Goal: Contribute content: Contribute content

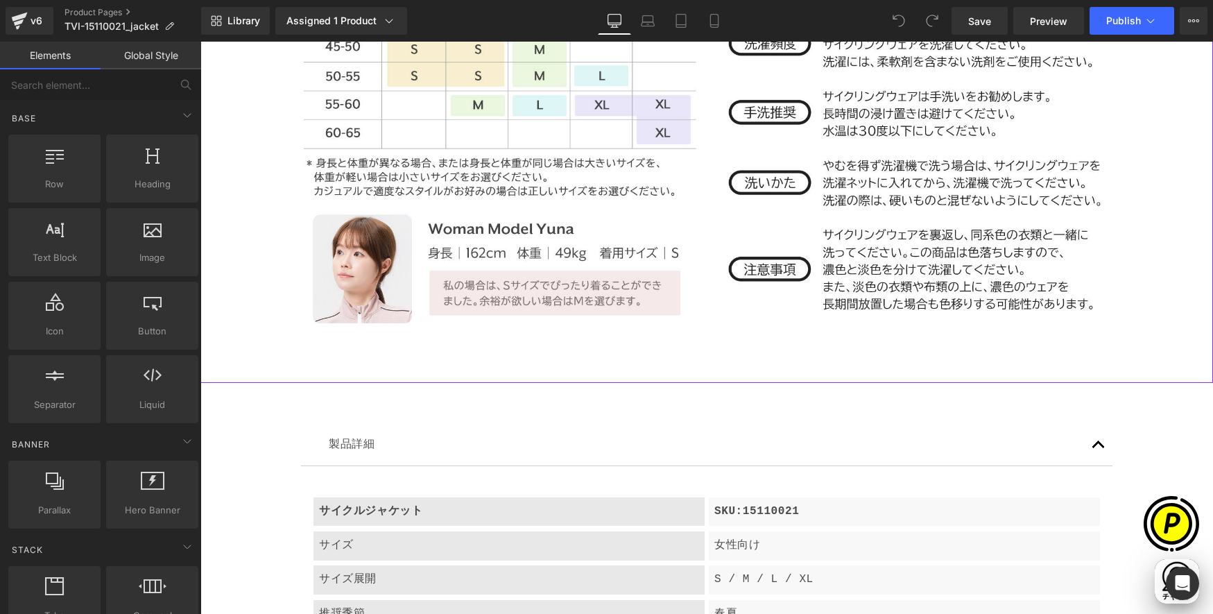
scroll to position [4516, 0]
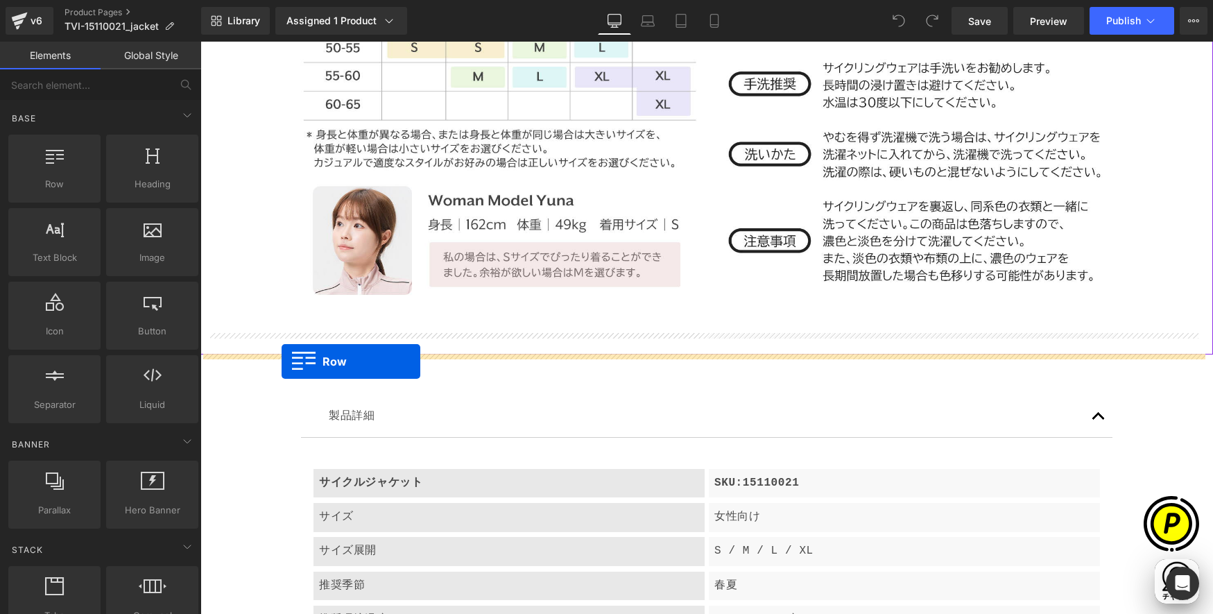
drag, startPoint x: 360, startPoint y: 262, endPoint x: 282, endPoint y: 361, distance: 126.4
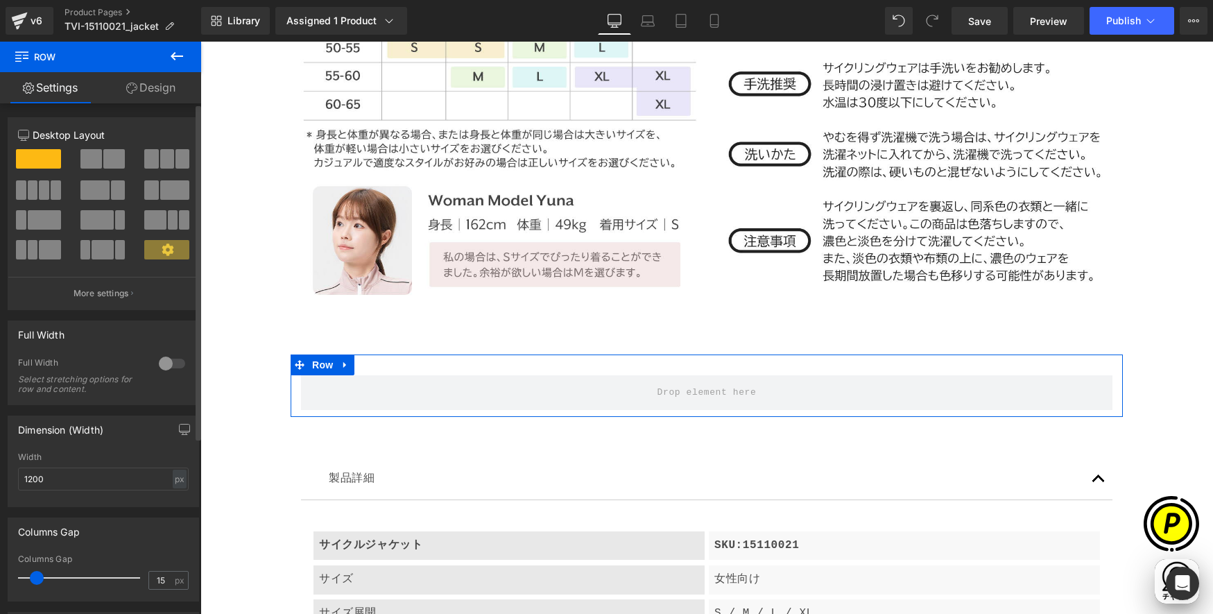
scroll to position [0, 0]
click at [322, 367] on span "Row" at bounding box center [323, 364] width 28 height 21
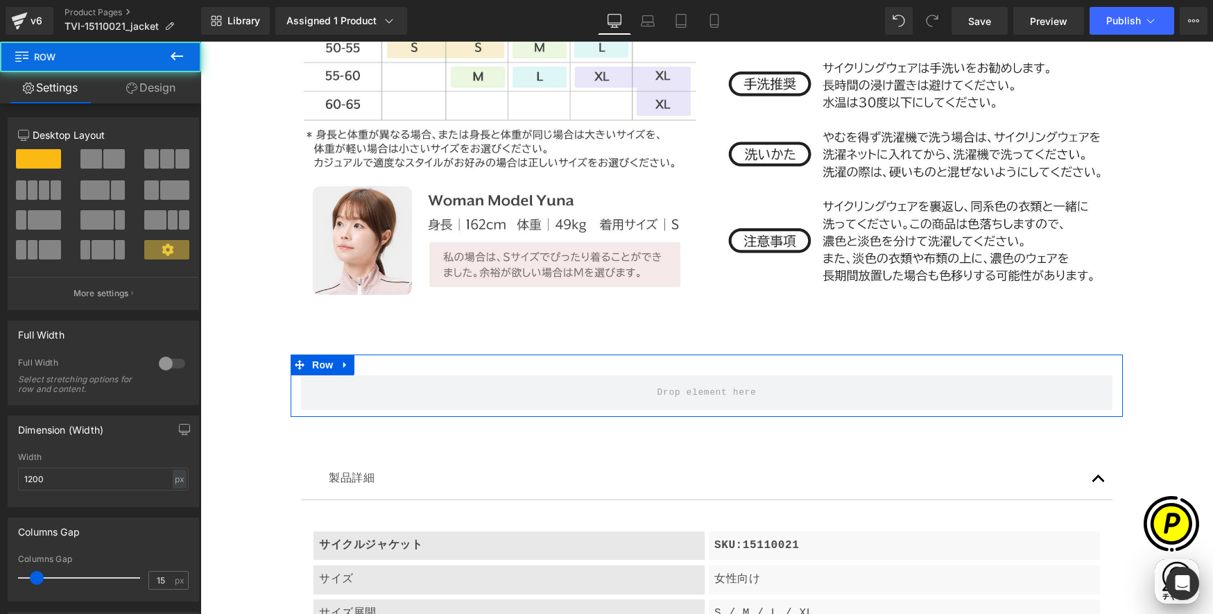
click at [150, 88] on link "Design" at bounding box center [151, 87] width 101 height 31
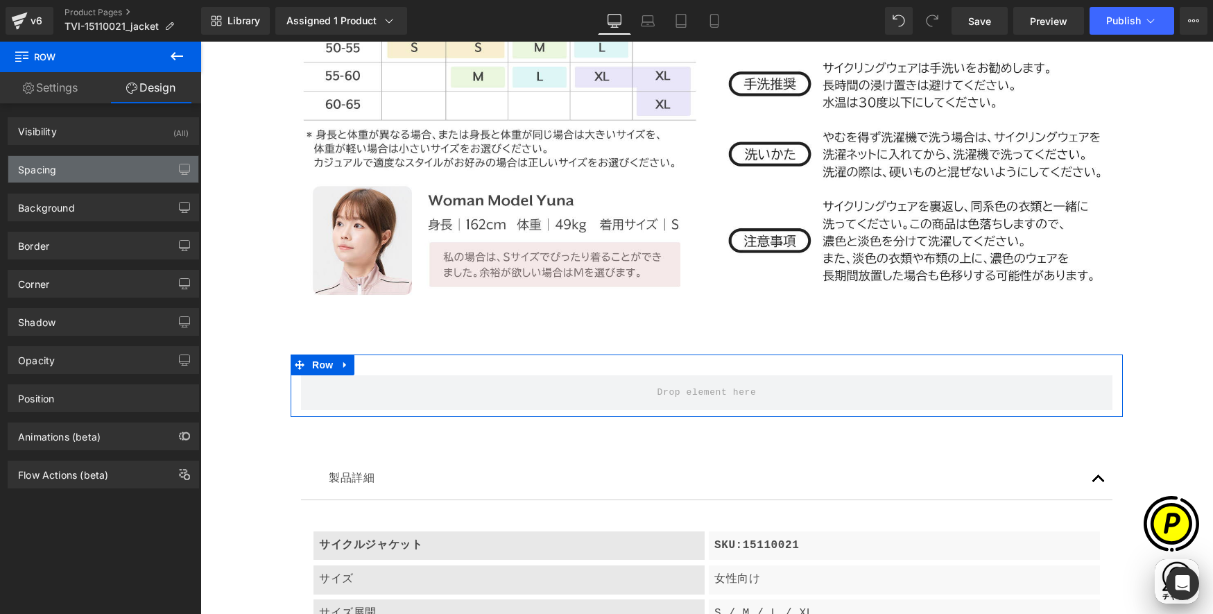
click at [40, 168] on div "Spacing" at bounding box center [37, 165] width 38 height 19
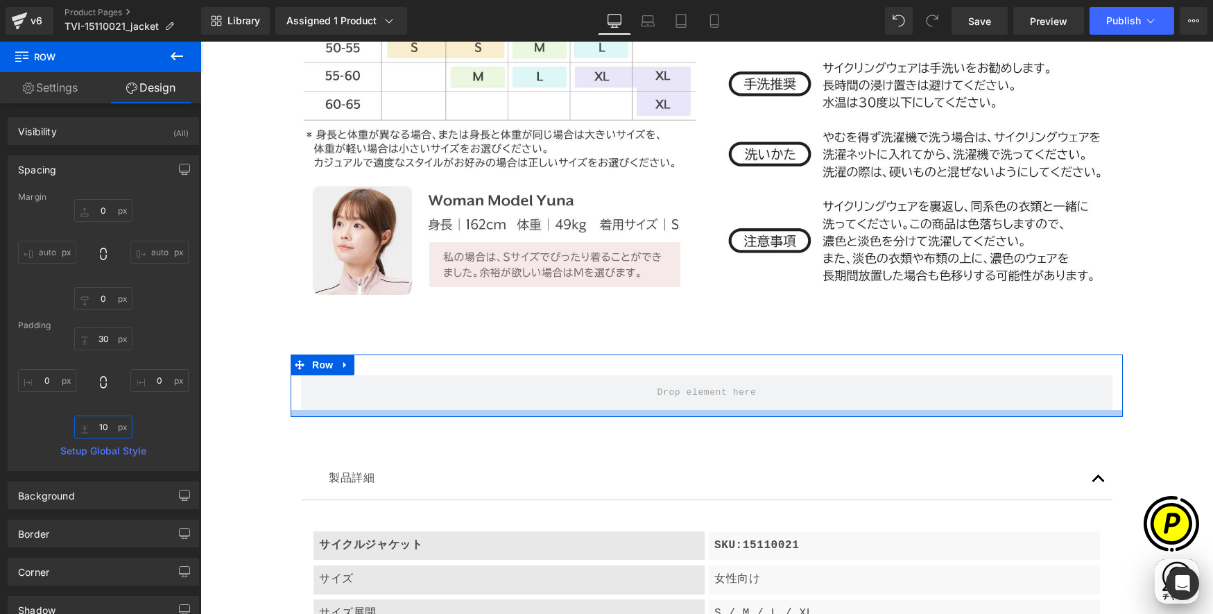
drag, startPoint x: 99, startPoint y: 431, endPoint x: 134, endPoint y: 433, distance: 34.7
click at [99, 431] on input "10" at bounding box center [103, 426] width 58 height 23
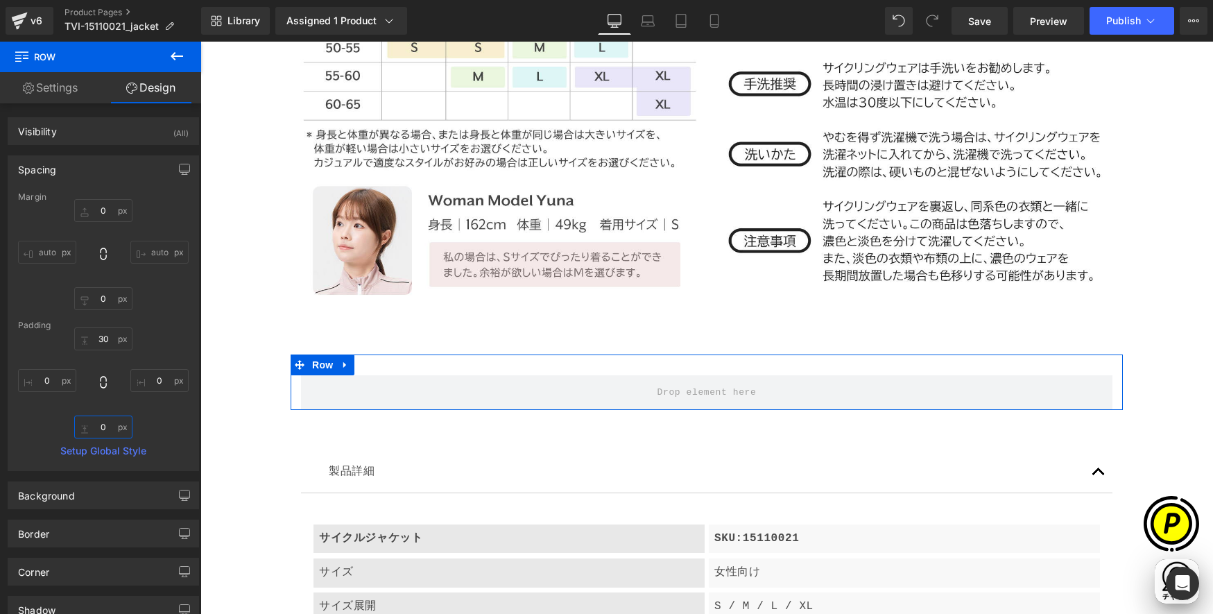
scroll to position [0, 270]
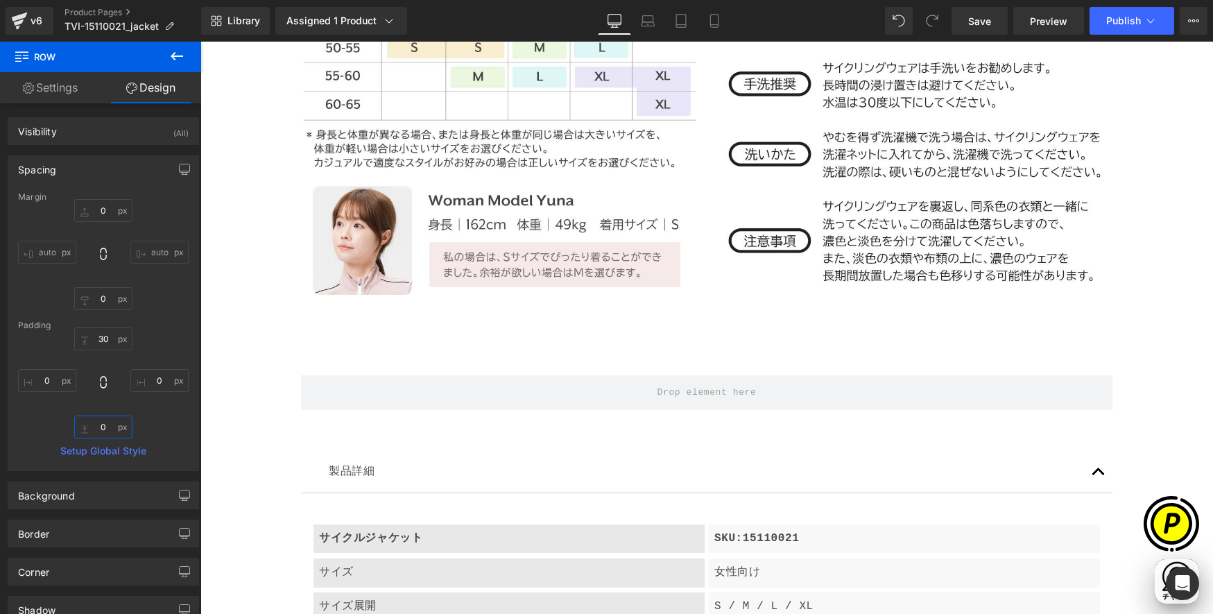
type input "0"
click at [166, 59] on button at bounding box center [177, 57] width 49 height 31
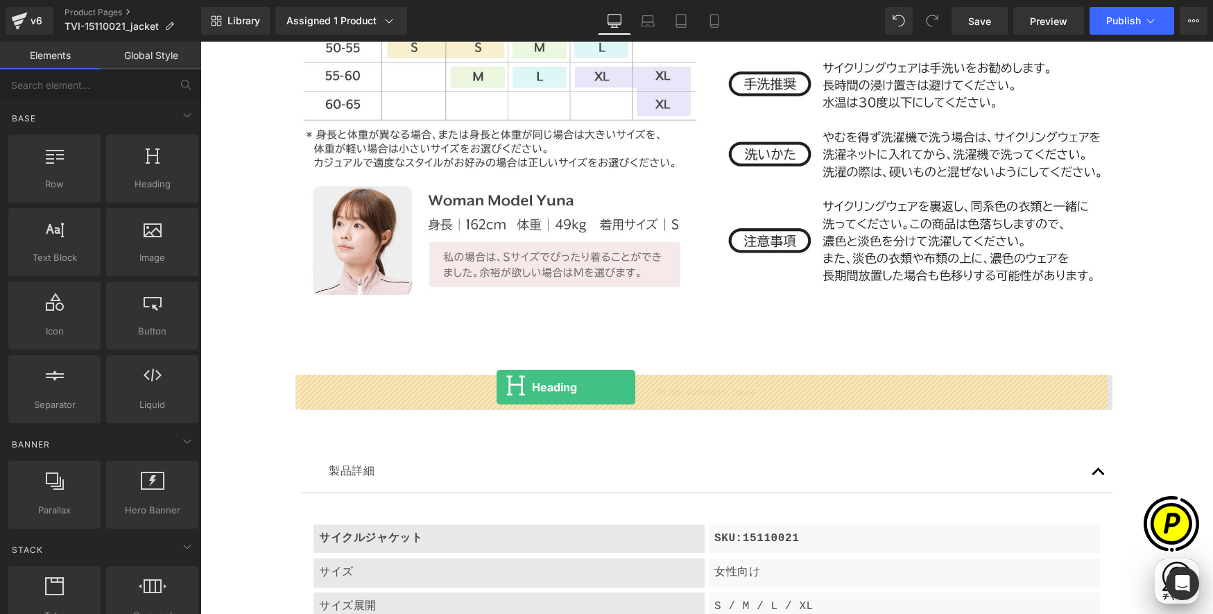
drag, startPoint x: 345, startPoint y: 223, endPoint x: 497, endPoint y: 386, distance: 222.8
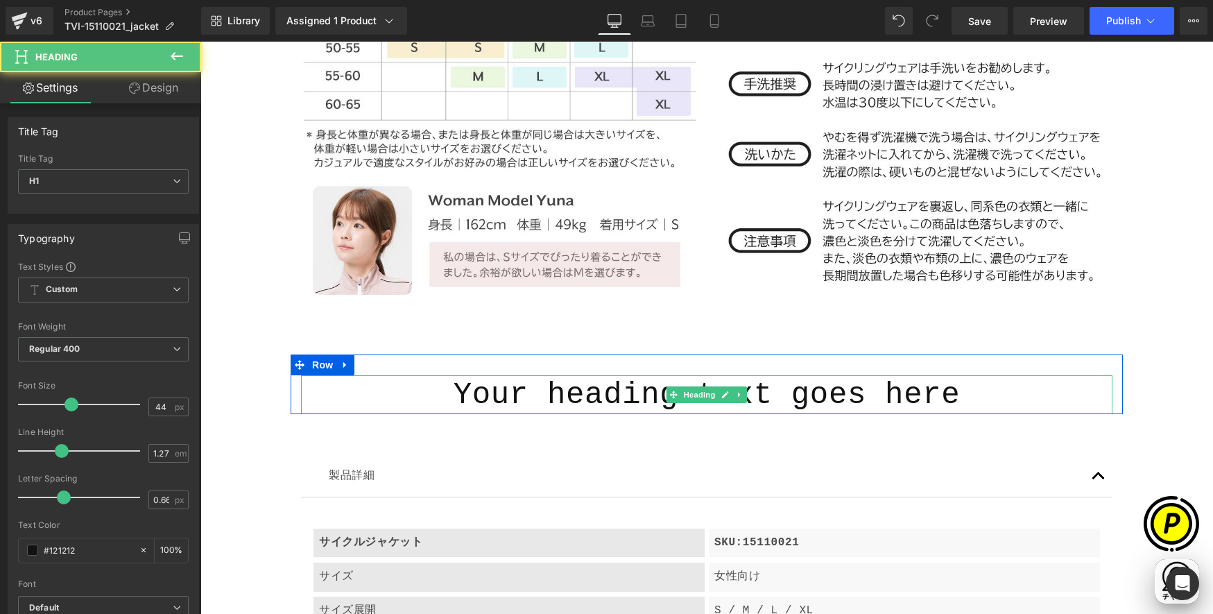
click at [610, 397] on h1 "Your heading text goes here" at bounding box center [706, 394] width 811 height 39
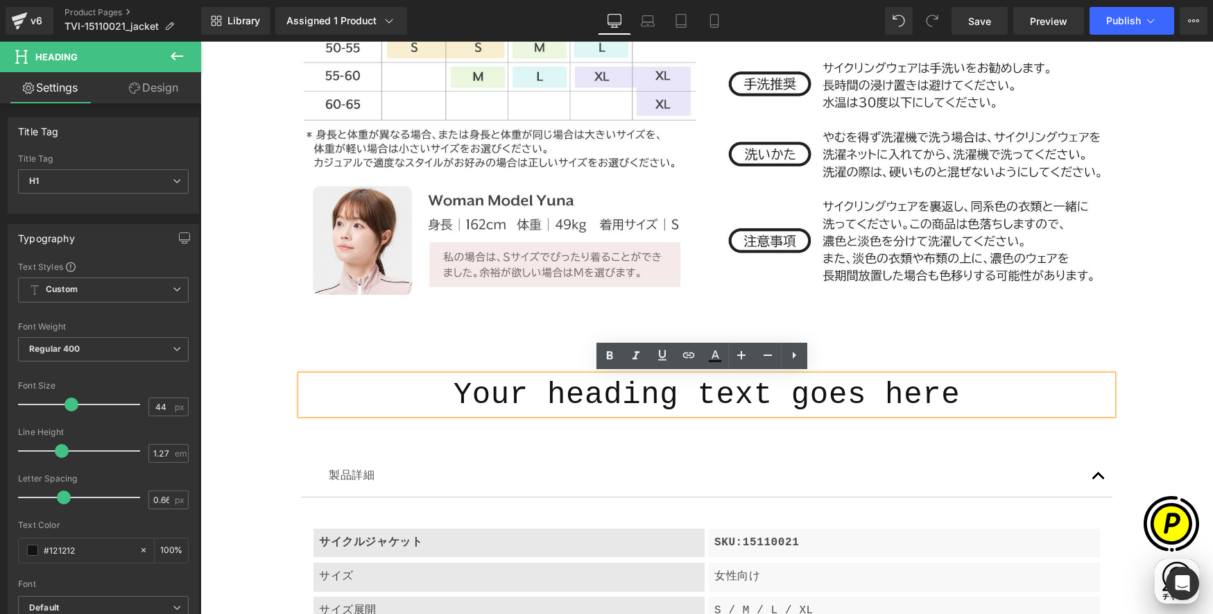
drag, startPoint x: 450, startPoint y: 393, endPoint x: 1031, endPoint y: 384, distance: 581.3
click at [1107, 379] on h1 "Your heading text goes here" at bounding box center [706, 394] width 811 height 39
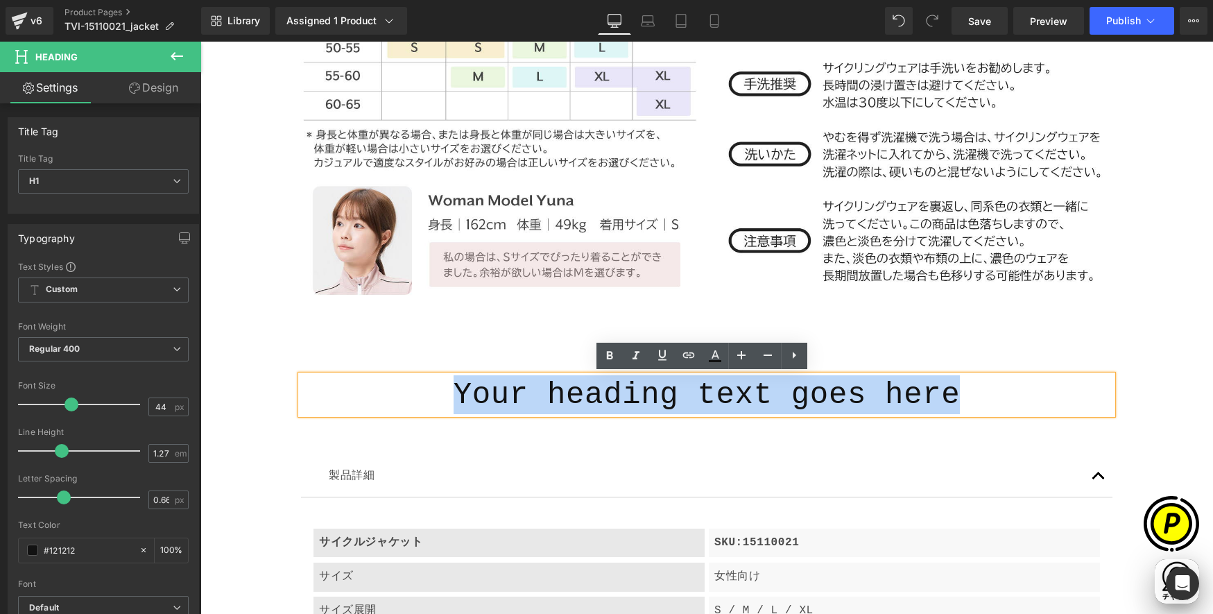
scroll to position [0, 541]
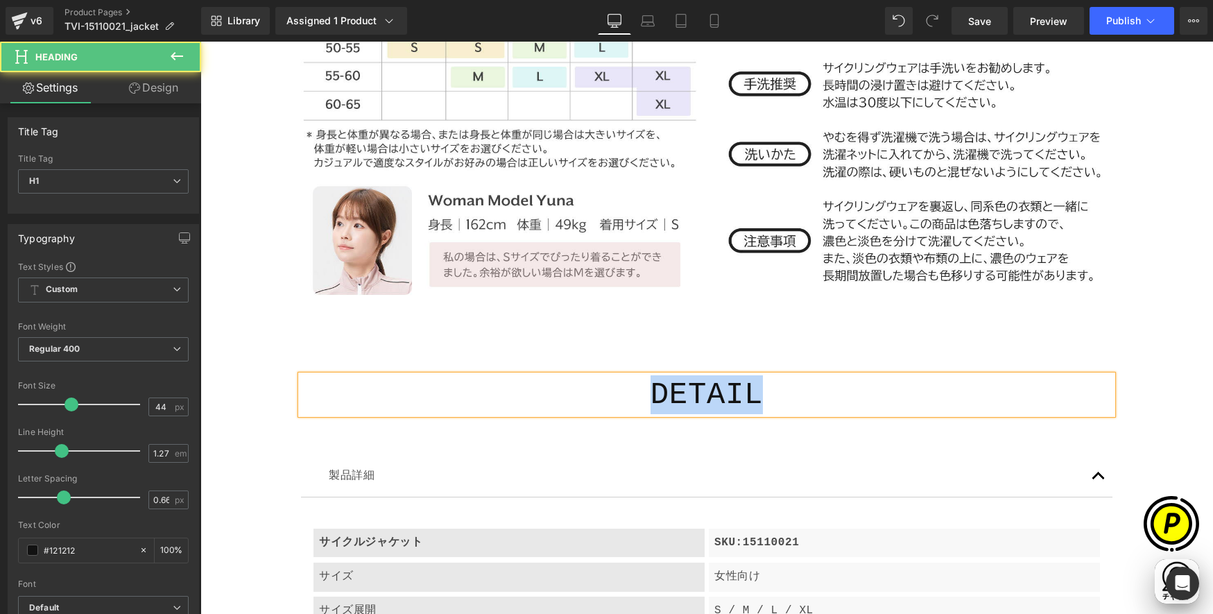
drag, startPoint x: 640, startPoint y: 396, endPoint x: 804, endPoint y: 395, distance: 163.7
click at [804, 395] on h1 "DETAIL" at bounding box center [706, 394] width 811 height 39
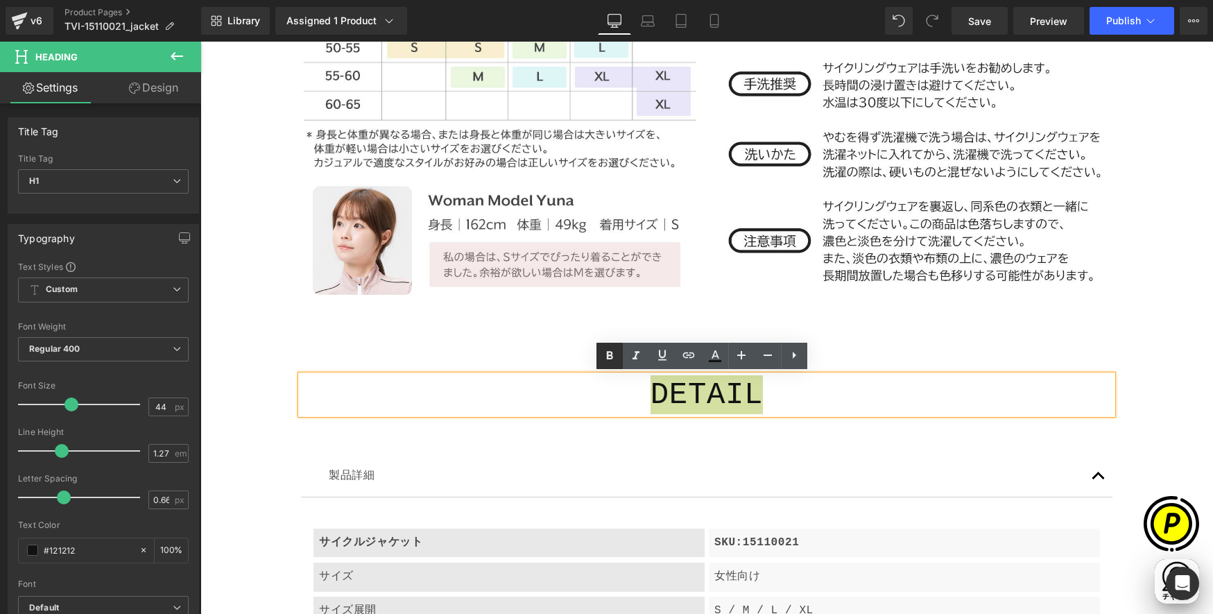
click at [610, 362] on icon at bounding box center [609, 355] width 17 height 17
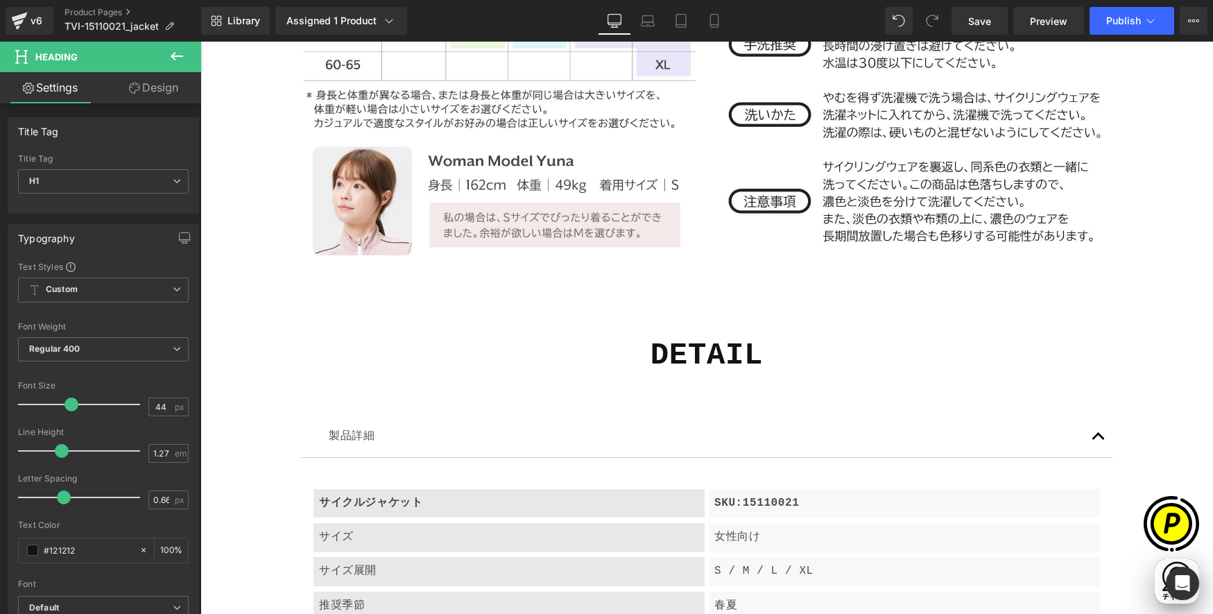
scroll to position [4557, 0]
click at [173, 59] on icon at bounding box center [177, 56] width 17 height 17
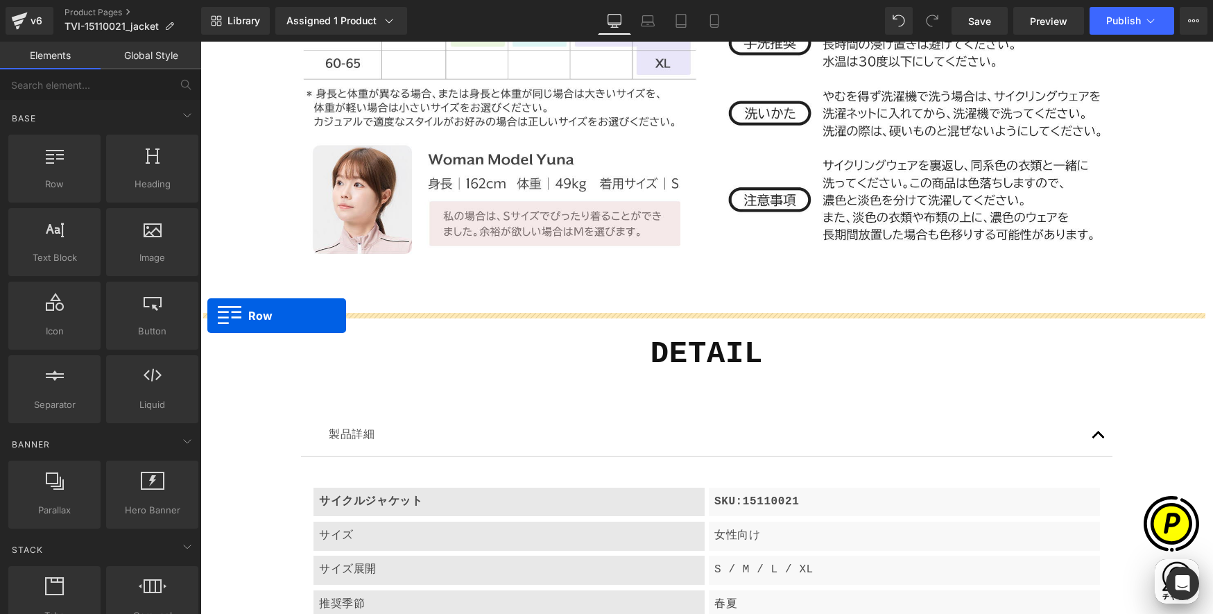
scroll to position [0, 0]
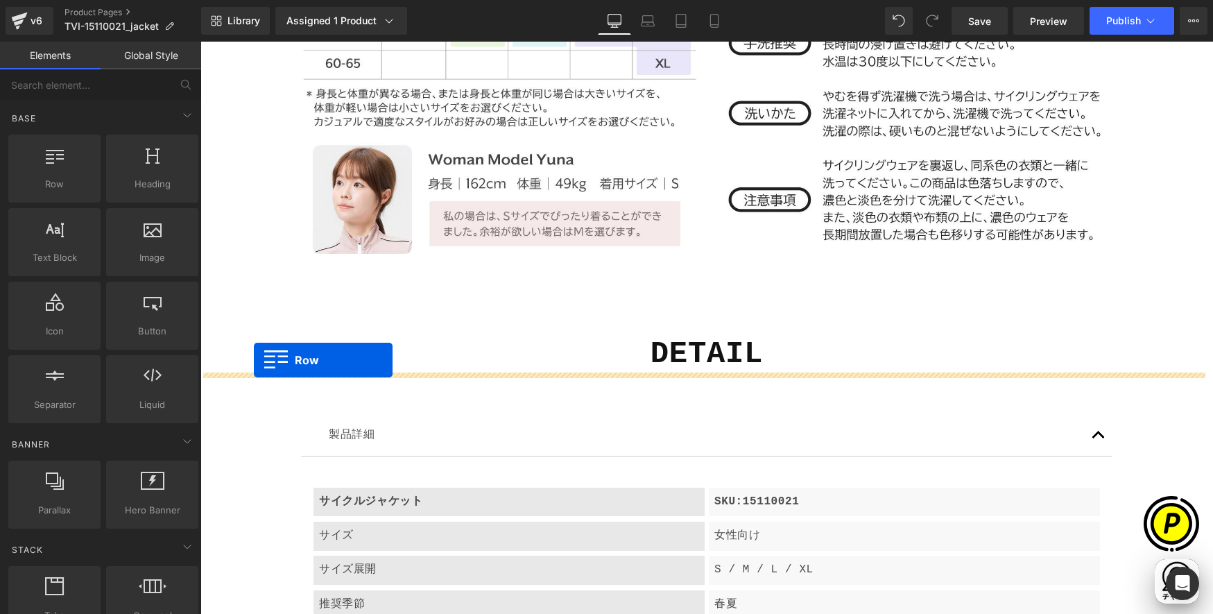
drag, startPoint x: 386, startPoint y: 294, endPoint x: 254, endPoint y: 359, distance: 147.6
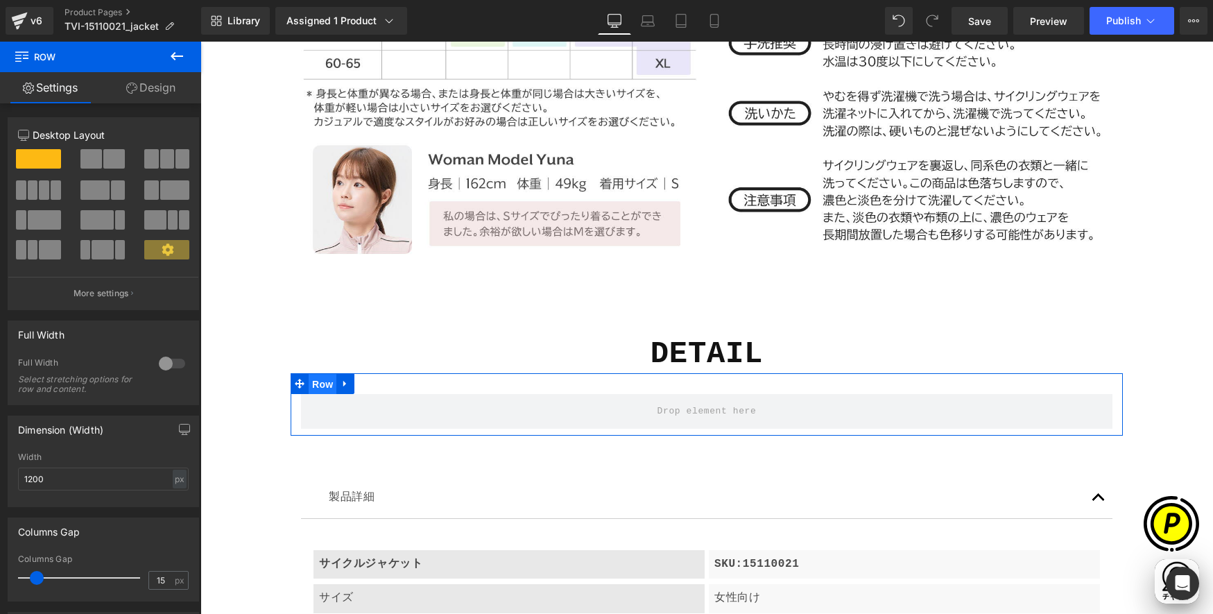
click at [320, 379] on span "Row" at bounding box center [323, 384] width 28 height 21
drag, startPoint x: 154, startPoint y: 85, endPoint x: 148, endPoint y: 92, distance: 9.3
click at [154, 85] on link "Design" at bounding box center [151, 87] width 101 height 31
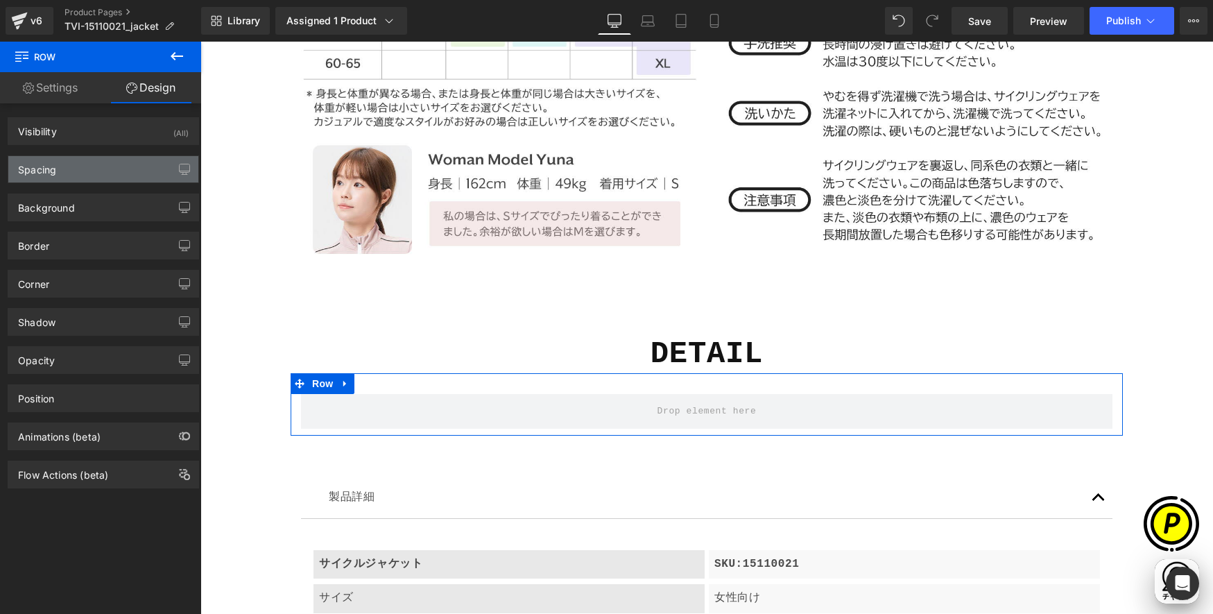
click at [59, 171] on div "Spacing" at bounding box center [103, 169] width 190 height 26
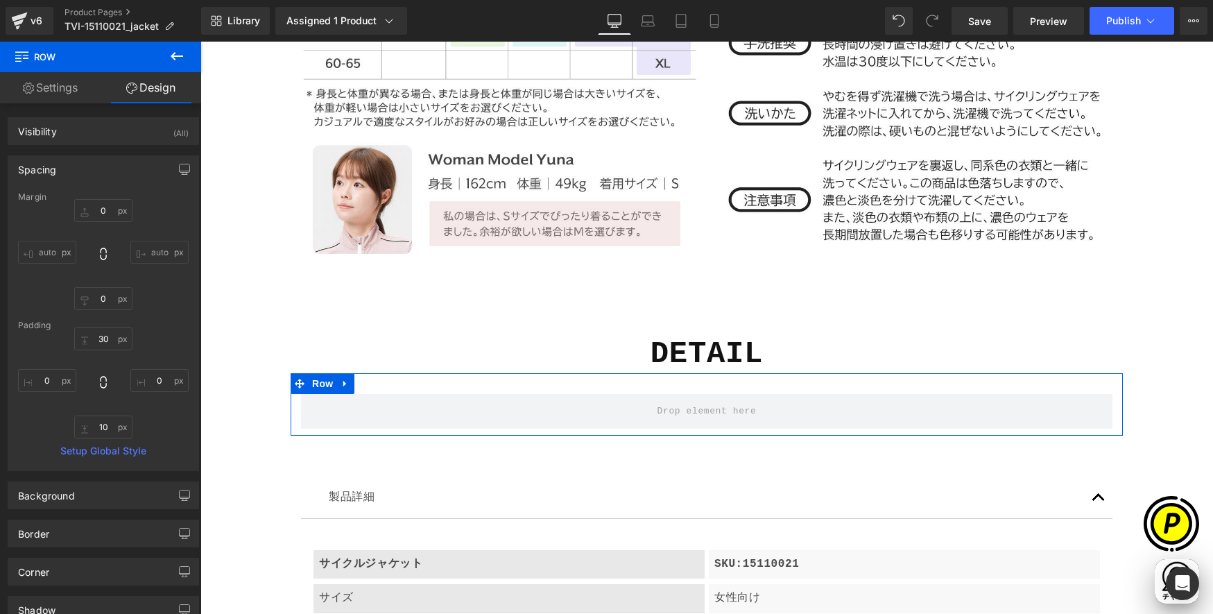
scroll to position [0, 270]
click at [102, 343] on input "30" at bounding box center [103, 338] width 58 height 23
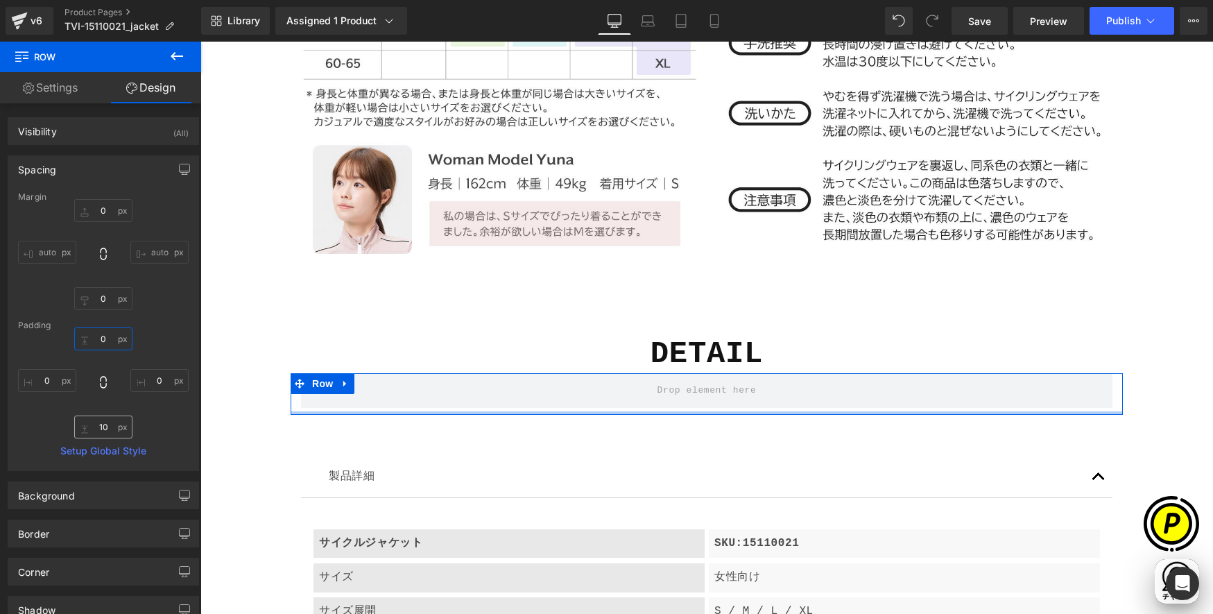
type input "0"
drag, startPoint x: 106, startPoint y: 424, endPoint x: 126, endPoint y: 431, distance: 21.3
click at [106, 425] on input "10" at bounding box center [103, 426] width 58 height 23
type input "0"
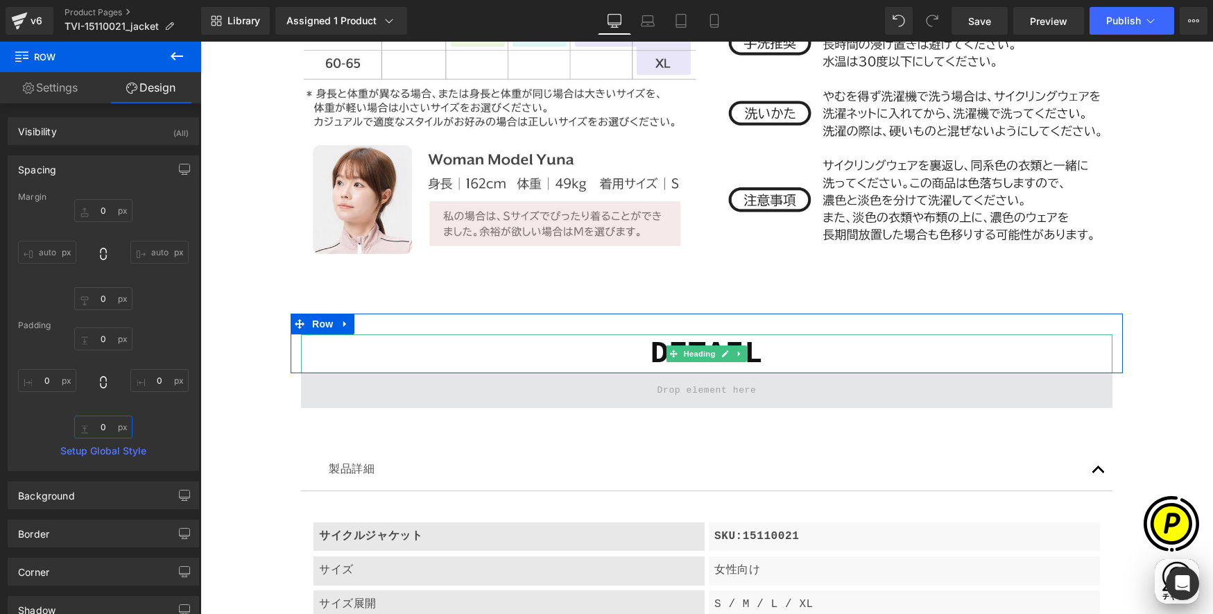
scroll to position [0, 541]
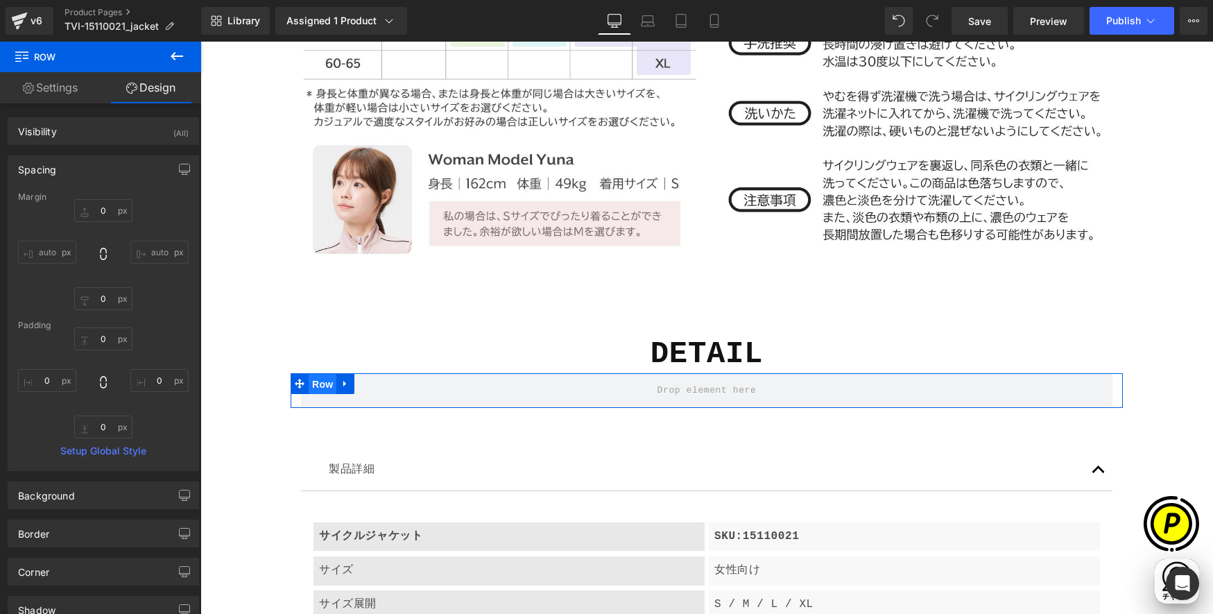
click at [323, 381] on span "Row" at bounding box center [323, 384] width 28 height 21
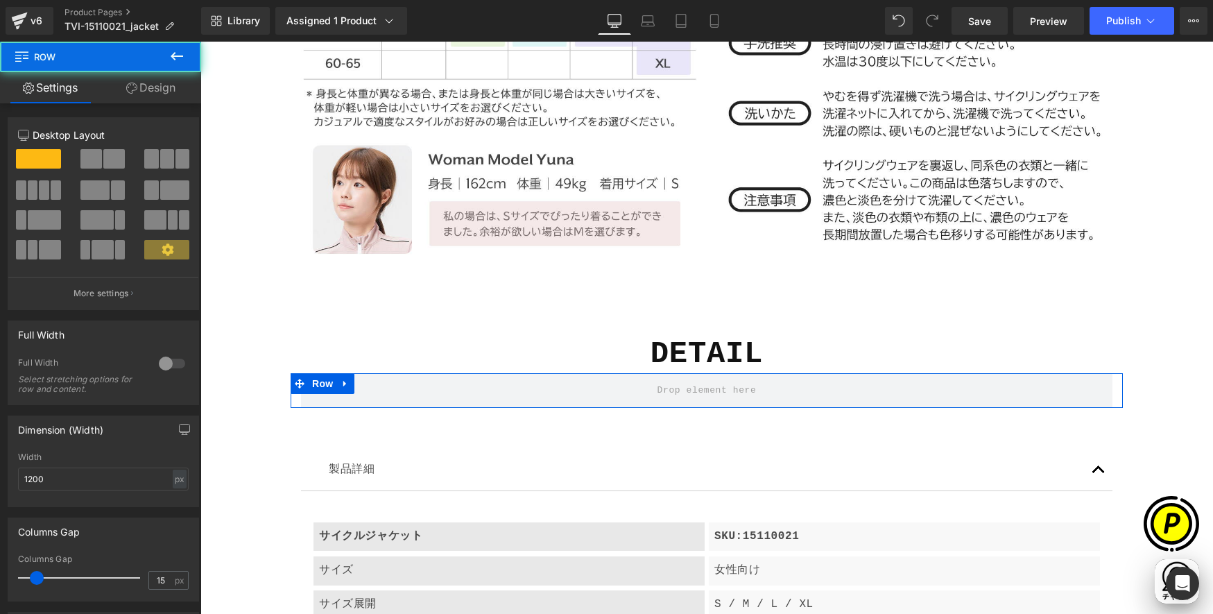
click at [151, 94] on link "Design" at bounding box center [151, 87] width 101 height 31
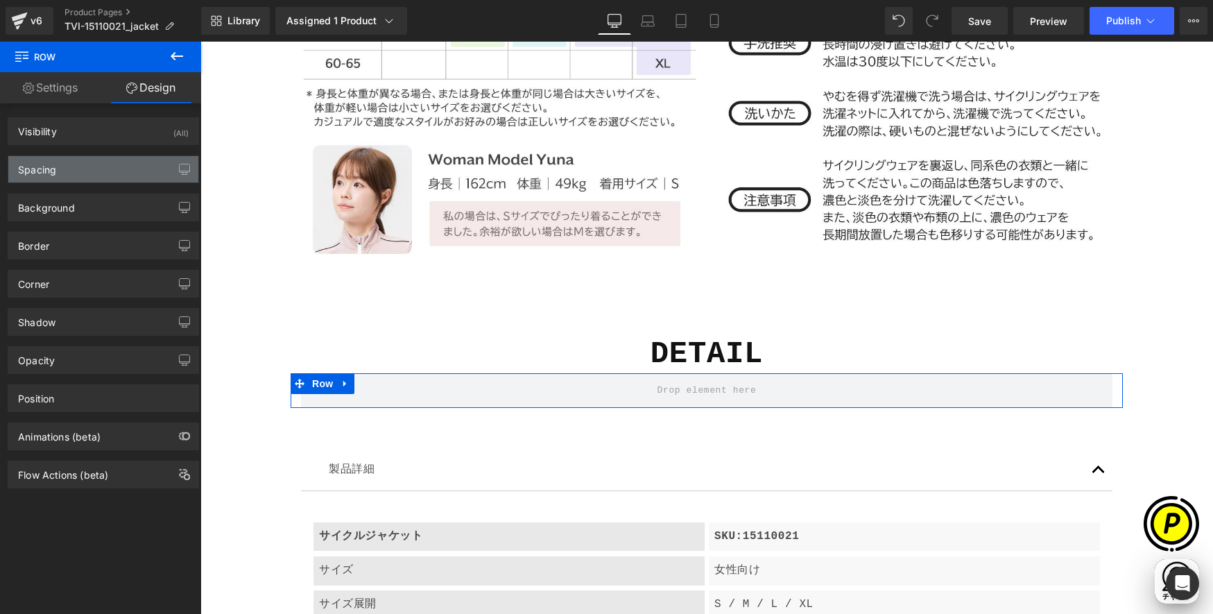
click at [52, 169] on div "Spacing" at bounding box center [37, 165] width 38 height 19
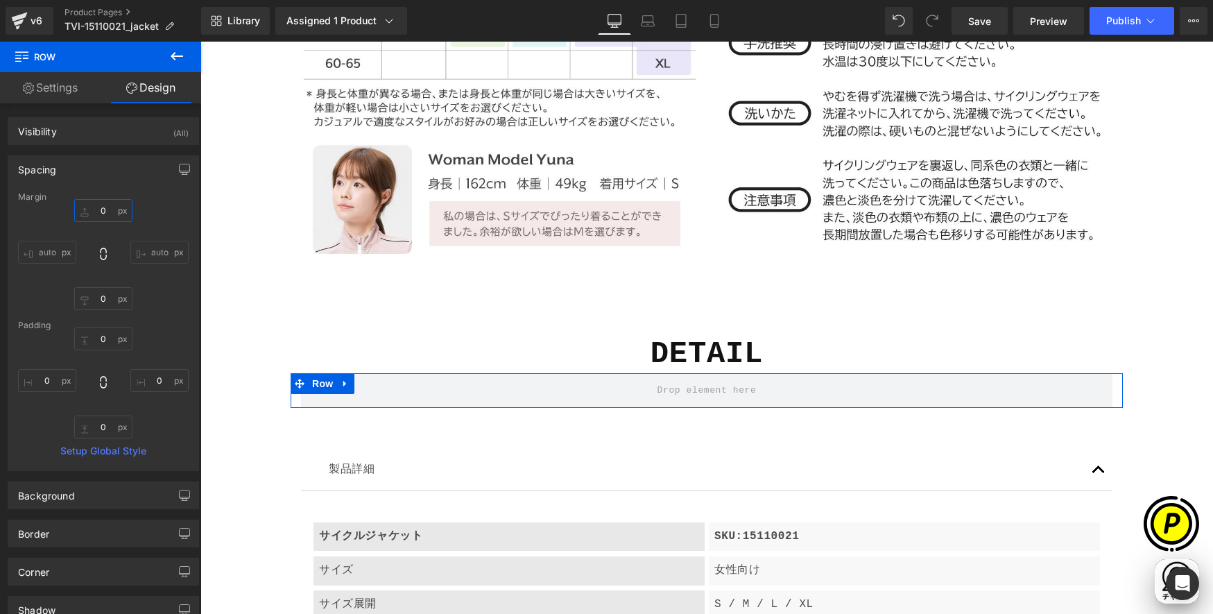
click at [105, 214] on input "0" at bounding box center [103, 210] width 58 height 23
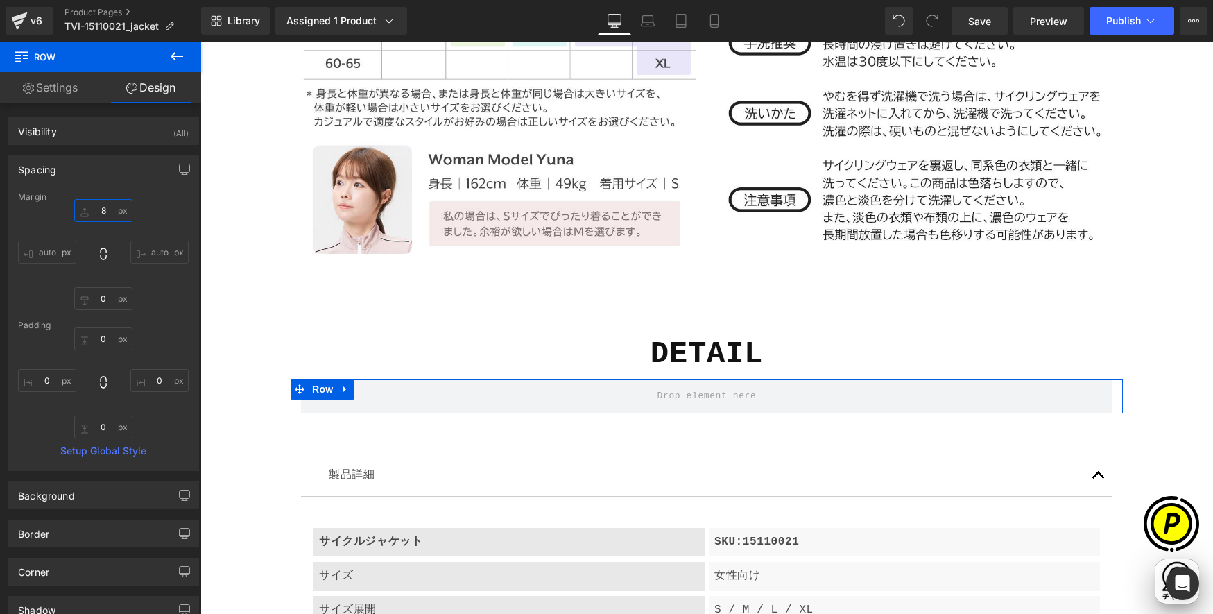
scroll to position [0, 0]
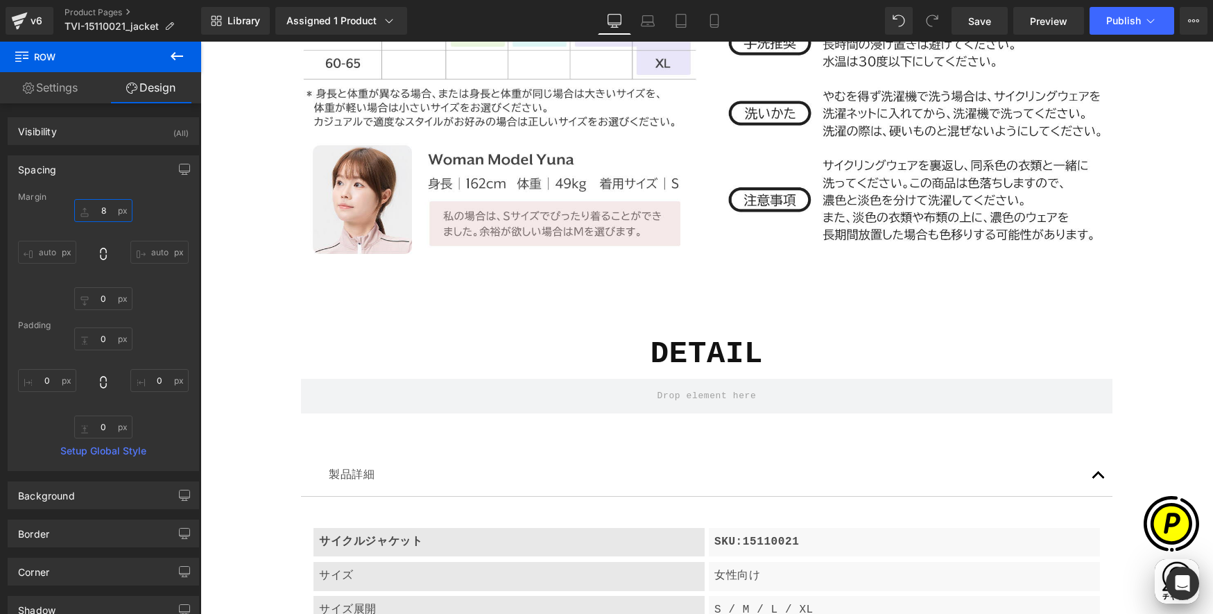
type input "8"
click at [180, 55] on icon at bounding box center [177, 56] width 12 height 8
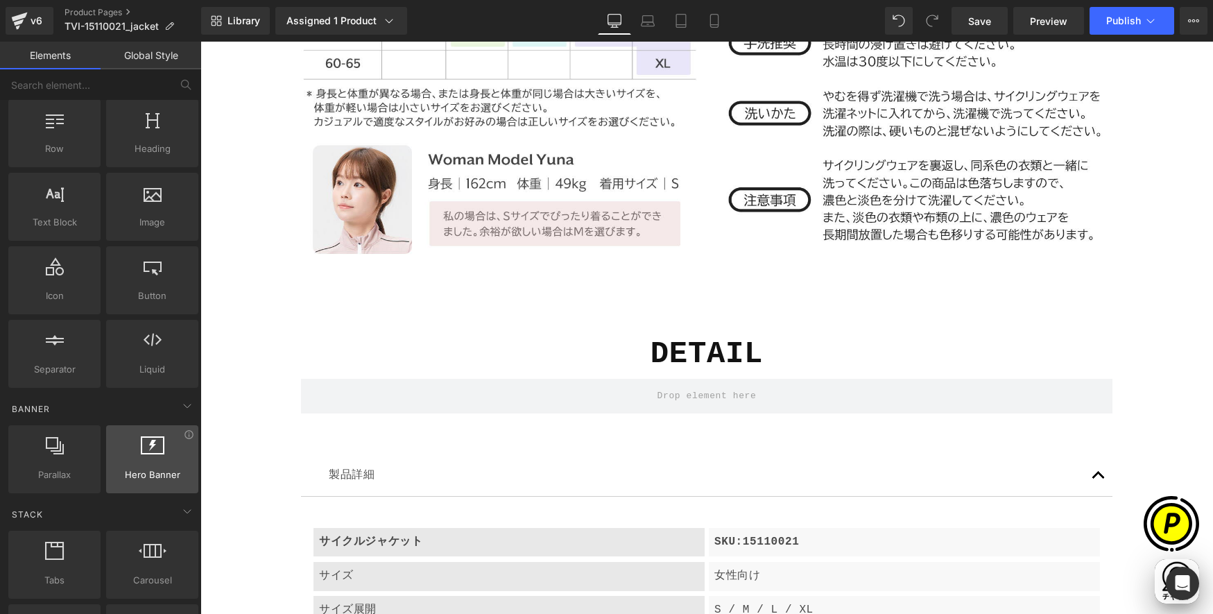
scroll to position [54, 0]
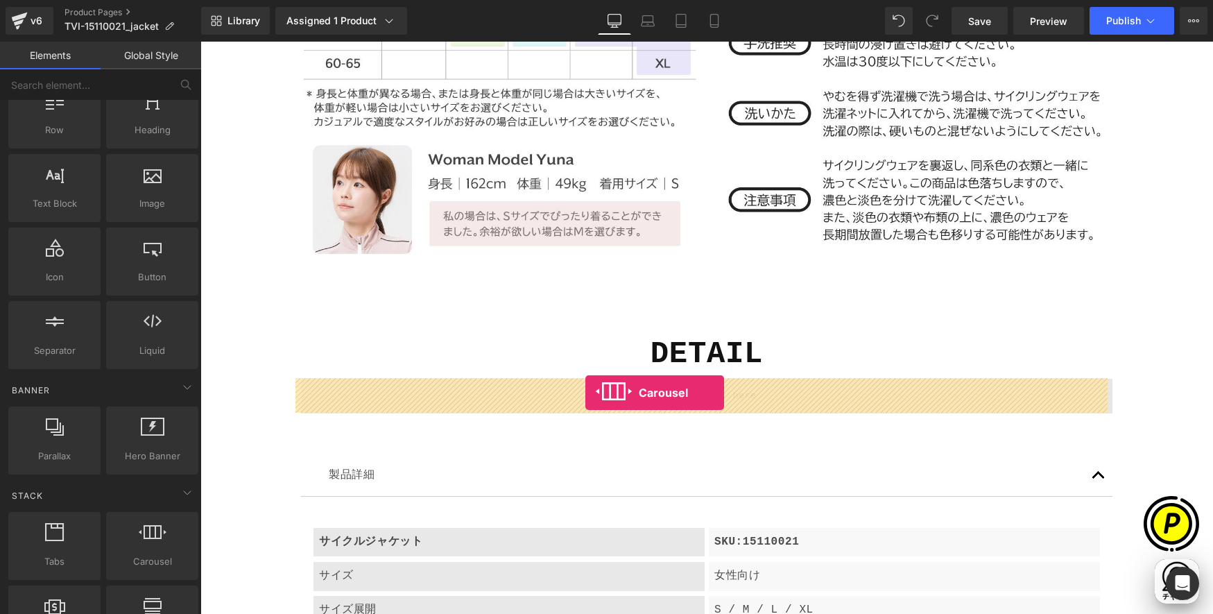
drag, startPoint x: 342, startPoint y: 592, endPoint x: 585, endPoint y: 393, distance: 314.9
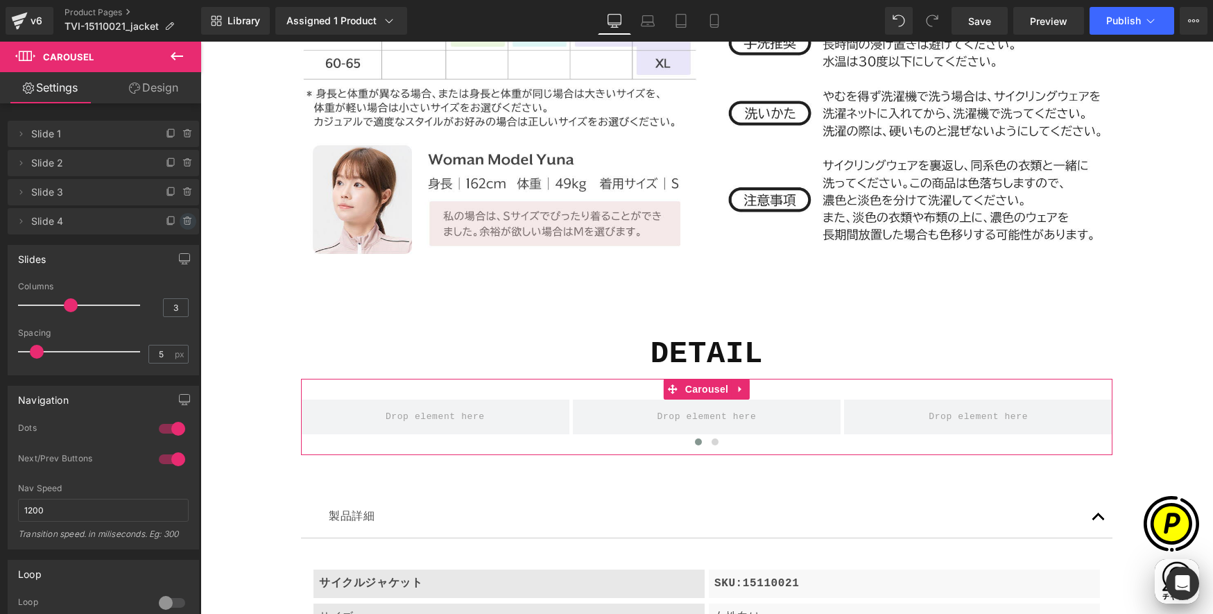
scroll to position [0, 270]
click at [187, 223] on icon at bounding box center [187, 221] width 0 height 3
click at [182, 196] on icon at bounding box center [187, 192] width 11 height 11
click at [175, 192] on button "Delete" at bounding box center [173, 193] width 44 height 18
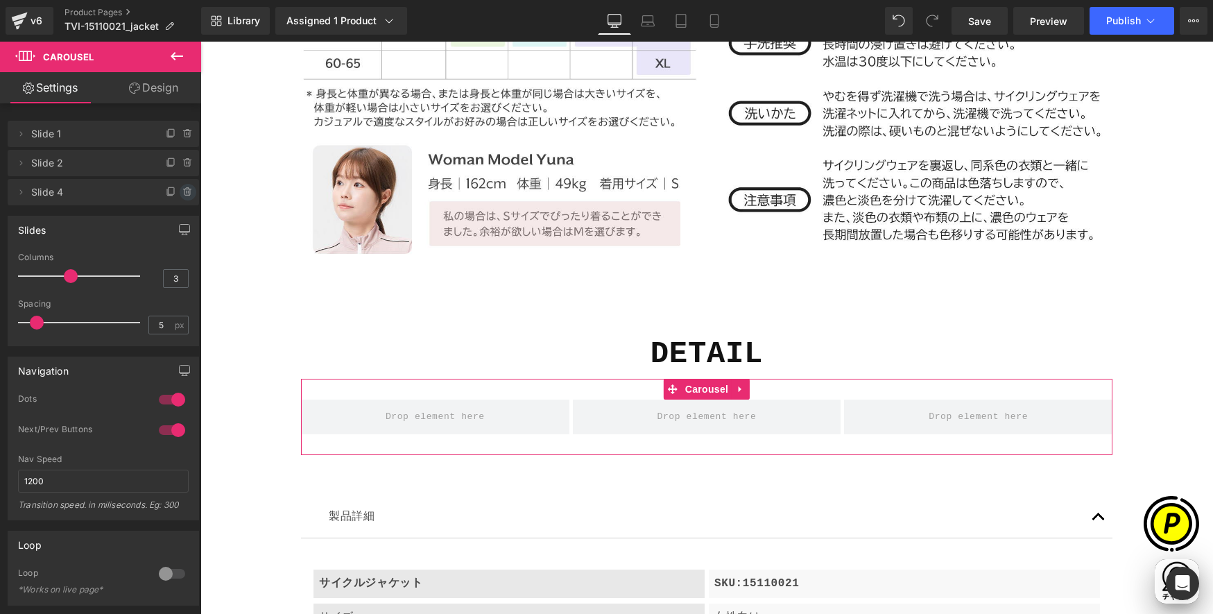
click at [182, 190] on icon at bounding box center [187, 192] width 11 height 11
drag, startPoint x: 173, startPoint y: 192, endPoint x: 178, endPoint y: 184, distance: 9.6
click at [173, 192] on button "Delete" at bounding box center [173, 193] width 44 height 18
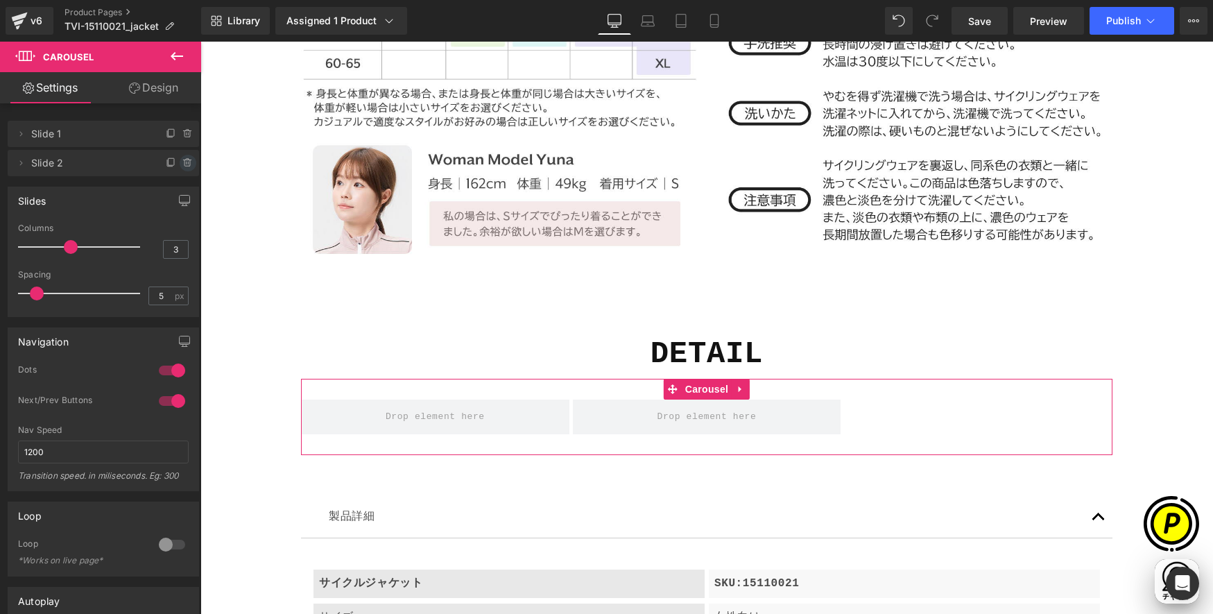
click at [186, 165] on icon at bounding box center [187, 162] width 11 height 11
click at [162, 165] on button "Delete" at bounding box center [173, 164] width 44 height 18
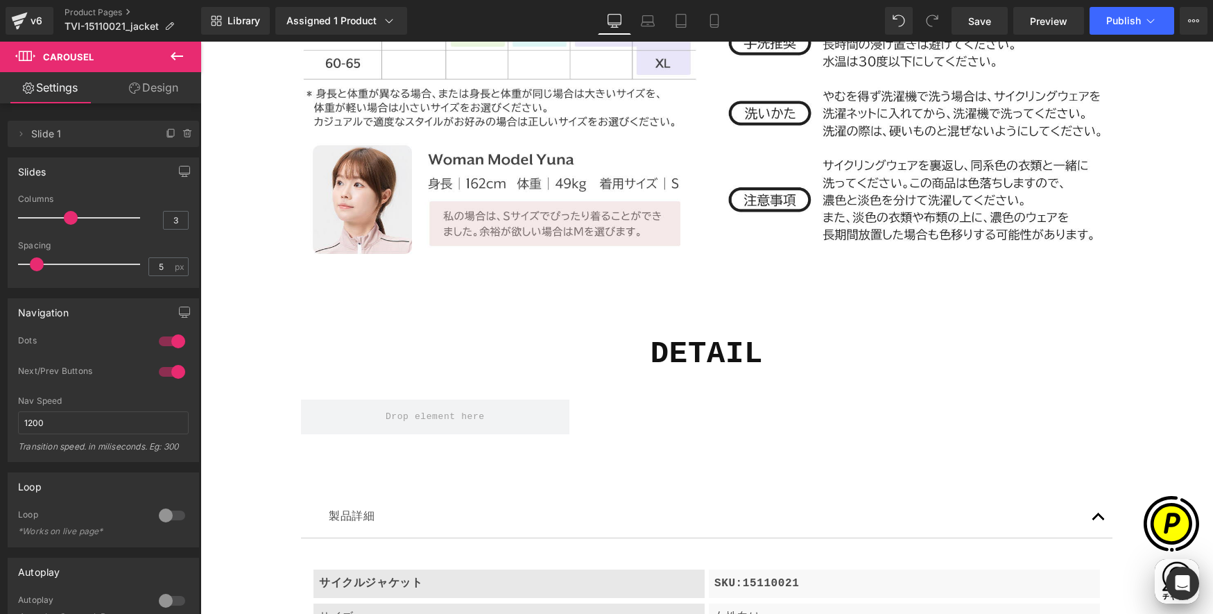
click at [176, 59] on icon at bounding box center [177, 56] width 17 height 17
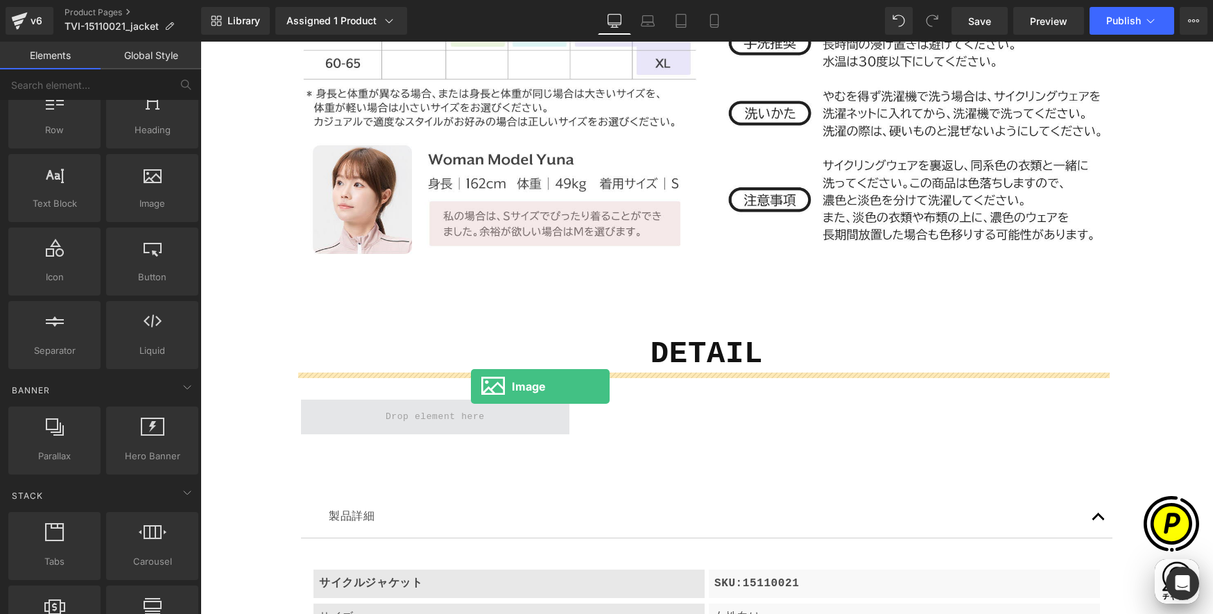
scroll to position [0, 541]
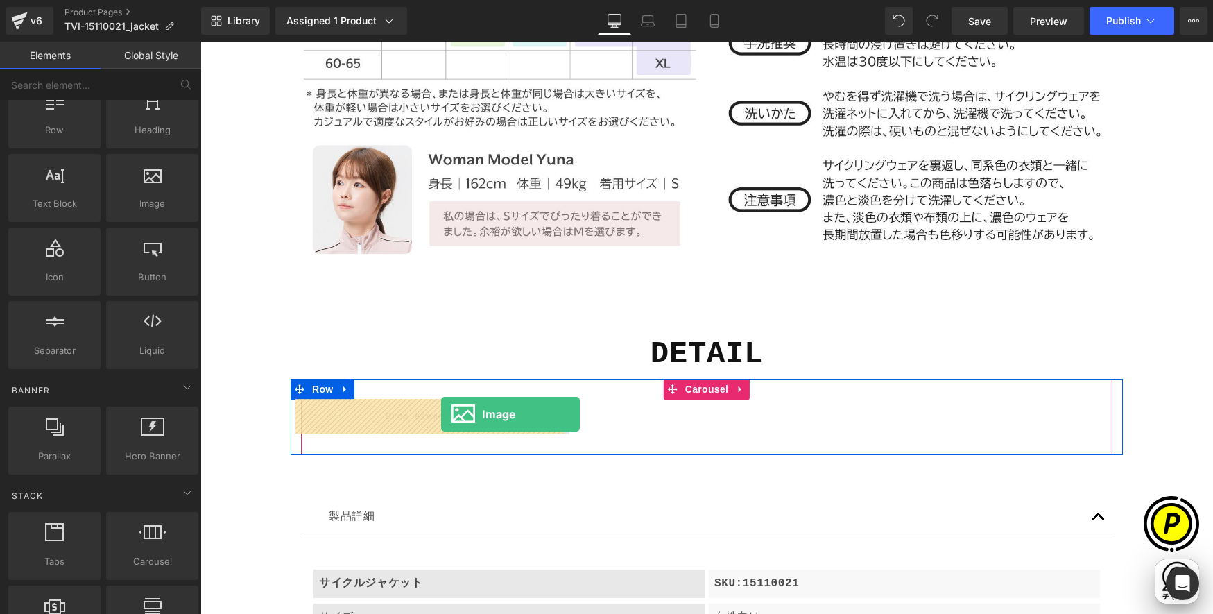
drag, startPoint x: 357, startPoint y: 244, endPoint x: 439, endPoint y: 415, distance: 189.2
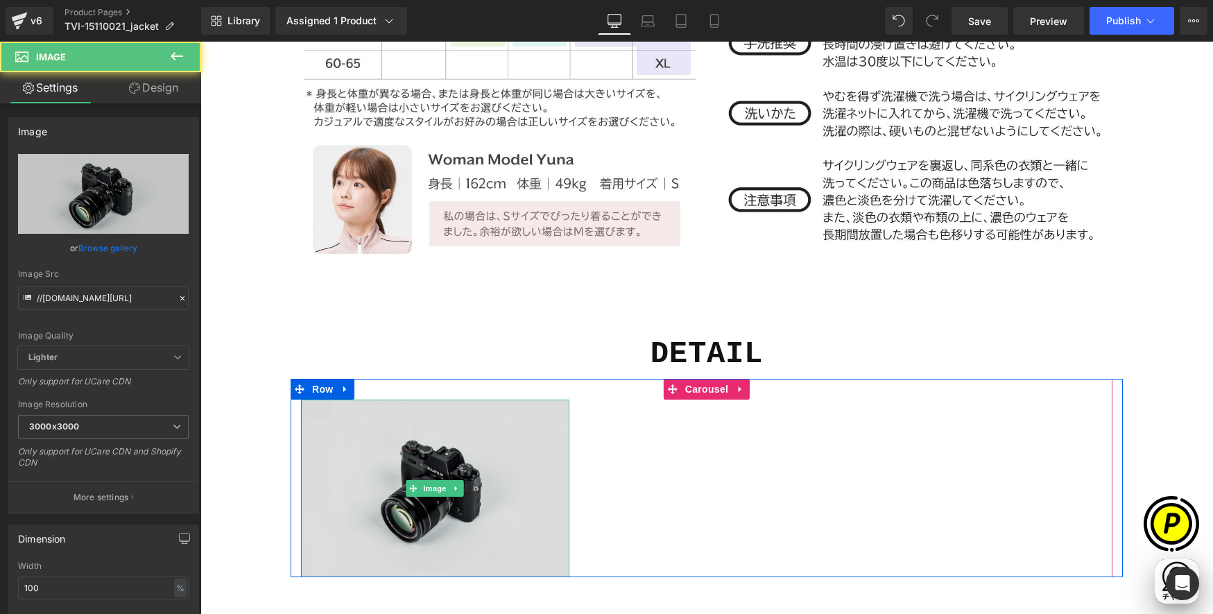
click at [407, 445] on img at bounding box center [435, 488] width 268 height 178
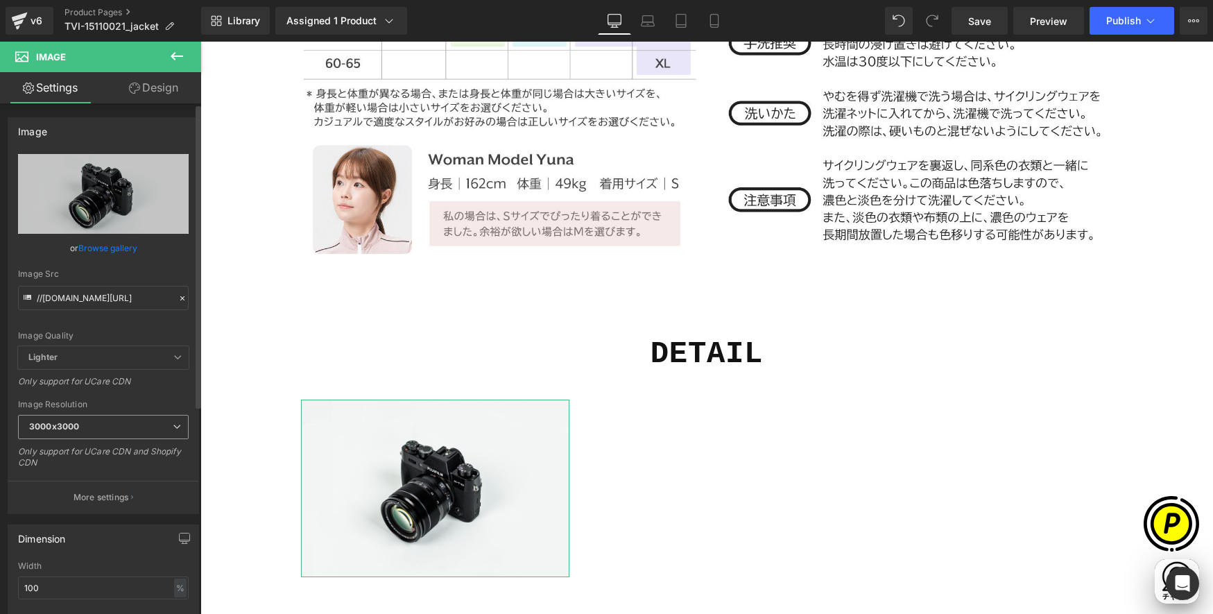
drag, startPoint x: 76, startPoint y: 421, endPoint x: 75, endPoint y: 434, distance: 13.3
click at [76, 421] on b "3000x3000" at bounding box center [54, 426] width 50 height 10
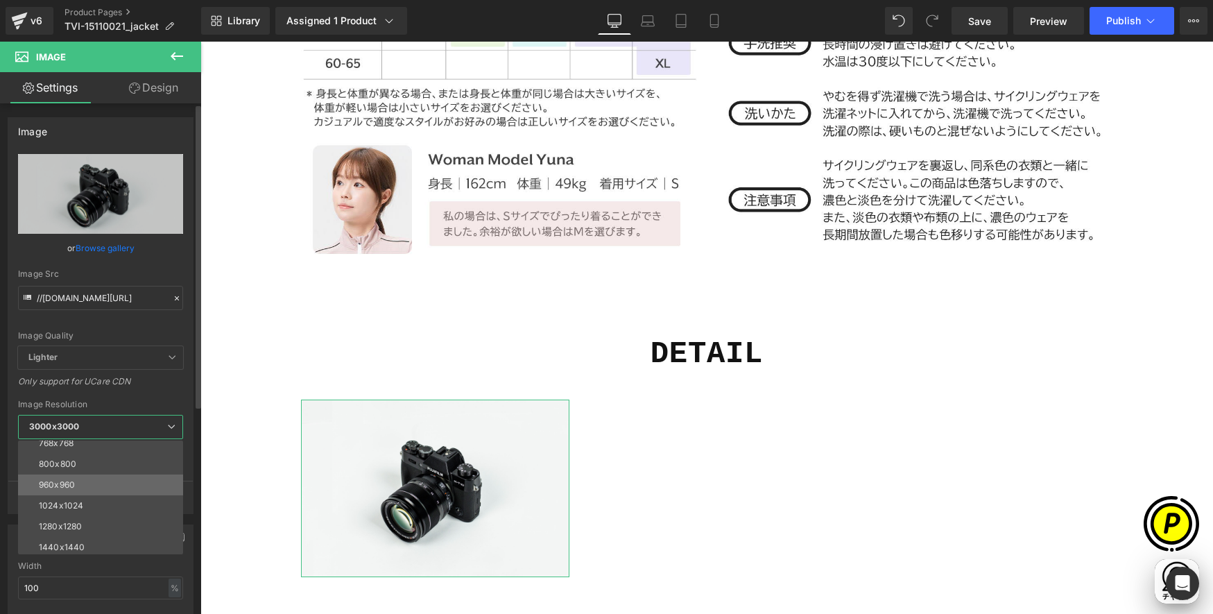
scroll to position [113, 0]
click at [69, 538] on li "1440x1440" at bounding box center [103, 545] width 171 height 21
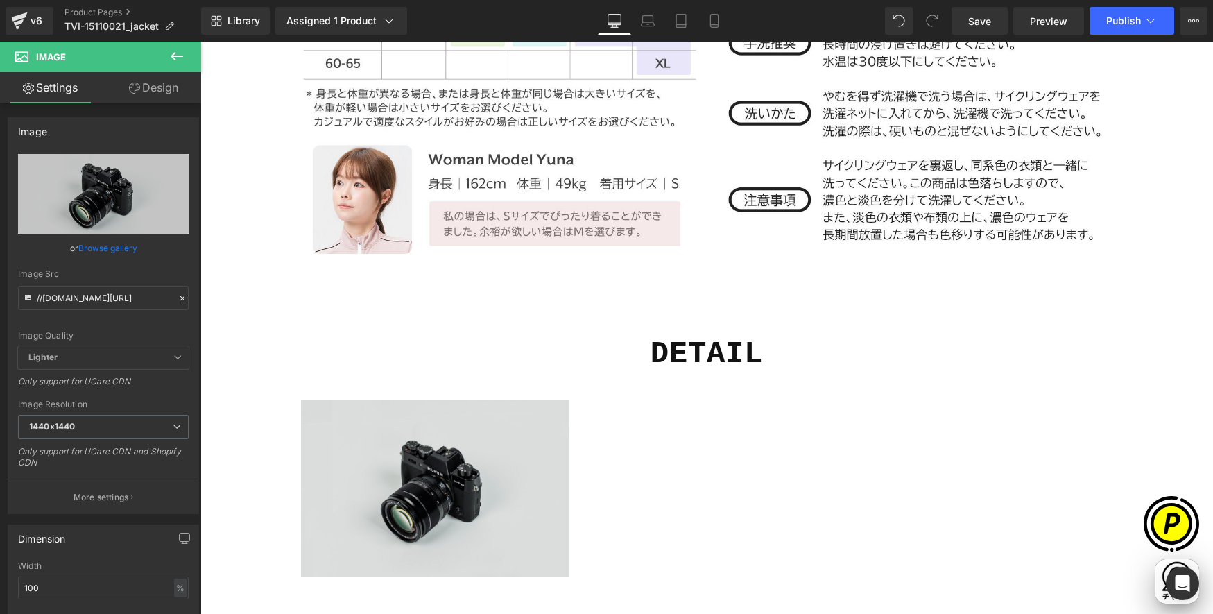
scroll to position [0, 0]
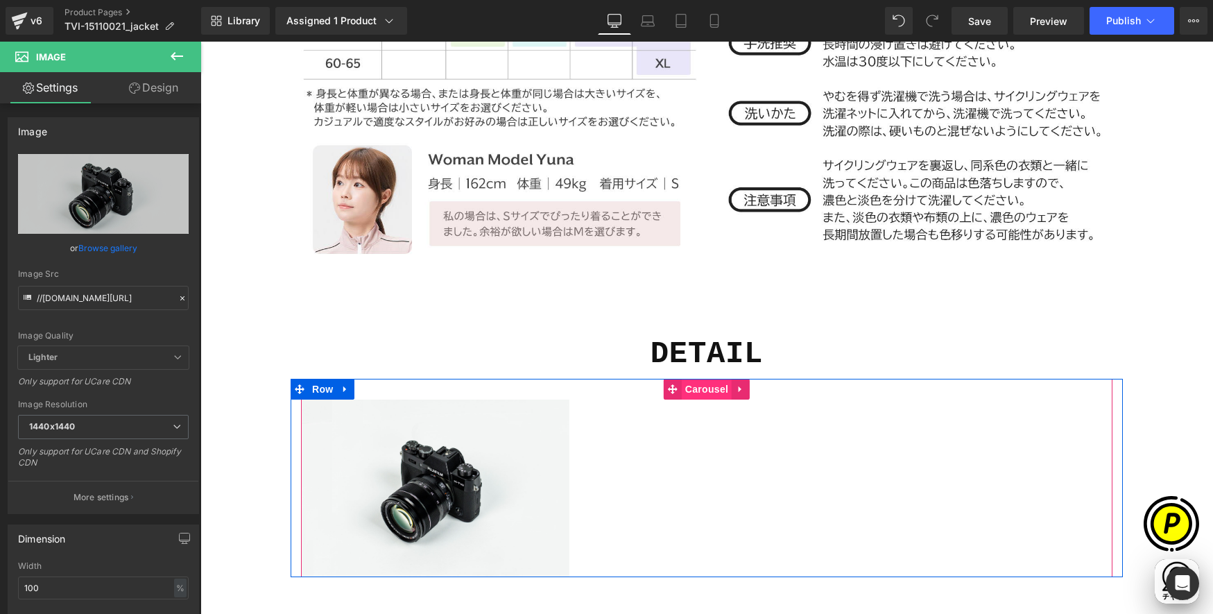
click at [694, 391] on span "Carousel" at bounding box center [707, 389] width 50 height 21
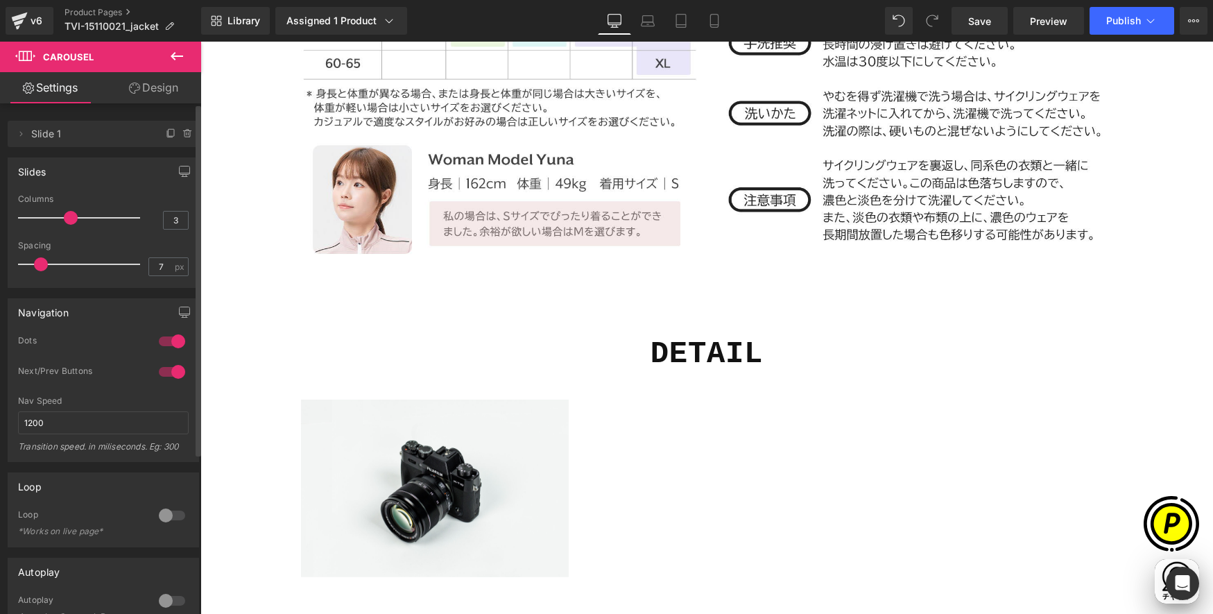
scroll to position [0, 270]
type input "8"
click at [39, 264] on span at bounding box center [44, 264] width 14 height 14
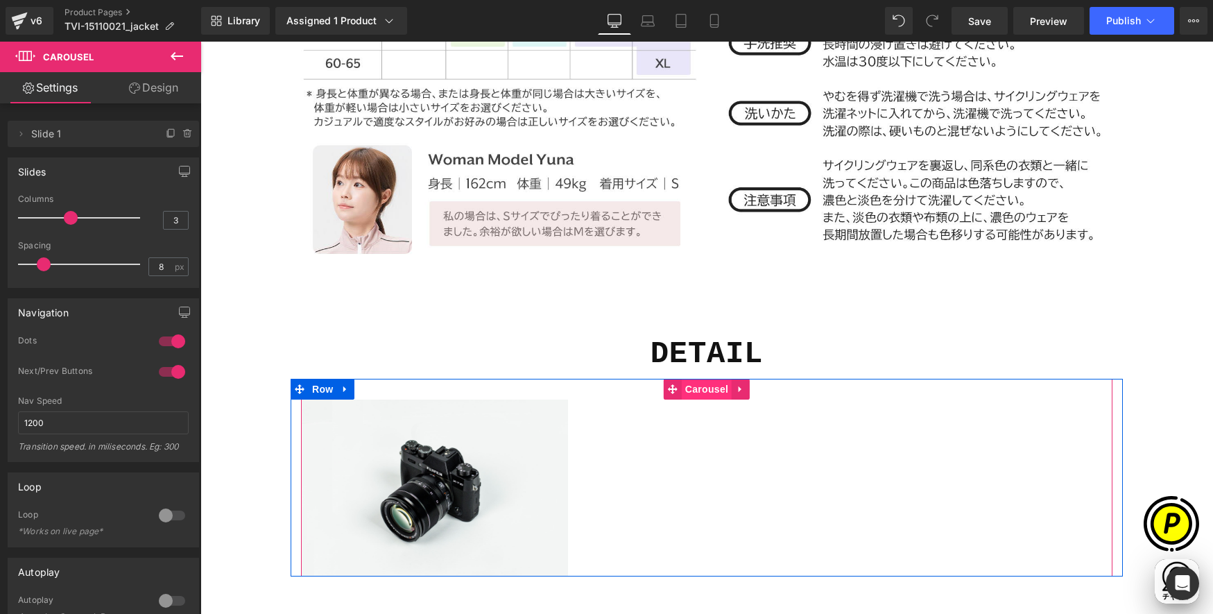
click at [699, 386] on span "Carousel" at bounding box center [707, 389] width 50 height 21
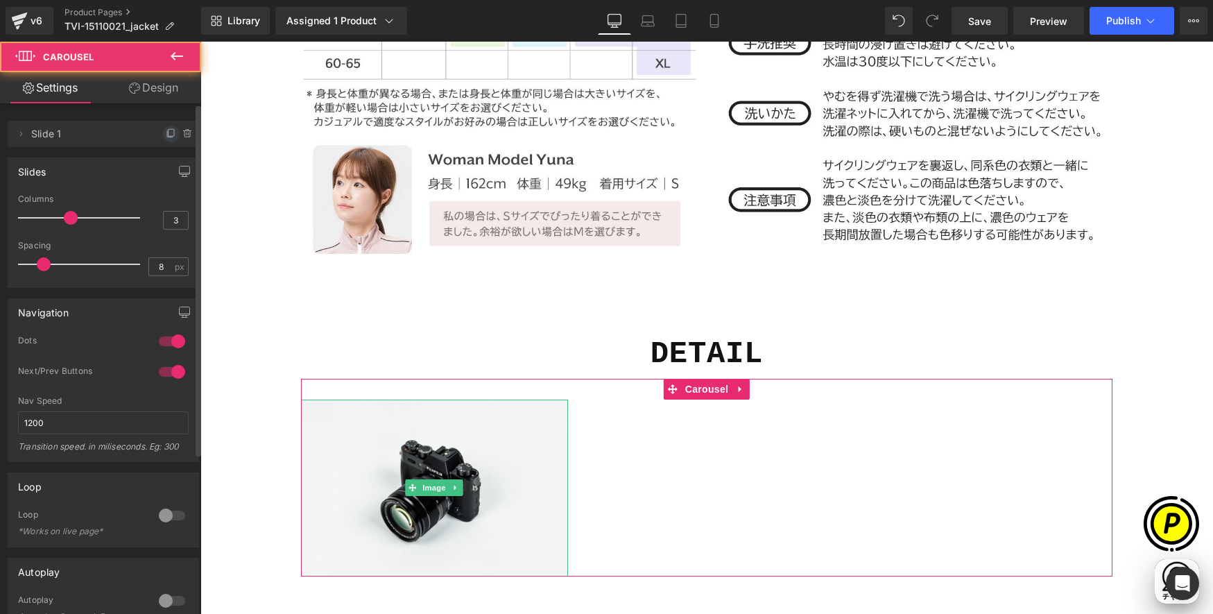
click at [166, 136] on icon at bounding box center [171, 133] width 11 height 11
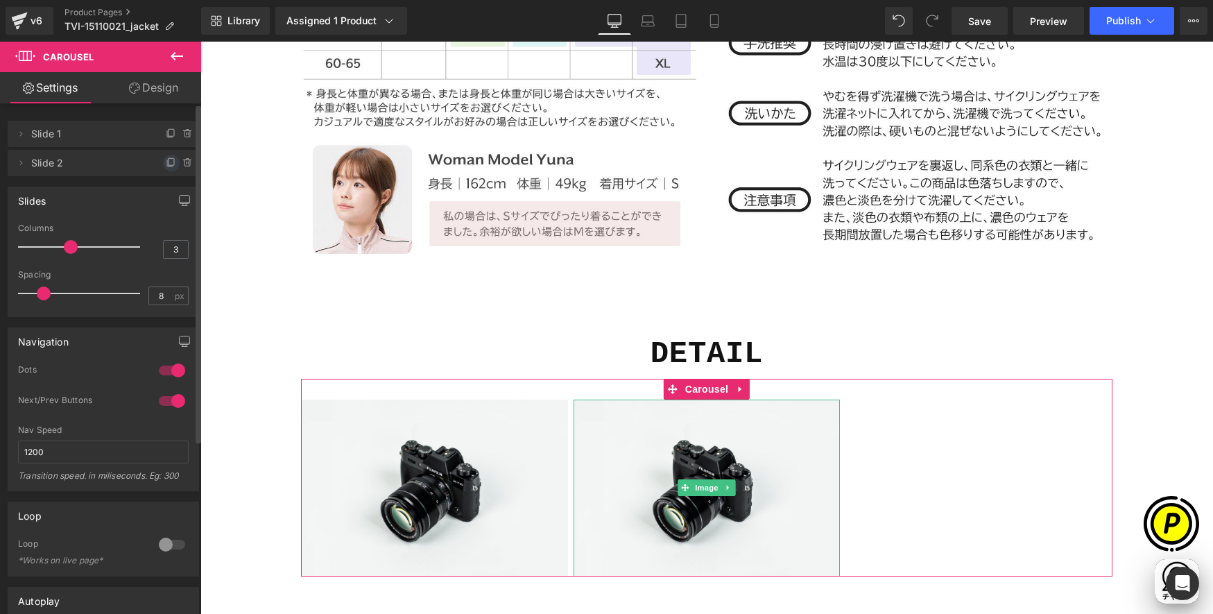
click at [166, 164] on icon at bounding box center [171, 162] width 11 height 11
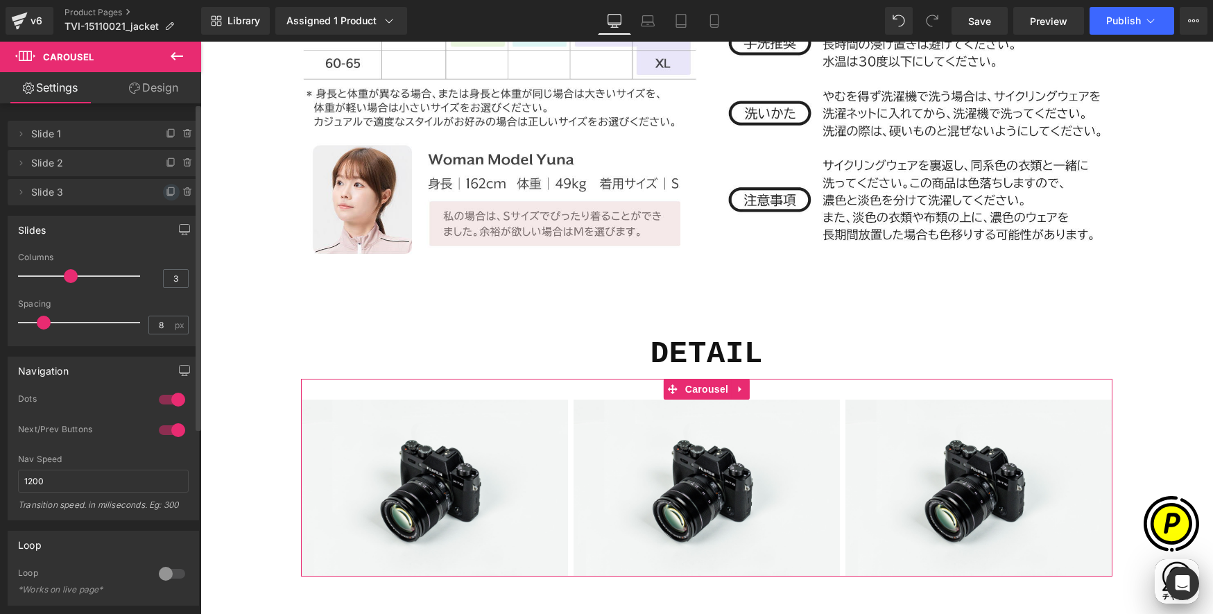
click at [166, 188] on icon at bounding box center [171, 192] width 11 height 11
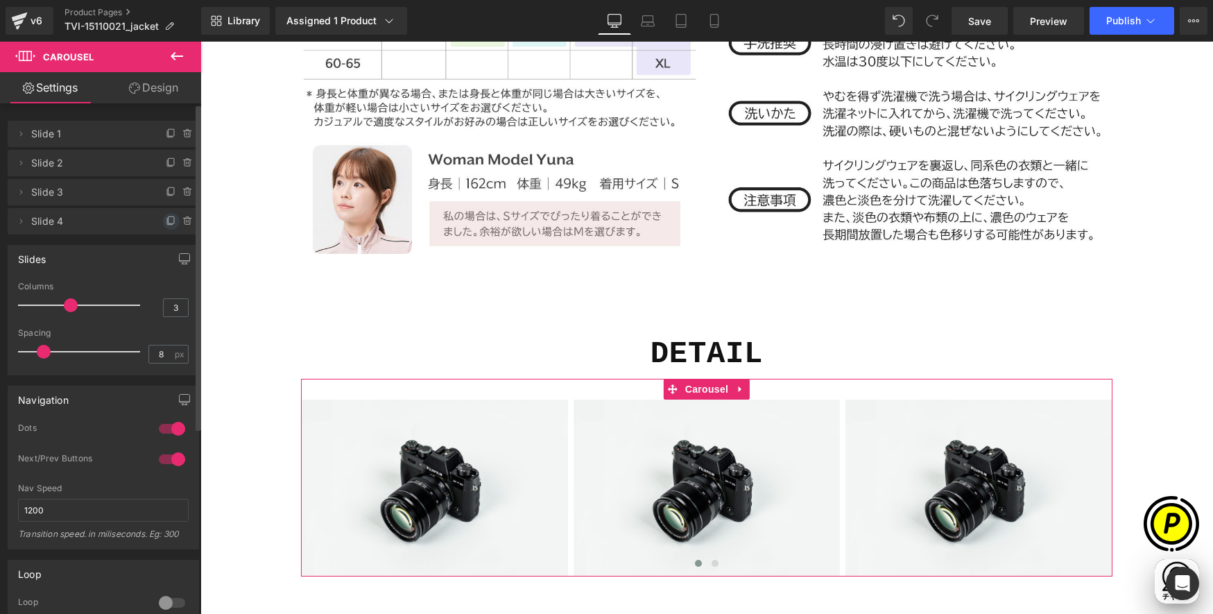
click at [166, 221] on icon at bounding box center [171, 221] width 11 height 11
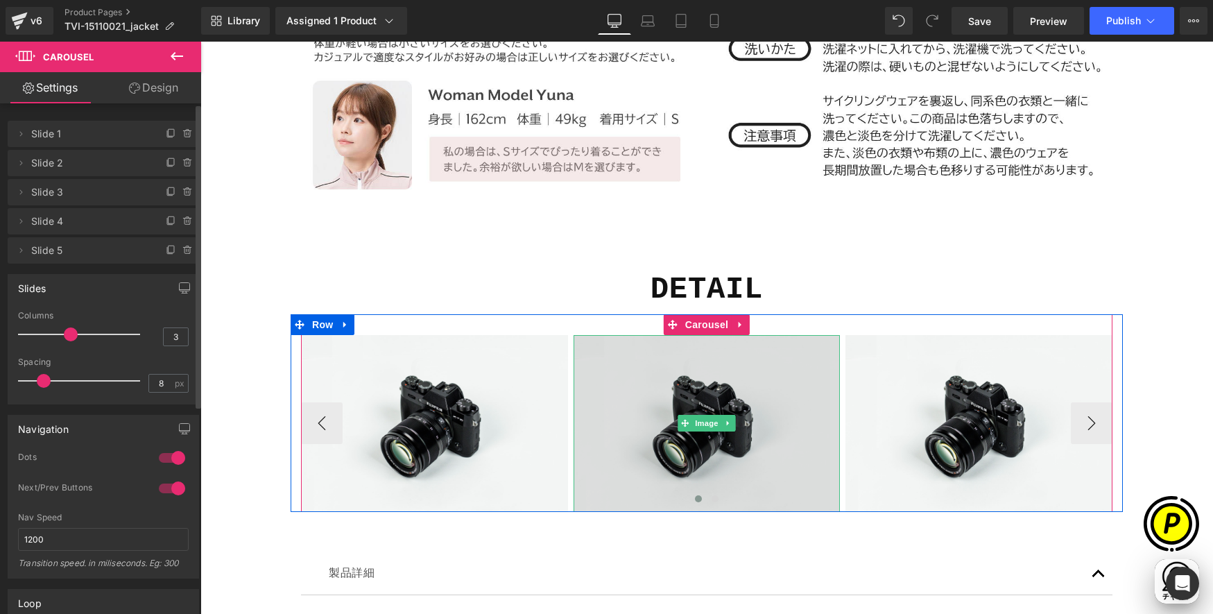
scroll to position [4652, 0]
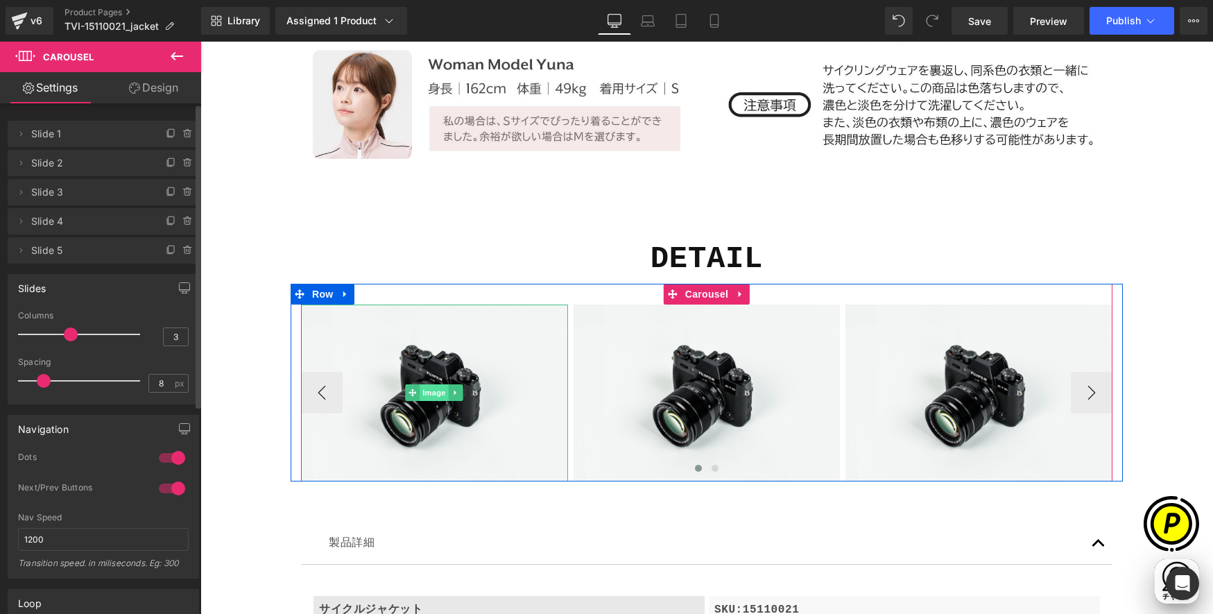
click at [427, 391] on span "Image" at bounding box center [434, 392] width 29 height 17
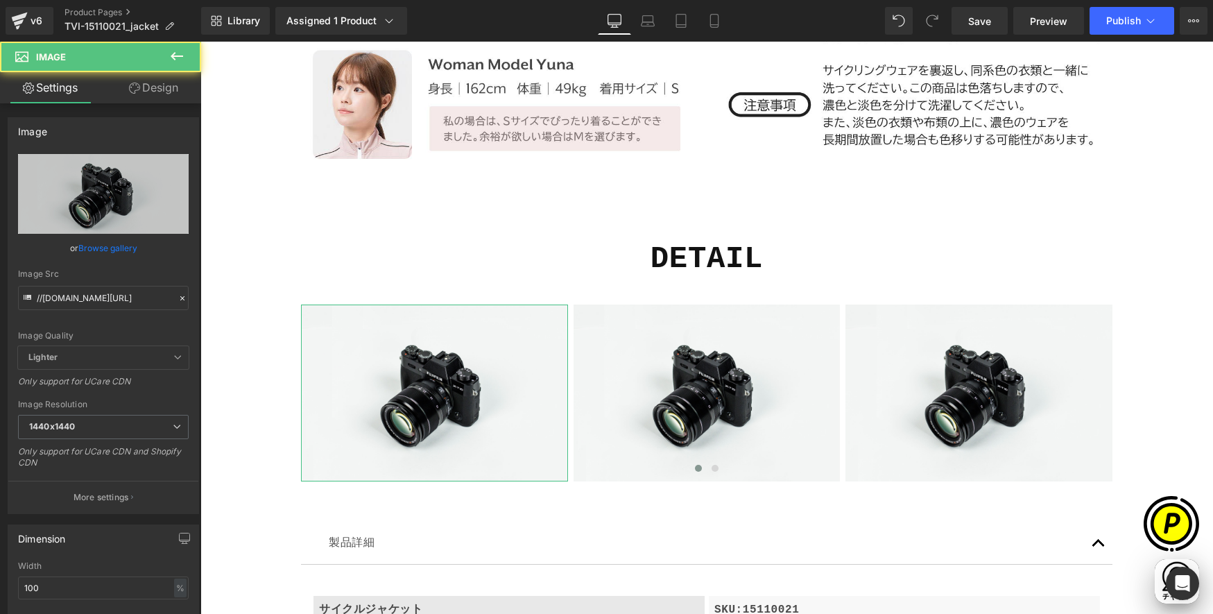
click at [148, 90] on link "Design" at bounding box center [153, 87] width 101 height 31
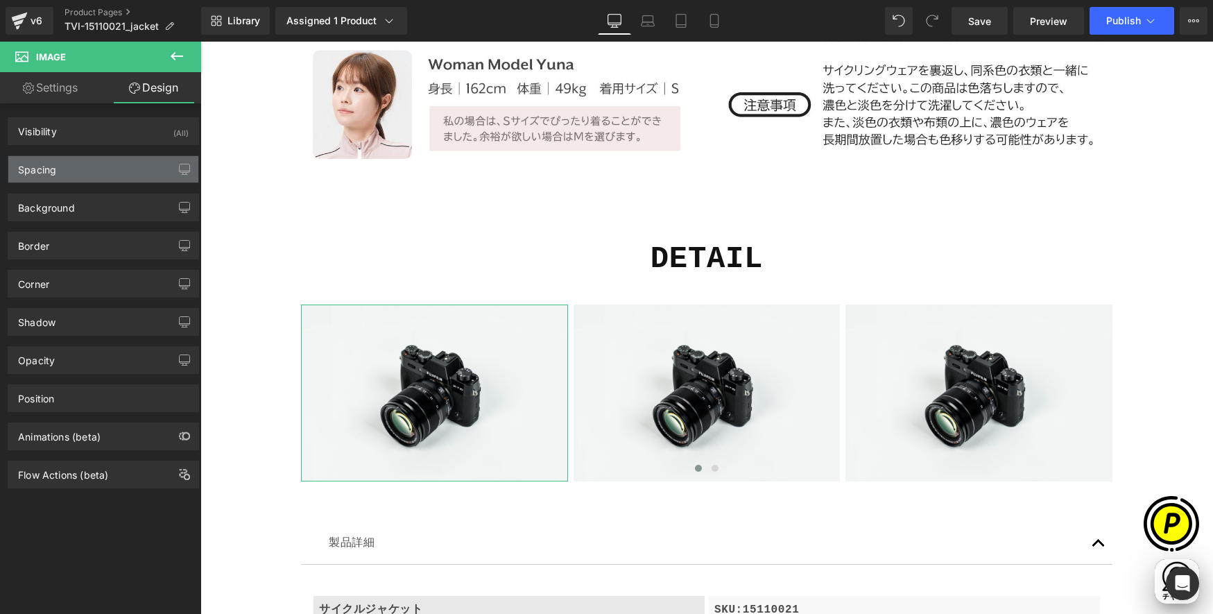
click at [60, 170] on div "Spacing" at bounding box center [103, 169] width 190 height 26
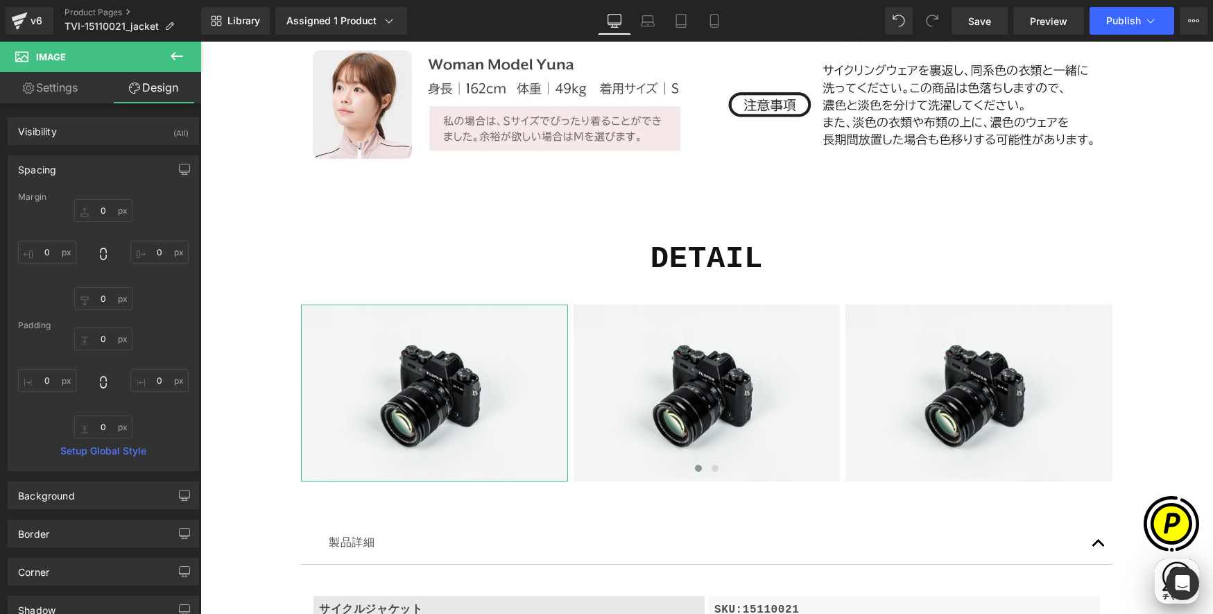
scroll to position [0, 0]
drag, startPoint x: 102, startPoint y: 429, endPoint x: 194, endPoint y: 441, distance: 92.3
click at [102, 429] on input "0" at bounding box center [103, 426] width 58 height 23
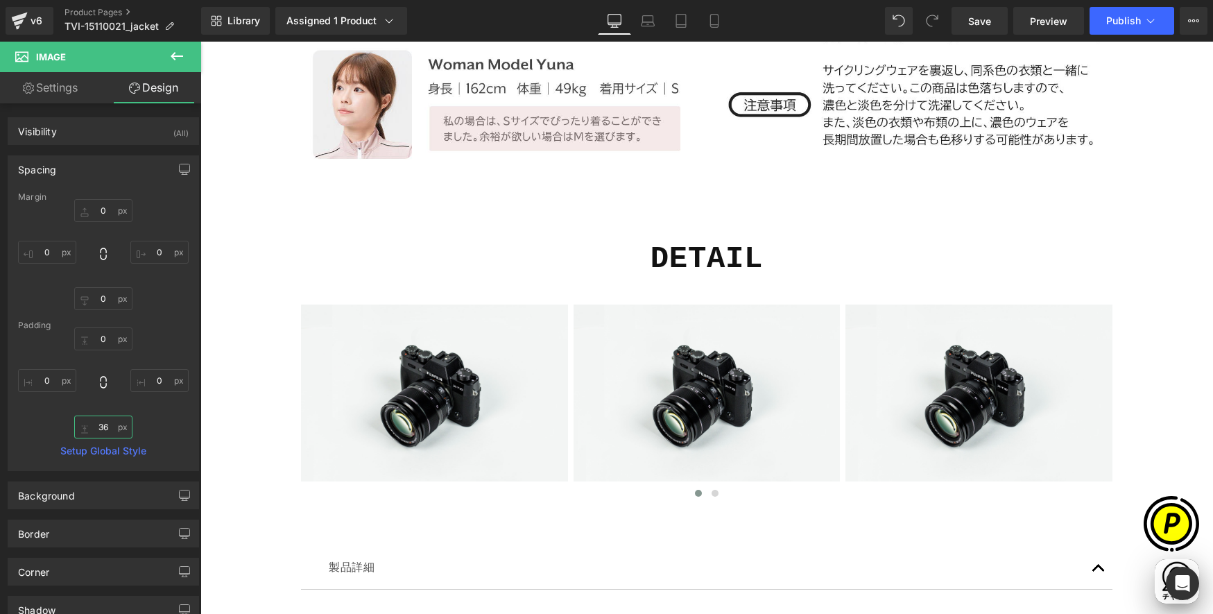
type input "36"
click at [165, 53] on button at bounding box center [177, 57] width 49 height 31
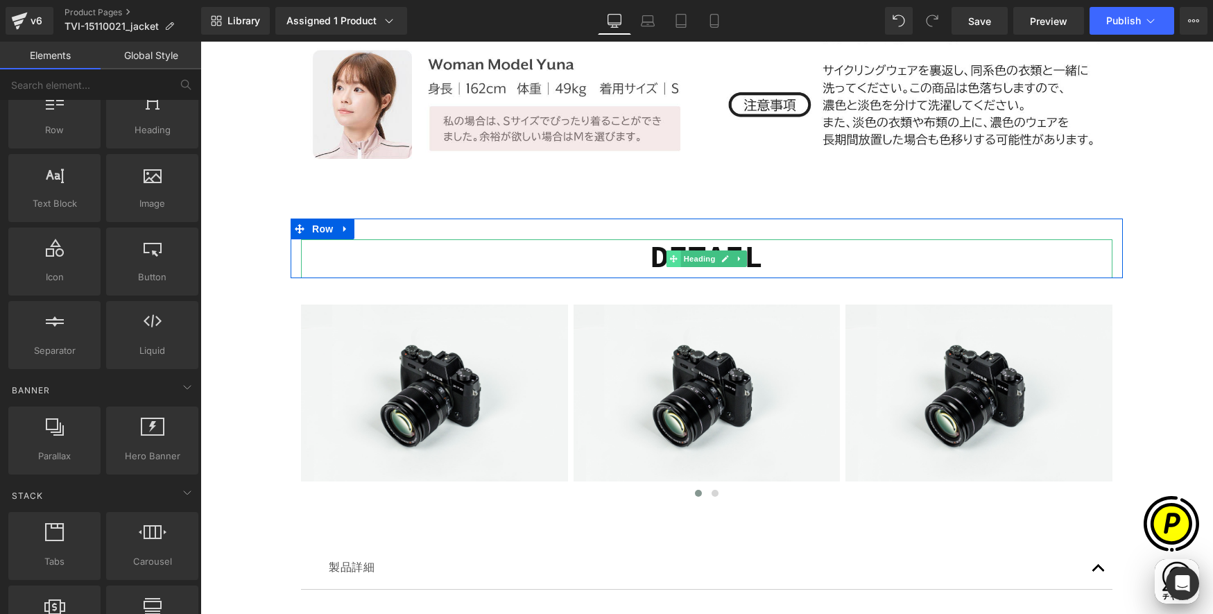
scroll to position [0, 270]
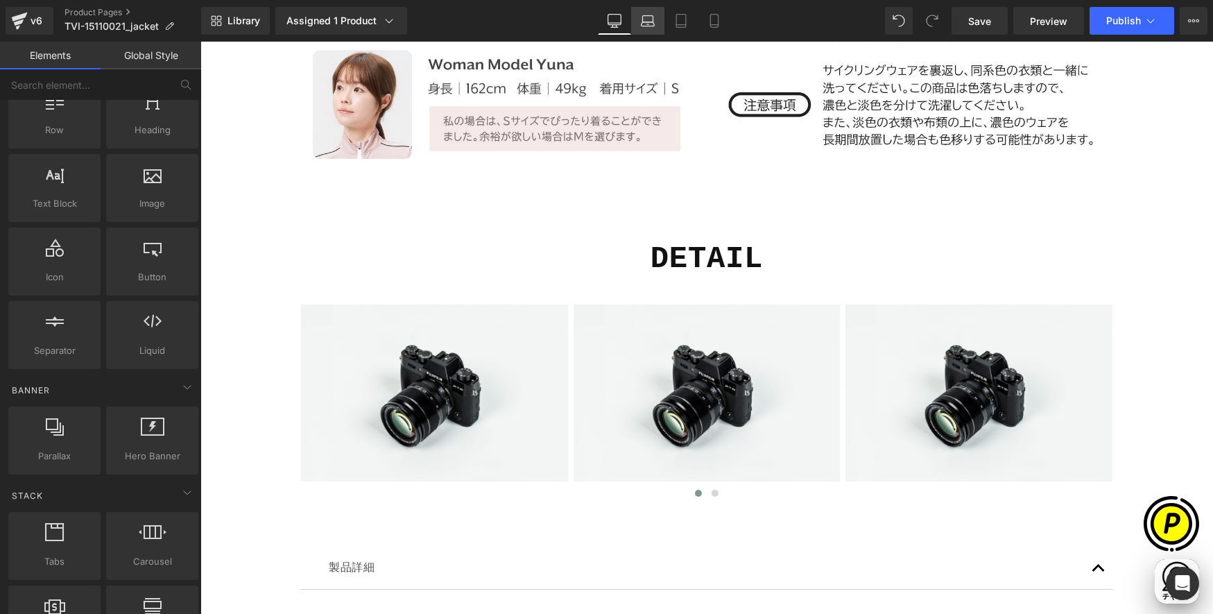
click at [645, 17] on icon at bounding box center [648, 21] width 14 height 14
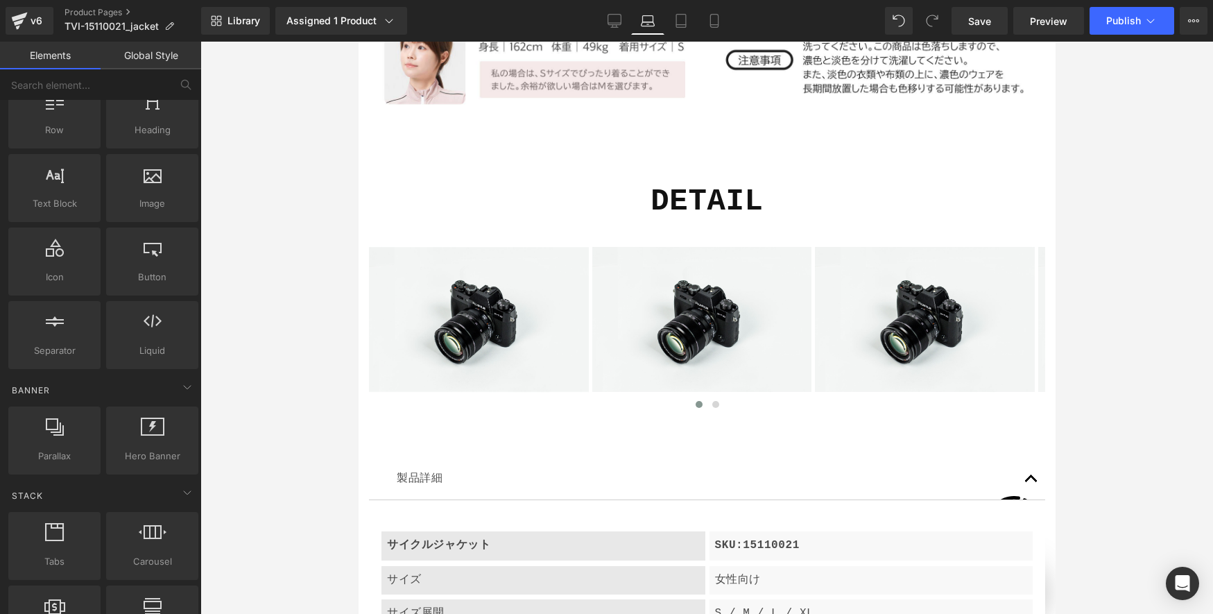
scroll to position [4113, 0]
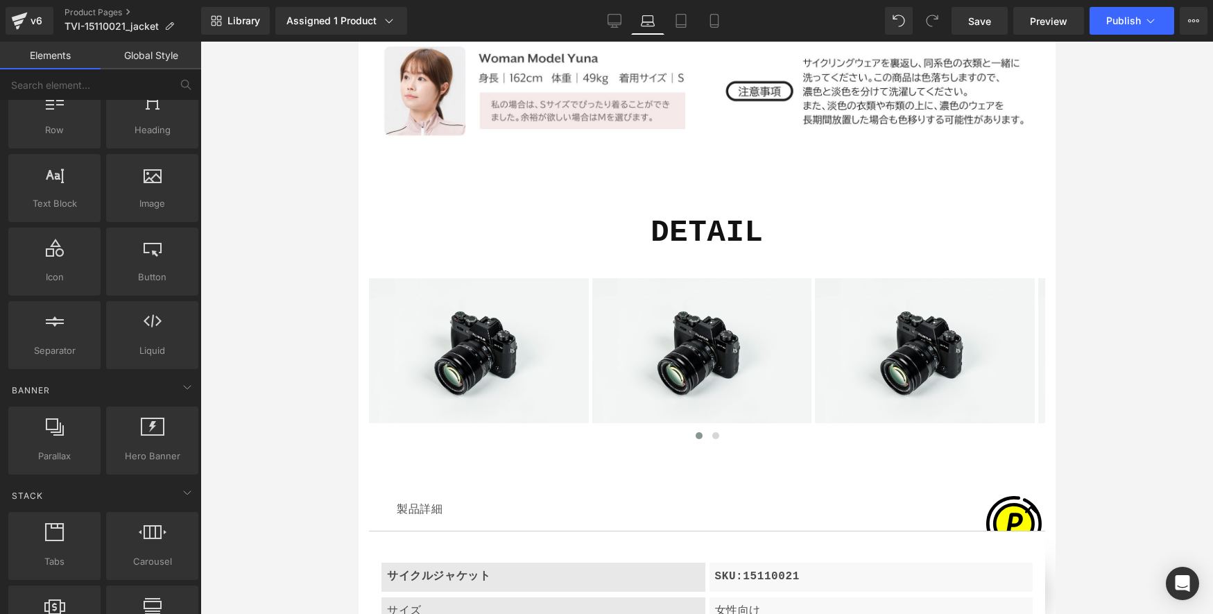
click at [687, 18] on icon at bounding box center [681, 21] width 14 height 14
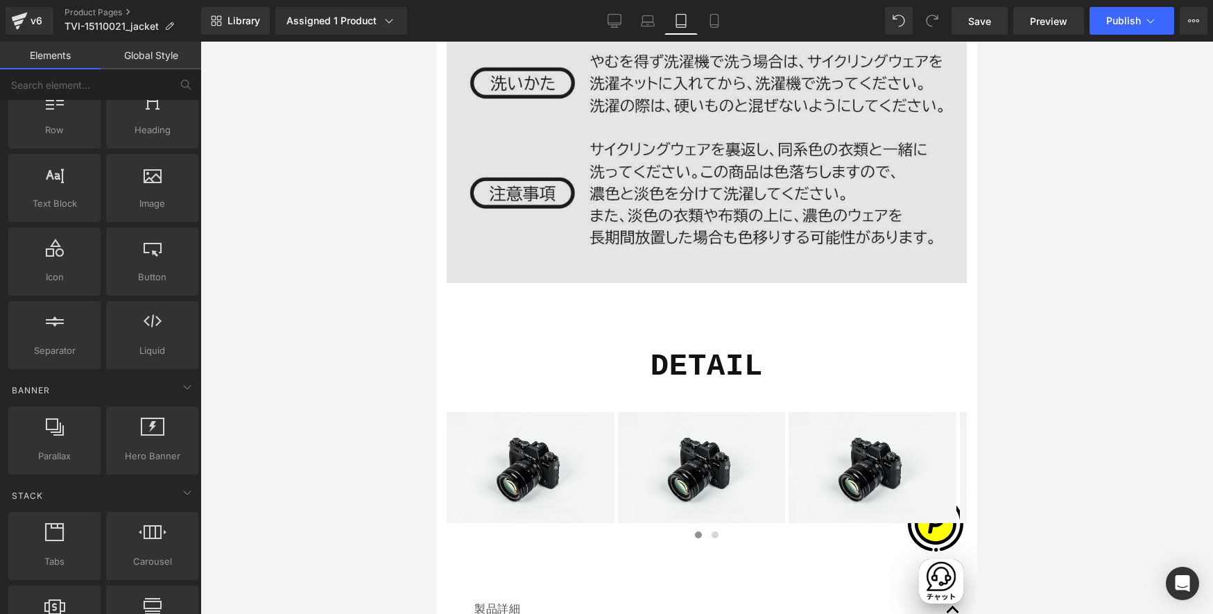
scroll to position [0, 903]
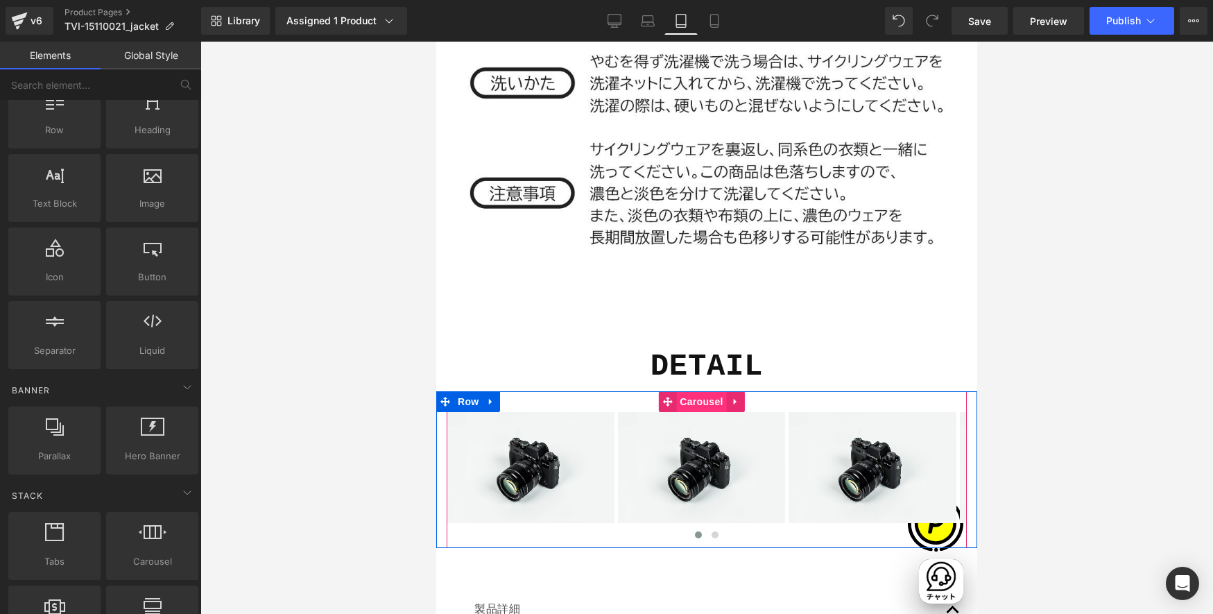
click at [703, 391] on span "Carousel" at bounding box center [701, 401] width 50 height 21
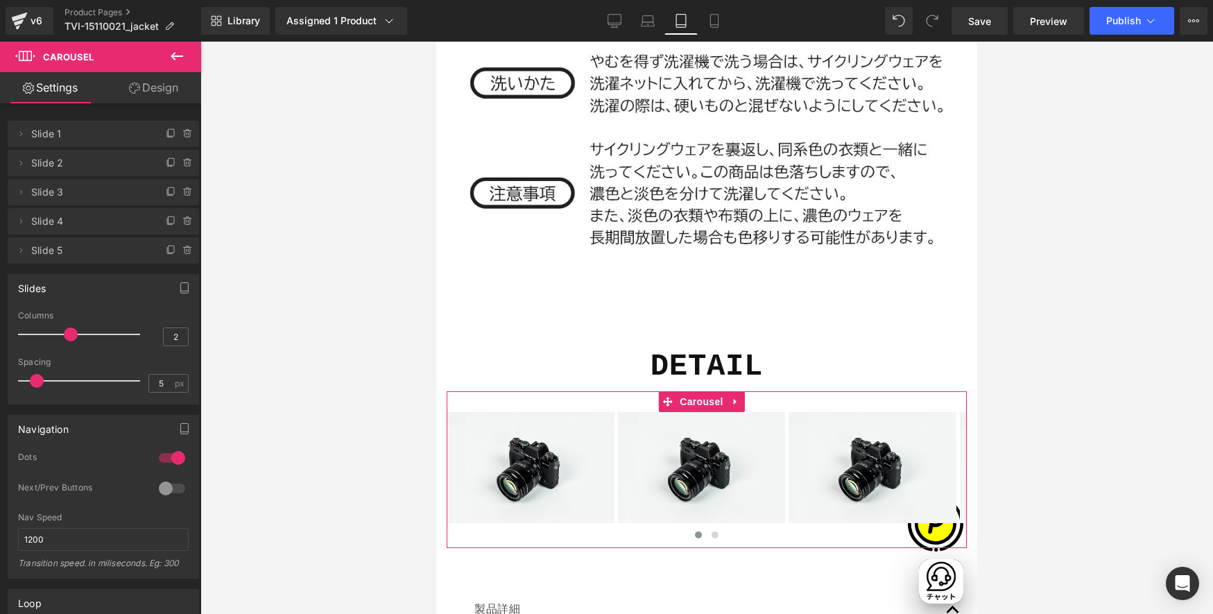
type input "1"
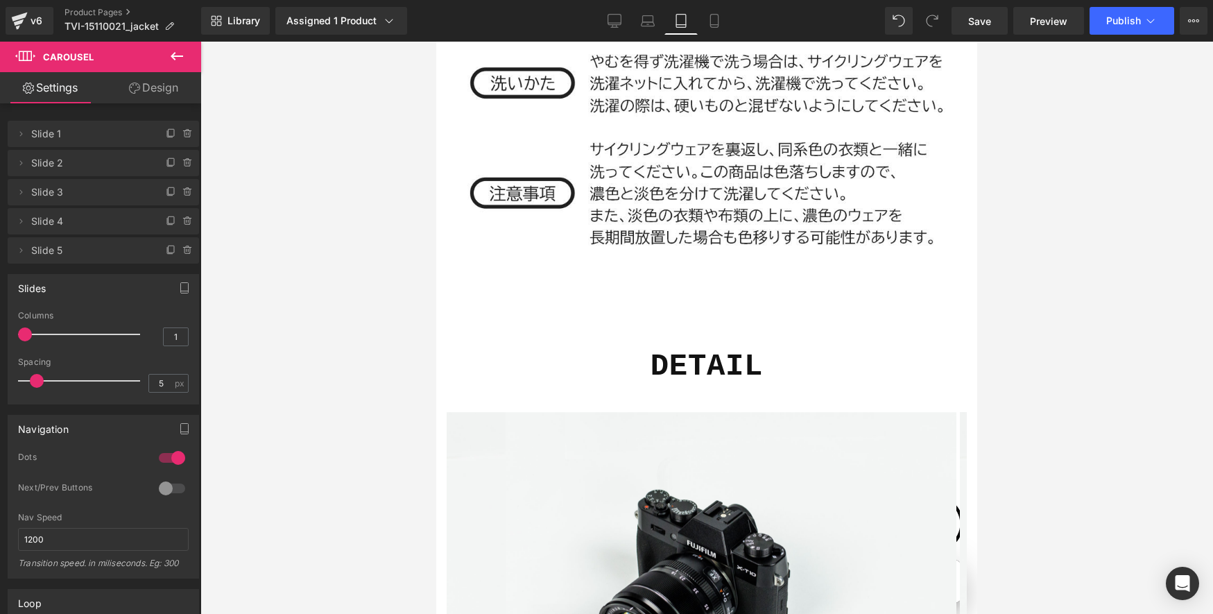
drag, startPoint x: 63, startPoint y: 334, endPoint x: 26, endPoint y: 333, distance: 37.5
click at [26, 333] on span at bounding box center [25, 334] width 14 height 14
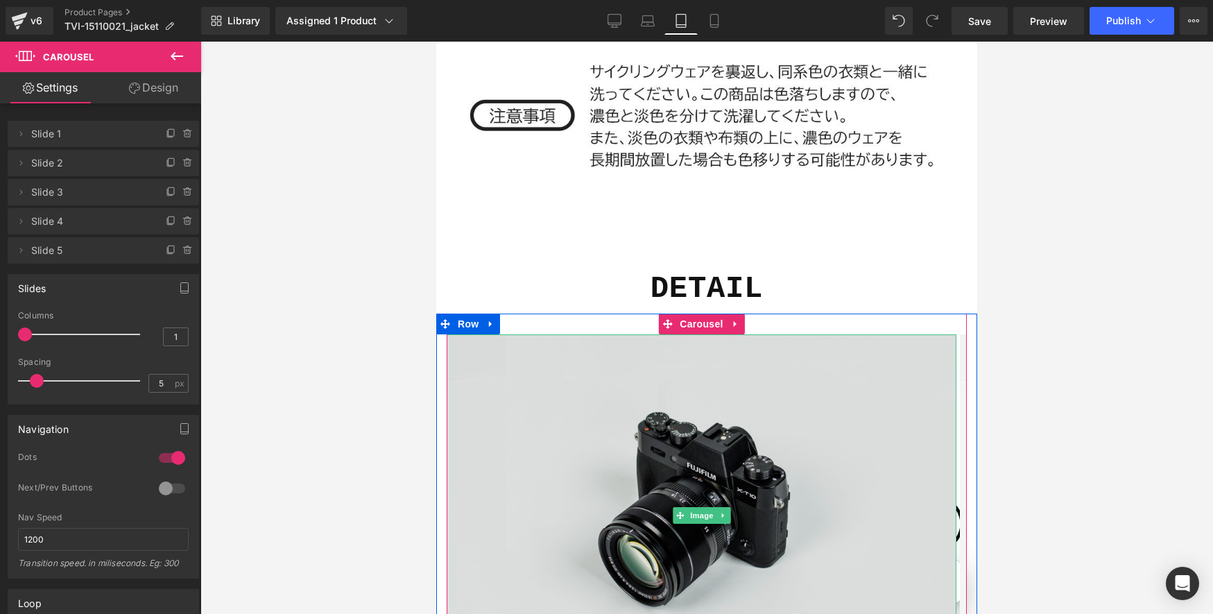
scroll to position [7679, 0]
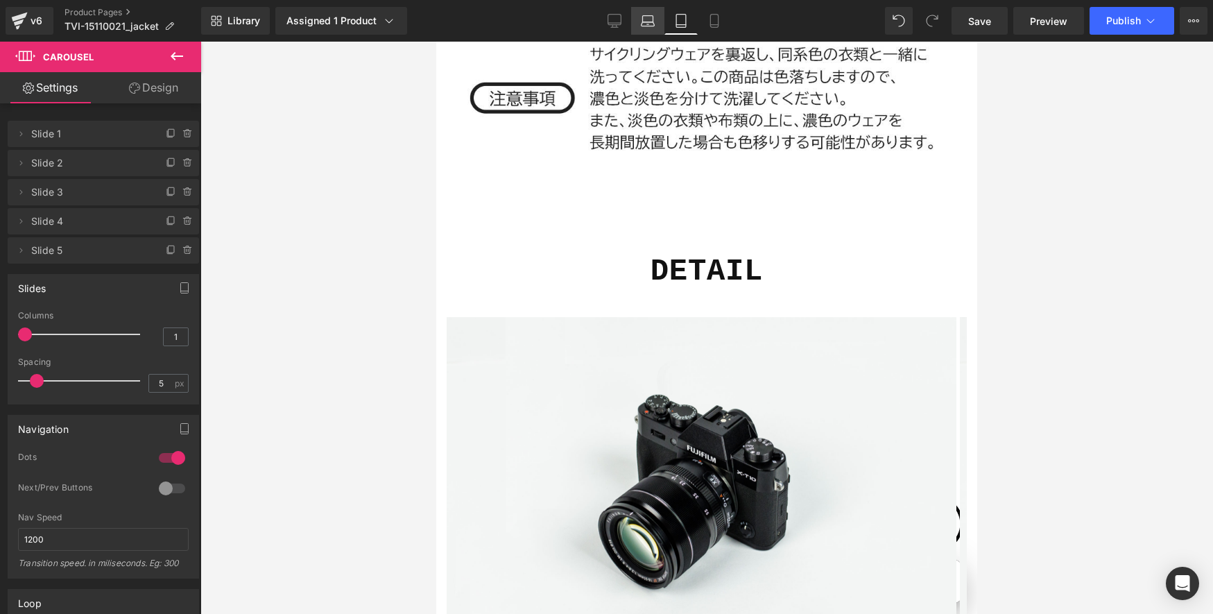
drag, startPoint x: 644, startPoint y: 22, endPoint x: 303, endPoint y: 10, distance: 340.8
click at [644, 22] on icon at bounding box center [647, 24] width 13 height 4
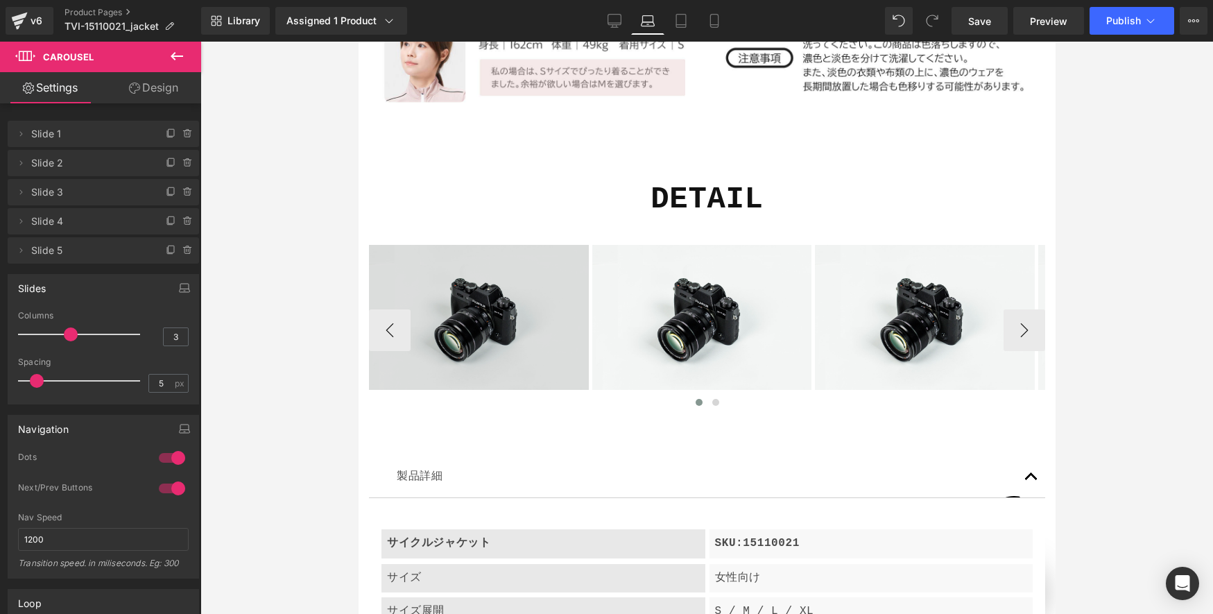
scroll to position [0, 0]
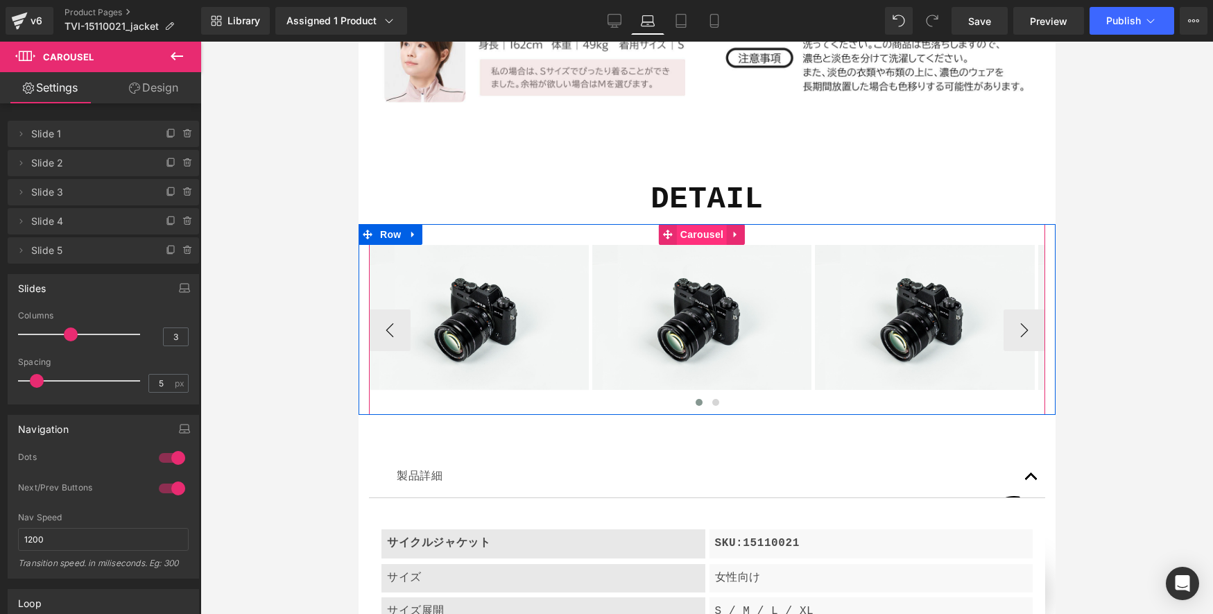
click at [701, 224] on span "Carousel" at bounding box center [701, 234] width 50 height 21
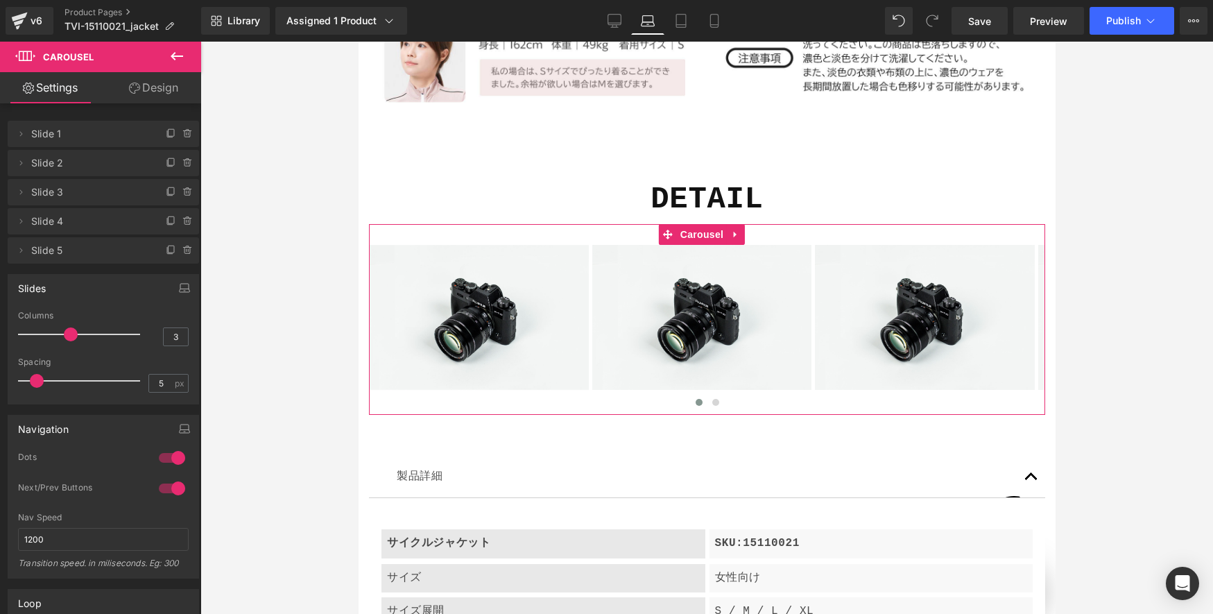
type input "2"
drag, startPoint x: 66, startPoint y: 332, endPoint x: 43, endPoint y: 332, distance: 22.9
click at [43, 332] on span at bounding box center [48, 334] width 14 height 14
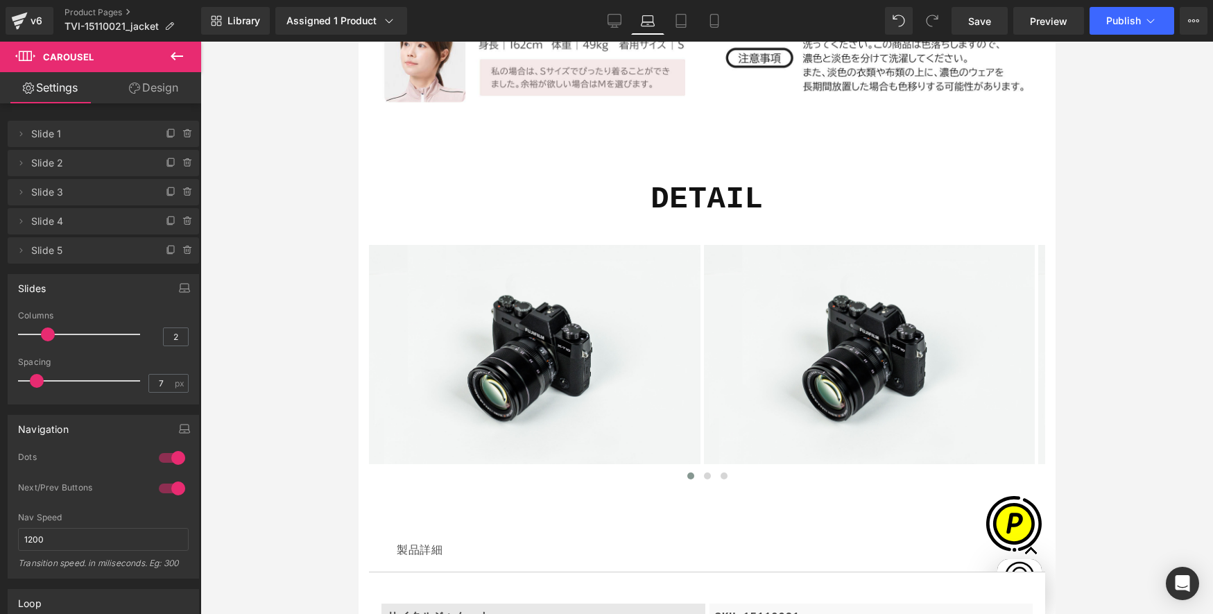
type input "8"
drag, startPoint x: 35, startPoint y: 377, endPoint x: 42, endPoint y: 378, distance: 7.7
click at [42, 378] on span at bounding box center [44, 381] width 14 height 14
click at [712, 26] on icon at bounding box center [714, 21] width 14 height 14
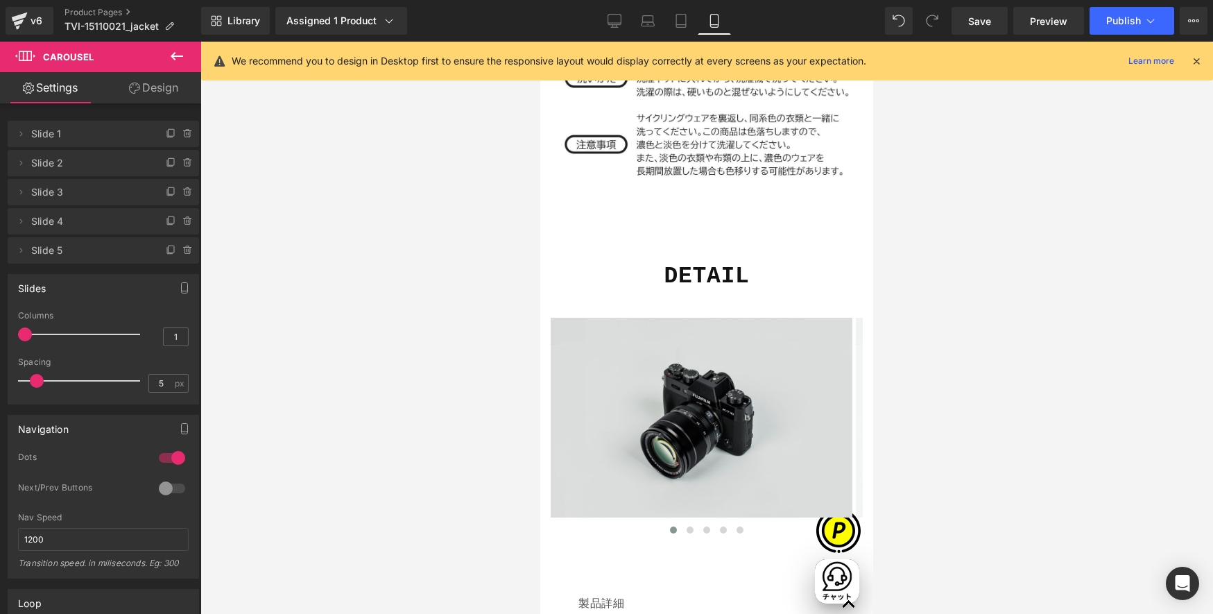
scroll to position [0, 243]
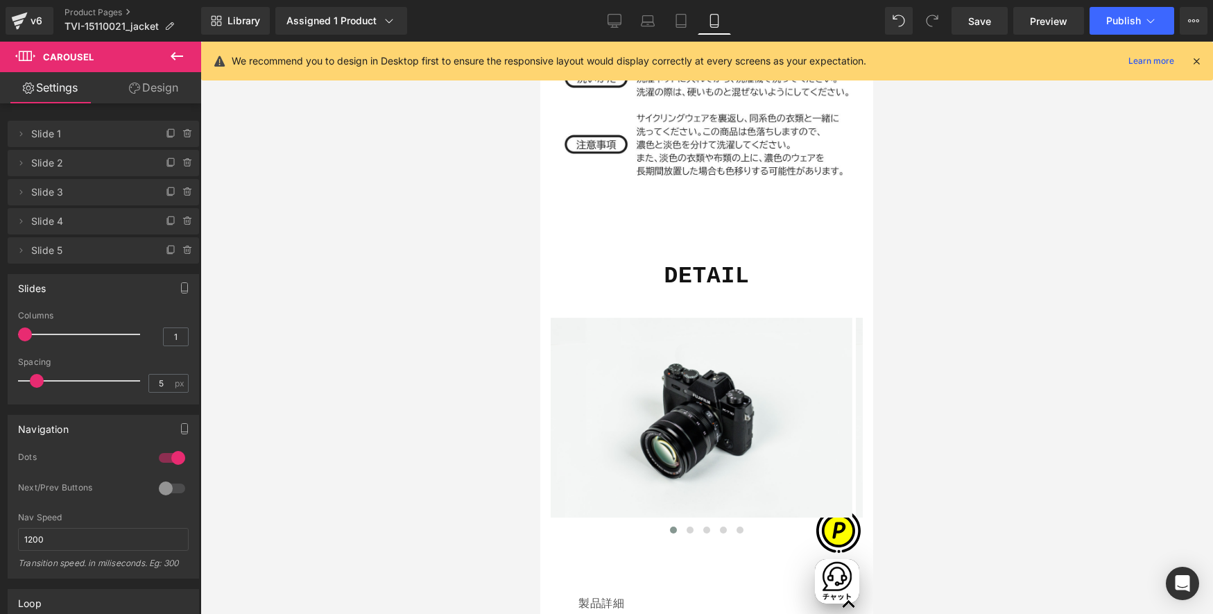
click at [1129, 62] on icon at bounding box center [1196, 61] width 12 height 12
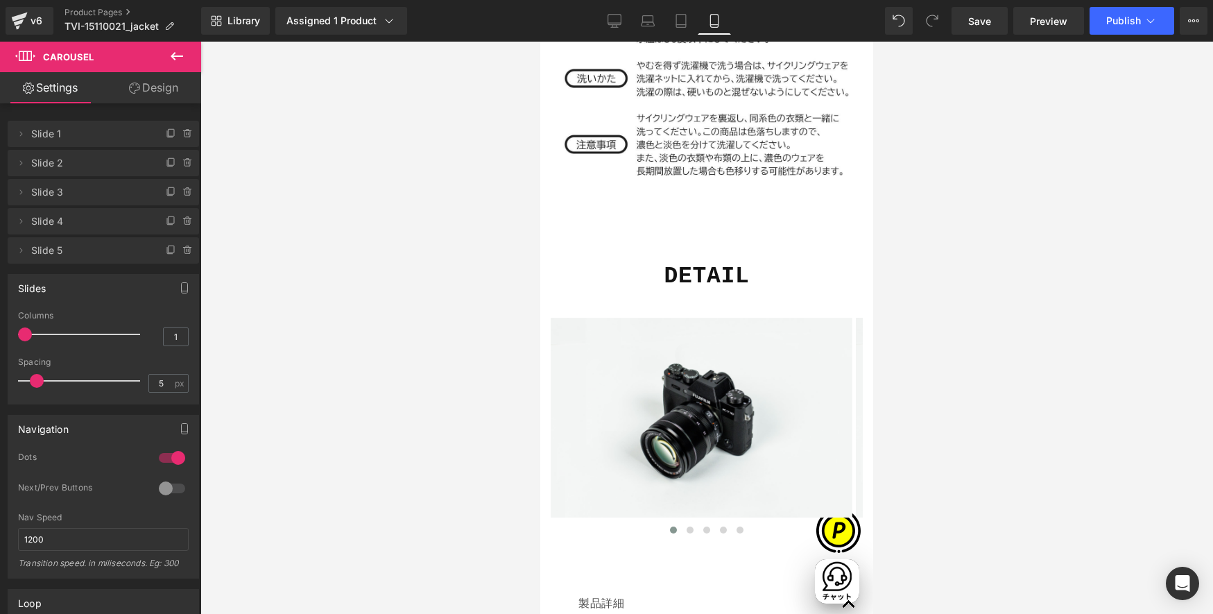
click at [621, 24] on link "Desktop" at bounding box center [614, 21] width 33 height 28
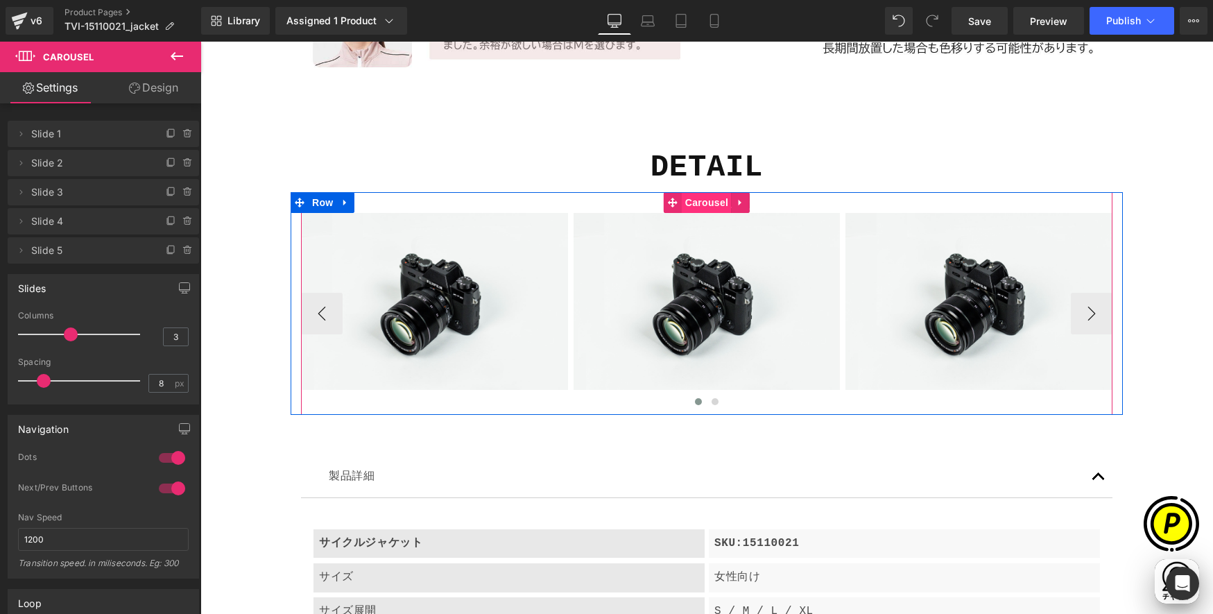
scroll to position [0, 541]
click at [342, 204] on icon at bounding box center [346, 203] width 10 height 10
click at [359, 201] on icon at bounding box center [364, 203] width 10 height 10
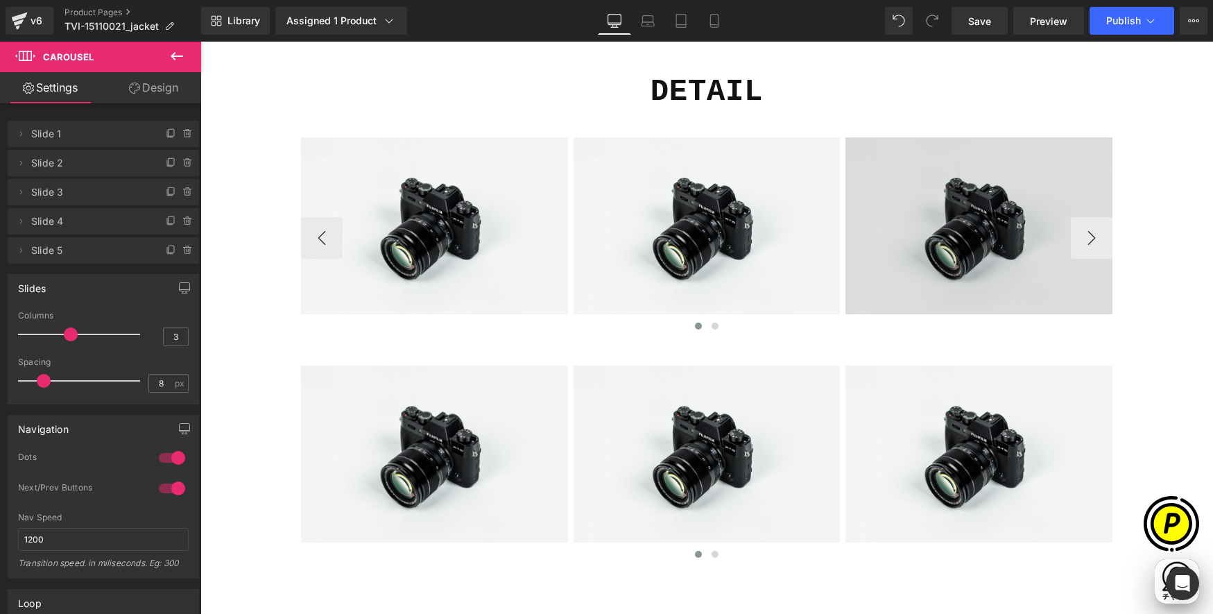
scroll to position [4818, 0]
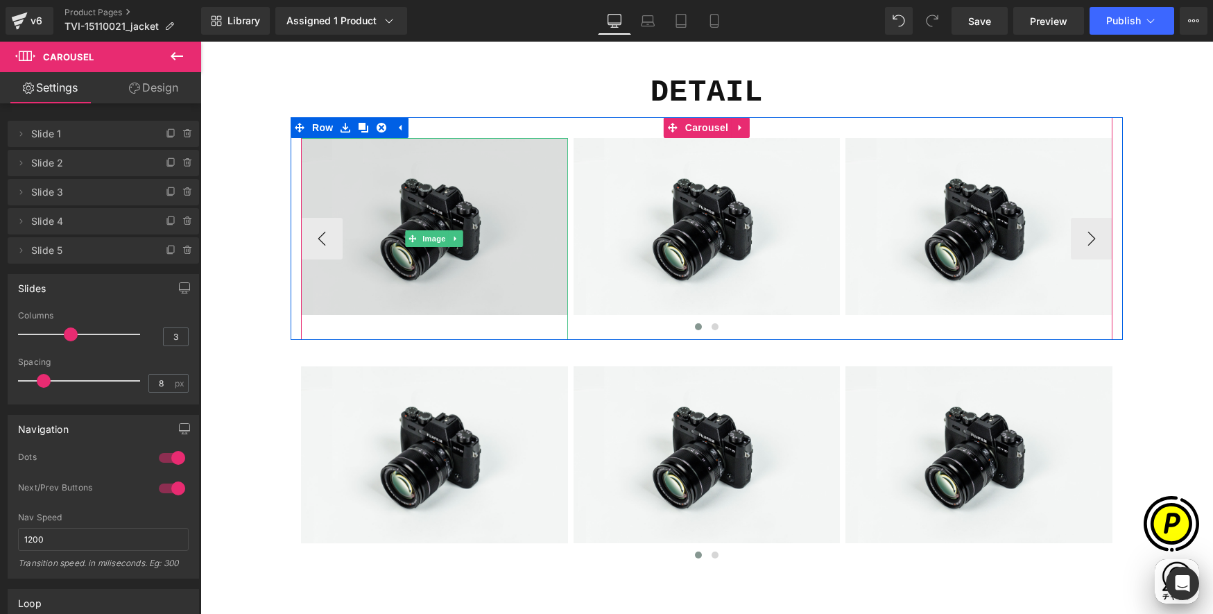
click at [396, 192] on img at bounding box center [434, 239] width 267 height 202
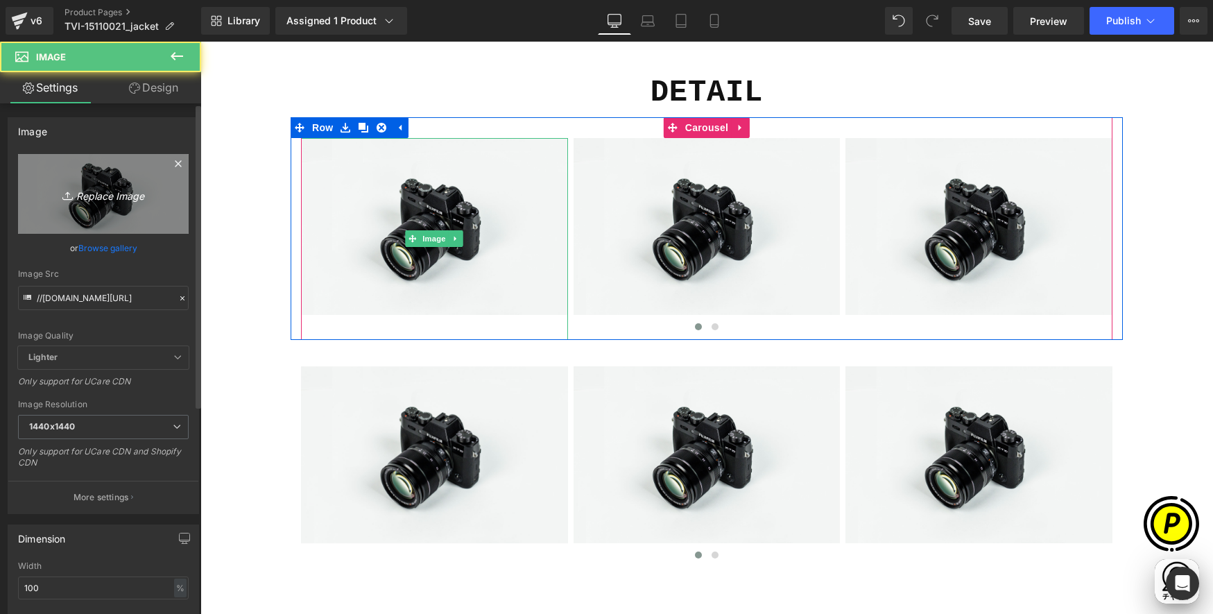
scroll to position [0, 0]
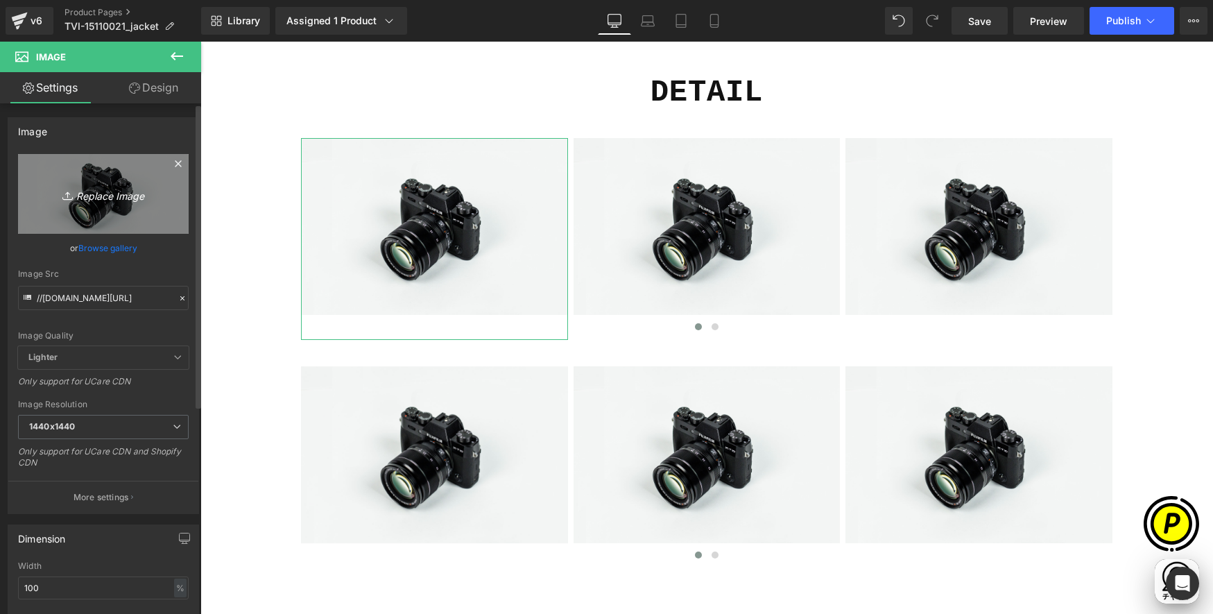
click at [96, 179] on link "Replace Image" at bounding box center [103, 194] width 171 height 80
type input "C:\fakepath\shopify-LP-15110021_03-1.jpg"
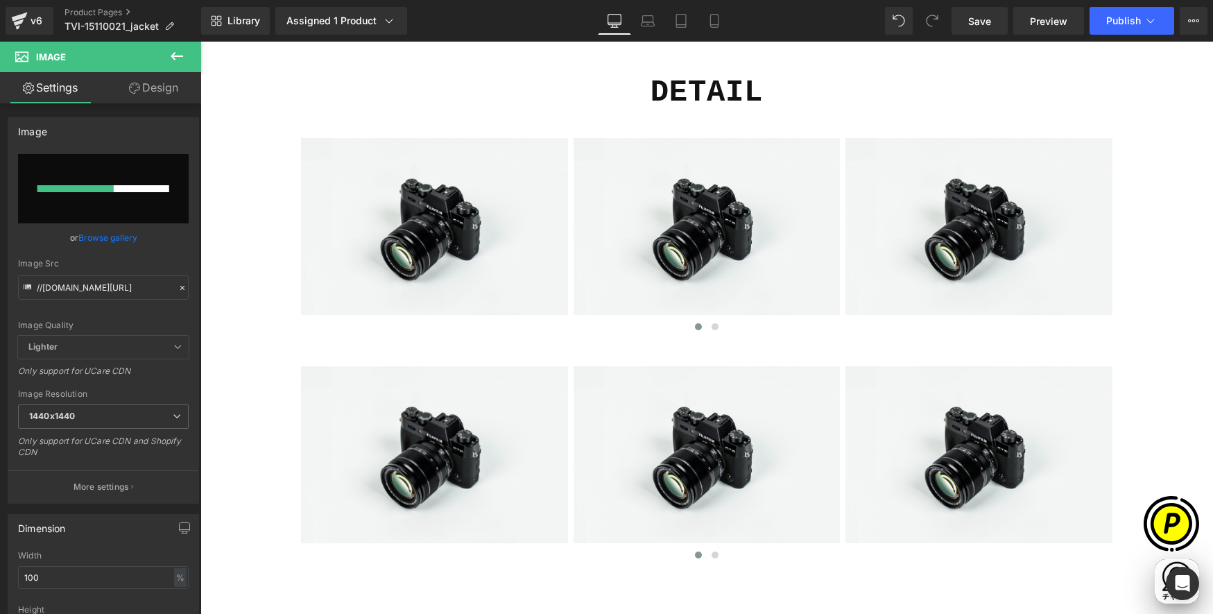
scroll to position [0, 270]
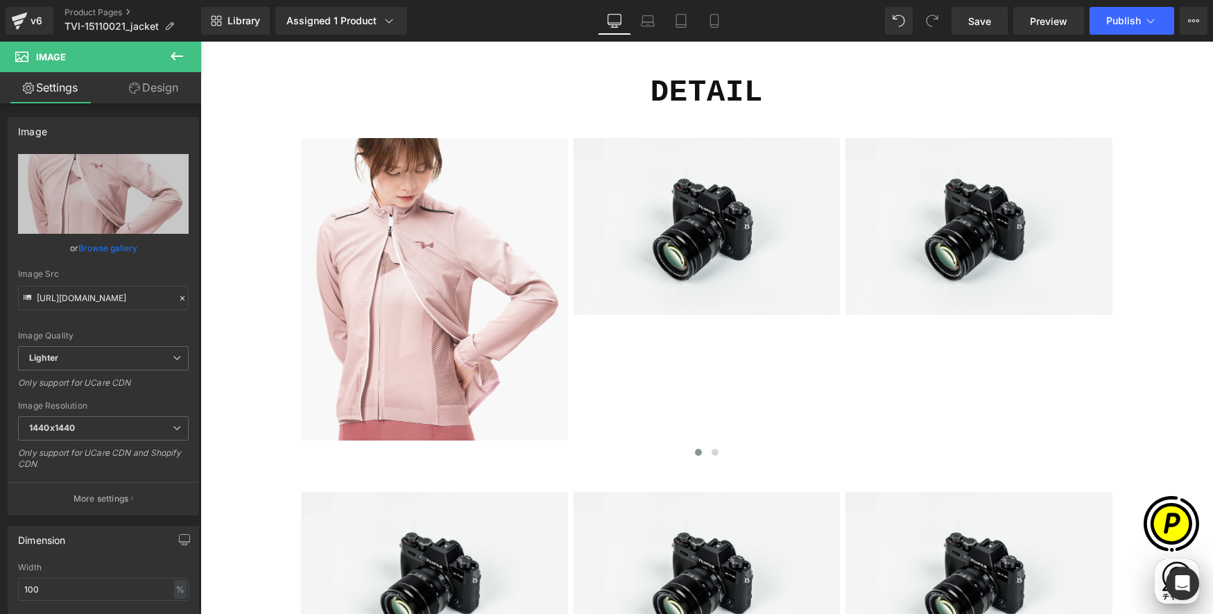
type input "https://ucarecdn.com/12113871-2b30-40b1-84a7-46d22756645b/-/format/auto/-/previ…"
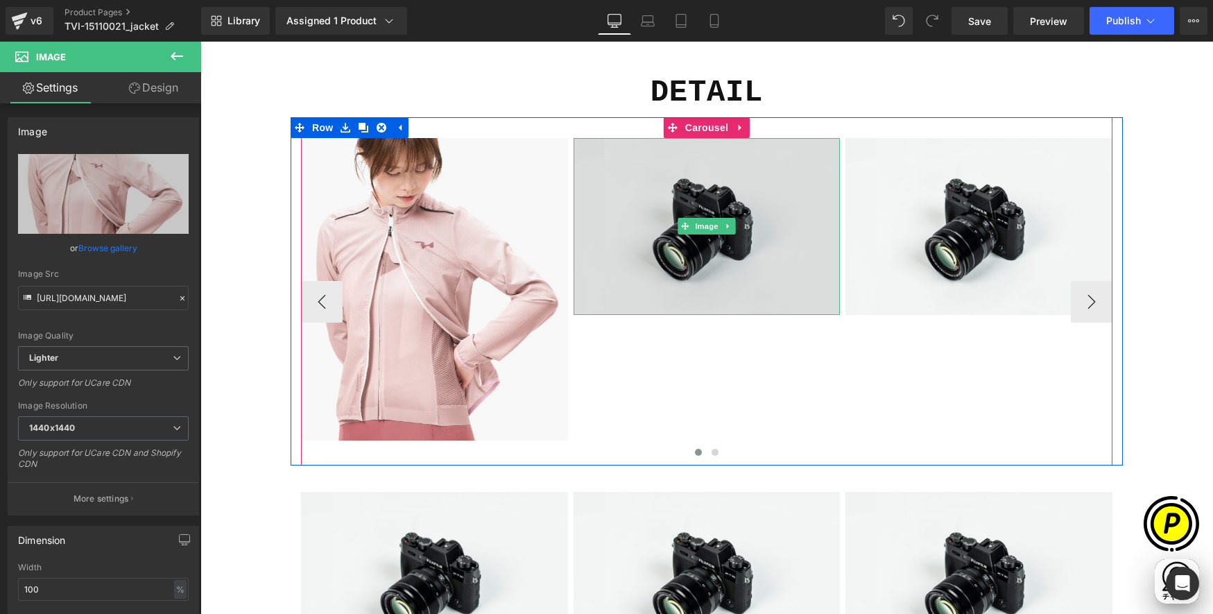
click at [719, 191] on img at bounding box center [707, 226] width 267 height 177
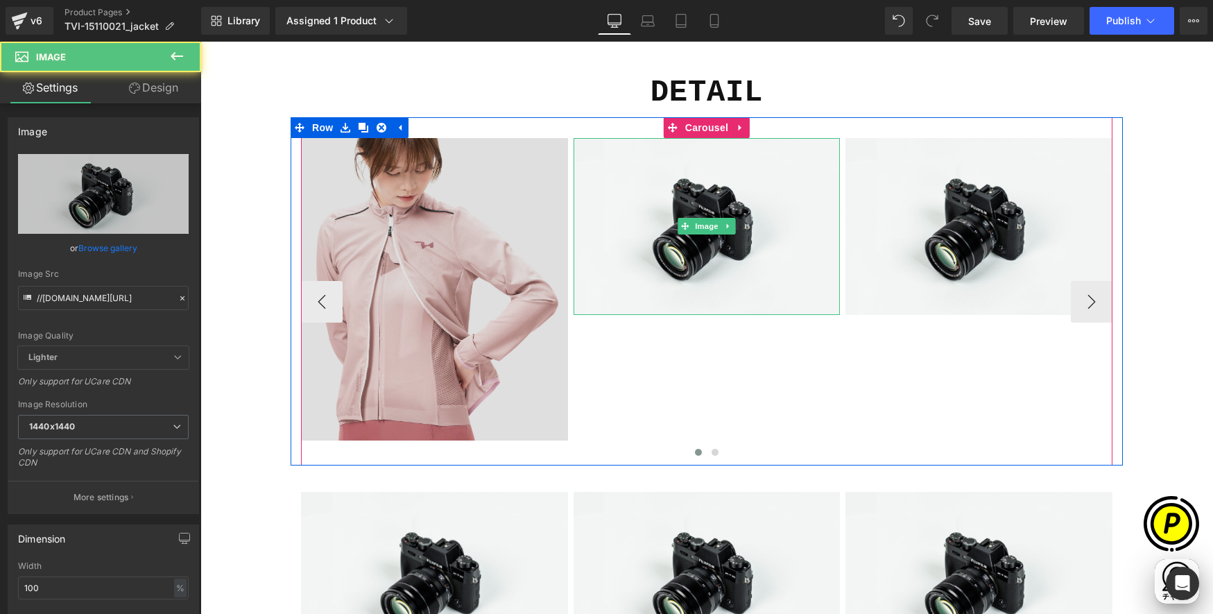
scroll to position [0, 541]
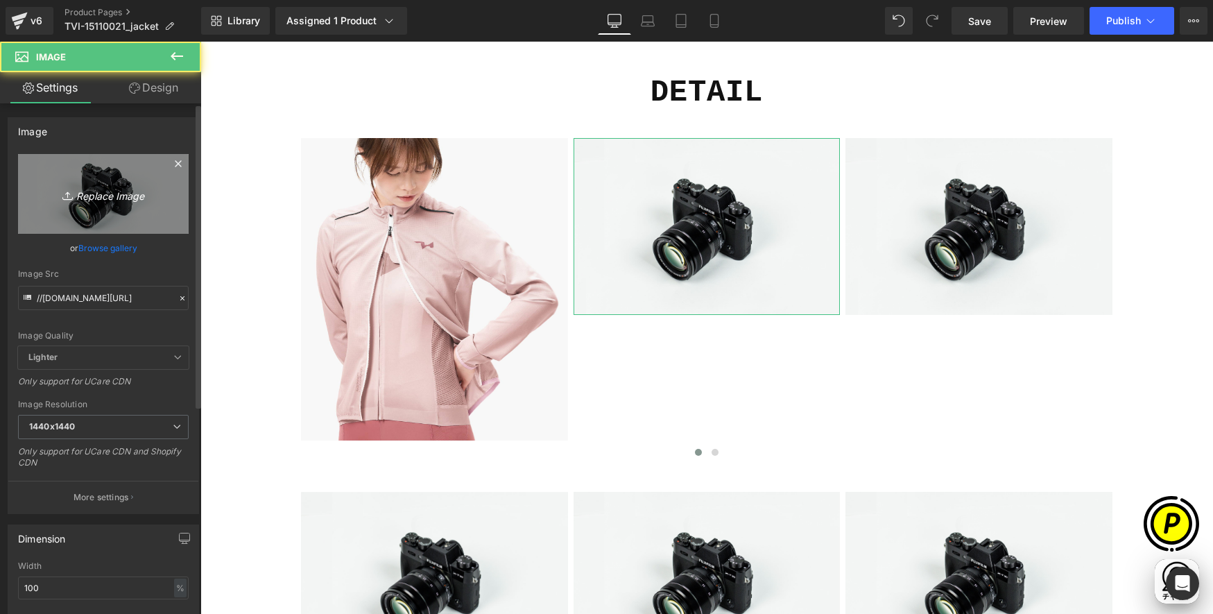
click at [73, 194] on icon "Replace Image" at bounding box center [103, 193] width 111 height 17
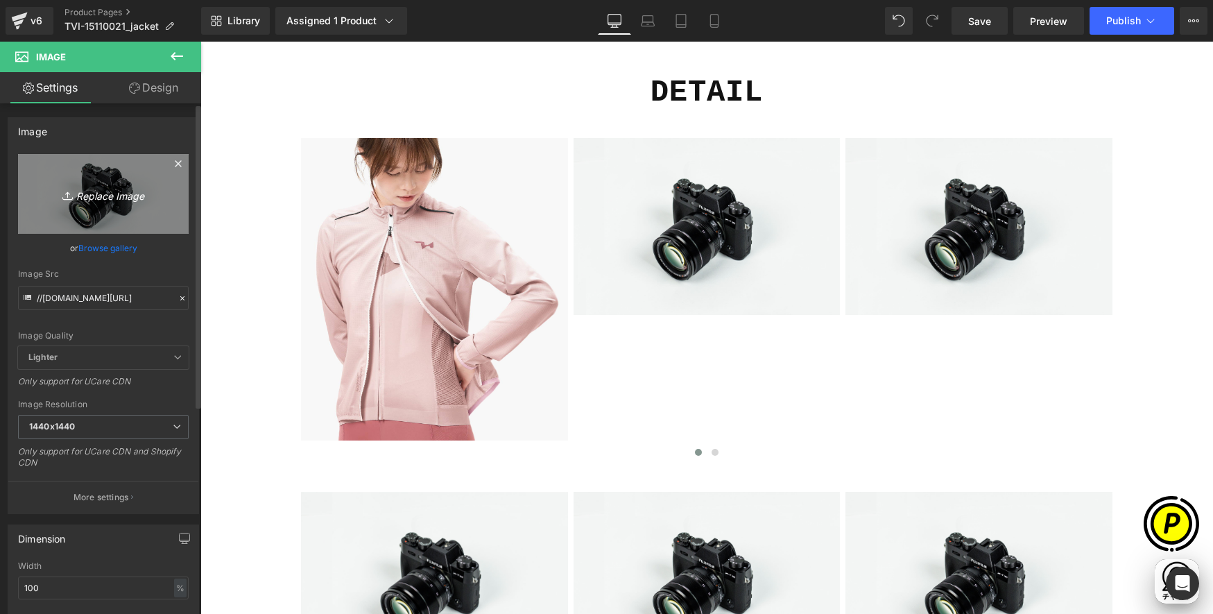
type input "C:\fakepath\shopify-LP-15110021_03-2.jpg"
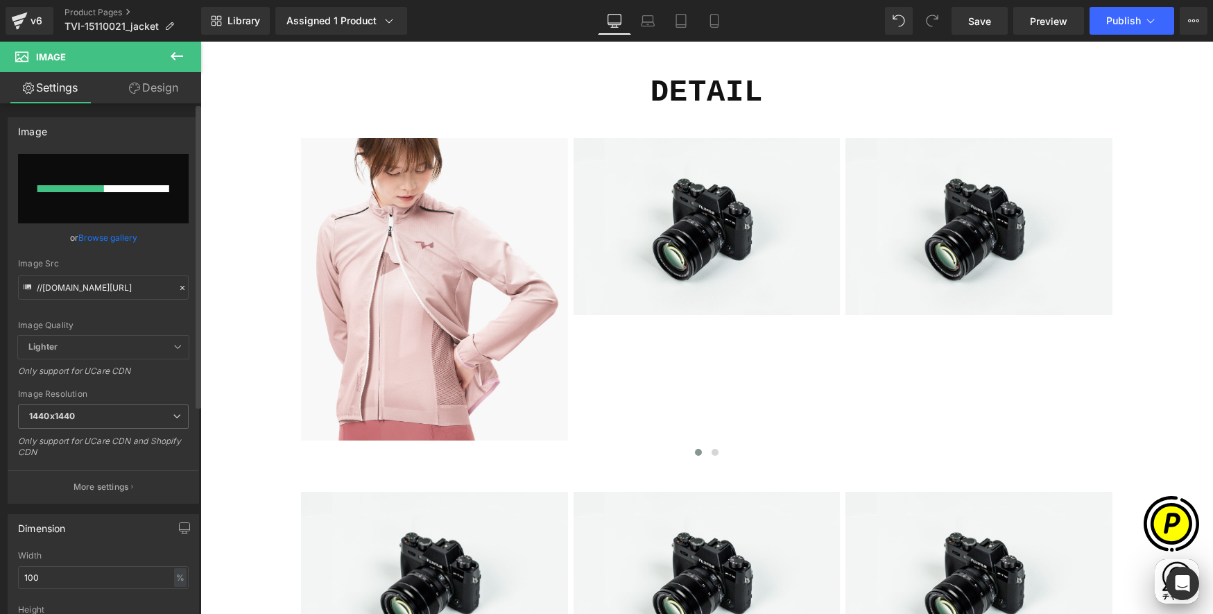
scroll to position [0, 0]
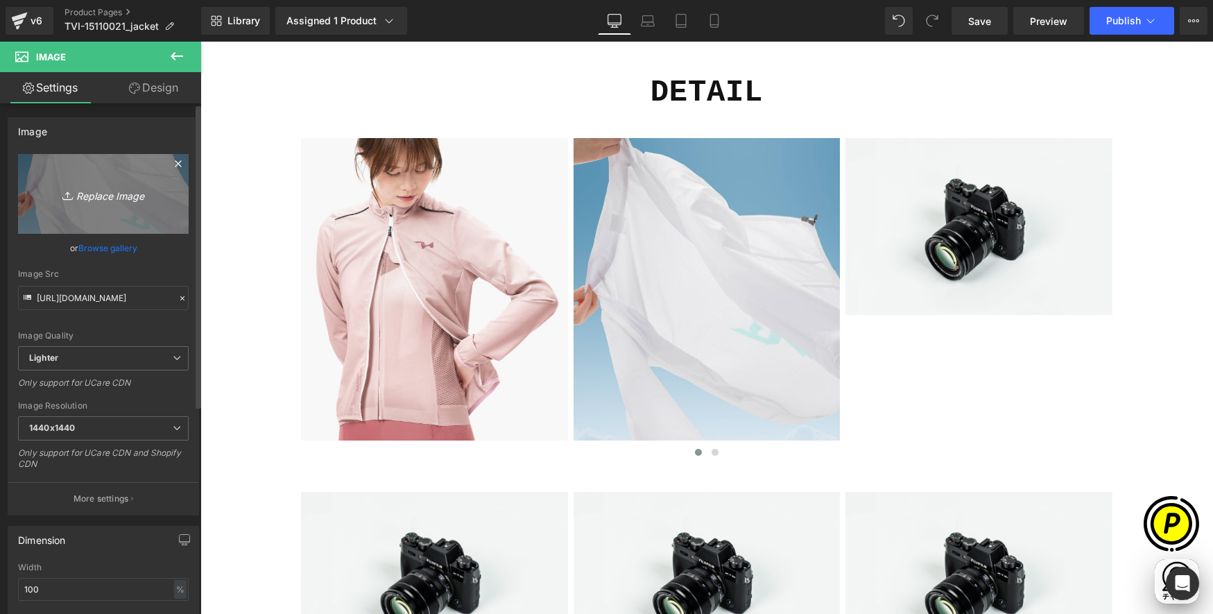
type input "https://ucarecdn.com/64b1ca58-af22-41fd-8507-bb2d64f24efe/-/format/auto/-/previ…"
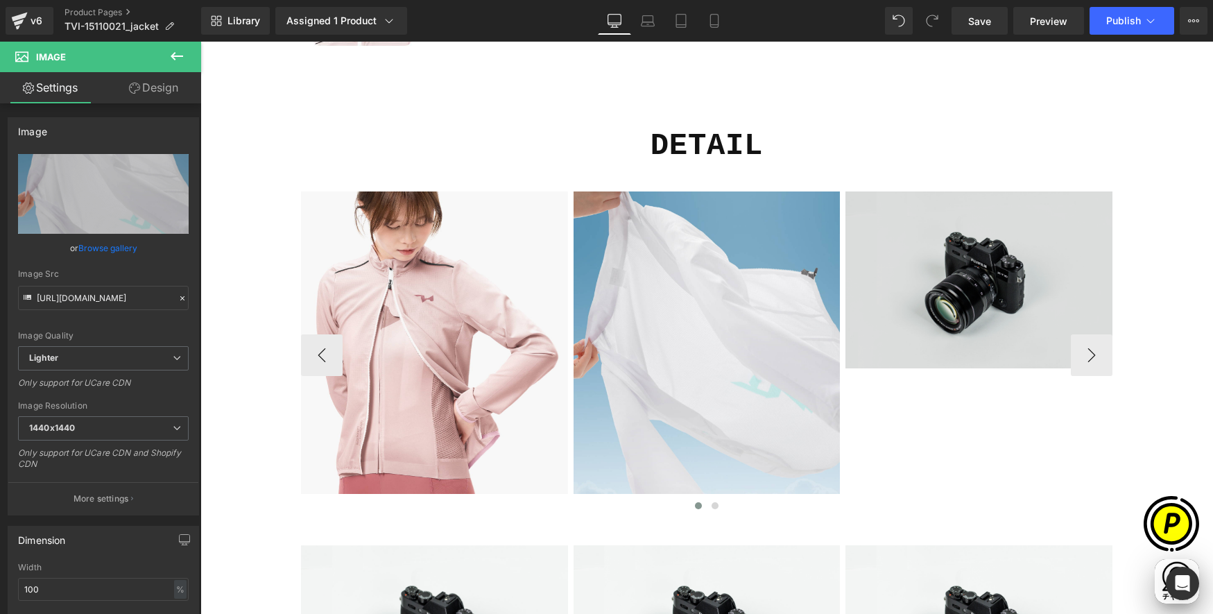
scroll to position [4764, 0]
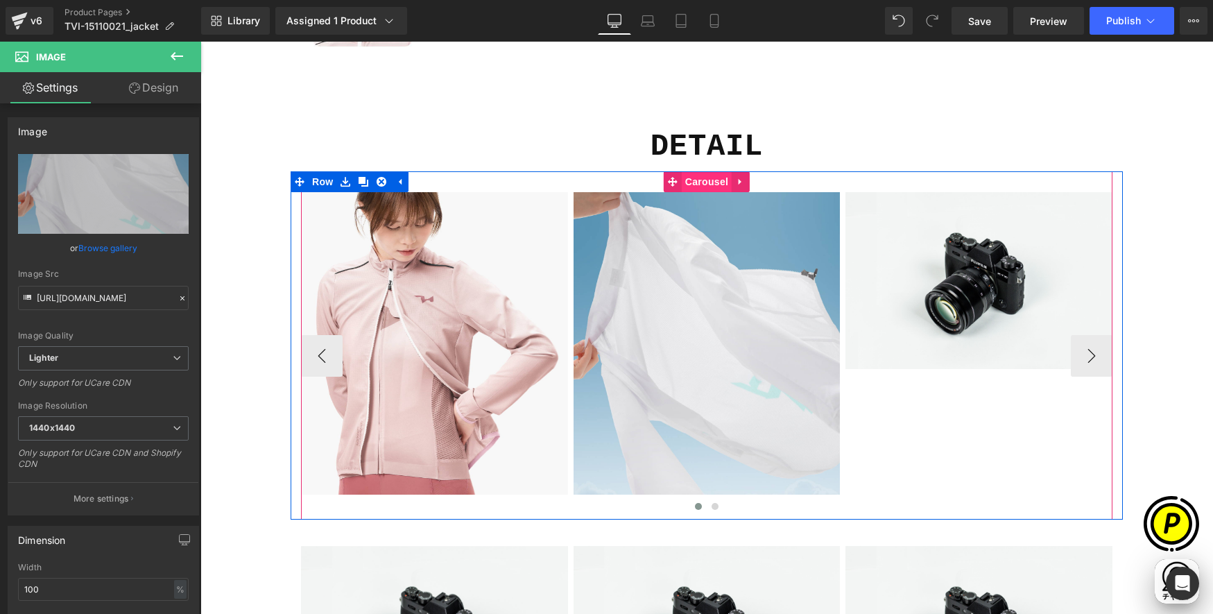
click at [698, 182] on span "Carousel" at bounding box center [707, 181] width 50 height 21
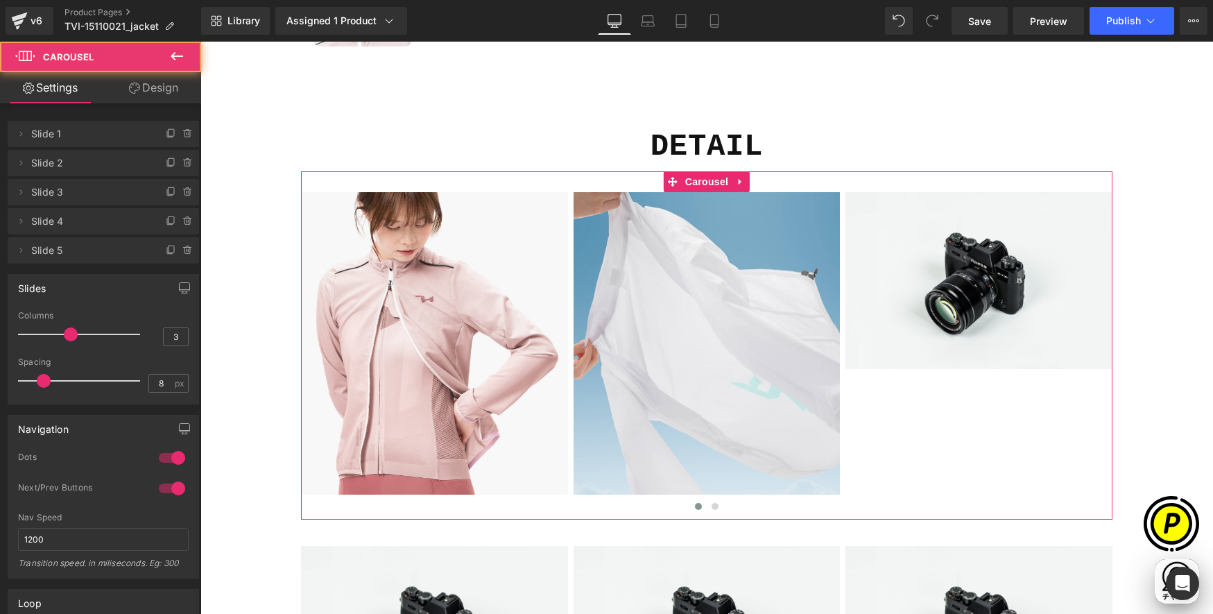
scroll to position [0, 541]
type input "2"
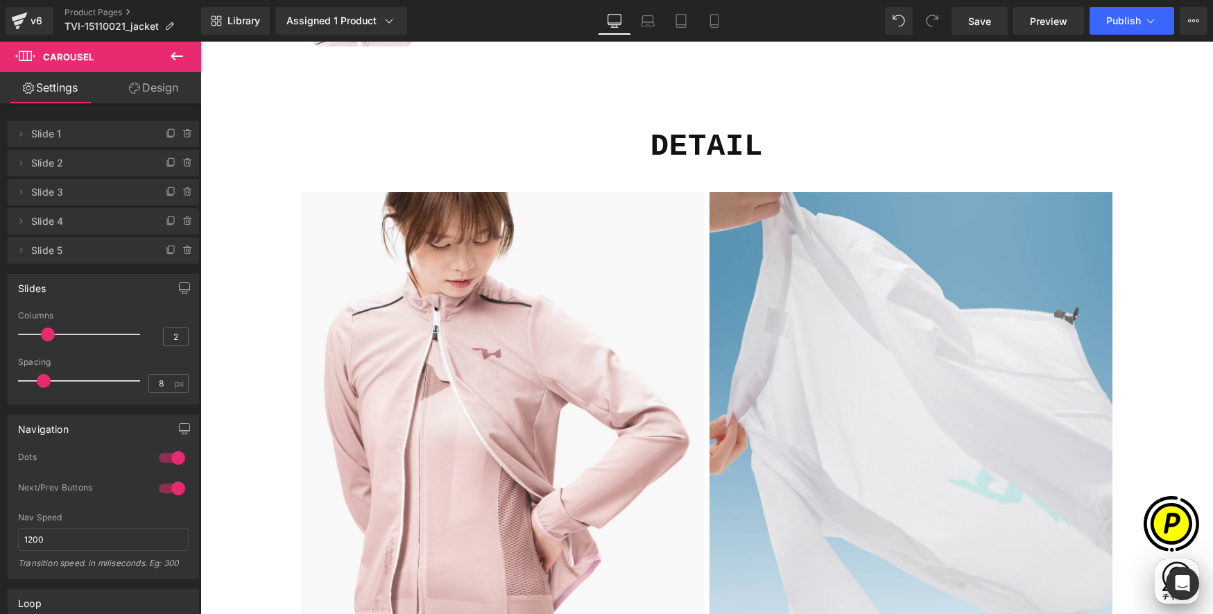
drag, startPoint x: 67, startPoint y: 334, endPoint x: 141, endPoint y: 352, distance: 76.4
click at [49, 333] on span at bounding box center [48, 334] width 14 height 14
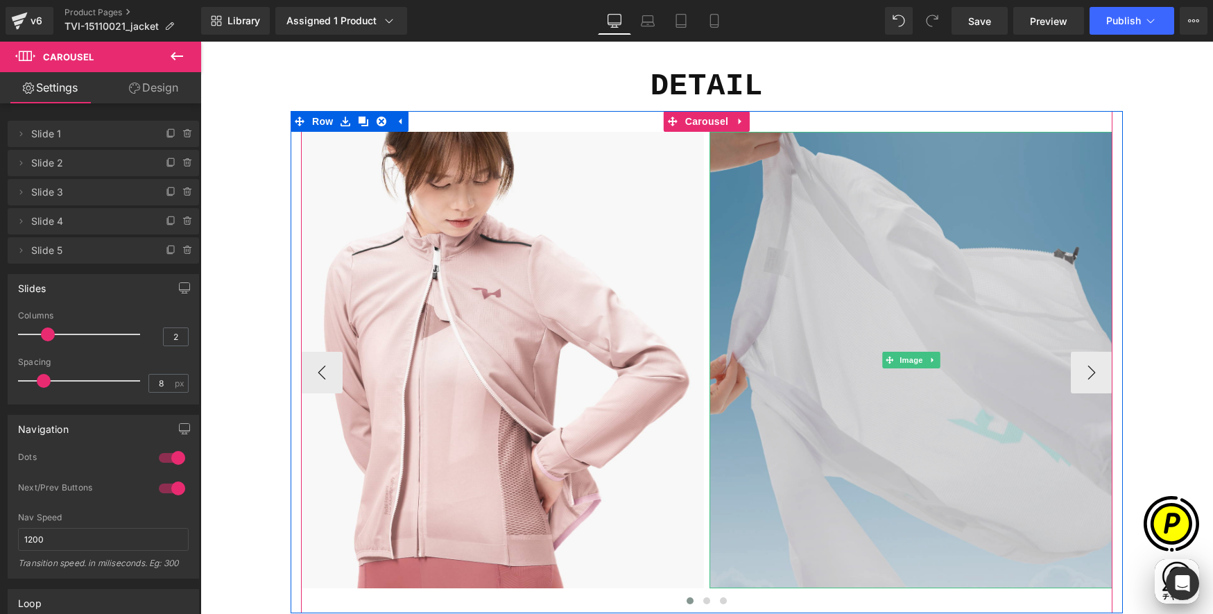
scroll to position [4851, 0]
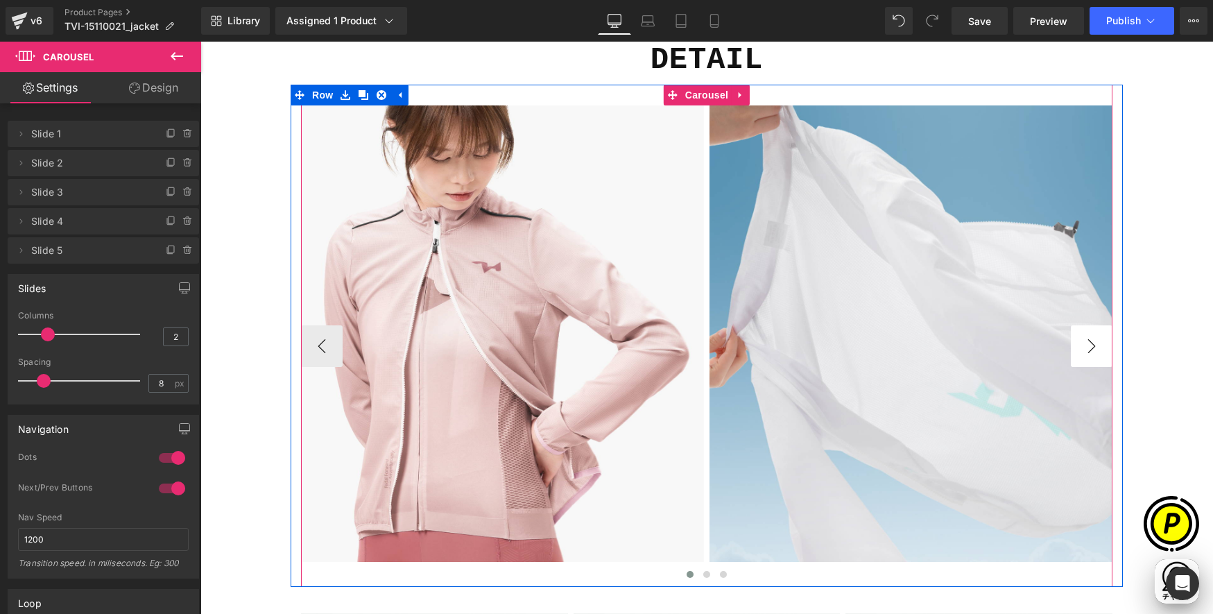
click at [1082, 347] on button "›" at bounding box center [1092, 346] width 42 height 42
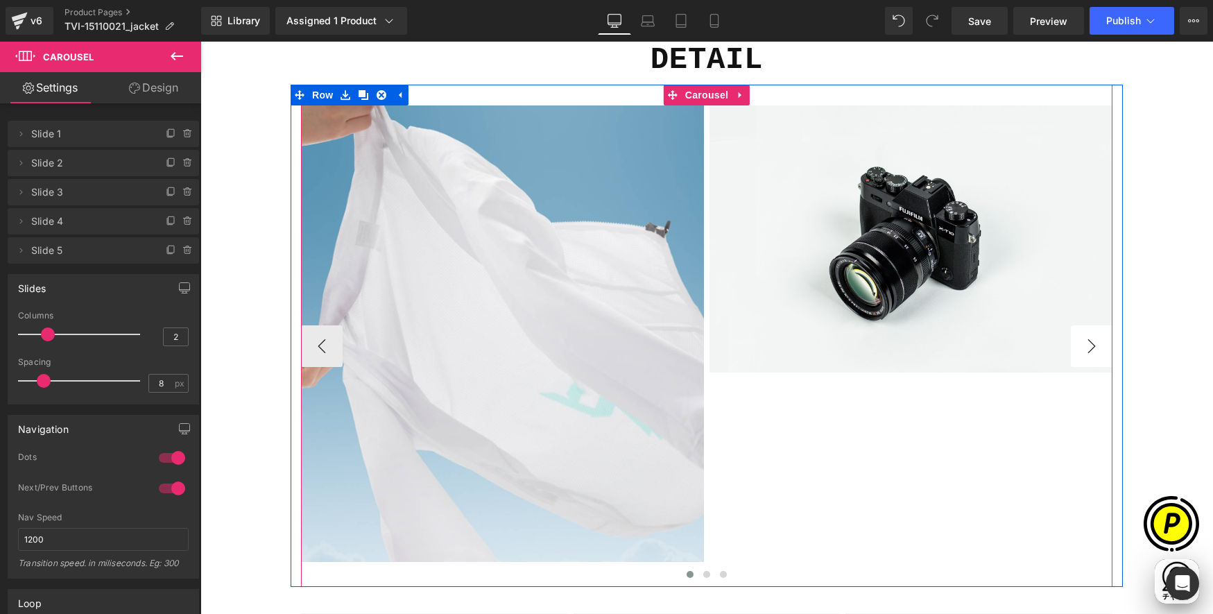
click at [1083, 347] on button "›" at bounding box center [1092, 346] width 42 height 42
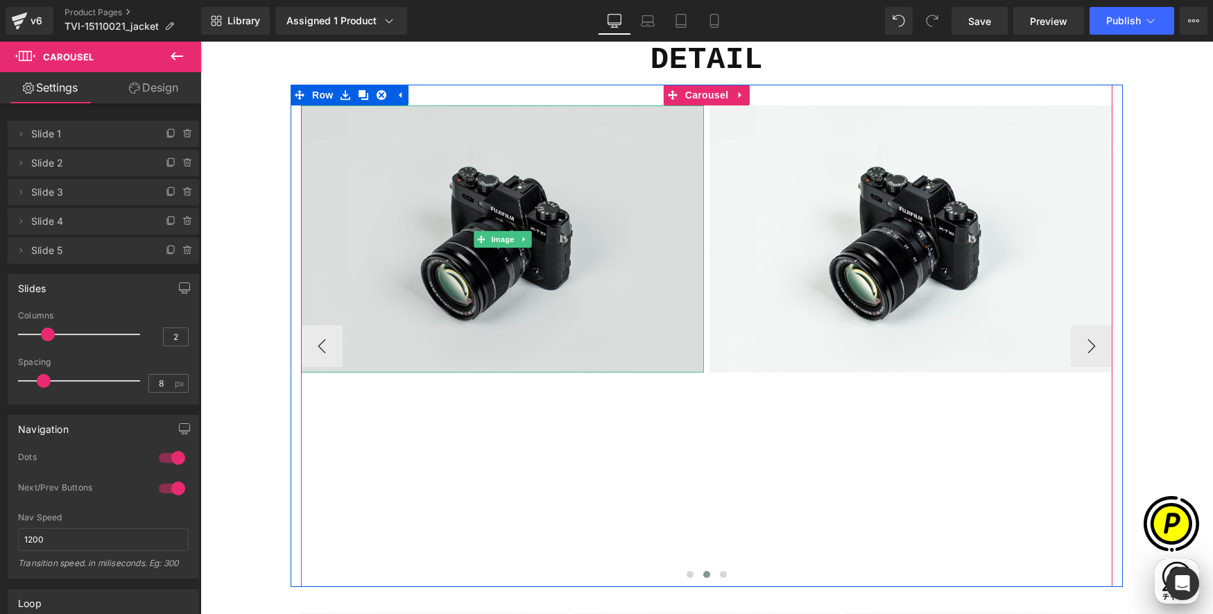
click at [443, 188] on img at bounding box center [502, 238] width 403 height 267
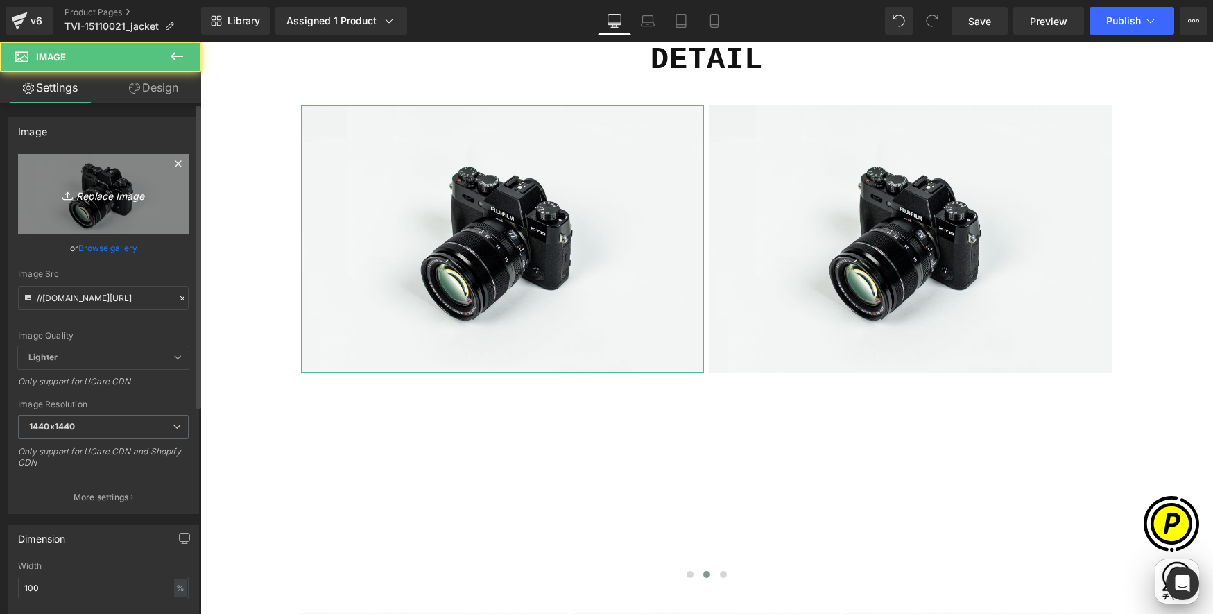
click at [115, 171] on link "Replace Image" at bounding box center [103, 194] width 171 height 80
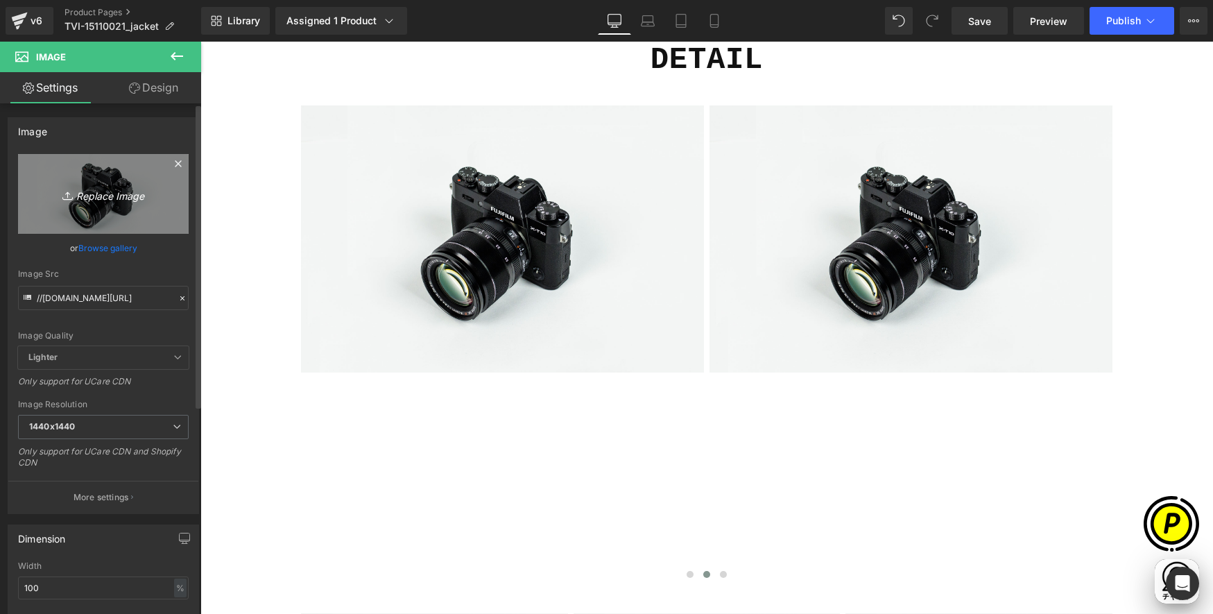
type input "C:\fakepath\shopify-LP-15110021_03-3.jpg"
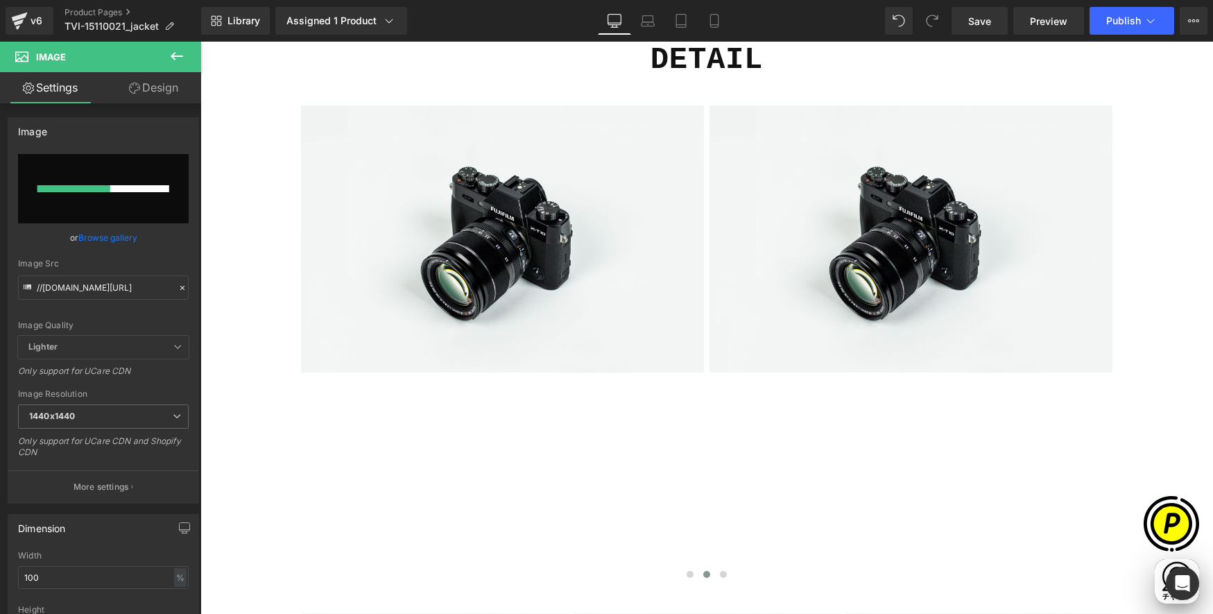
scroll to position [0, 270]
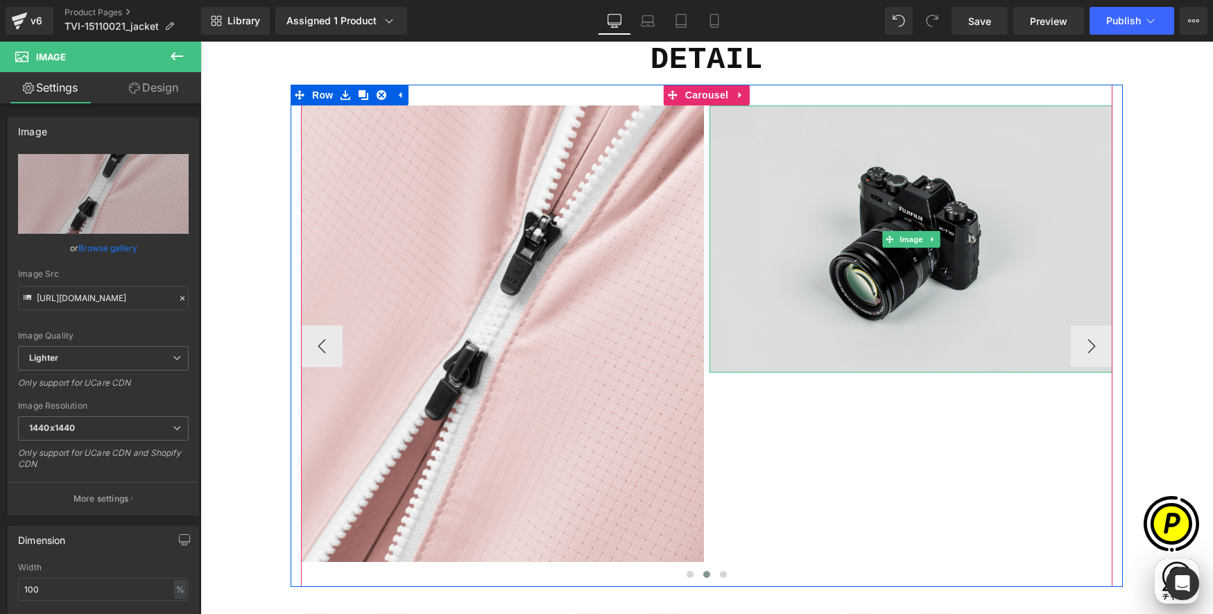
type input "https://ucarecdn.com/8abb493c-9747-463f-92c9-d2fa226b6888/-/format/auto/-/previ…"
click at [784, 198] on img at bounding box center [911, 238] width 403 height 267
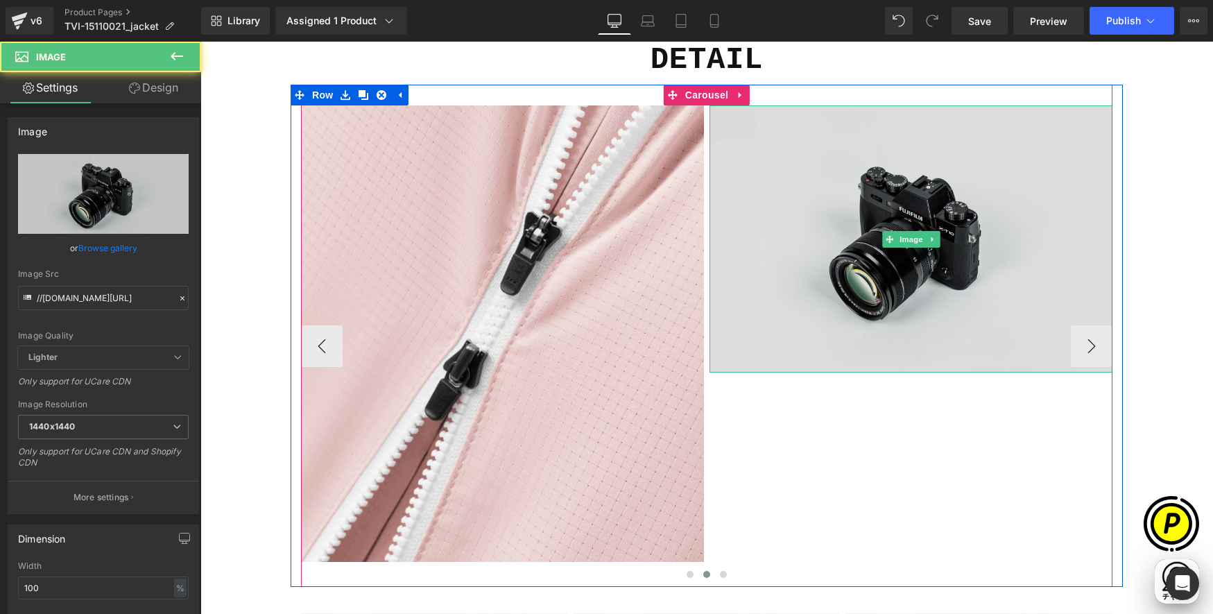
scroll to position [0, 541]
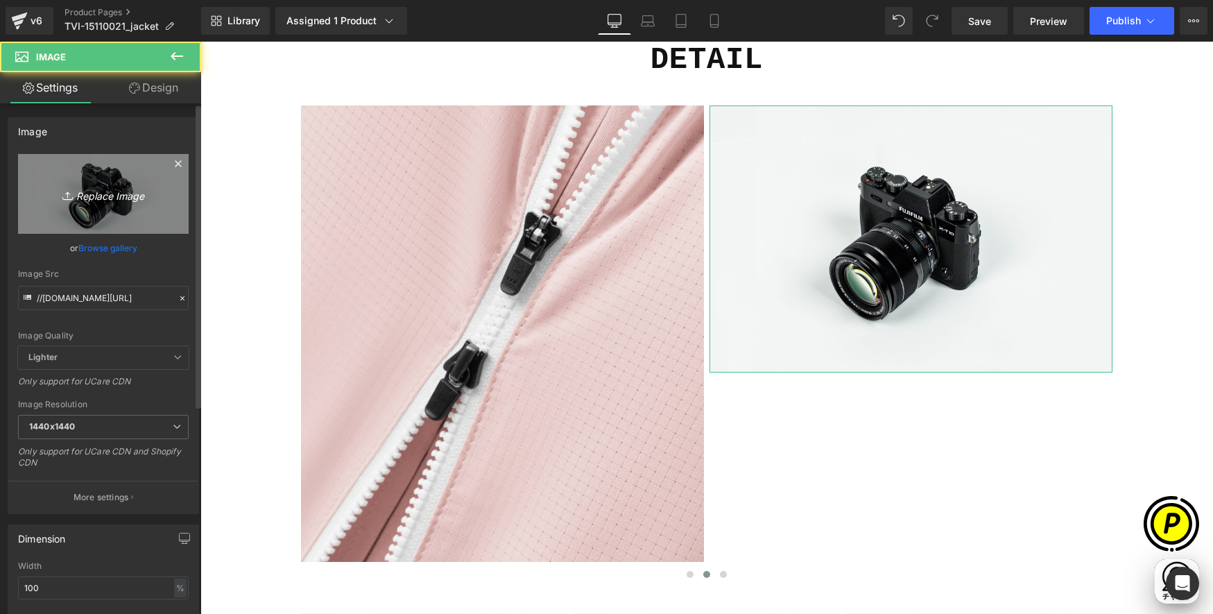
click at [37, 191] on link "Replace Image" at bounding box center [103, 194] width 171 height 80
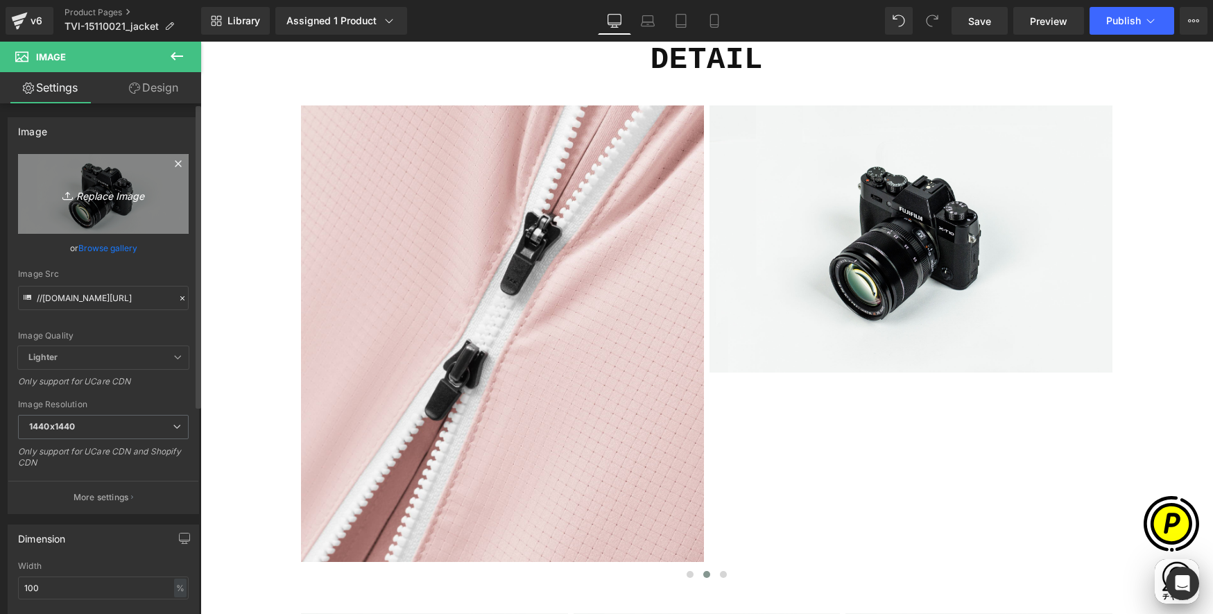
type input "C:\fakepath\shopify-LP-15110021_03-4.jpg"
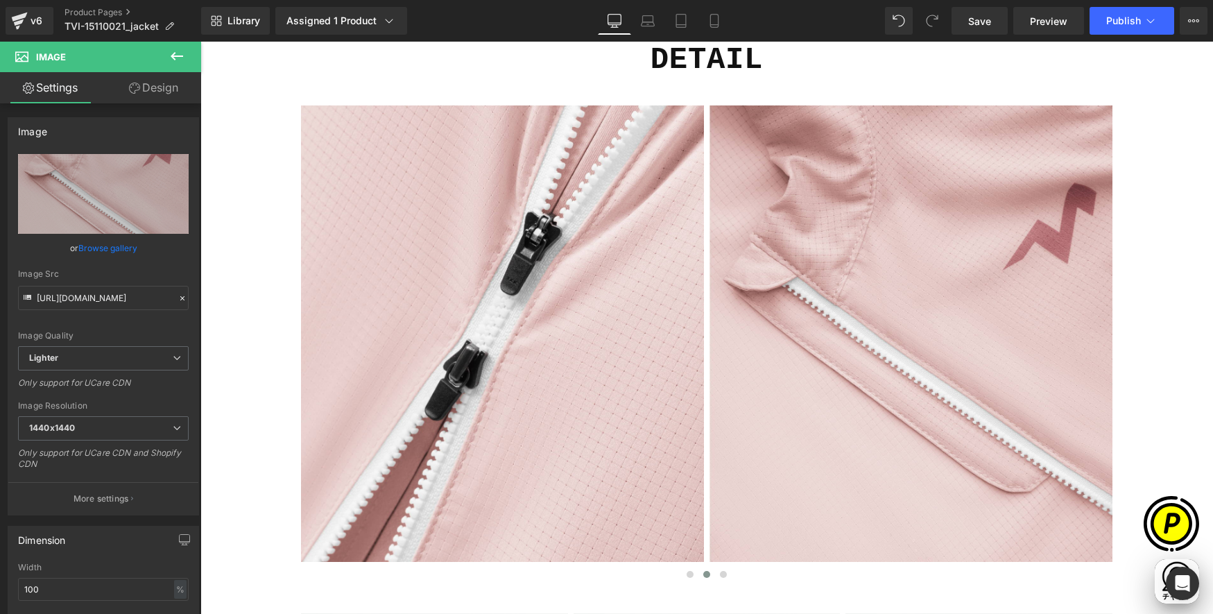
type input "https://ucarecdn.com/28f74ac6-0b7f-4c29-bf0e-3a72f2407b23/-/format/auto/-/previ…"
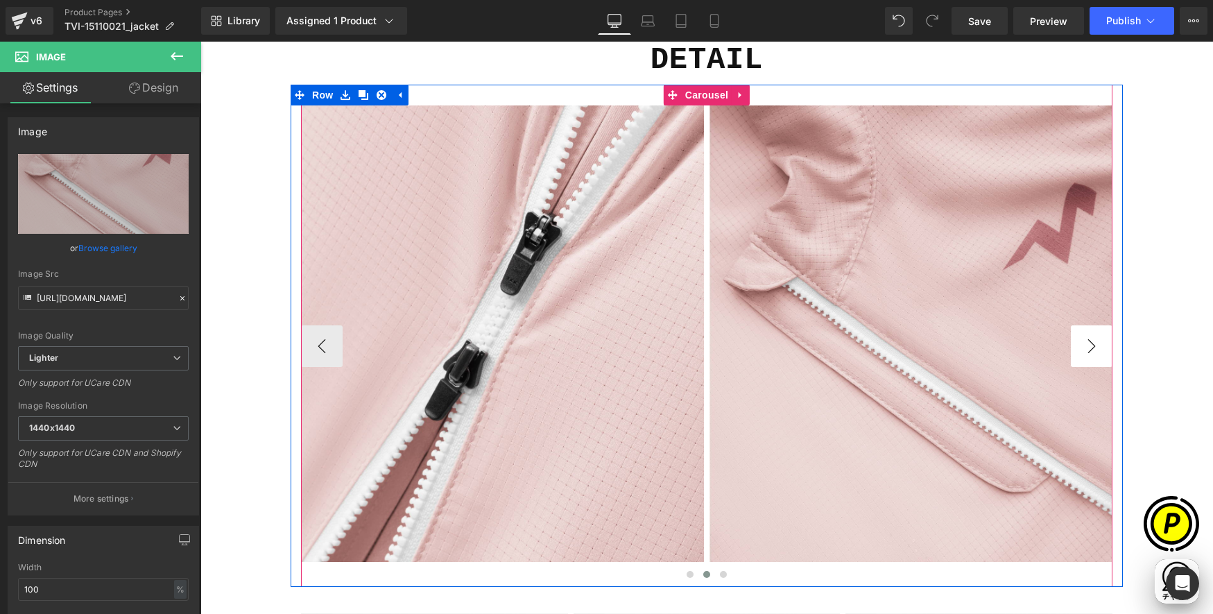
click at [1096, 345] on button "›" at bounding box center [1092, 346] width 42 height 42
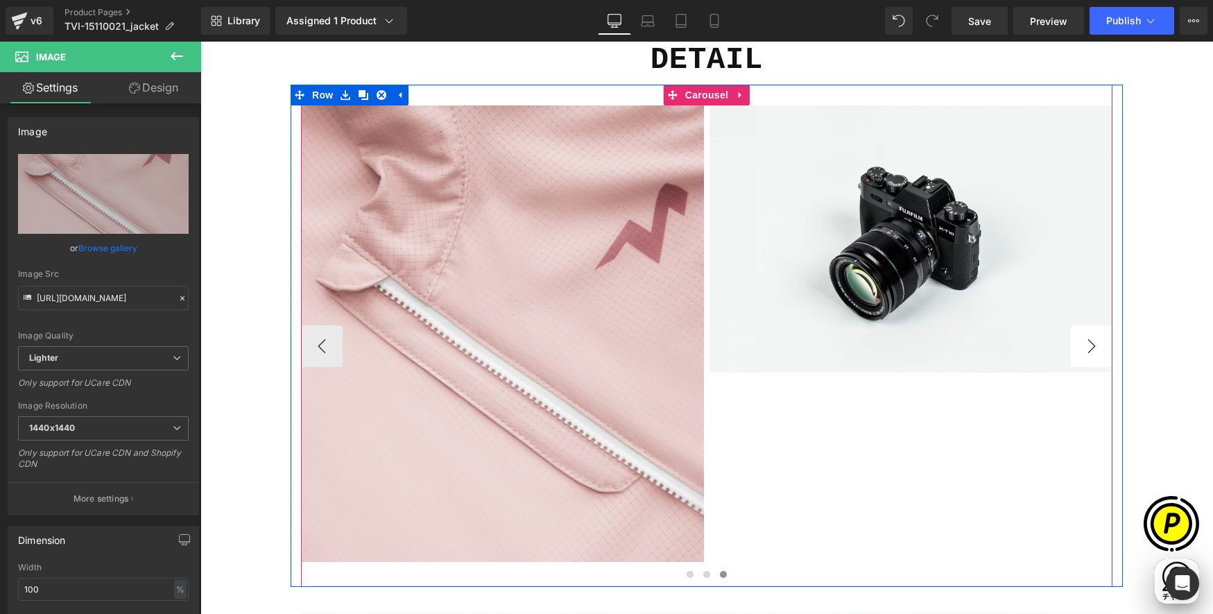
click at [1089, 345] on button "›" at bounding box center [1092, 346] width 42 height 42
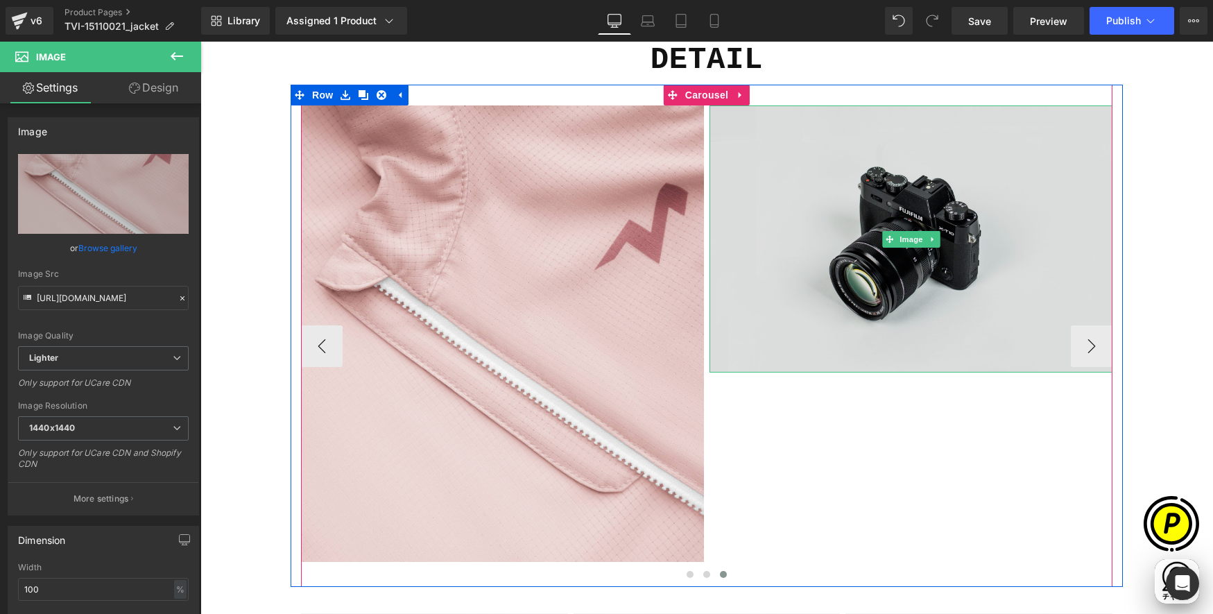
click at [864, 232] on img at bounding box center [911, 238] width 403 height 267
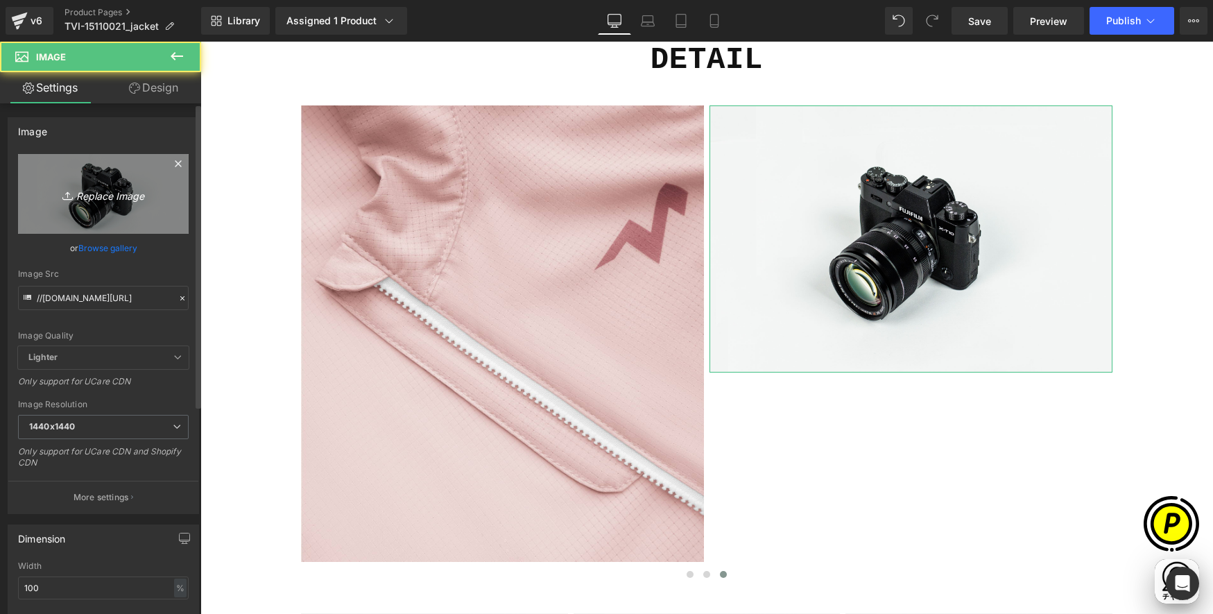
click at [76, 180] on link "Replace Image" at bounding box center [103, 194] width 171 height 80
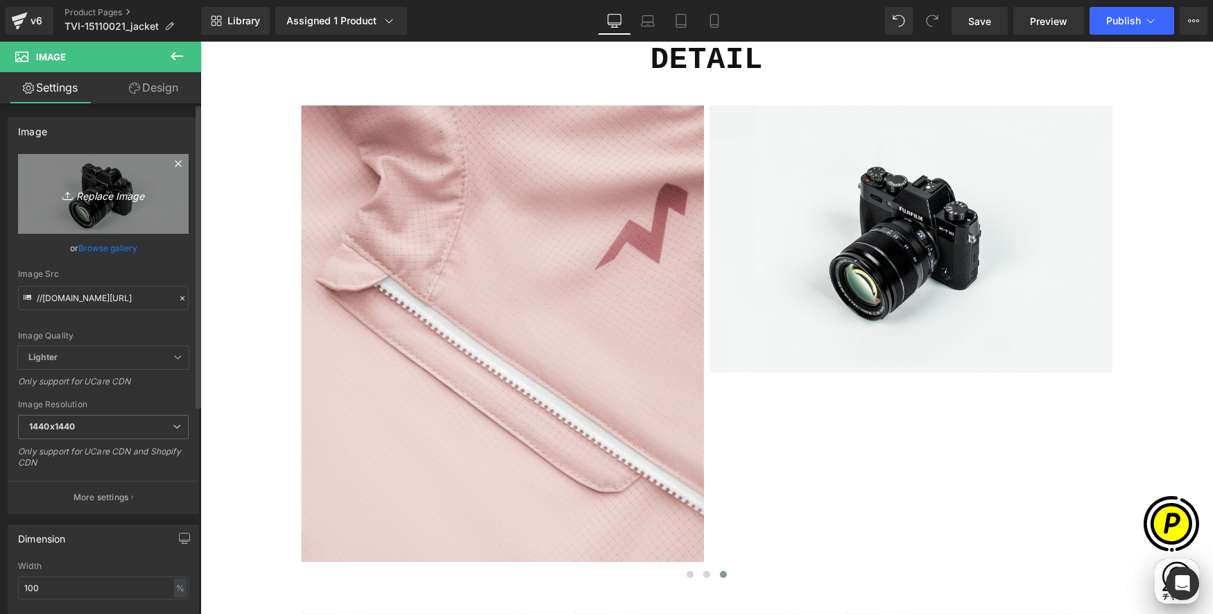
scroll to position [0, 0]
type input "C:\fakepath\shopify-LP-15110021_03-5.jpg"
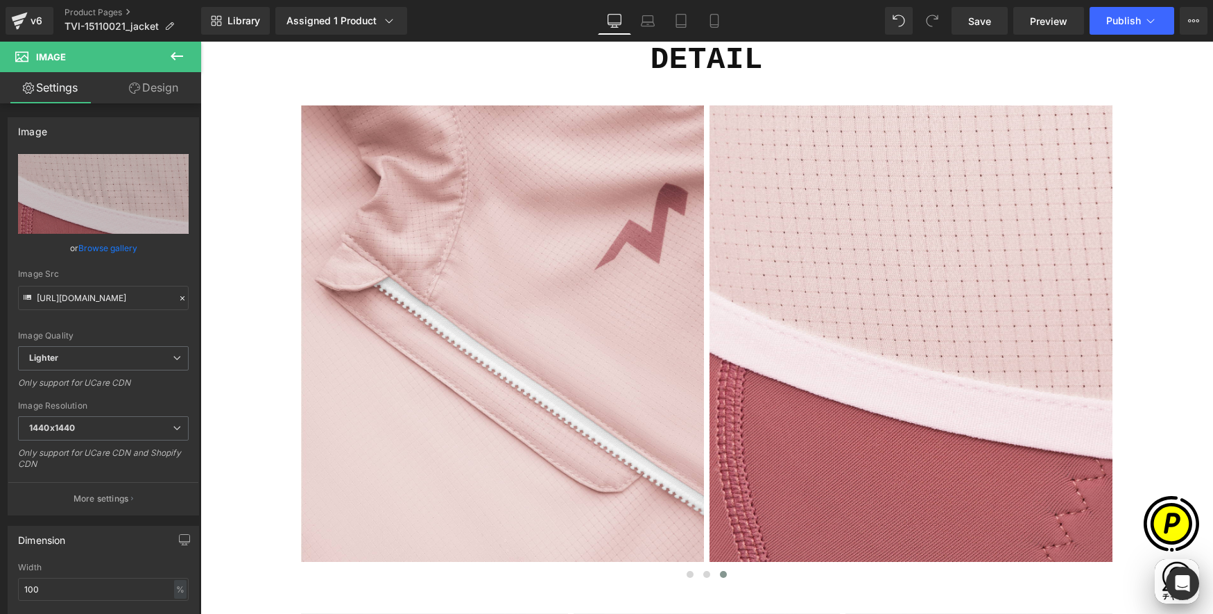
scroll to position [0, 541]
type input "https://ucarecdn.com/22167880-714b-4760-8de0-5aed90b1480d/-/format/auto/-/previ…"
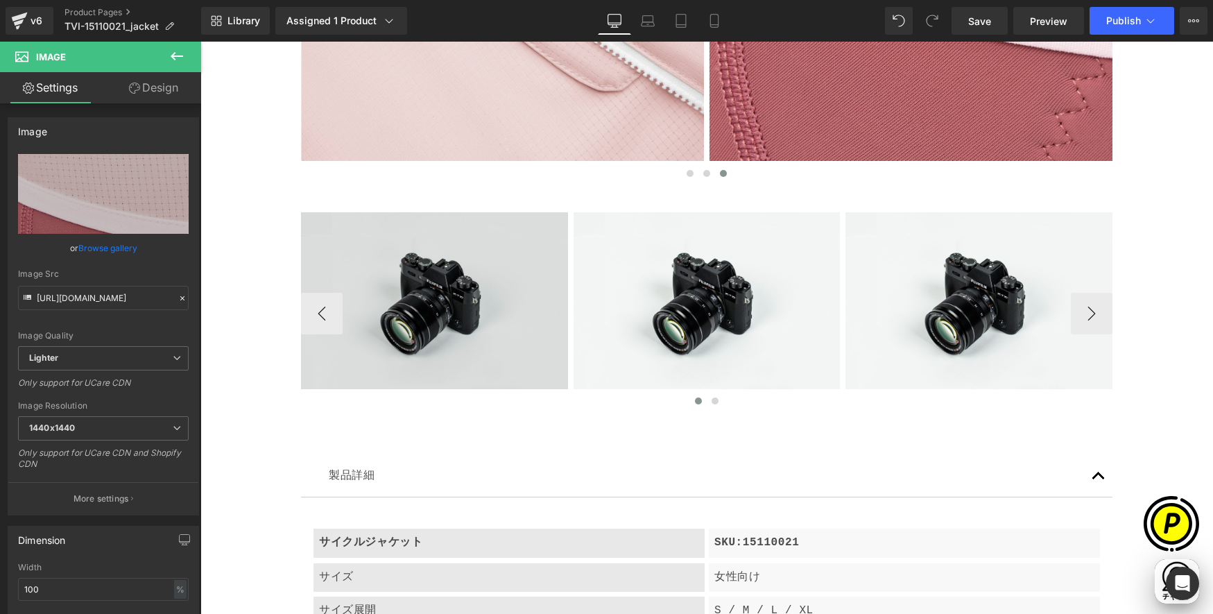
scroll to position [5251, 0]
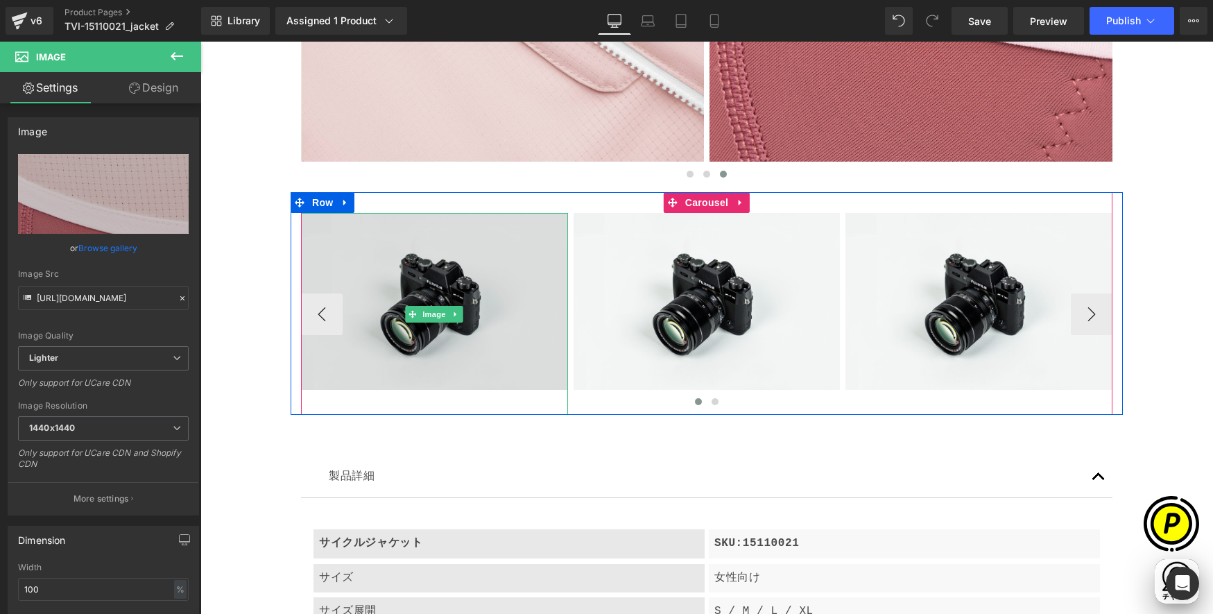
click at [398, 278] on img at bounding box center [434, 314] width 267 height 202
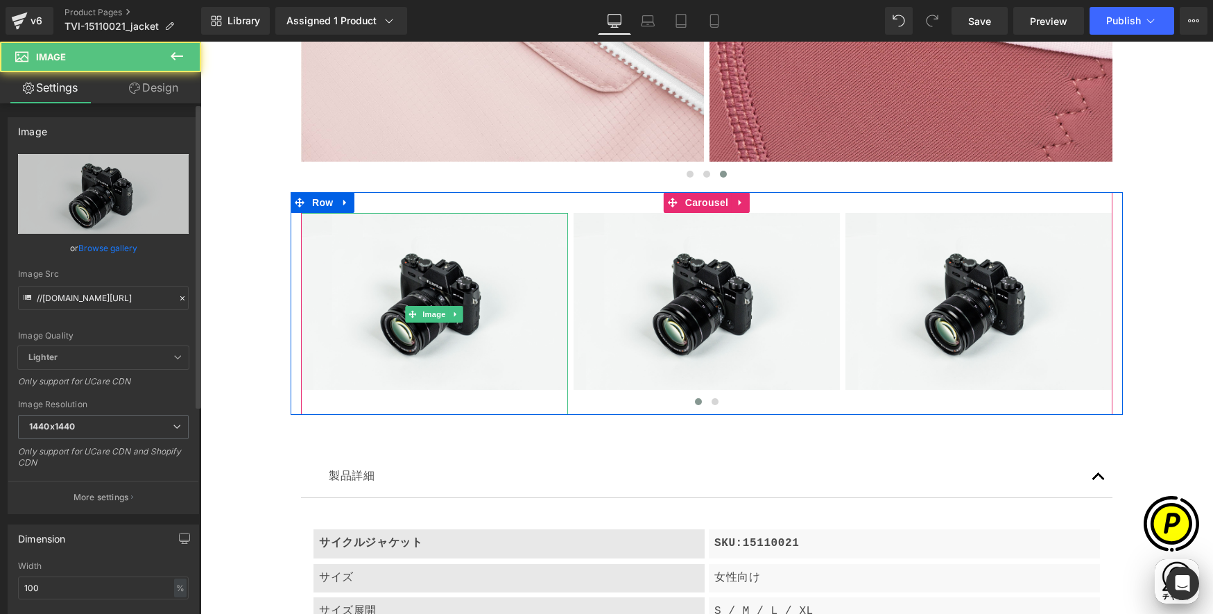
scroll to position [0, 0]
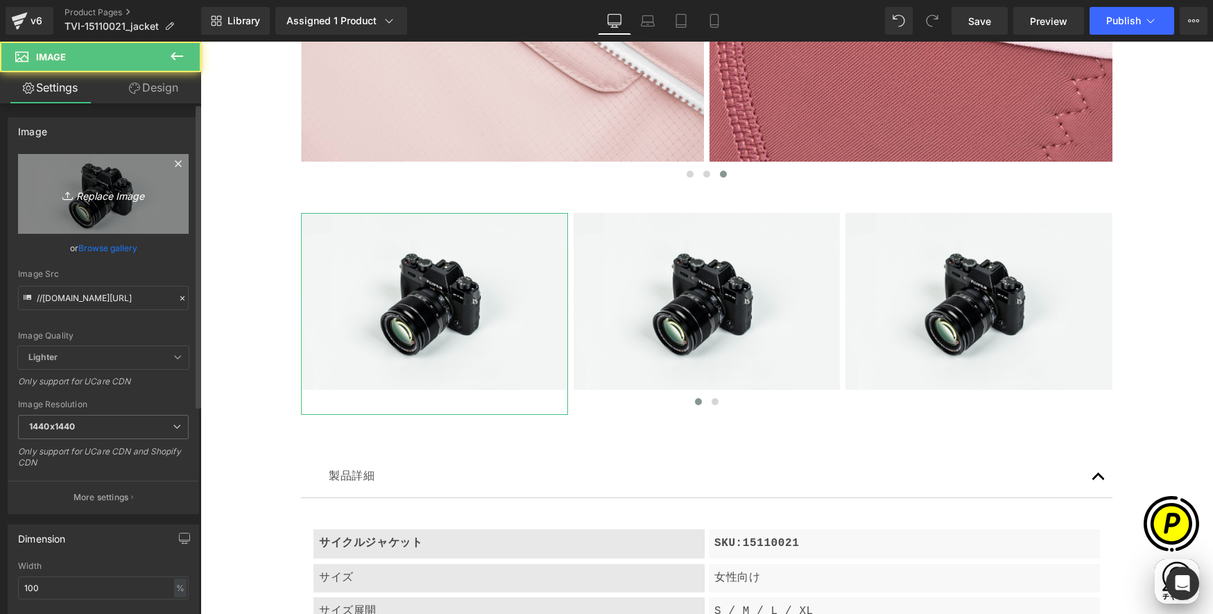
click at [65, 191] on icon at bounding box center [69, 196] width 14 height 14
type input "C:\fakepath\shopify-LP-15110021_04-1.jpg"
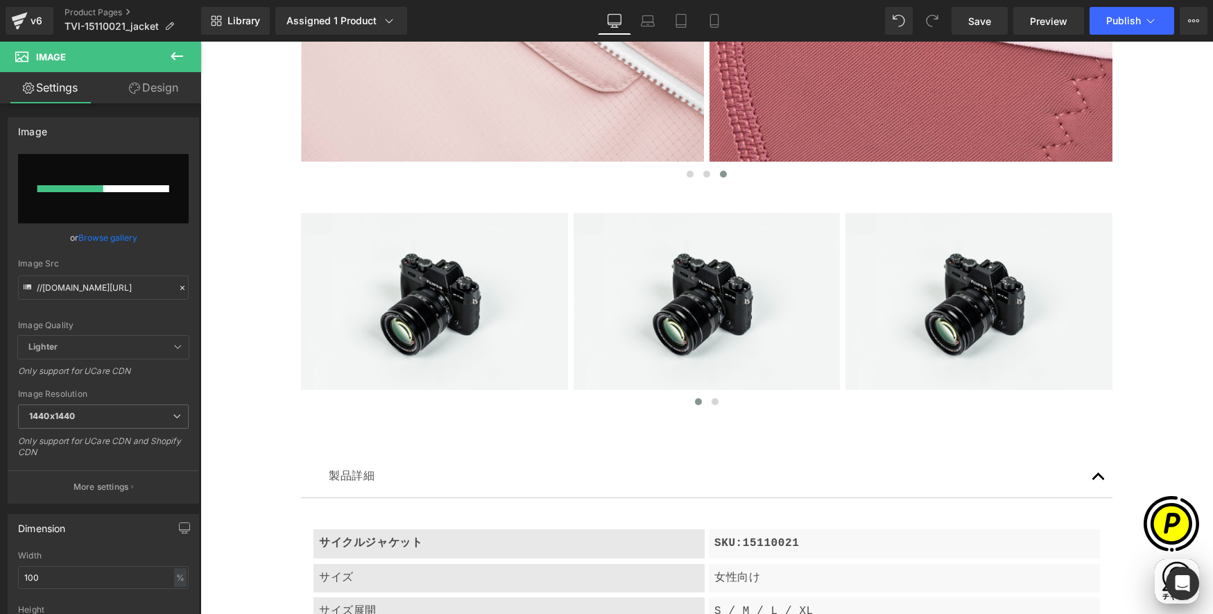
scroll to position [0, 270]
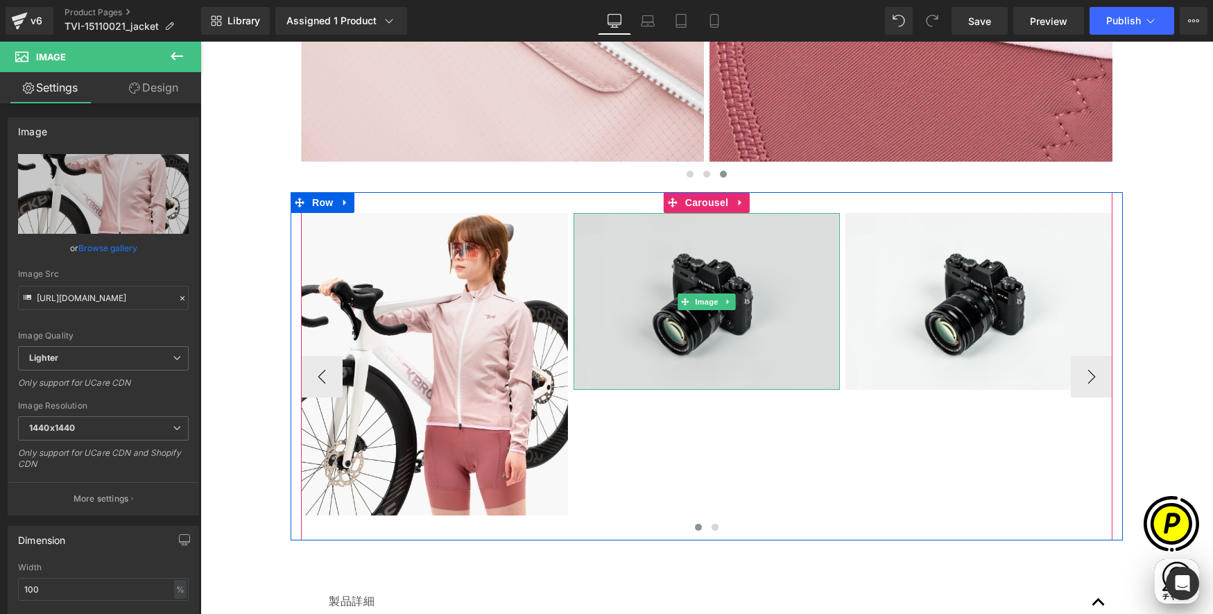
type input "https://ucarecdn.com/16539d5e-5d4d-4a5e-b919-540a8bd89231/-/format/auto/-/previ…"
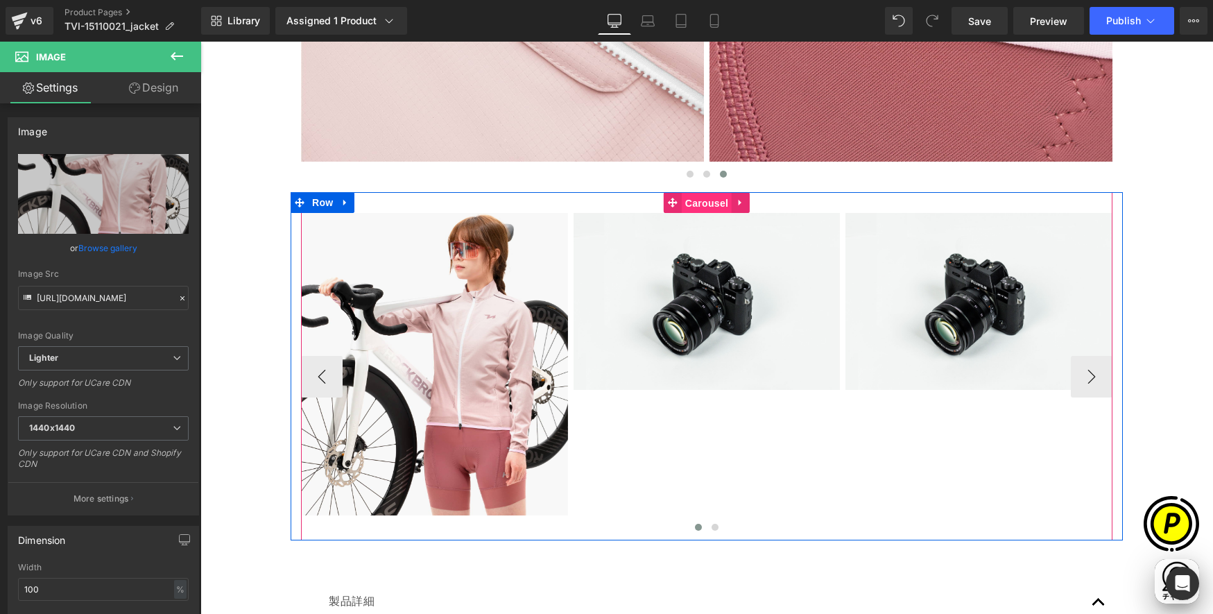
click at [700, 208] on span "Carousel" at bounding box center [707, 203] width 50 height 21
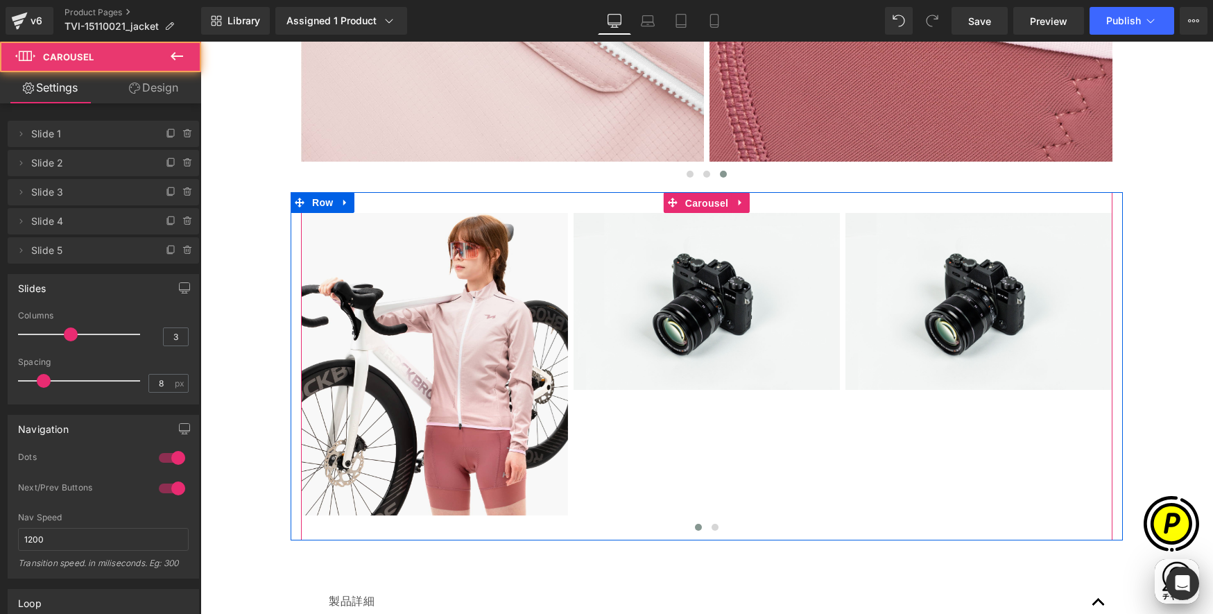
scroll to position [0, 541]
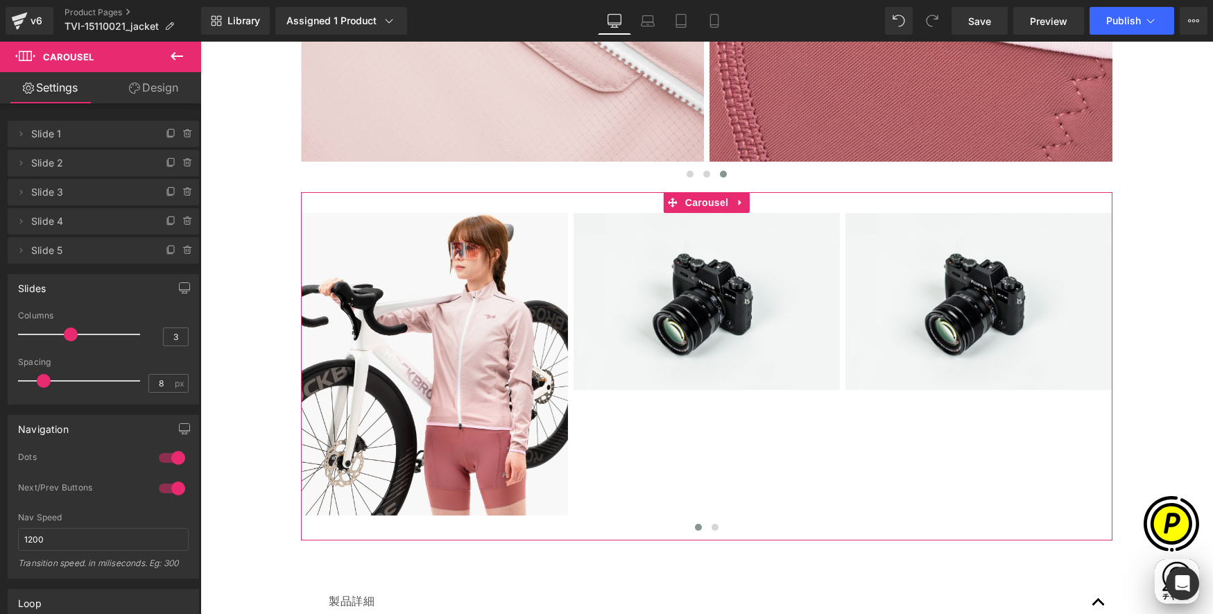
type input "2"
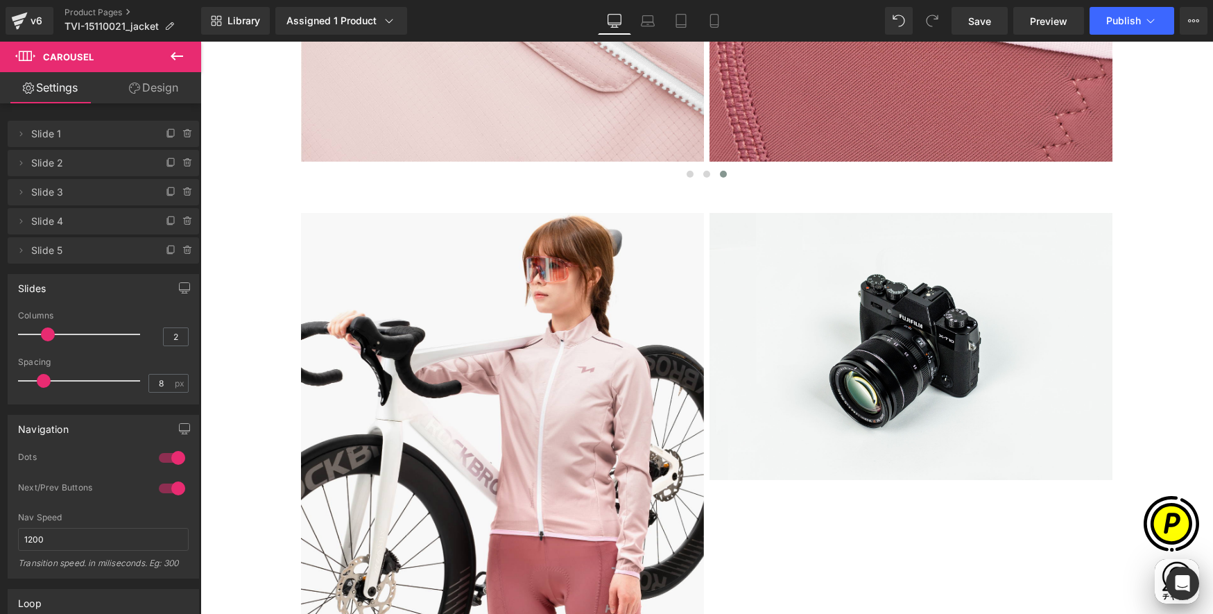
drag, startPoint x: 65, startPoint y: 334, endPoint x: 49, endPoint y: 334, distance: 15.3
click at [49, 334] on span at bounding box center [48, 334] width 14 height 14
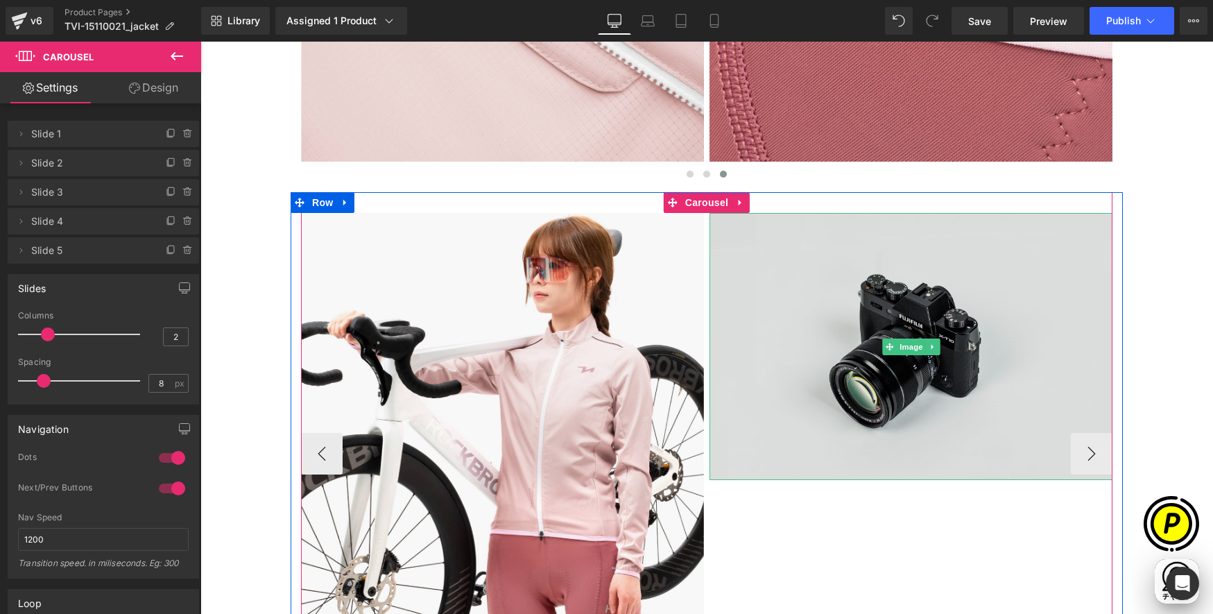
click at [868, 328] on img at bounding box center [911, 346] width 403 height 267
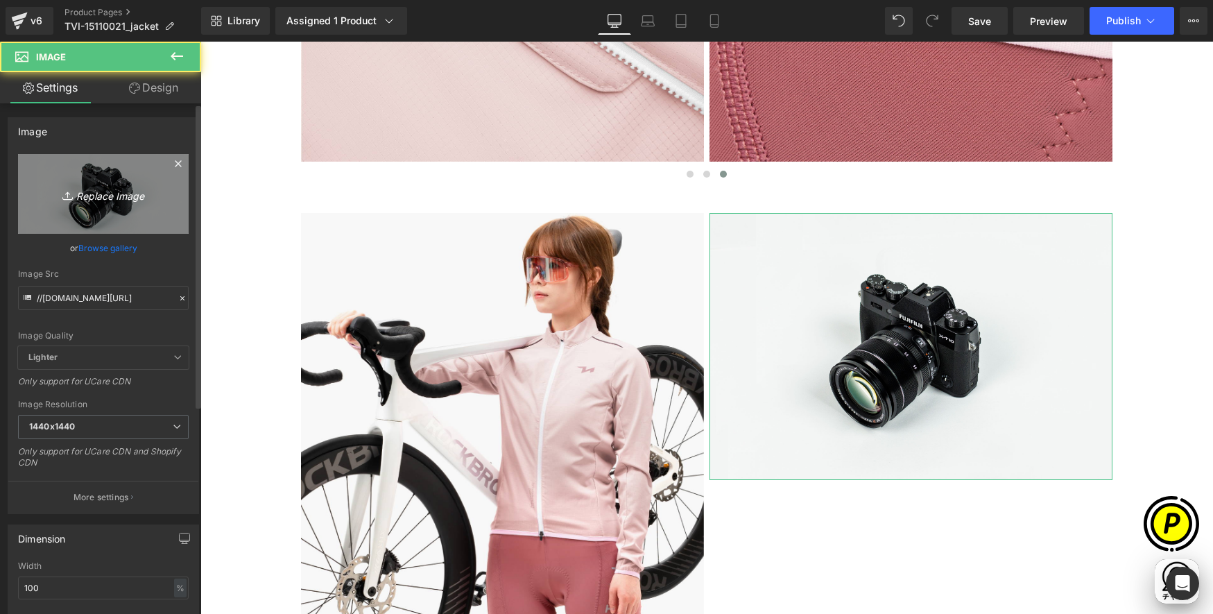
click at [113, 206] on link "Replace Image" at bounding box center [103, 194] width 171 height 80
type input "C:\fakepath\shopify-LP-15110021_04-2.jpg"
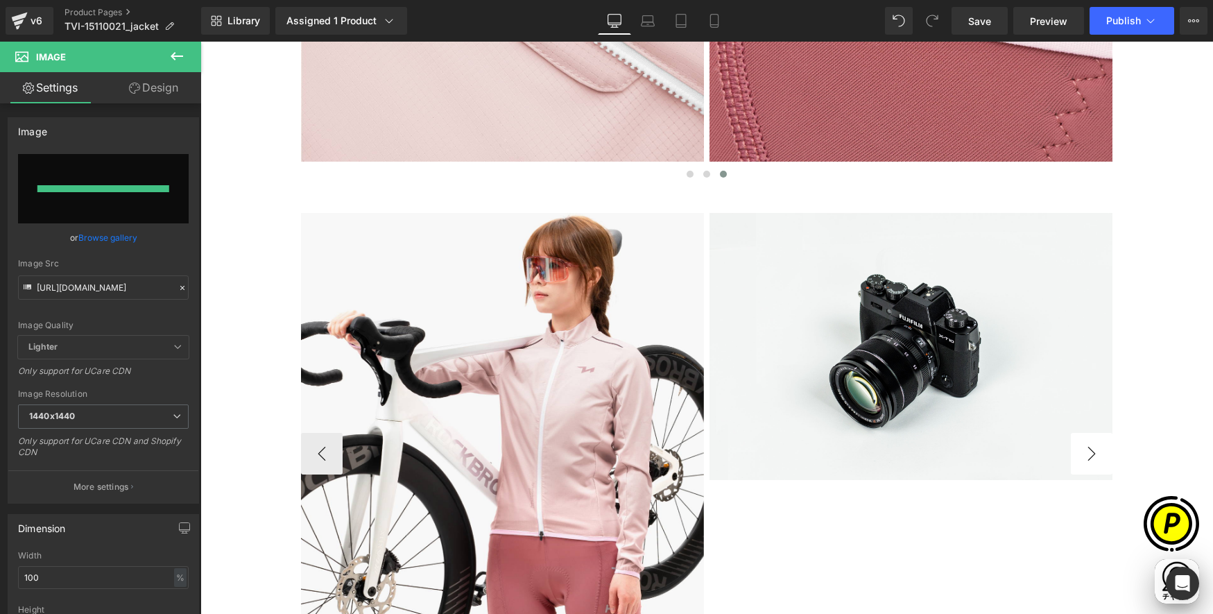
scroll to position [0, 270]
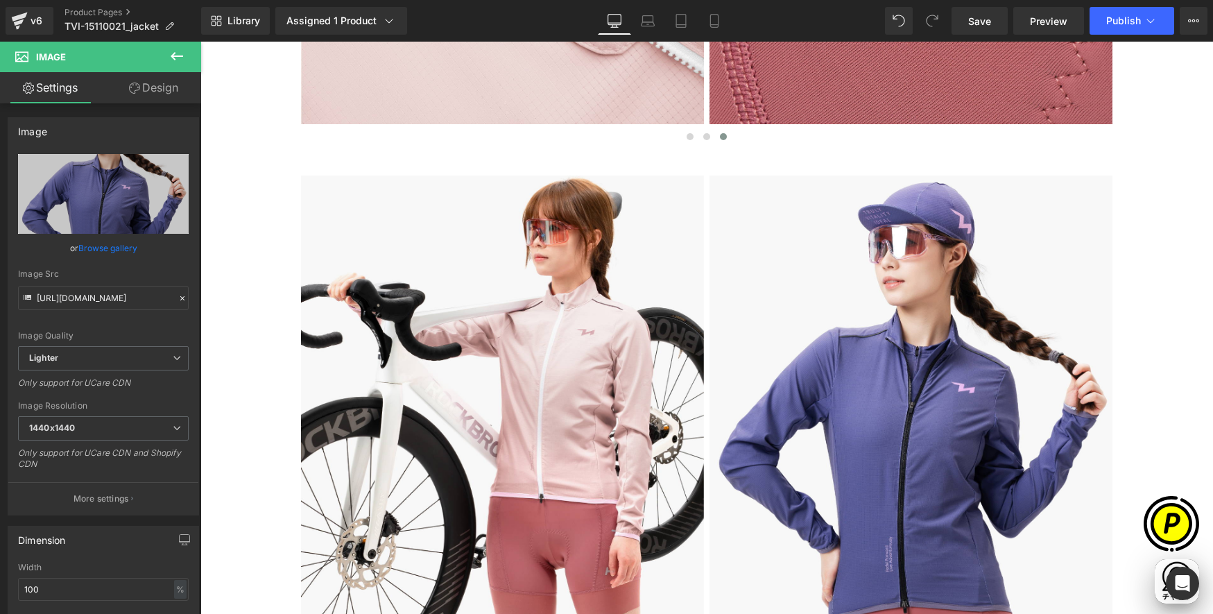
type input "https://ucarecdn.com/83b6bcdf-d081-4872-98dc-3b9148435d4c/-/format/auto/-/previ…"
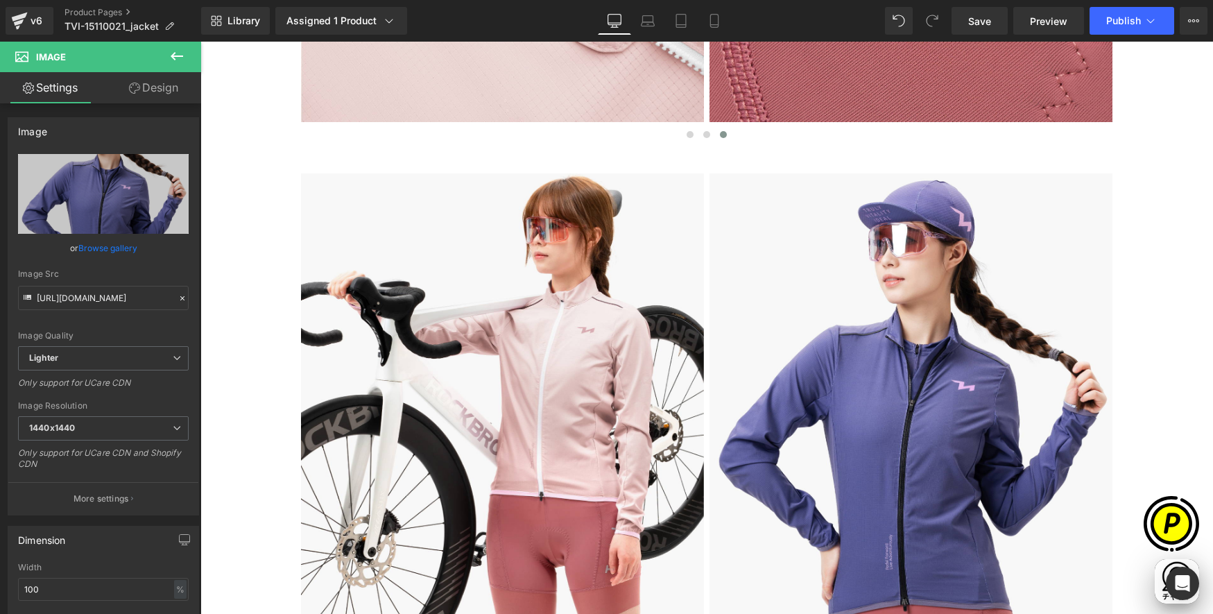
scroll to position [5291, 0]
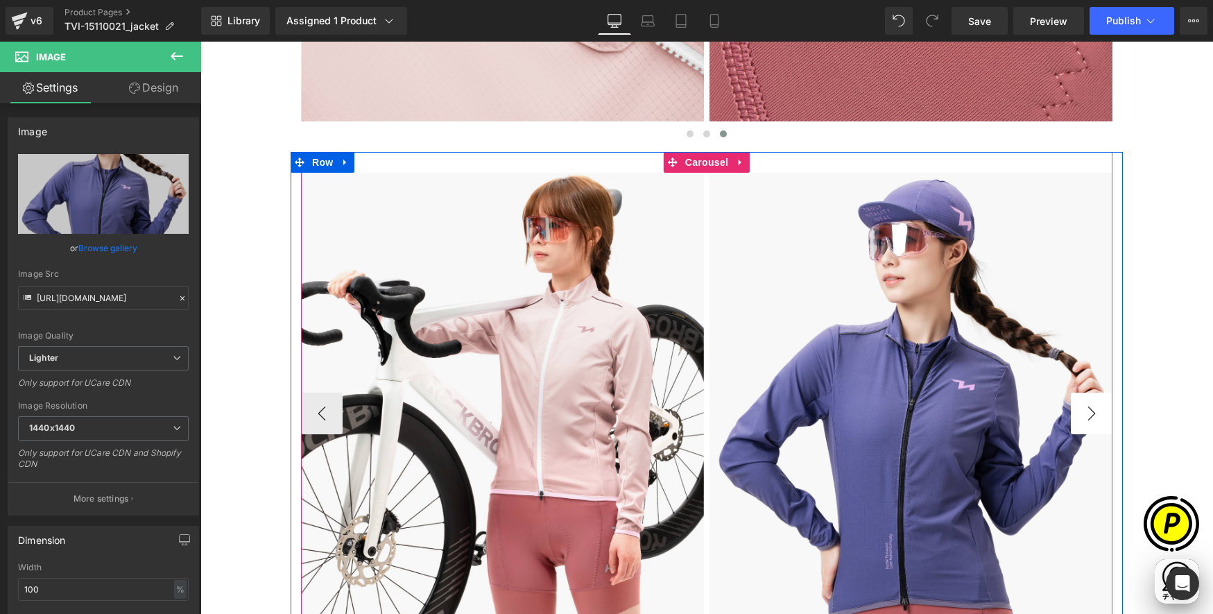
click at [1092, 417] on button "›" at bounding box center [1092, 414] width 42 height 42
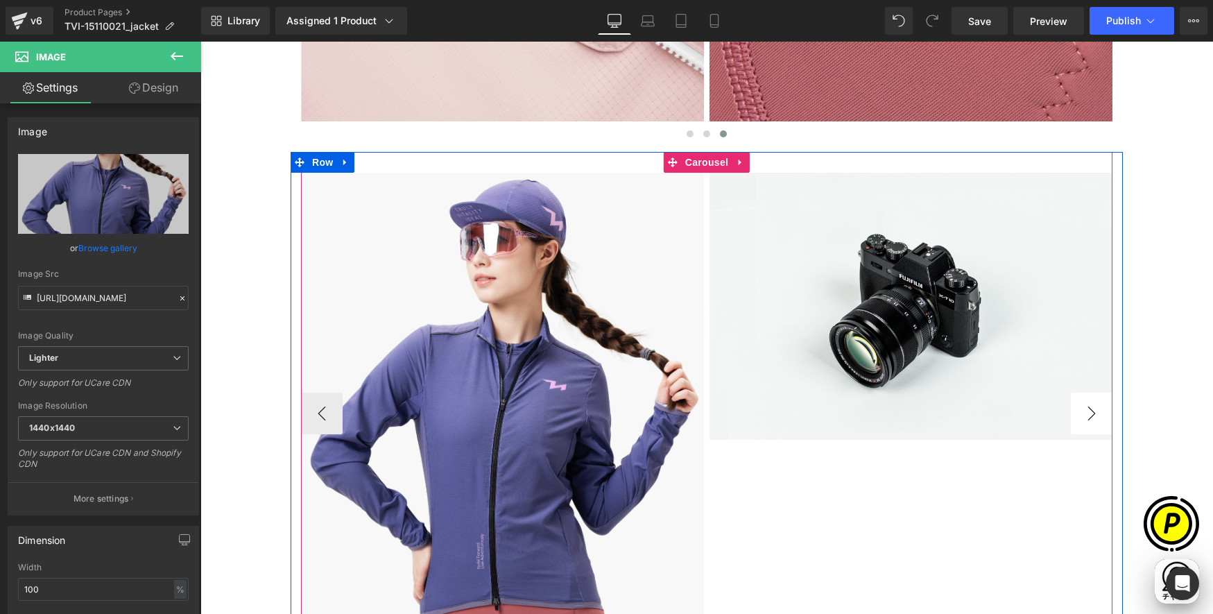
click at [1092, 417] on button "›" at bounding box center [1092, 414] width 42 height 42
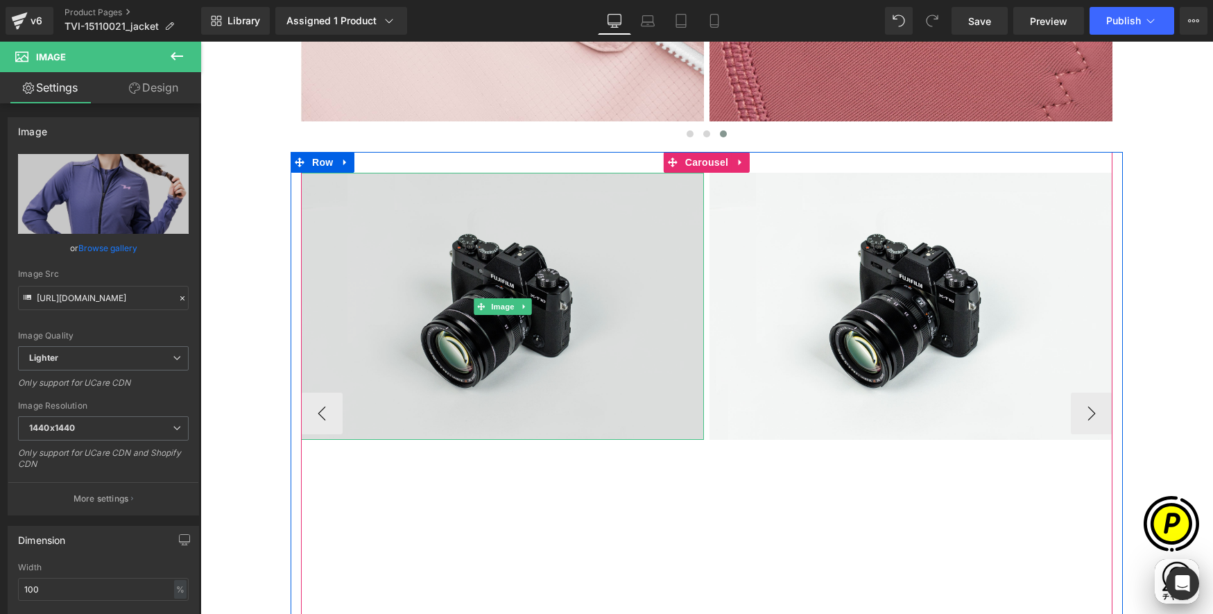
click at [483, 232] on img at bounding box center [502, 306] width 403 height 267
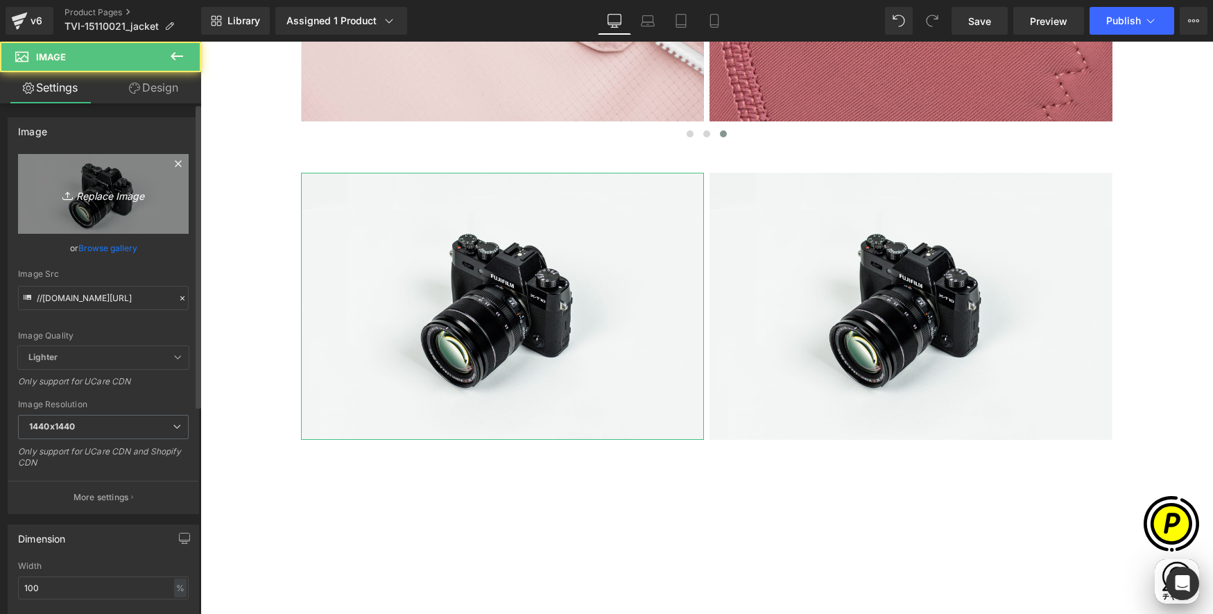
click at [75, 202] on icon "Replace Image" at bounding box center [103, 193] width 111 height 17
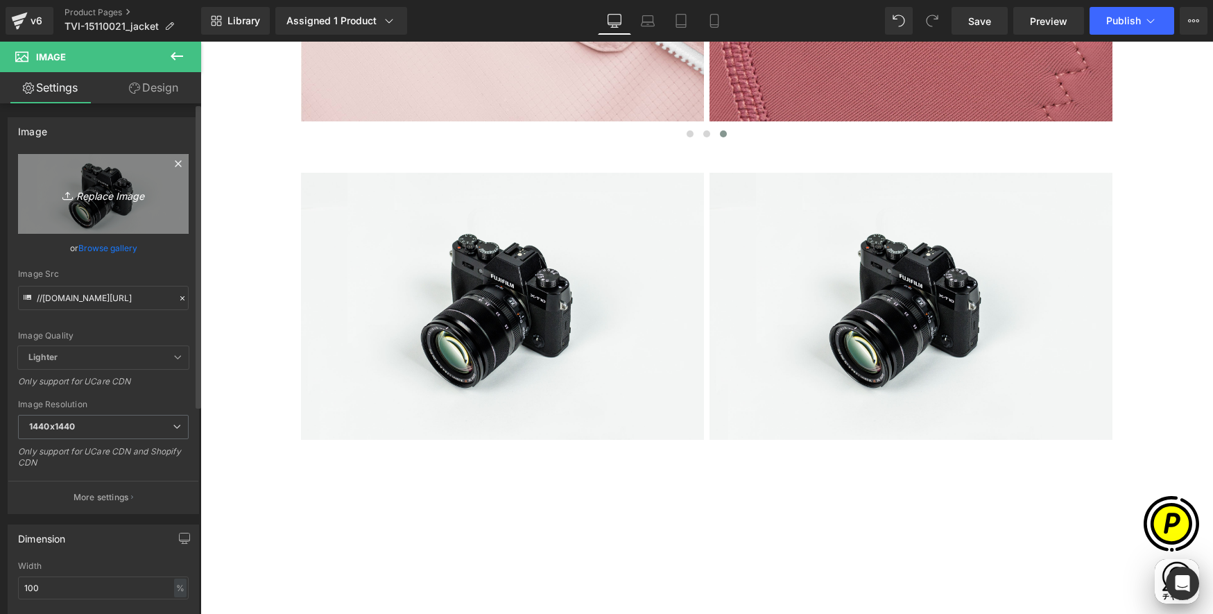
type input "C:\fakepath\shopify-LP-15110021_04-3.jpg"
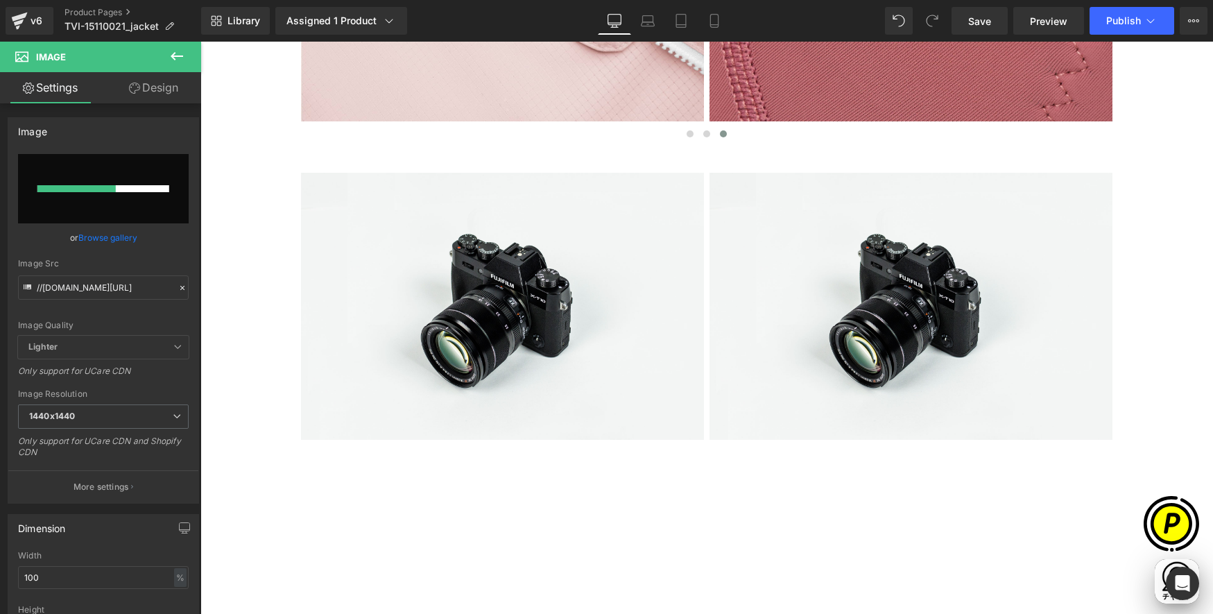
scroll to position [0, 0]
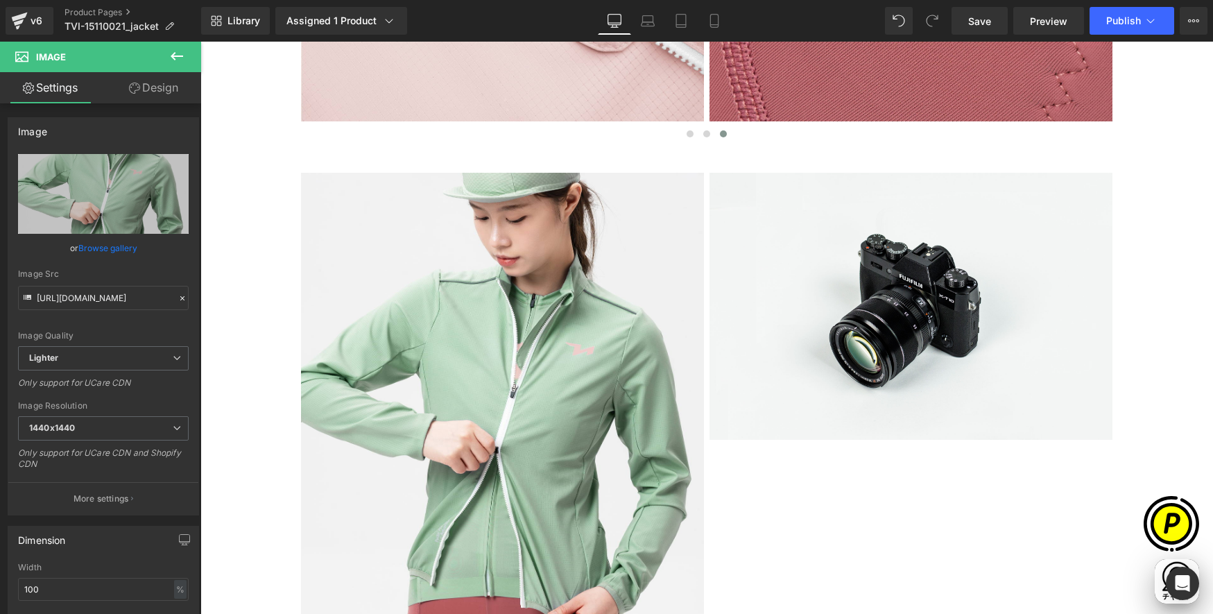
type input "https://ucarecdn.com/deae7fda-d9b9-4c79-8ce8-1cf4d2b7a51c/-/format/auto/-/previ…"
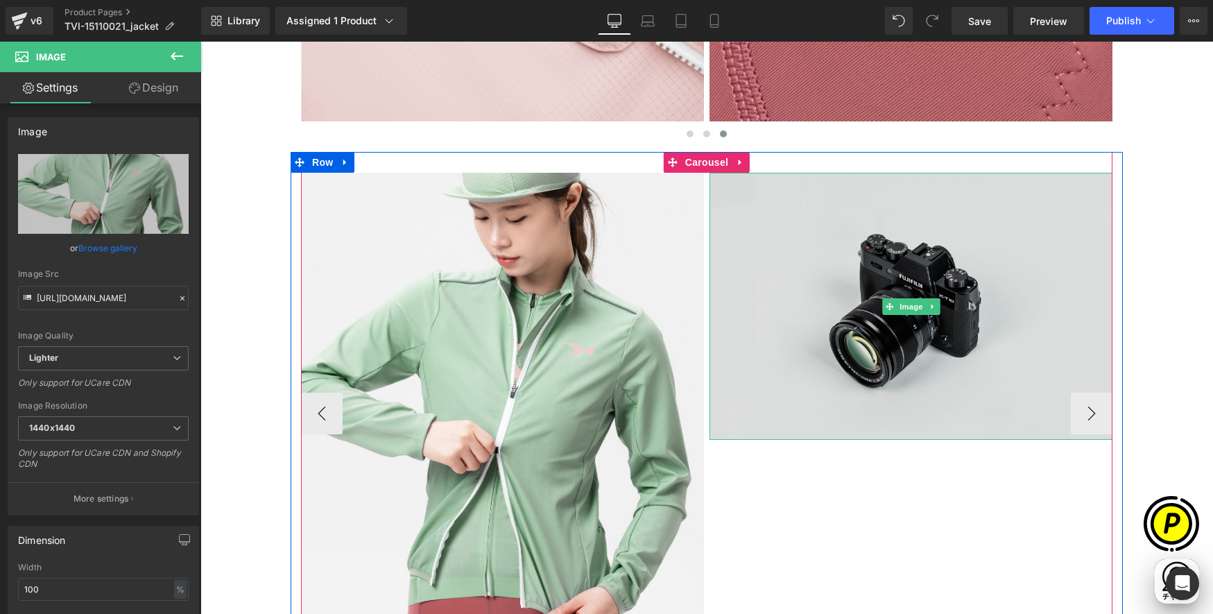
click at [861, 266] on img at bounding box center [911, 306] width 403 height 267
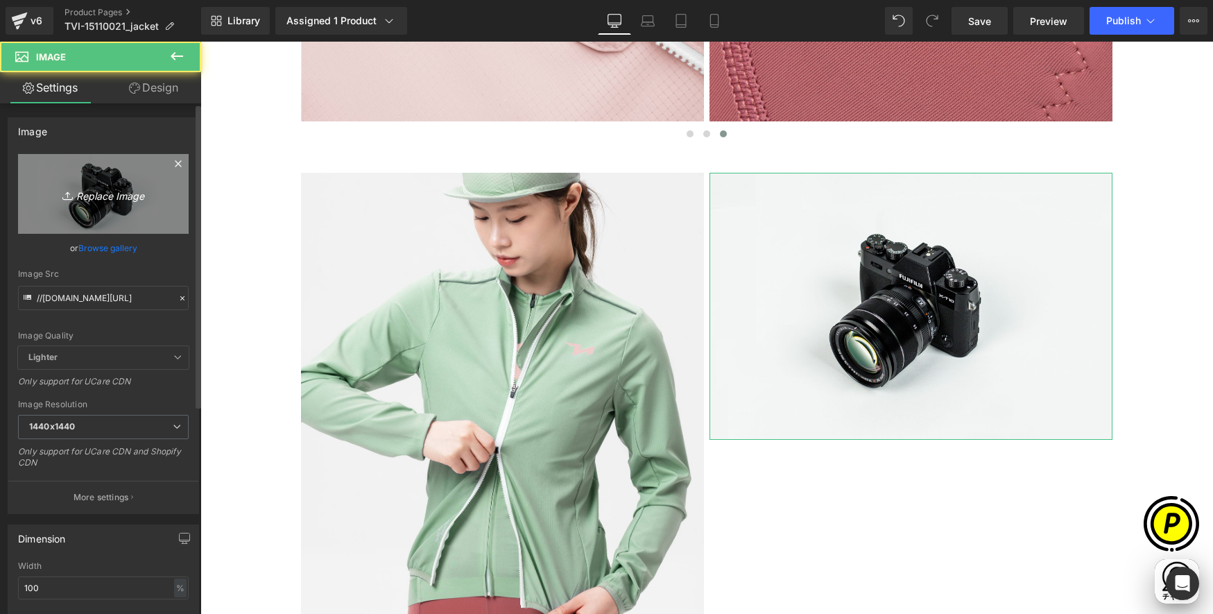
click at [58, 174] on link "Replace Image" at bounding box center [103, 194] width 171 height 80
type input "C:\fakepath\shopify-LP-15110021_04-4.jpg"
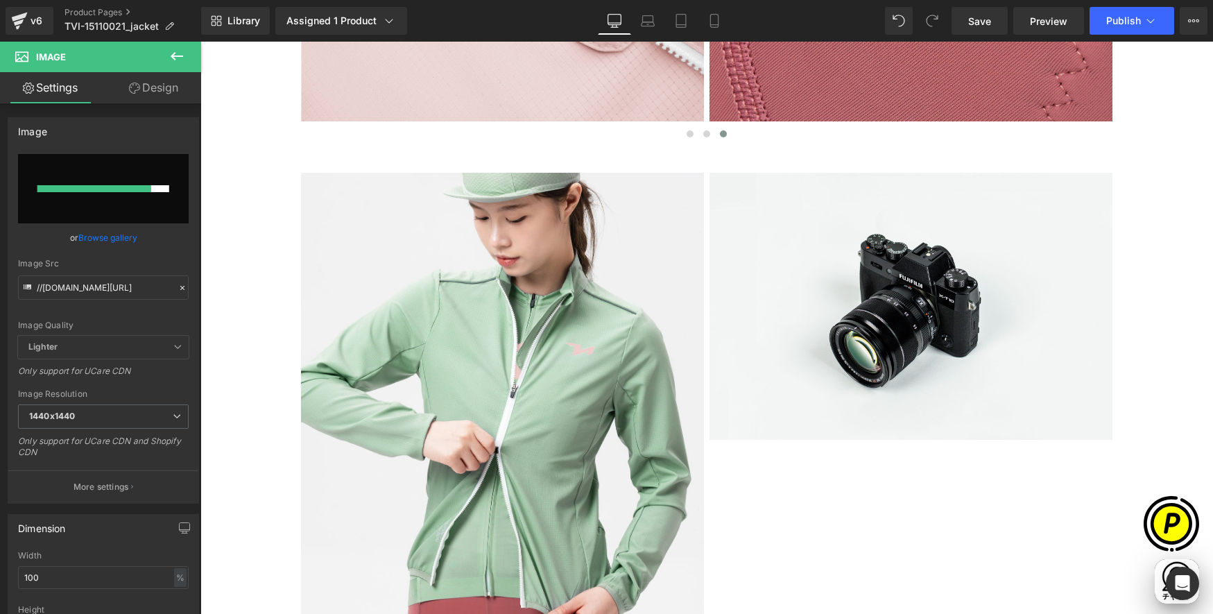
scroll to position [0, 541]
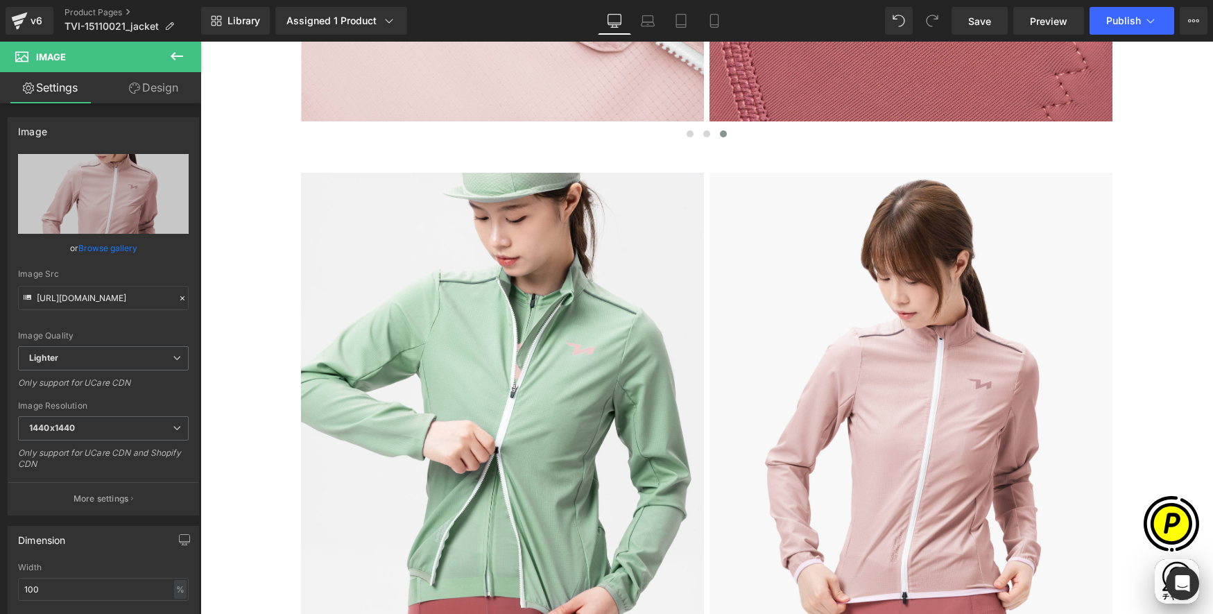
type input "https://ucarecdn.com/47496b85-f624-4427-aa11-c0d64d670622/-/format/auto/-/previ…"
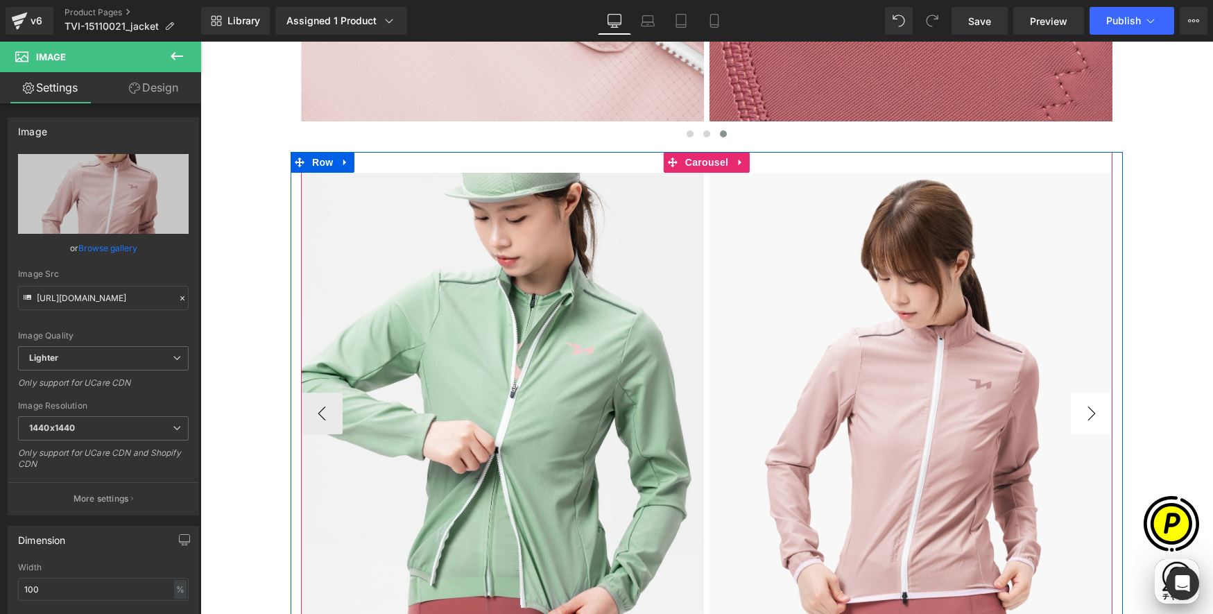
click at [1086, 413] on button "›" at bounding box center [1092, 414] width 42 height 42
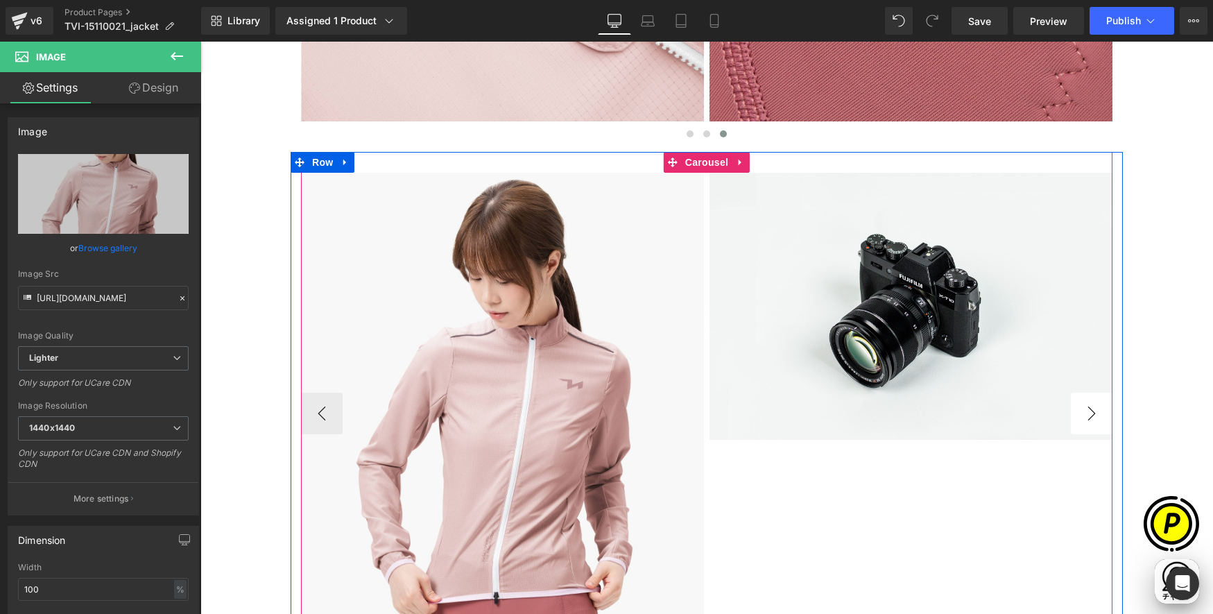
click at [1086, 413] on button "›" at bounding box center [1092, 414] width 42 height 42
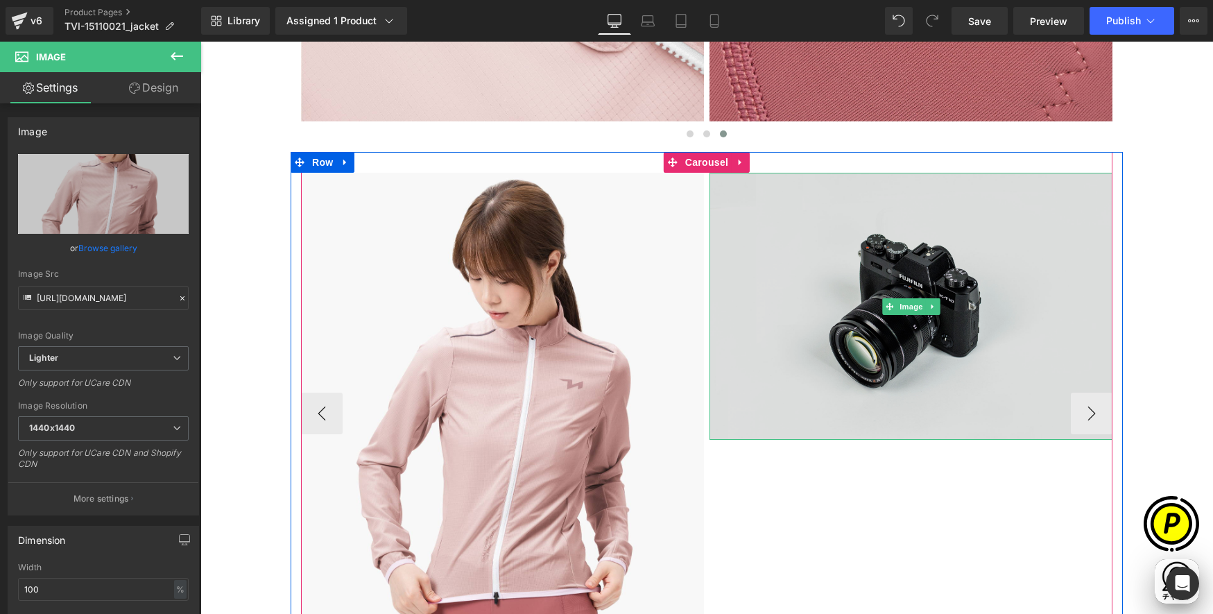
click at [807, 271] on img at bounding box center [911, 306] width 403 height 267
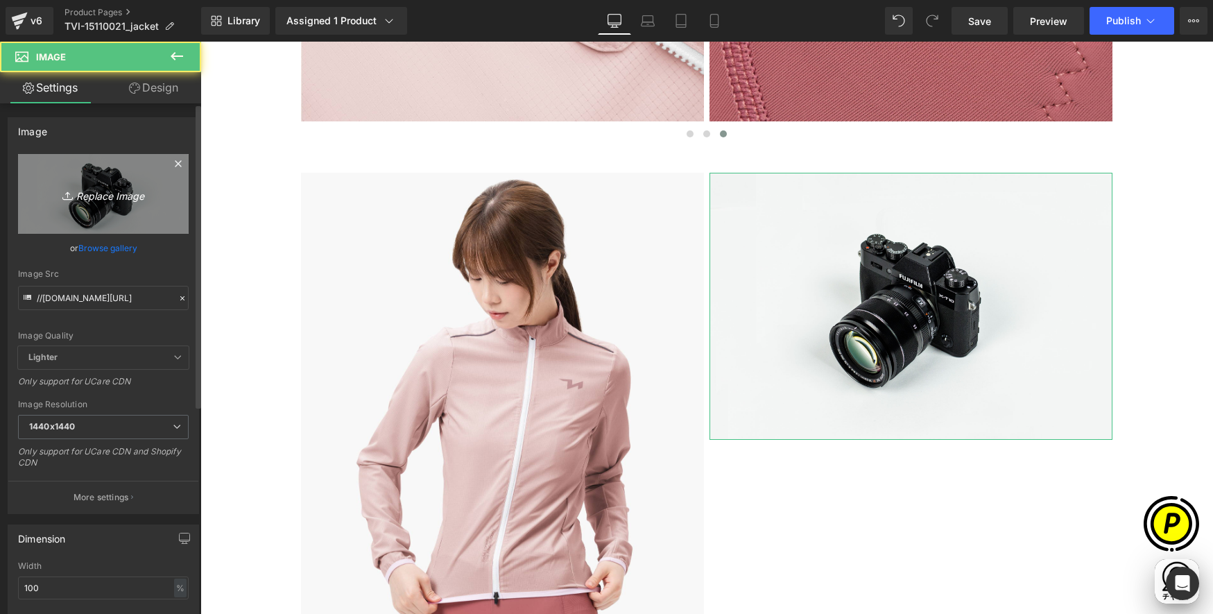
click at [89, 187] on icon "Replace Image" at bounding box center [103, 193] width 111 height 17
type input "C:\fakepath\shopify-LP-15110021_04-5.jpg"
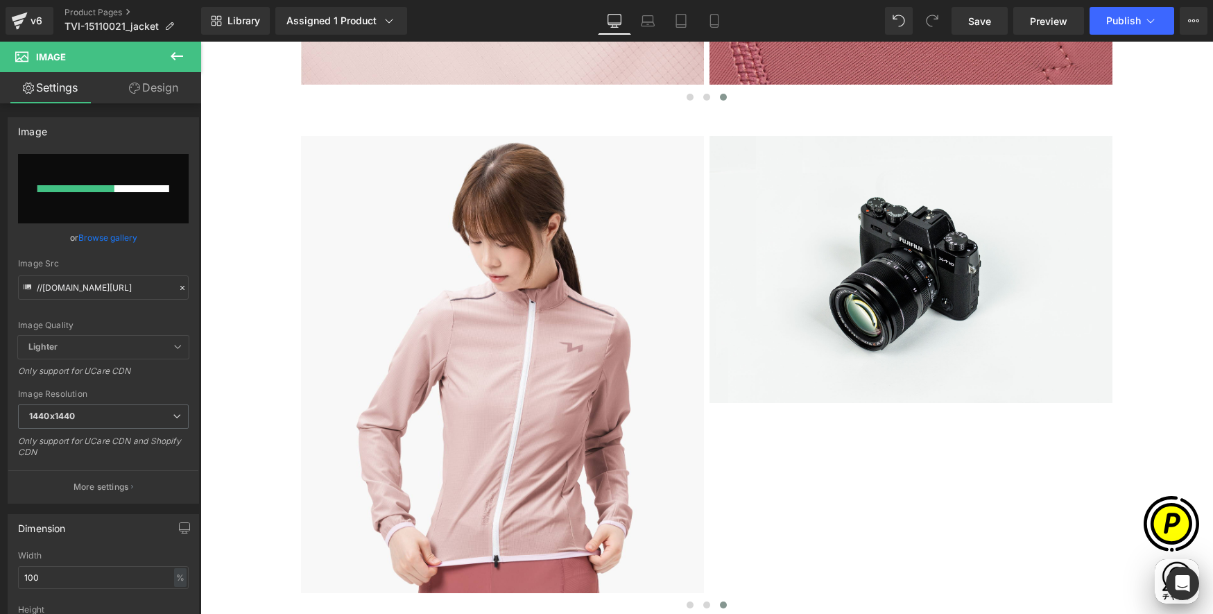
scroll to position [0, 270]
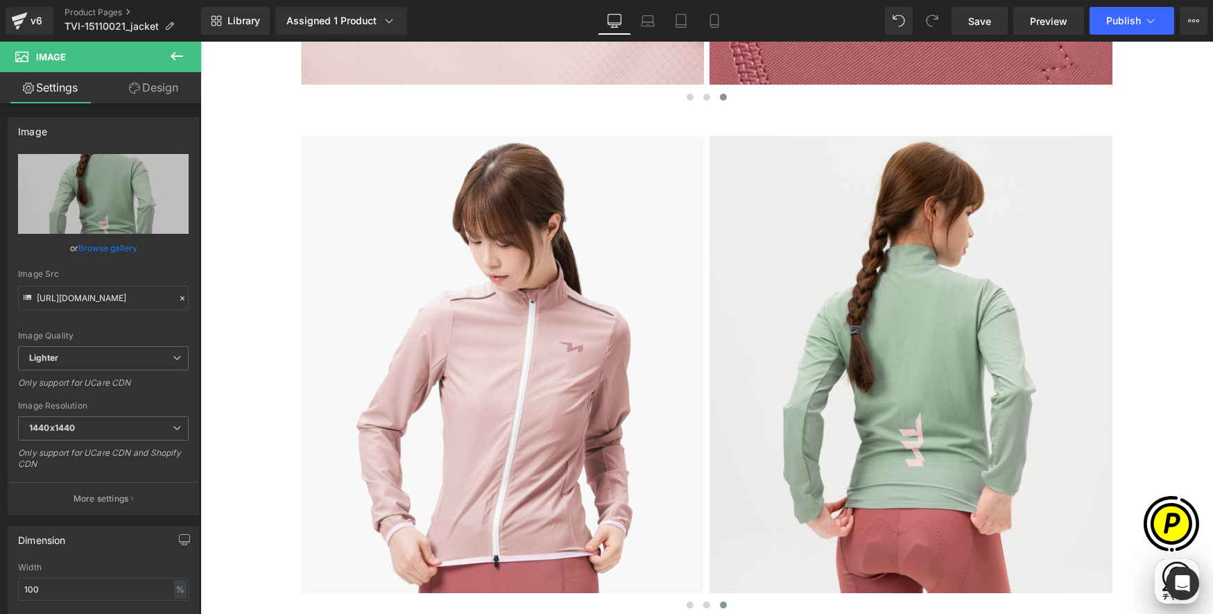
type input "https://ucarecdn.com/21260b72-120e-4eb6-9e66-502a8239055e/-/format/auto/-/previ…"
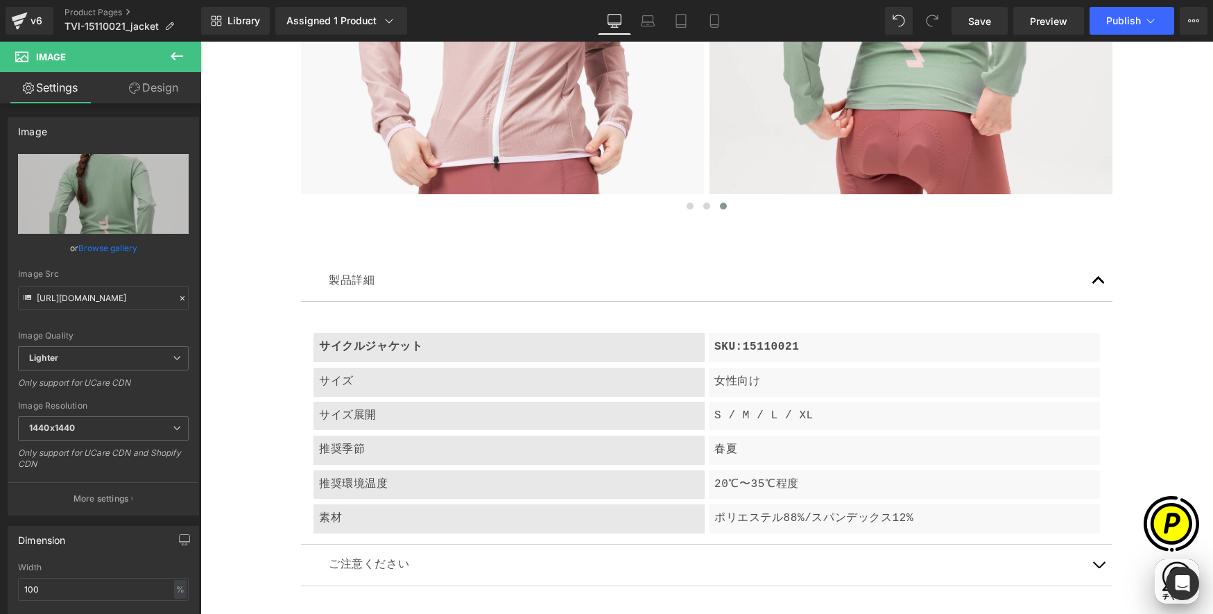
scroll to position [5750, 0]
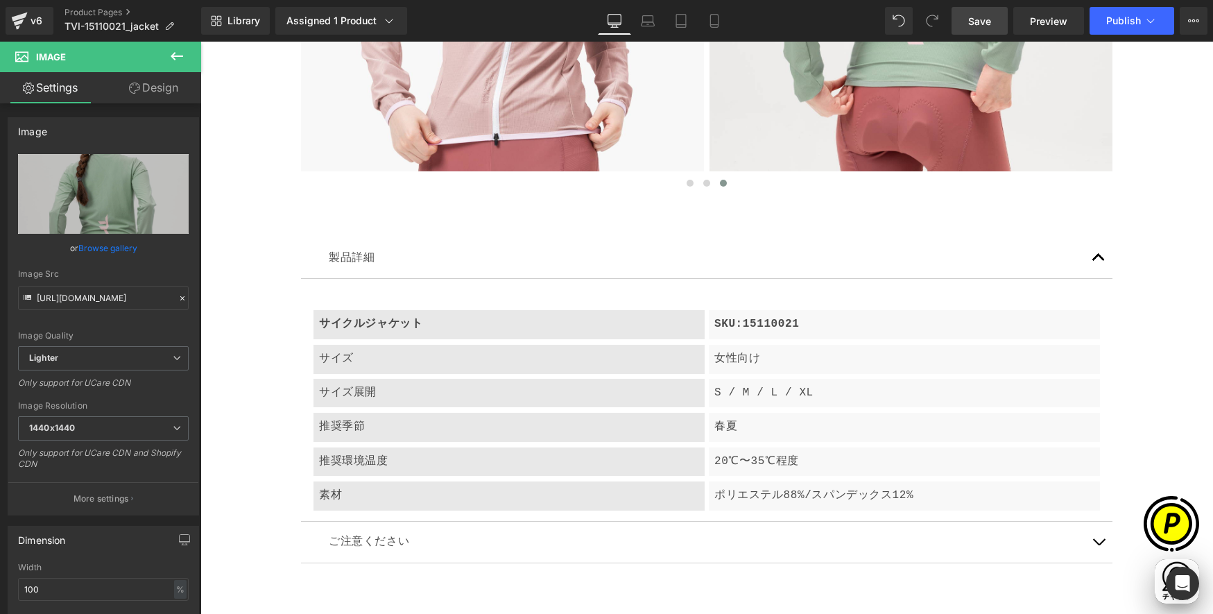
click at [985, 24] on span "Save" at bounding box center [979, 21] width 23 height 15
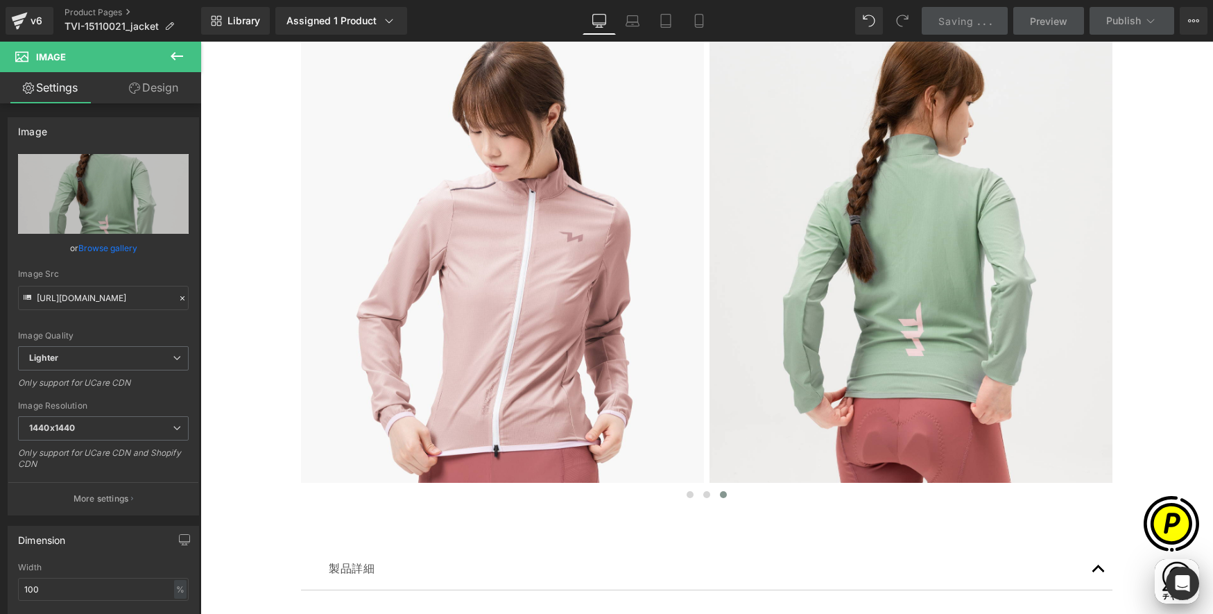
scroll to position [5435, 0]
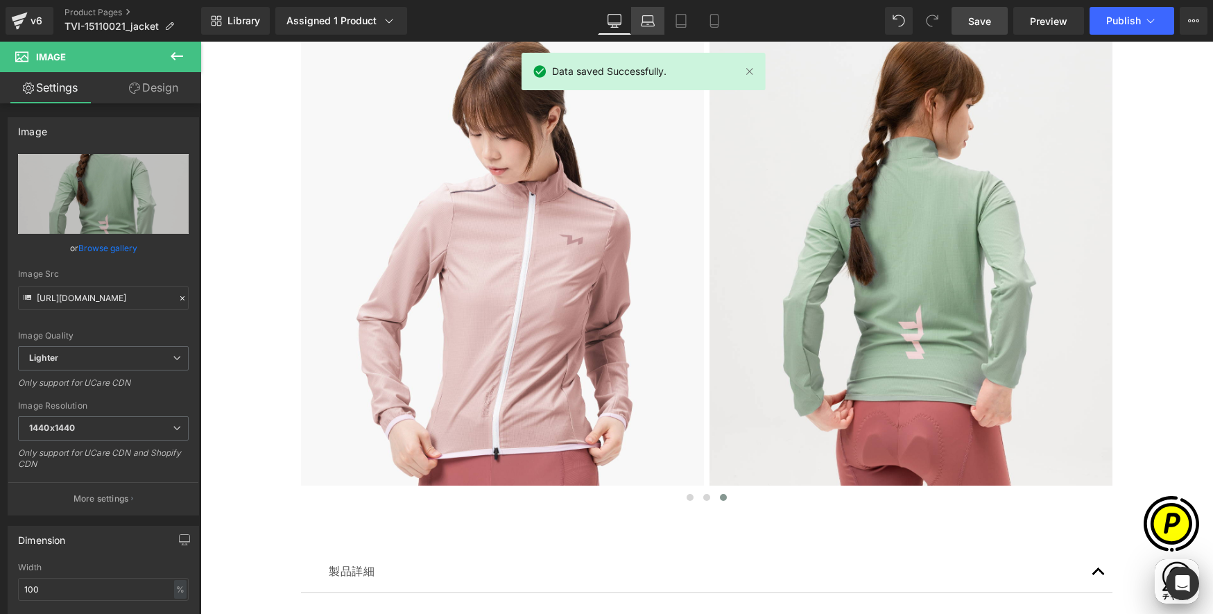
click at [649, 16] on icon at bounding box center [647, 19] width 10 height 6
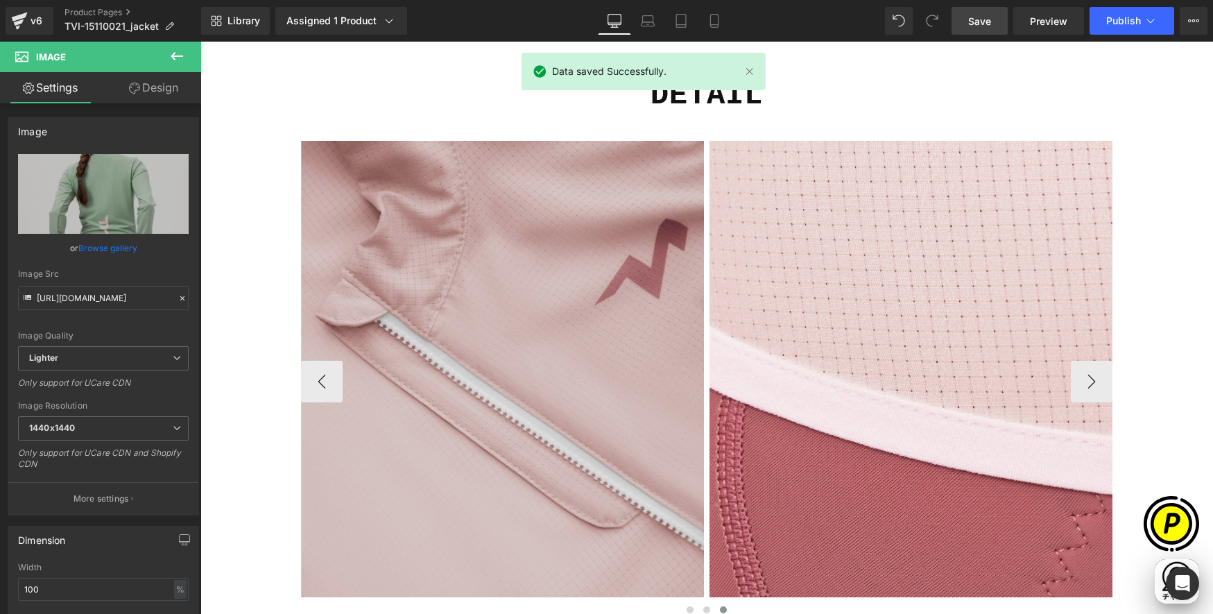
scroll to position [0, 424]
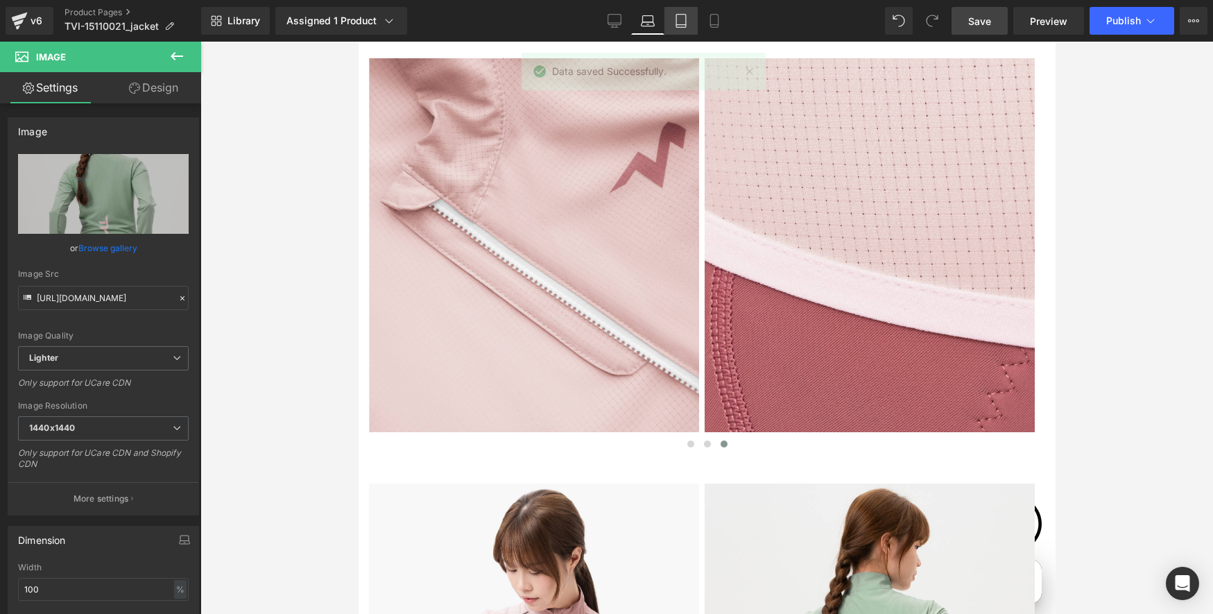
click at [684, 25] on icon at bounding box center [681, 25] width 10 height 0
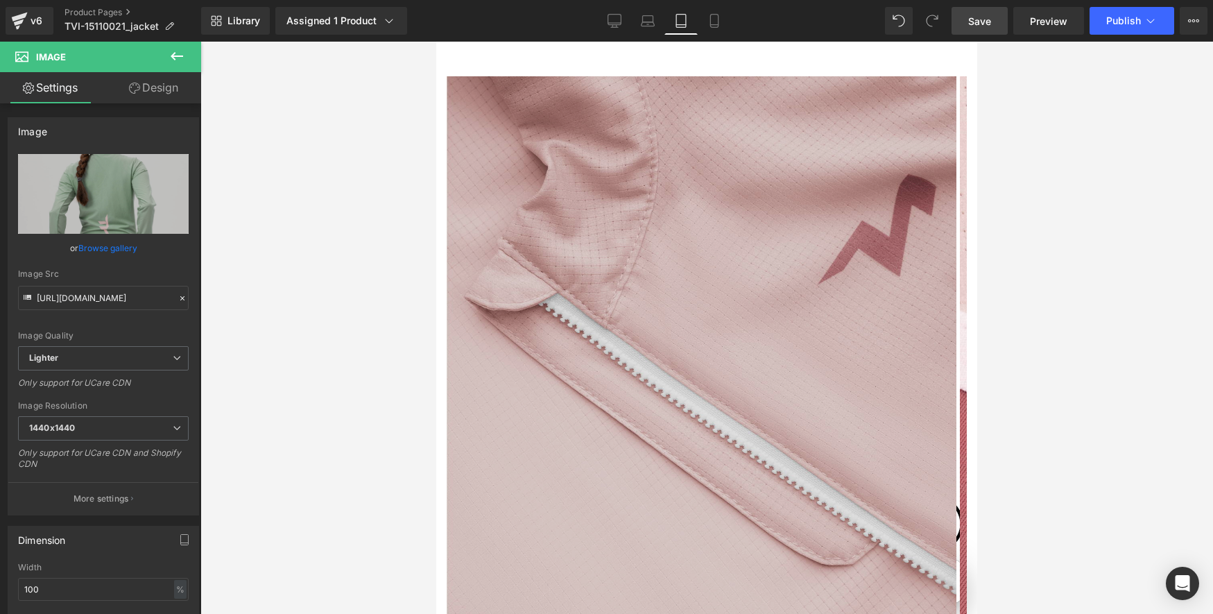
scroll to position [0, 0]
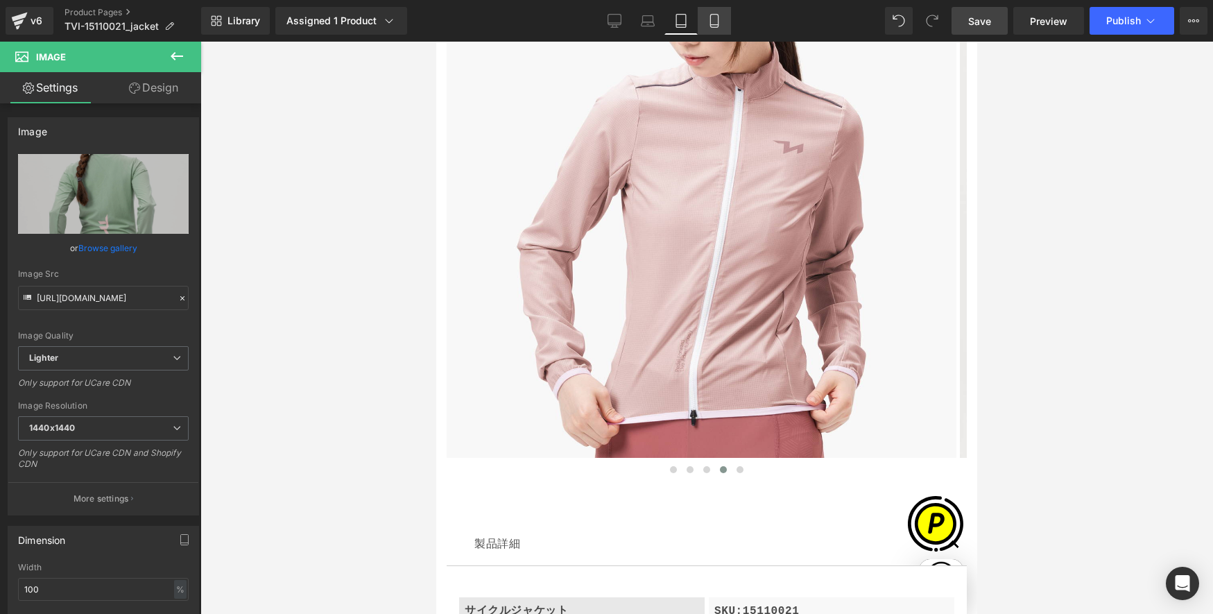
click at [711, 26] on icon at bounding box center [714, 21] width 8 height 13
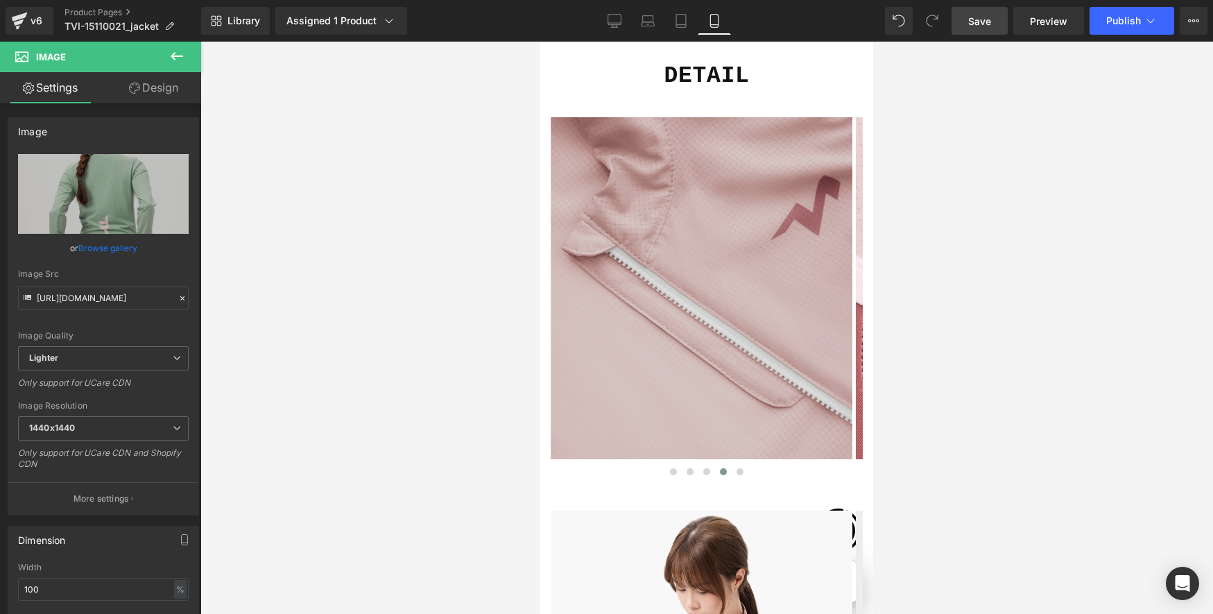
scroll to position [5340, 0]
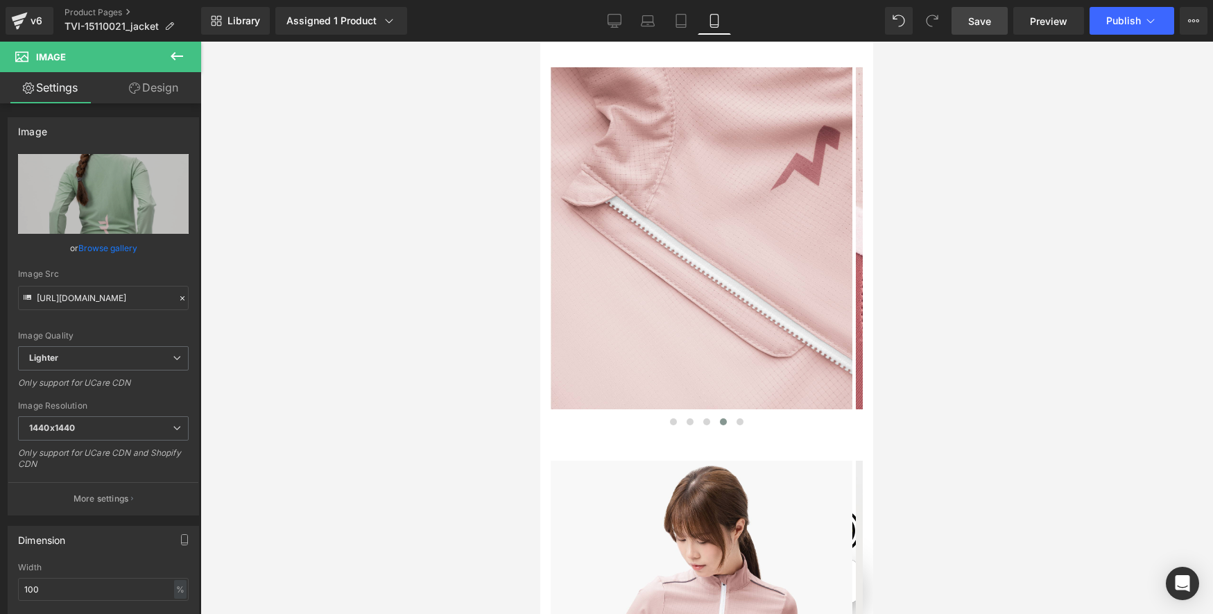
drag, startPoint x: 974, startPoint y: 24, endPoint x: 258, endPoint y: 53, distance: 716.3
click at [974, 24] on span "Save" at bounding box center [979, 21] width 23 height 15
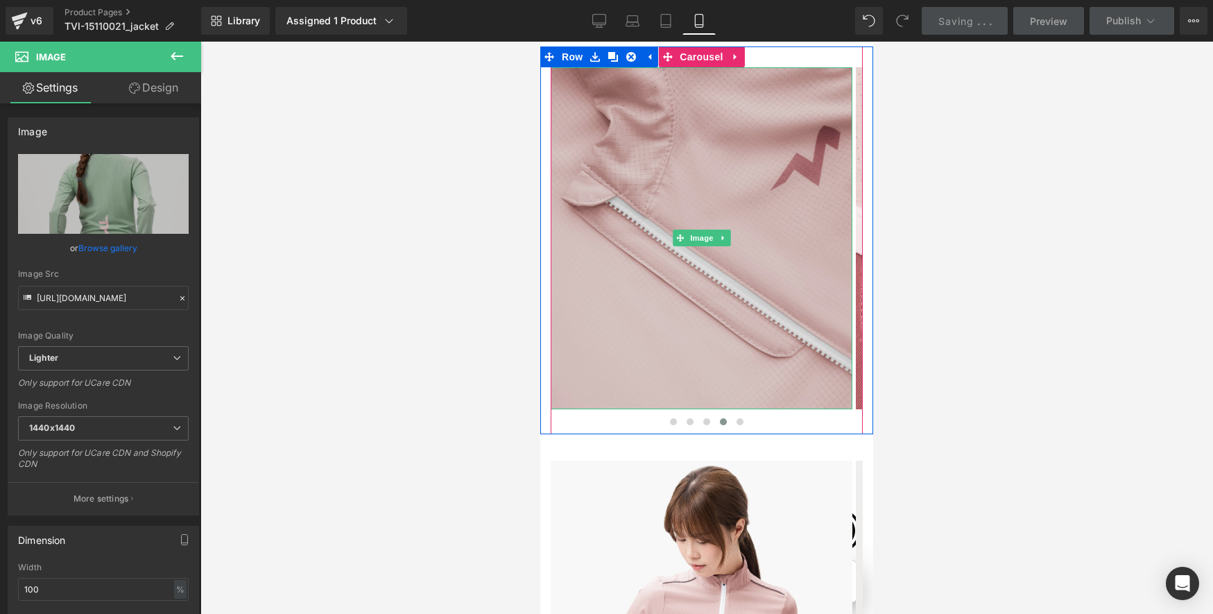
scroll to position [0, 243]
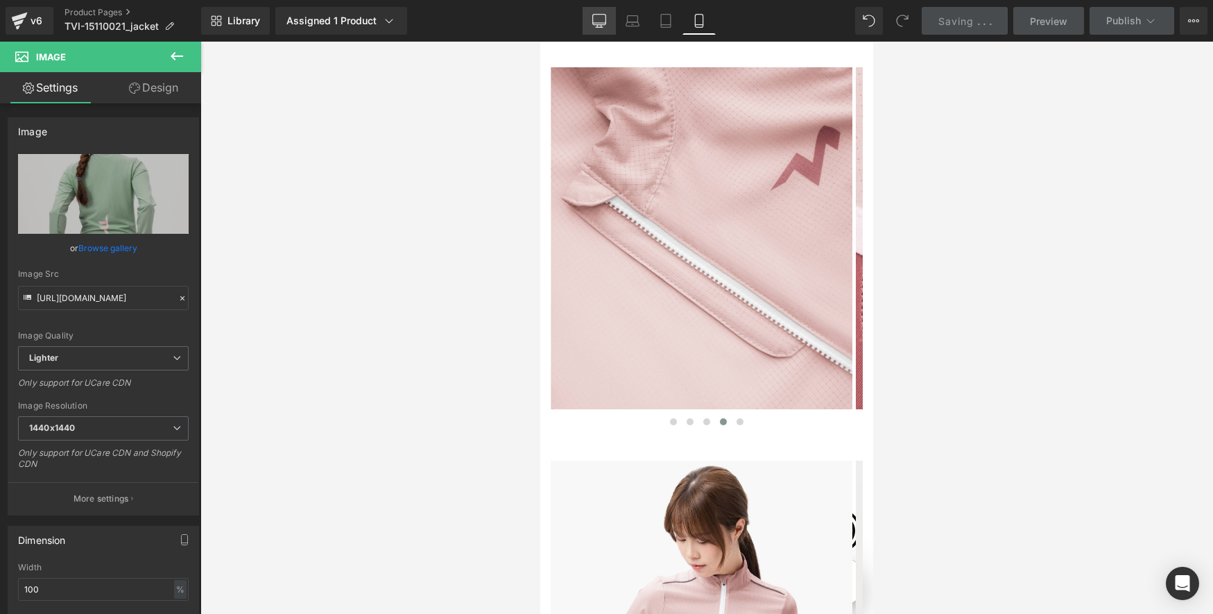
click at [602, 28] on link "Desktop" at bounding box center [599, 21] width 33 height 28
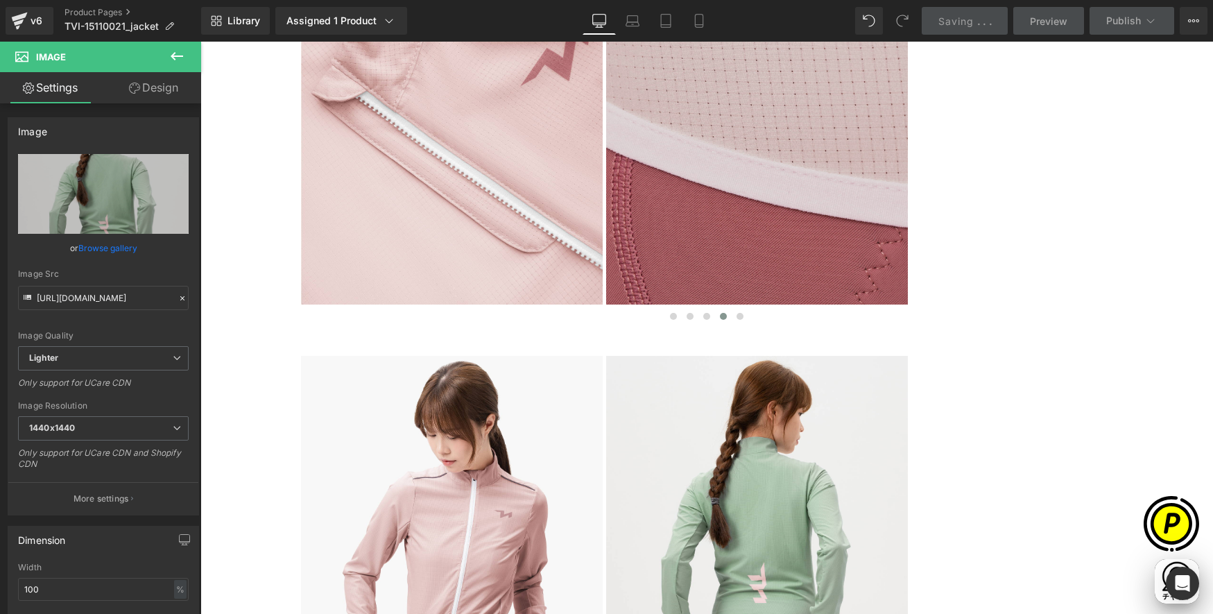
scroll to position [4994, 0]
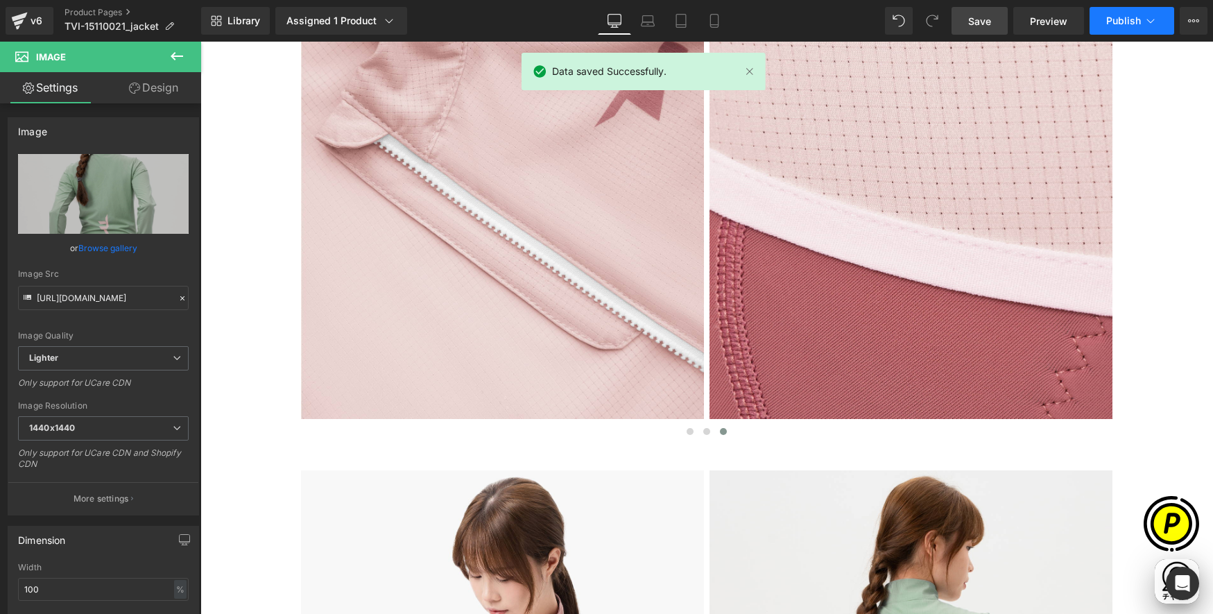
click at [1124, 12] on button "Publish" at bounding box center [1132, 21] width 85 height 28
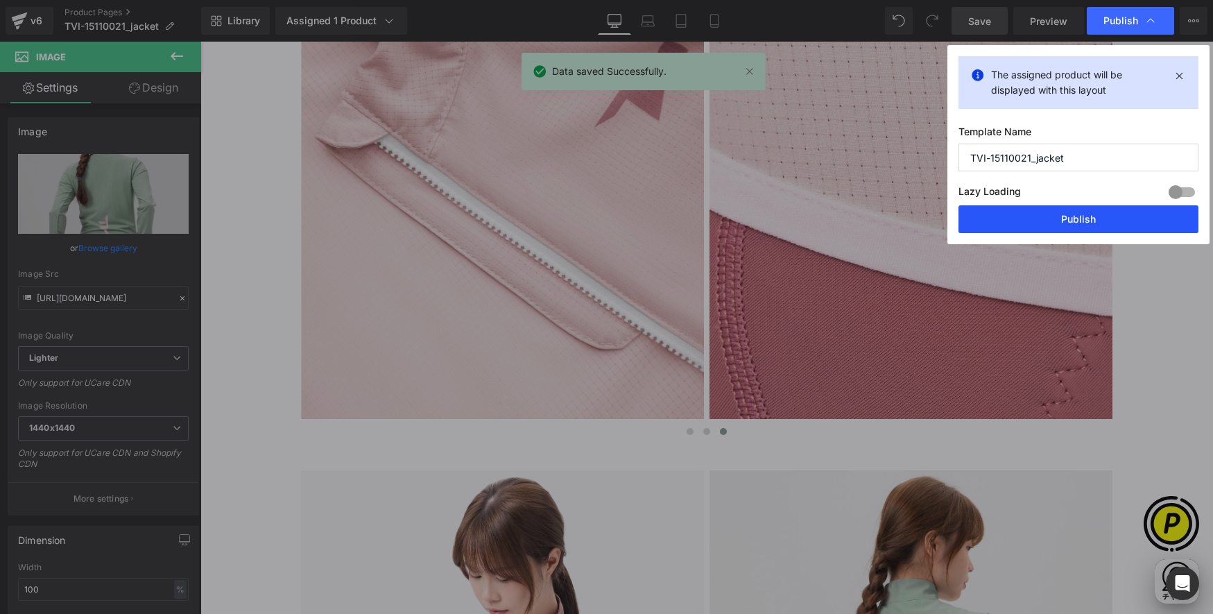
click at [1110, 220] on button "Publish" at bounding box center [1078, 219] width 240 height 28
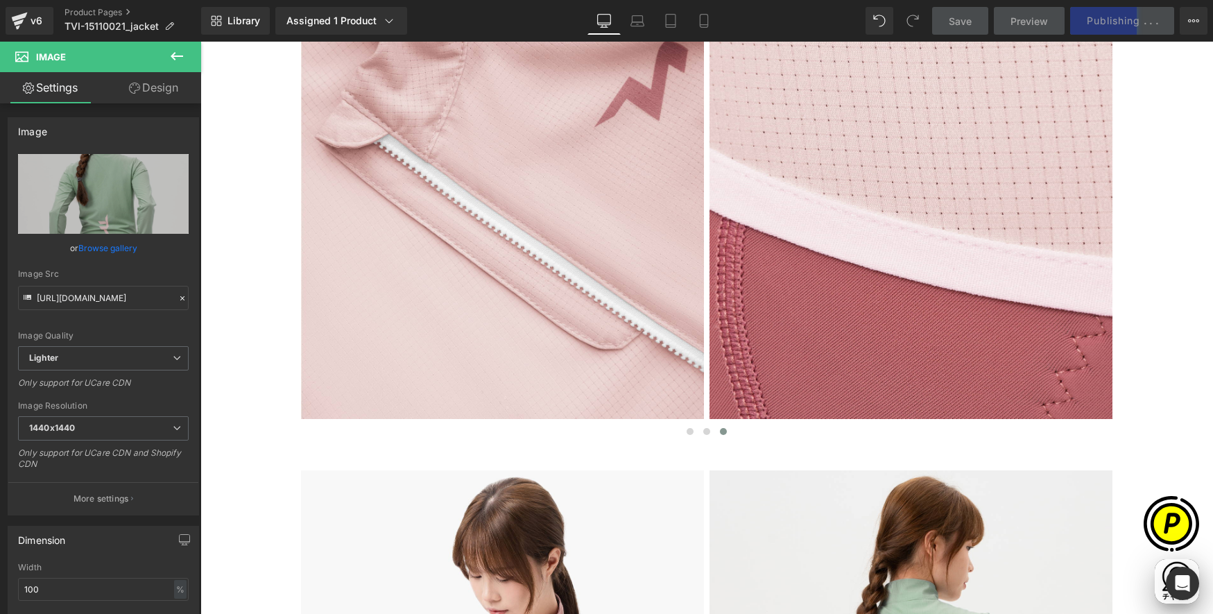
scroll to position [0, 541]
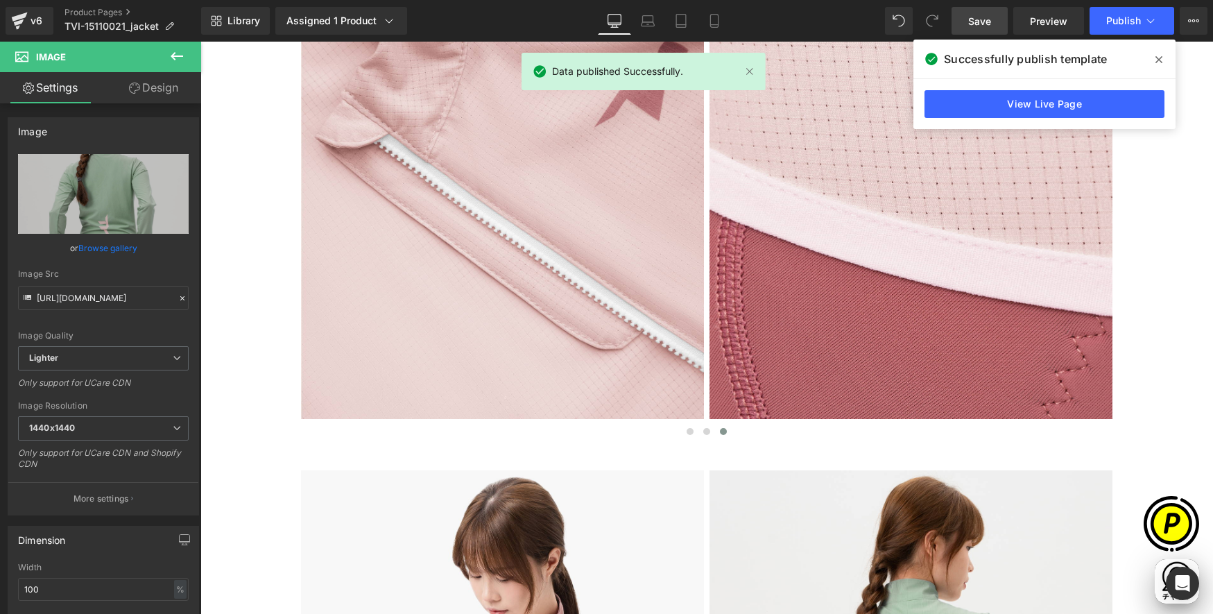
click at [1129, 55] on icon at bounding box center [1158, 59] width 7 height 11
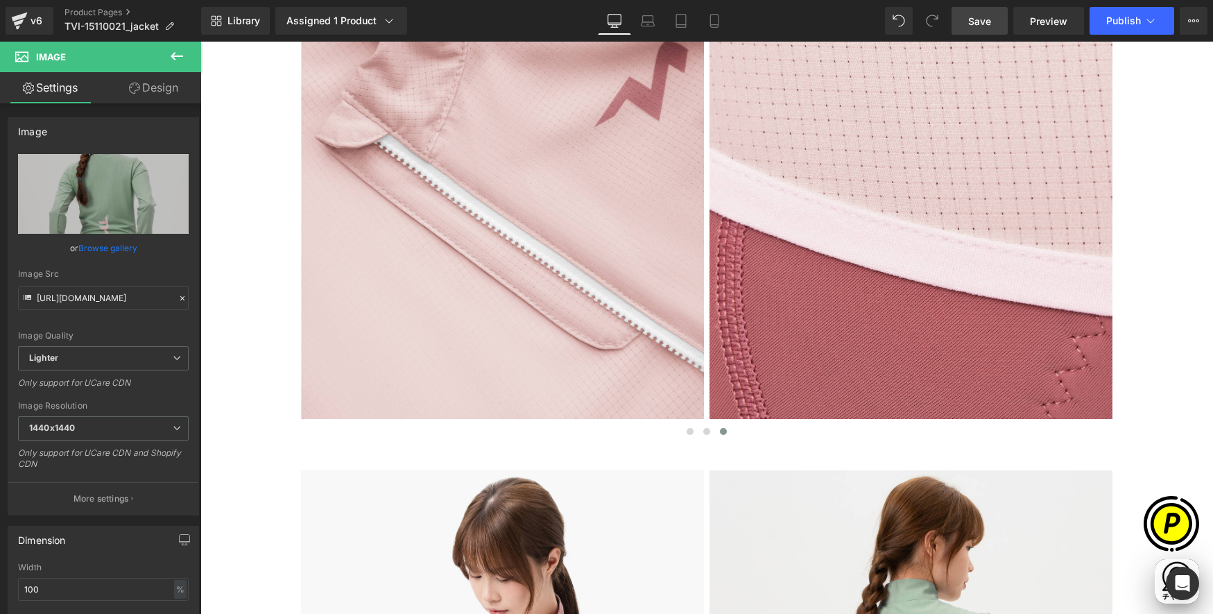
scroll to position [0, 0]
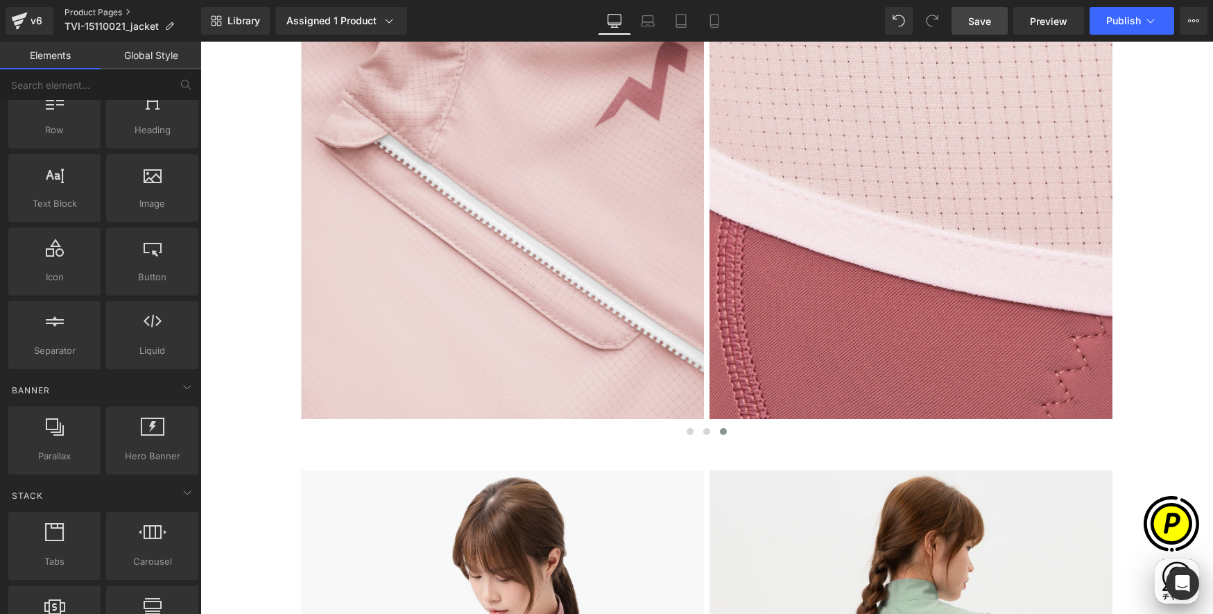
click at [88, 12] on link "Product Pages" at bounding box center [133, 12] width 137 height 11
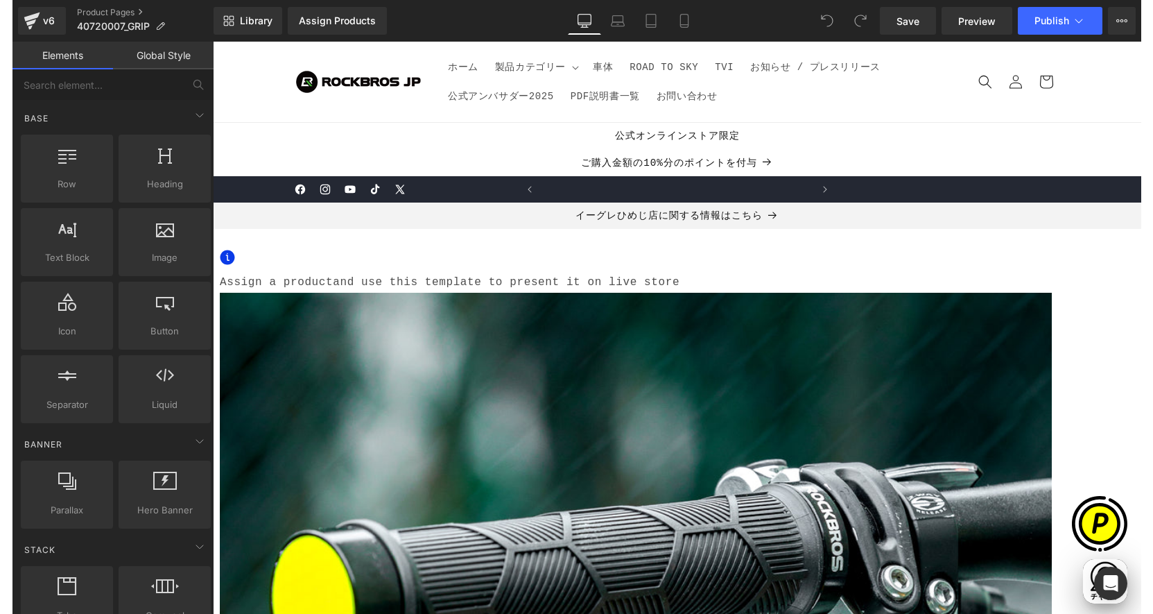
scroll to position [0, 541]
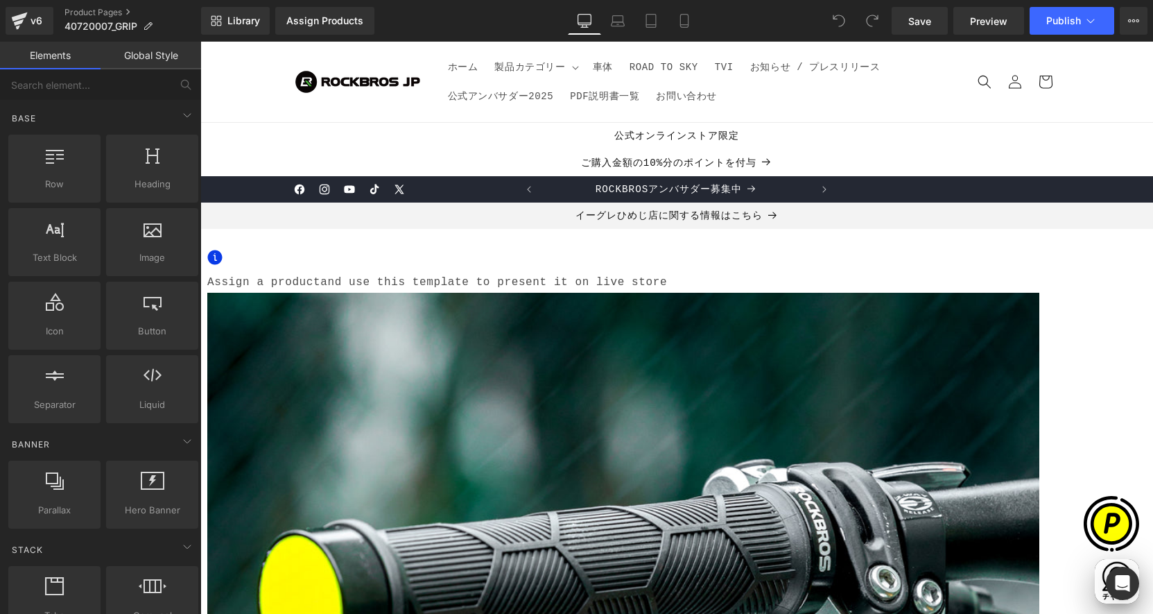
click at [320, 280] on span "Assign a product" at bounding box center [263, 282] width 113 height 12
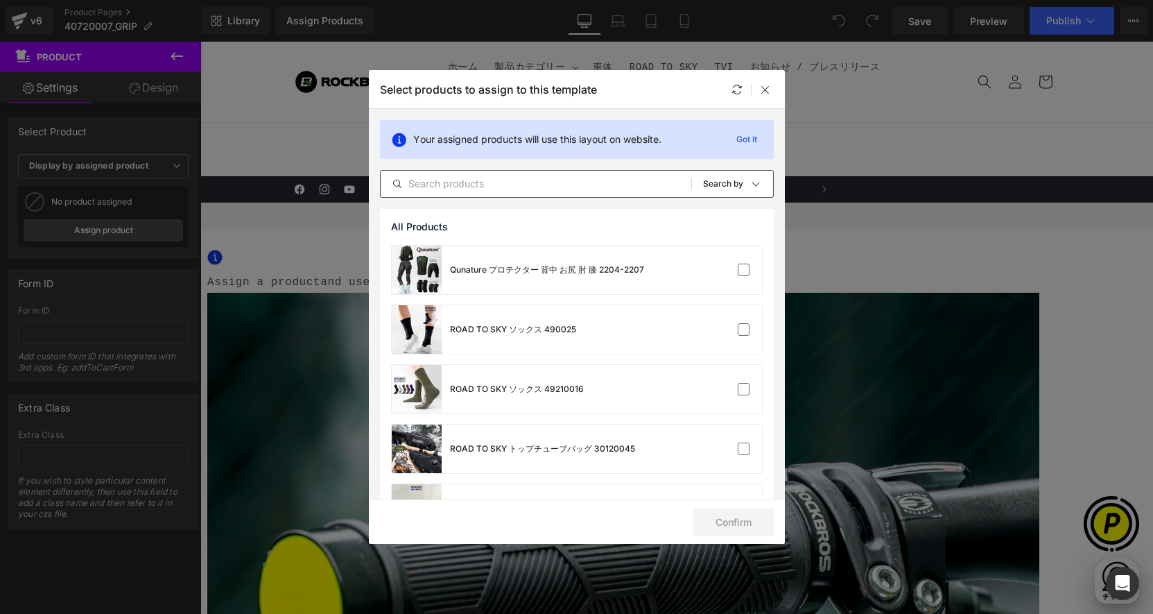
click at [478, 178] on input "text" at bounding box center [536, 183] width 311 height 17
paste input "40720007"
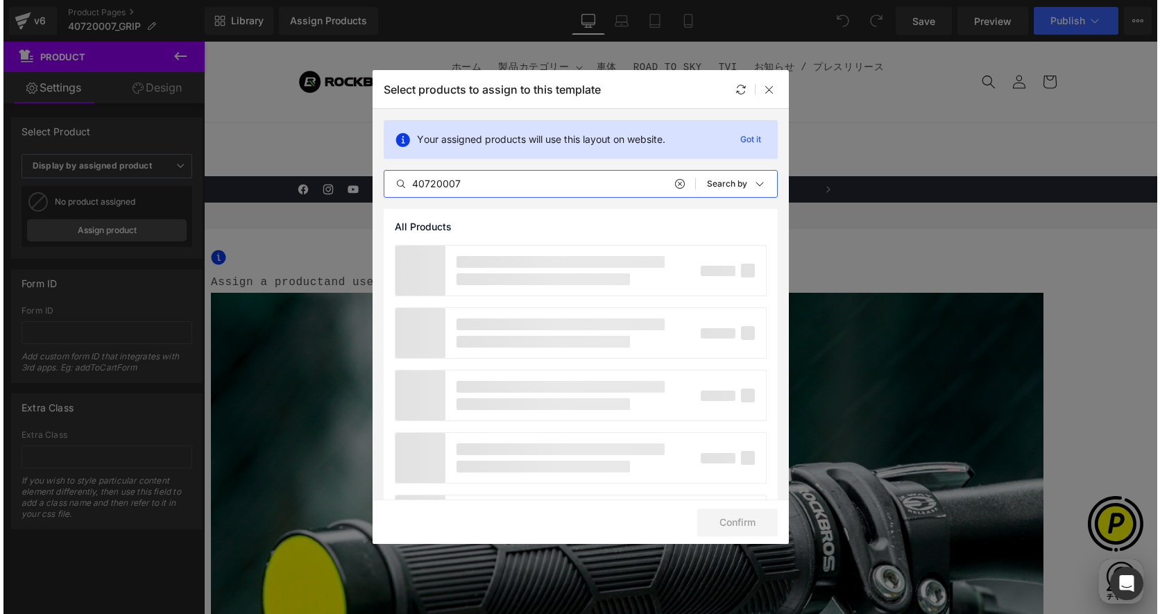
scroll to position [0, 0]
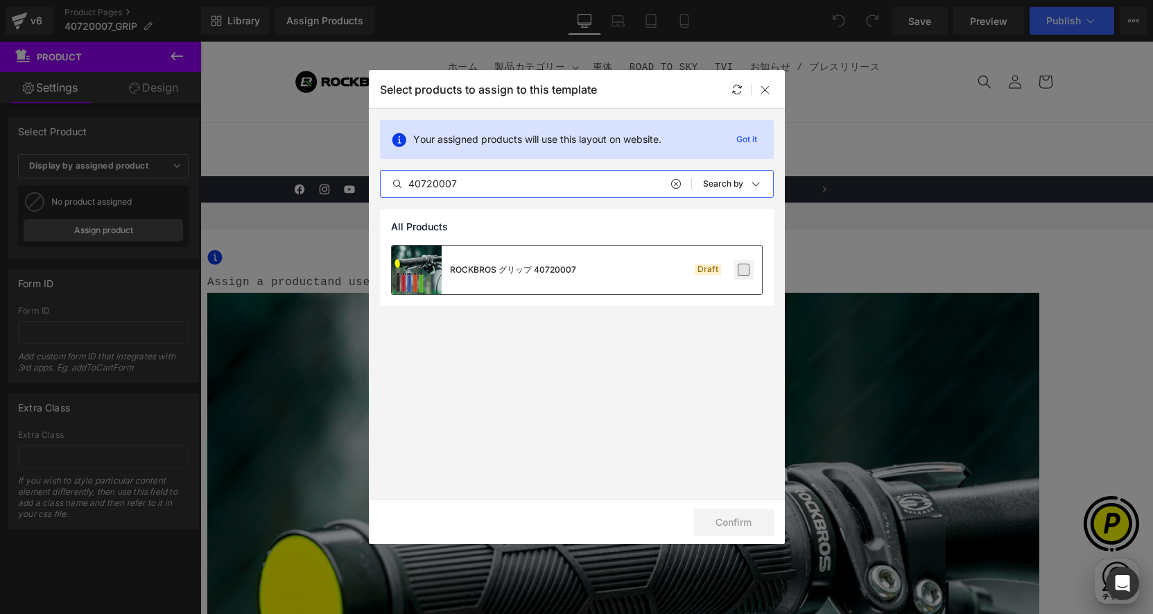
type input "40720007"
click at [739, 272] on label at bounding box center [744, 270] width 12 height 12
click at [744, 270] on input "checkbox" at bounding box center [744, 270] width 0 height 0
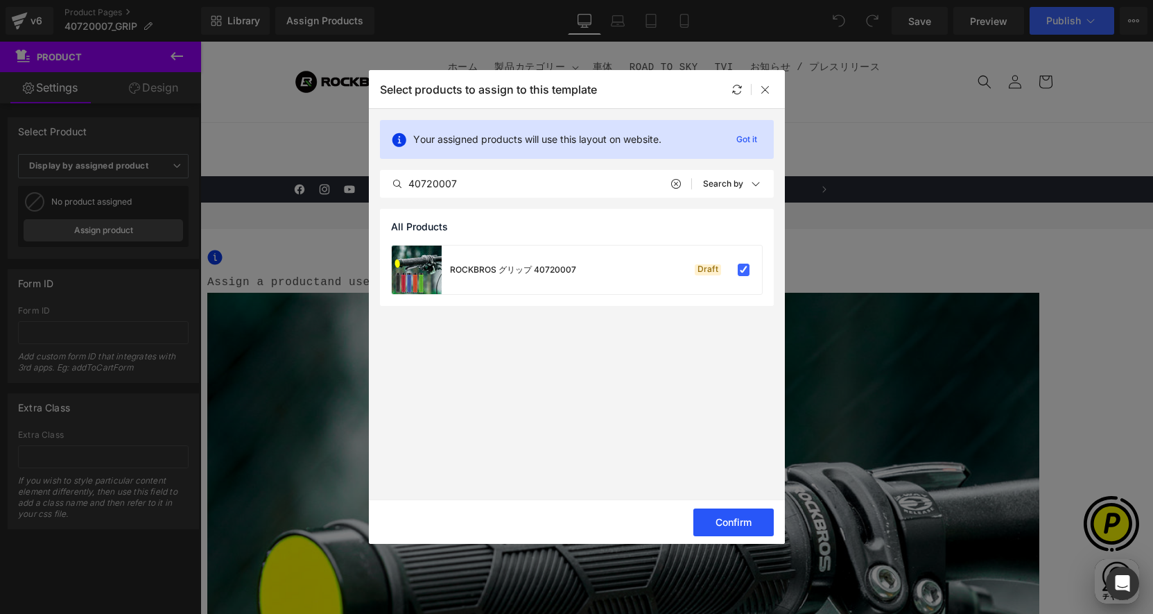
click at [724, 515] on button "Confirm" at bounding box center [734, 522] width 80 height 28
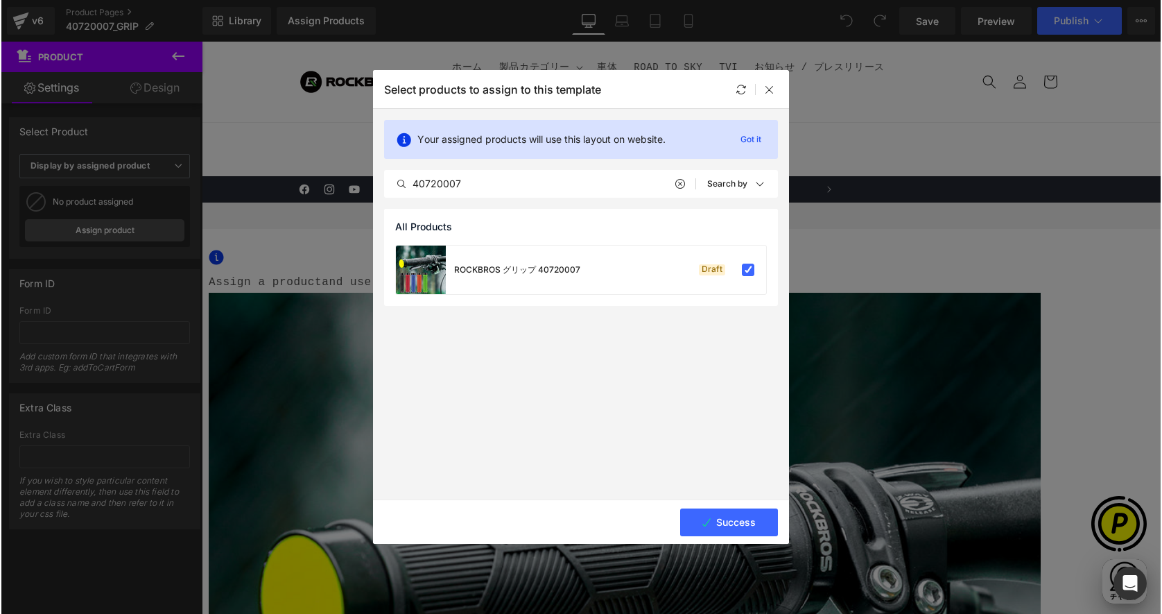
scroll to position [0, 270]
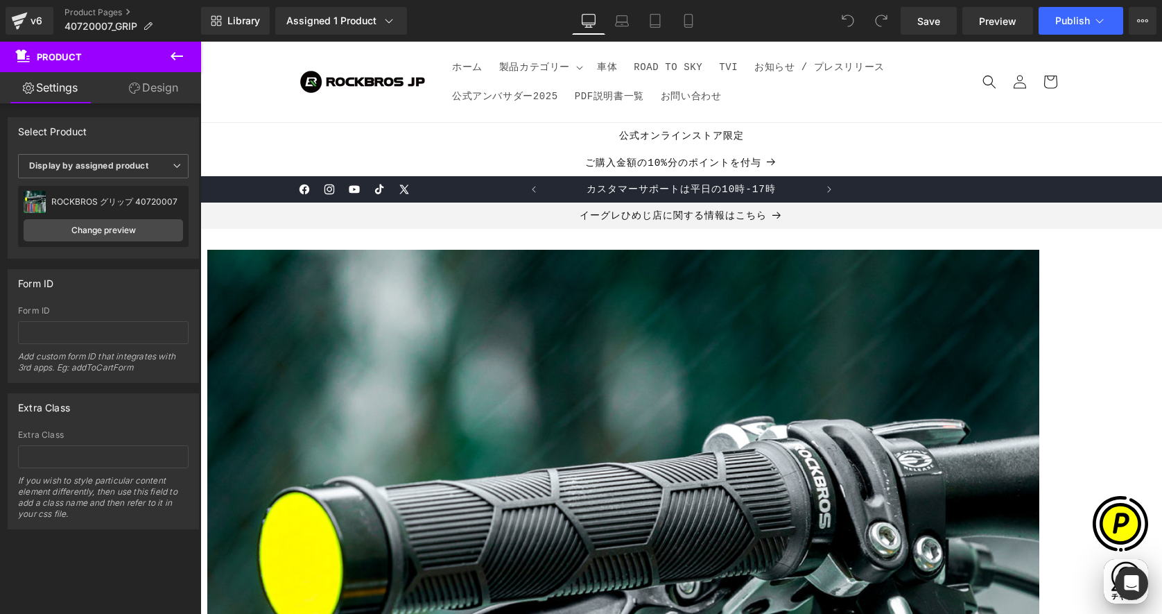
click at [176, 54] on icon at bounding box center [177, 56] width 17 height 17
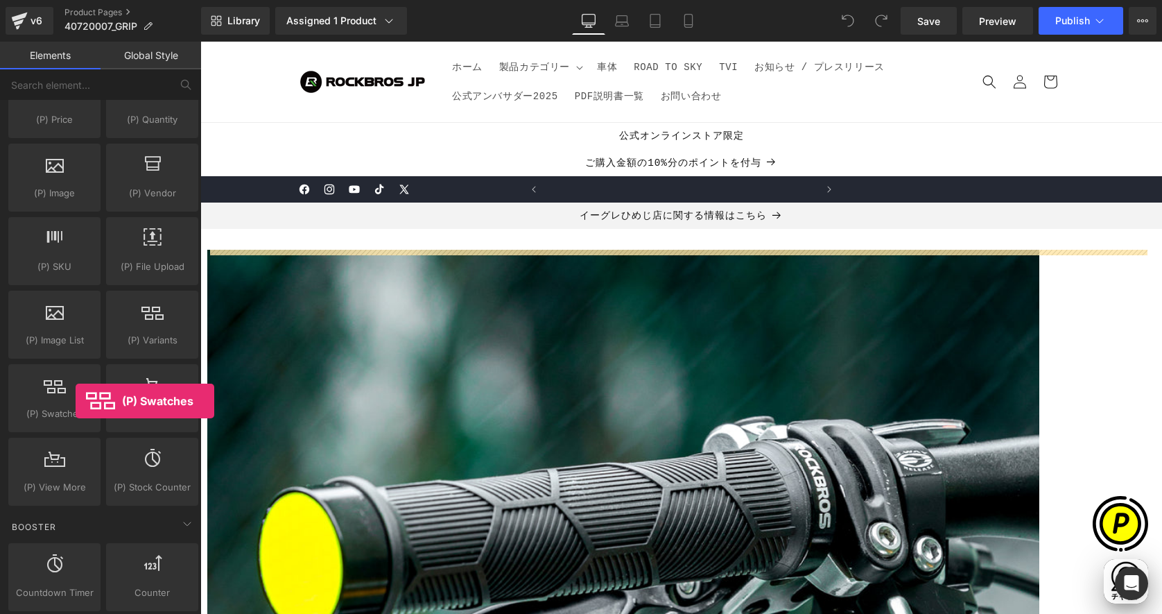
scroll to position [0, 0]
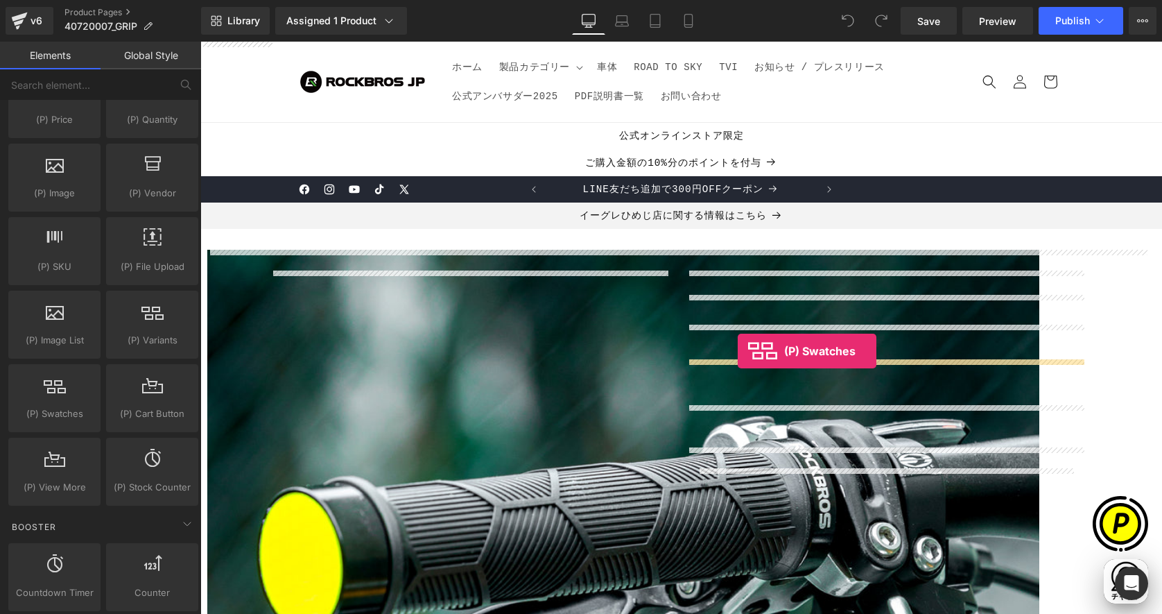
drag, startPoint x: 267, startPoint y: 440, endPoint x: 774, endPoint y: 353, distance: 514.4
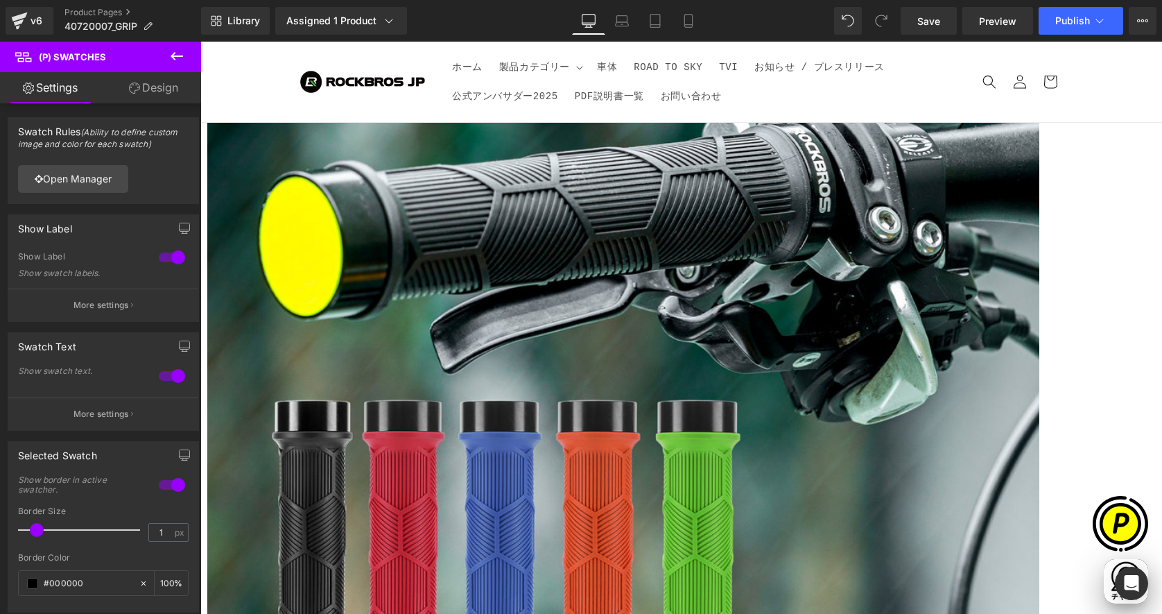
scroll to position [0, 270]
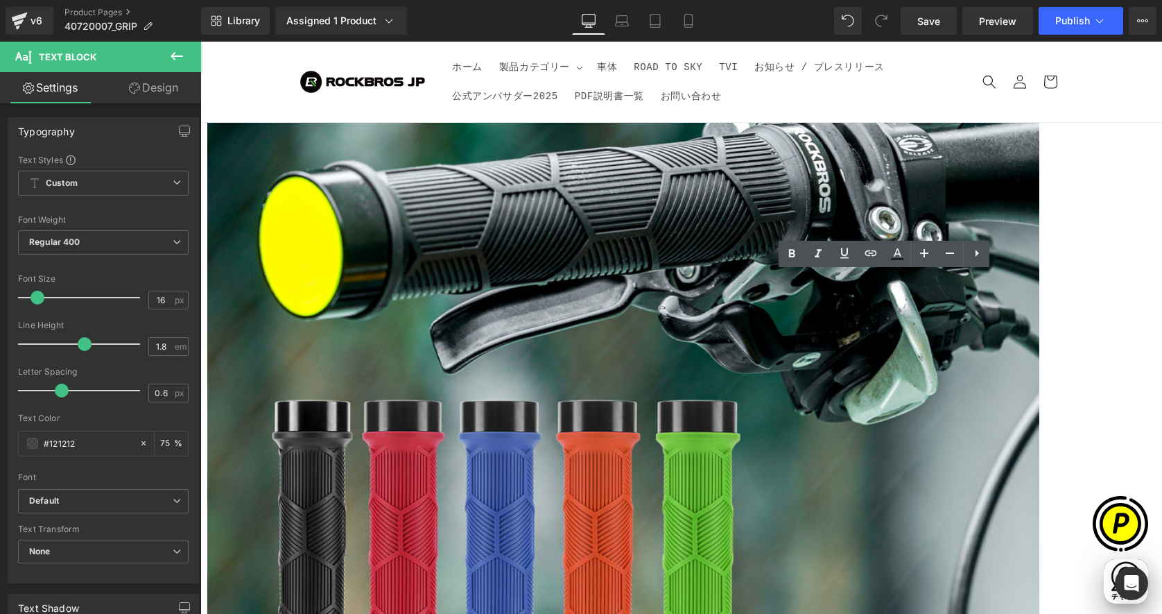
scroll to position [0, 541]
drag, startPoint x: 992, startPoint y: 362, endPoint x: 696, endPoint y: 280, distance: 306.6
paste div
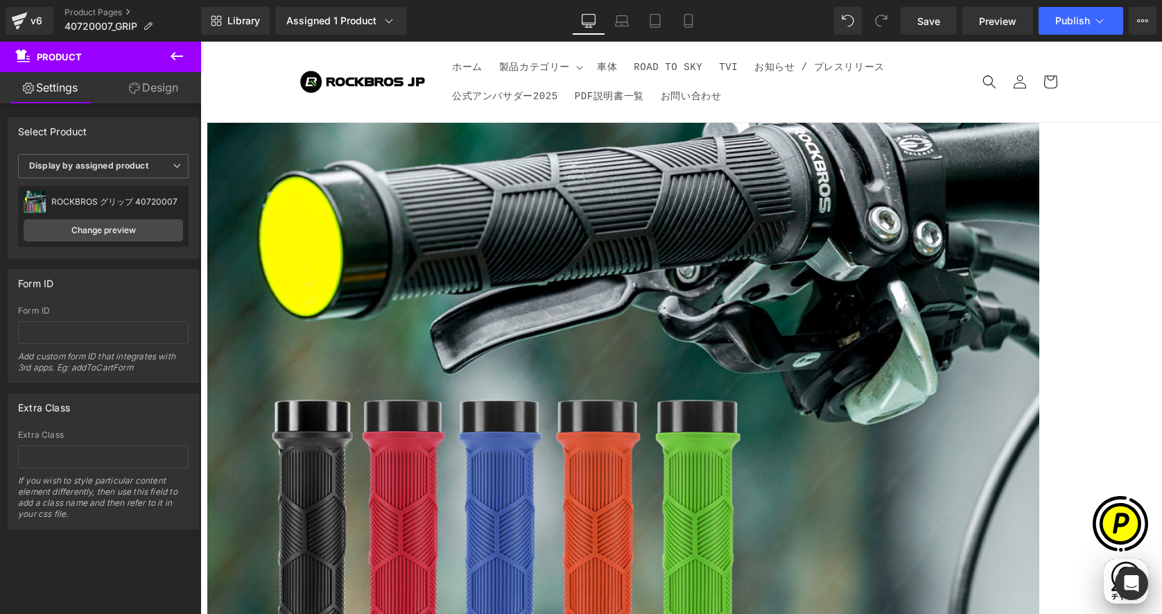
scroll to position [0, 0]
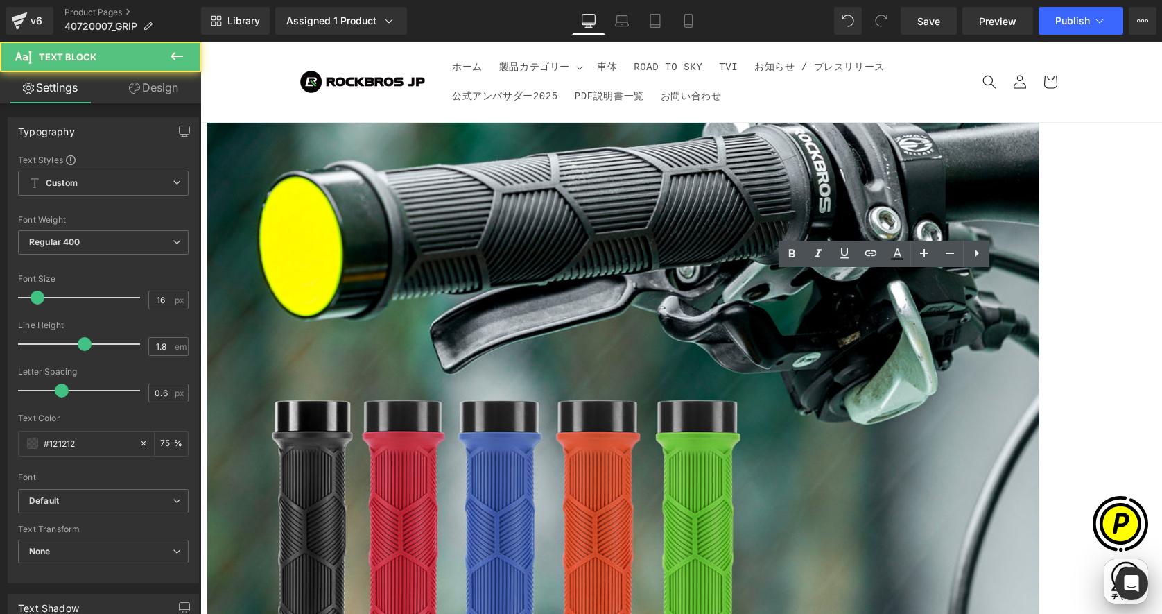
drag, startPoint x: 712, startPoint y: 402, endPoint x: 858, endPoint y: 447, distance: 152.3
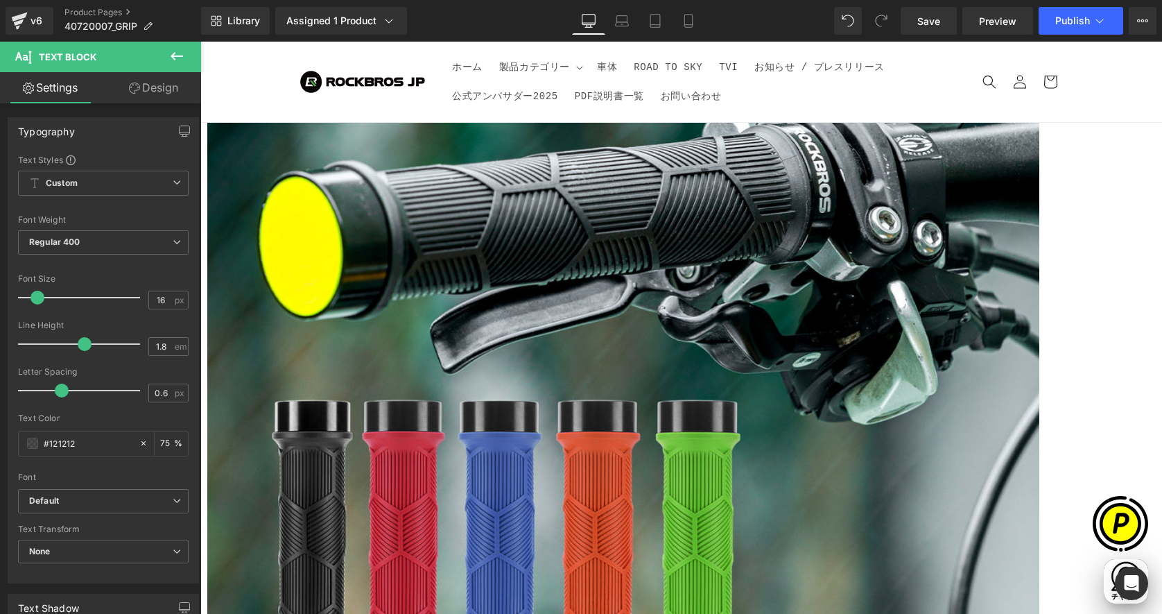
scroll to position [0, 270]
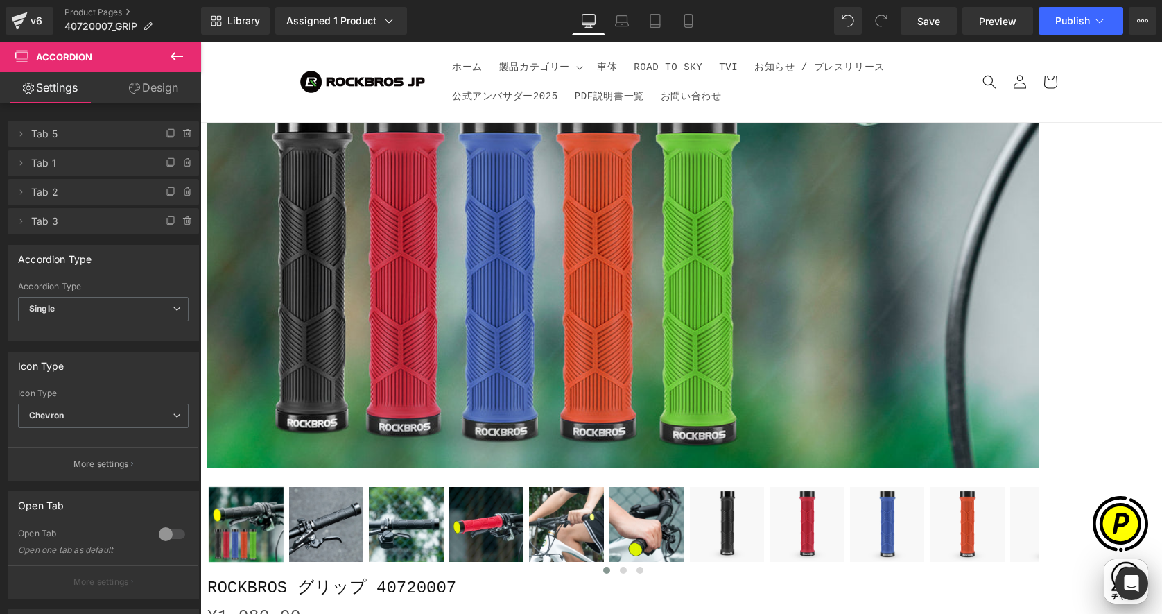
scroll to position [0, 541]
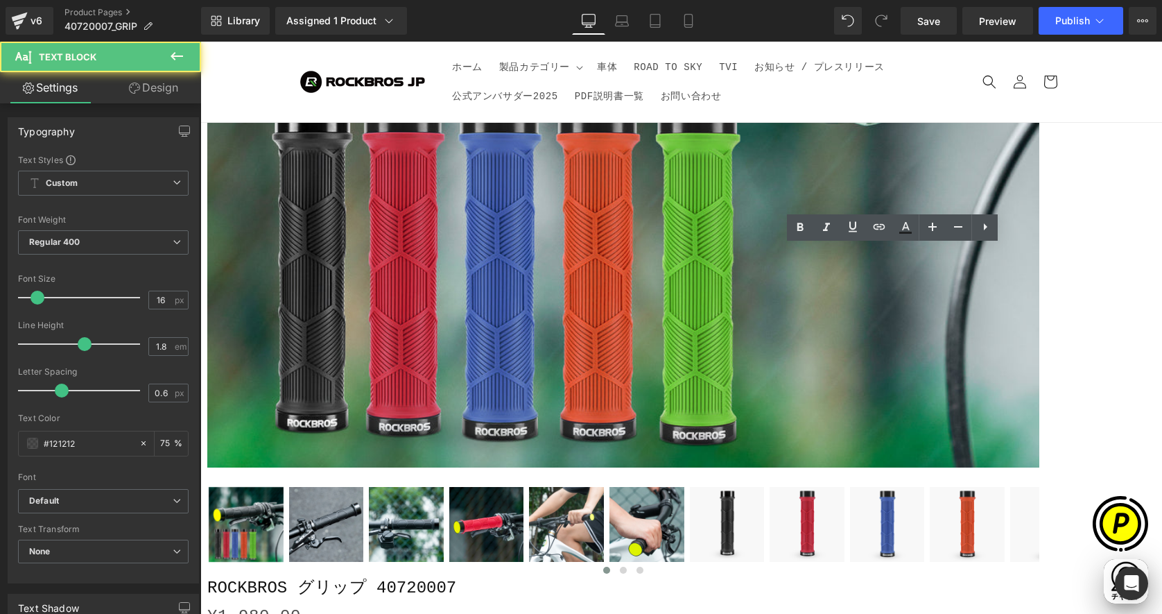
drag, startPoint x: 725, startPoint y: 252, endPoint x: 741, endPoint y: 261, distance: 18.6
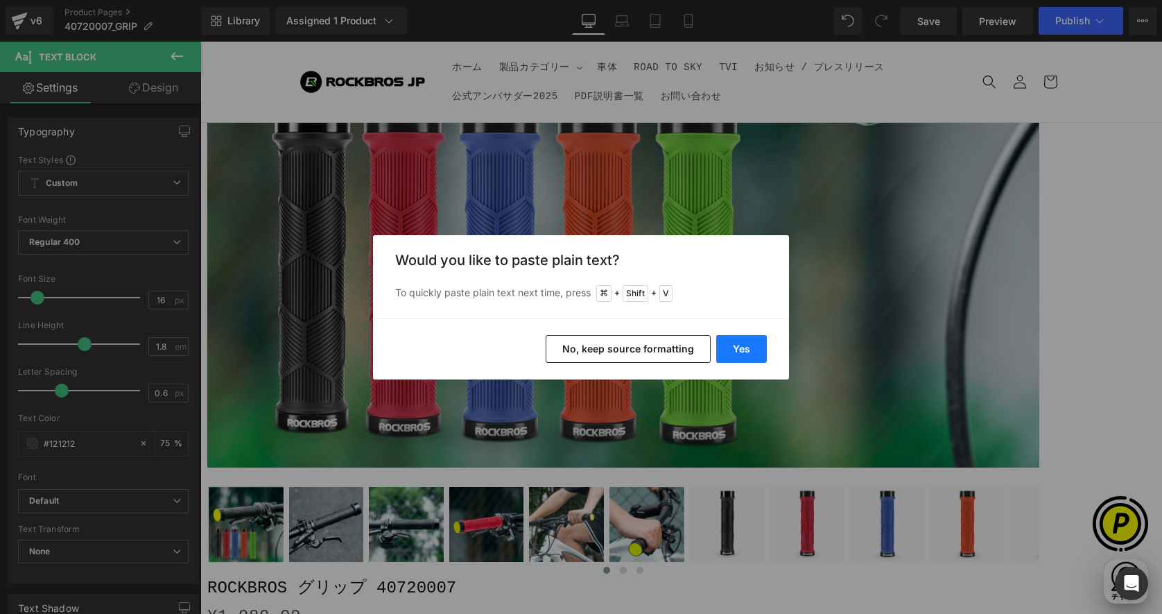
click at [745, 347] on button "Yes" at bounding box center [741, 349] width 51 height 28
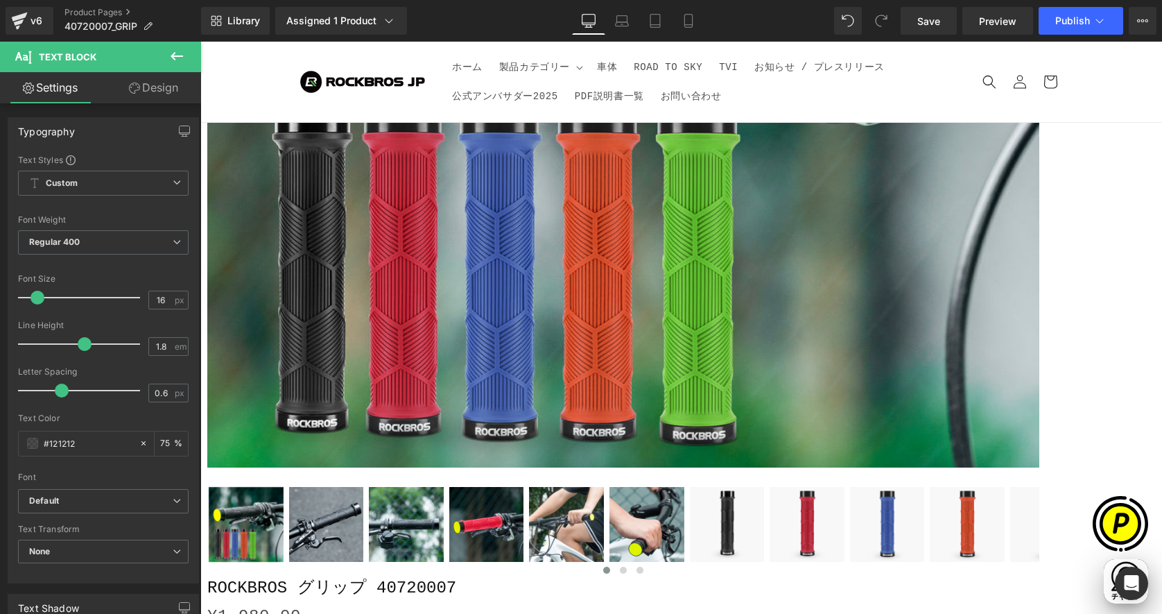
scroll to position [0, 0]
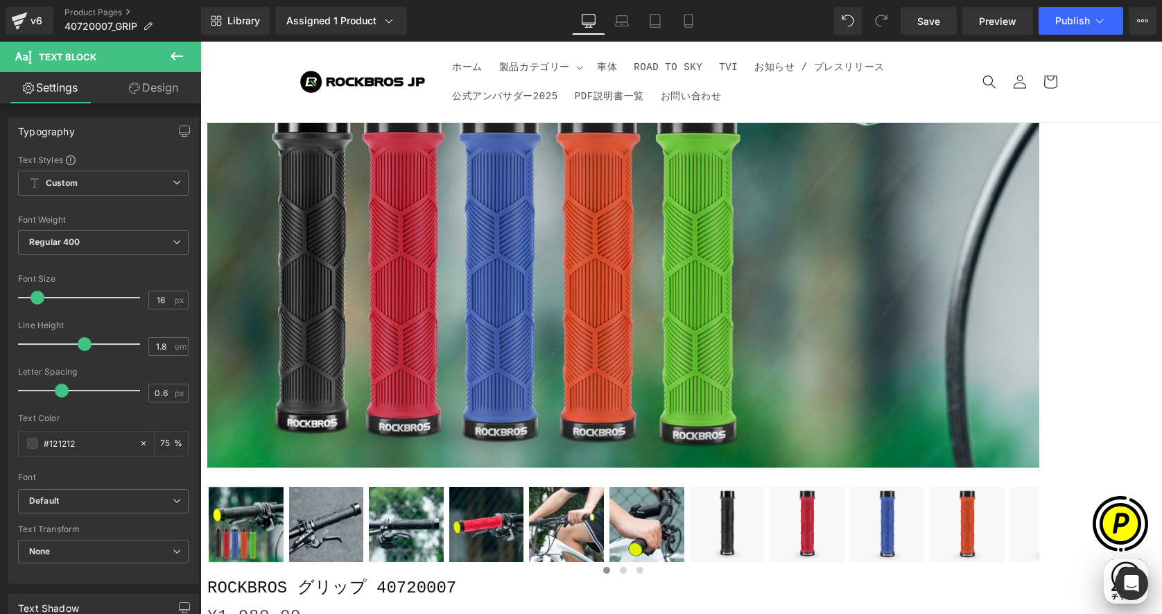
scroll to position [0, 270]
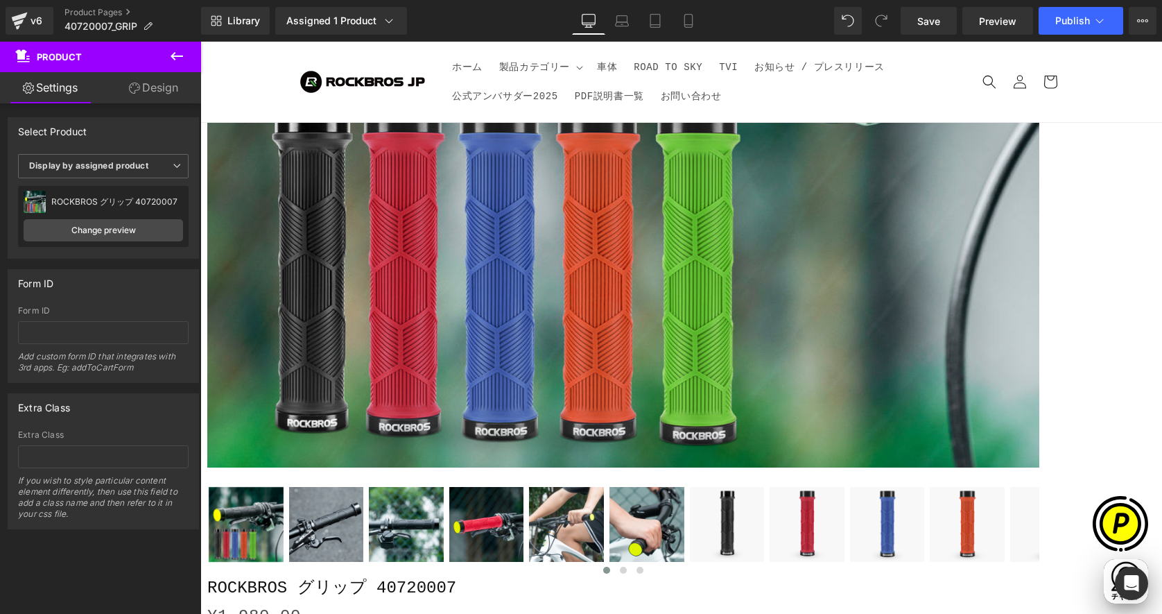
scroll to position [0, 541]
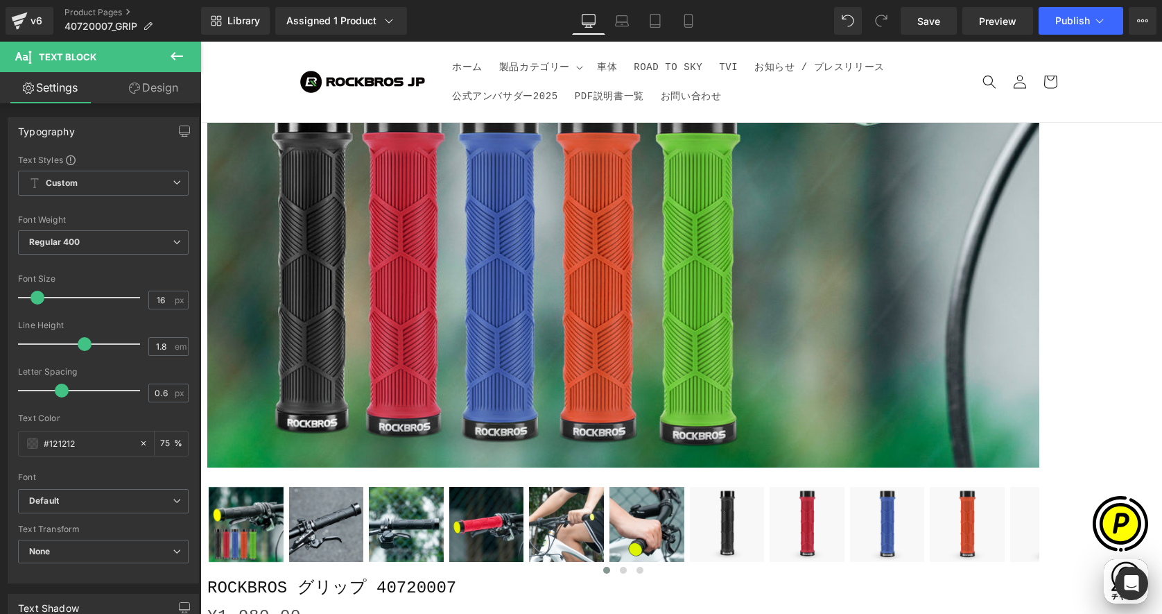
drag, startPoint x: 725, startPoint y: 335, endPoint x: 717, endPoint y: 338, distance: 8.4
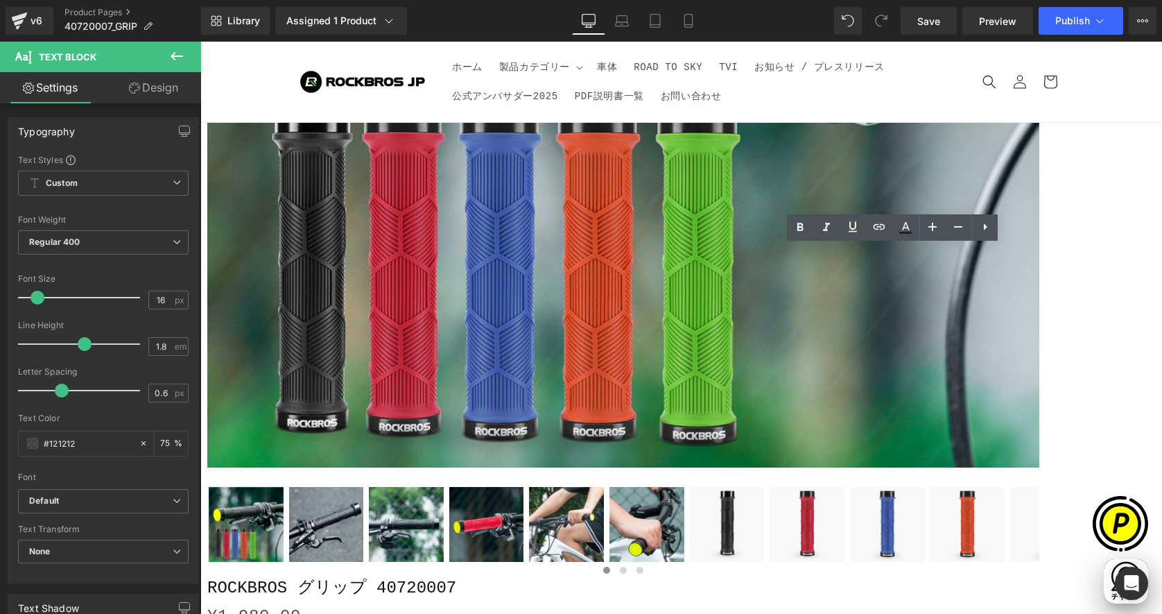
drag, startPoint x: 728, startPoint y: 252, endPoint x: 830, endPoint y: 332, distance: 130.4
copy div "・交換方法等の説明書は付属していない為、本商品ページ内の画像や動画をご参考にしてください ・一般的なハンドルバーの規格に対応していますが、車種によっては、22…"
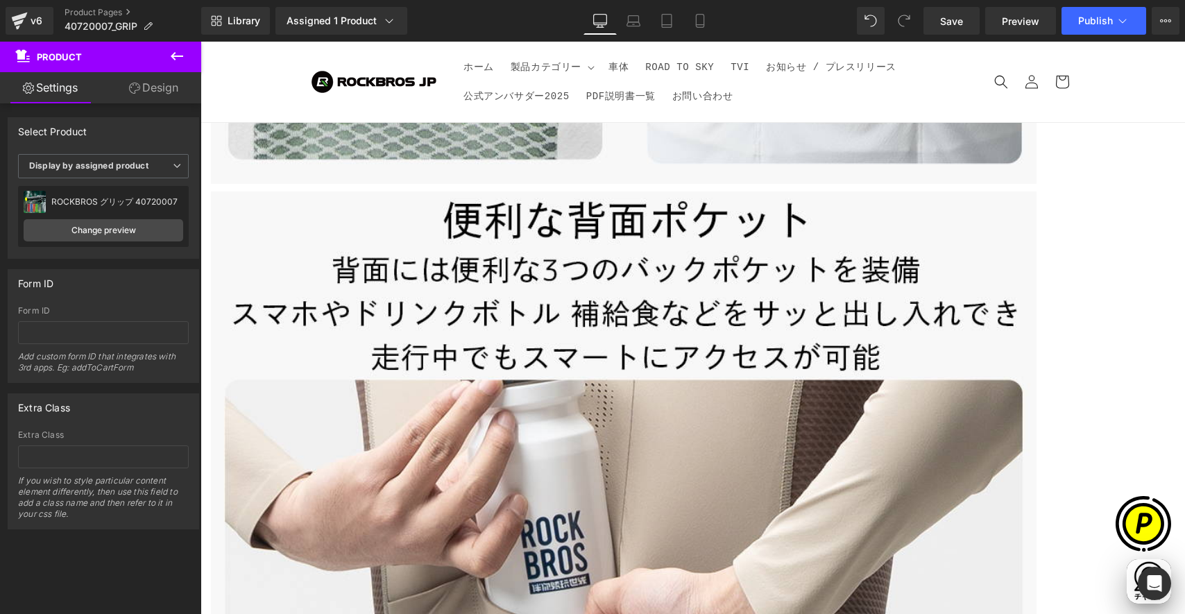
scroll to position [0, 541]
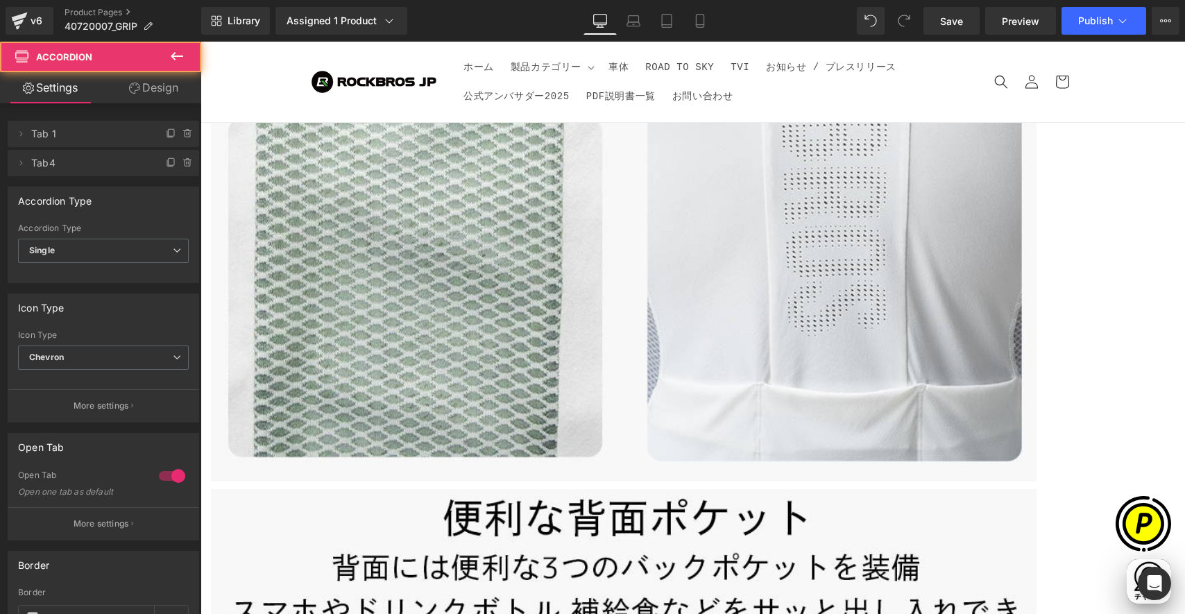
scroll to position [5202, 0]
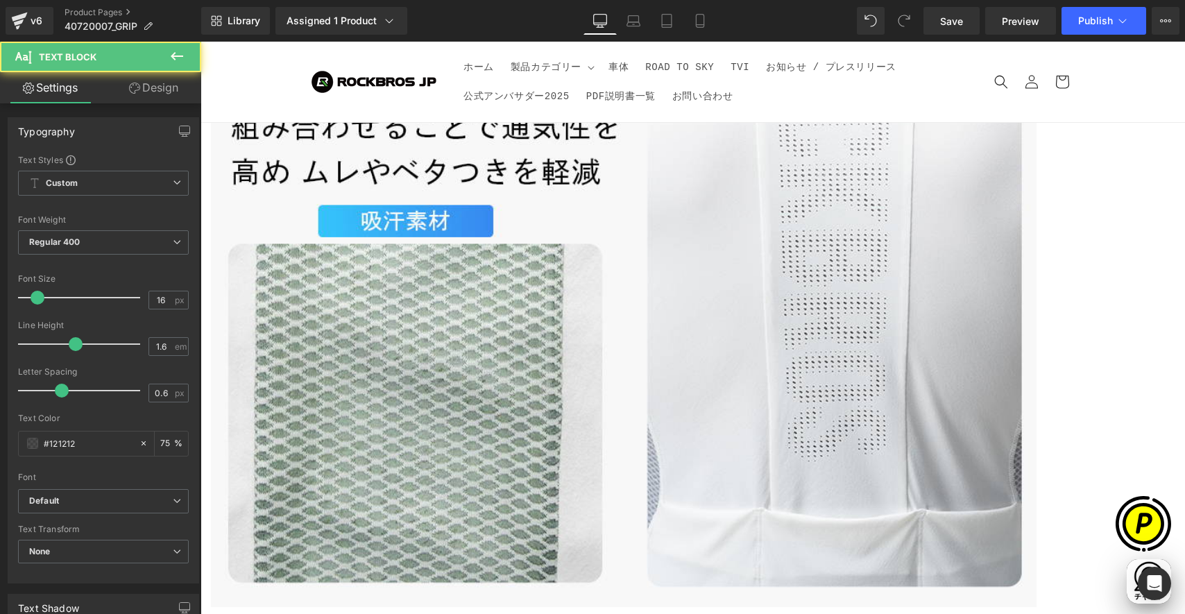
drag, startPoint x: 300, startPoint y: 425, endPoint x: 316, endPoint y: 434, distance: 17.7
click at [200, 42] on span at bounding box center [200, 42] width 0 height 0
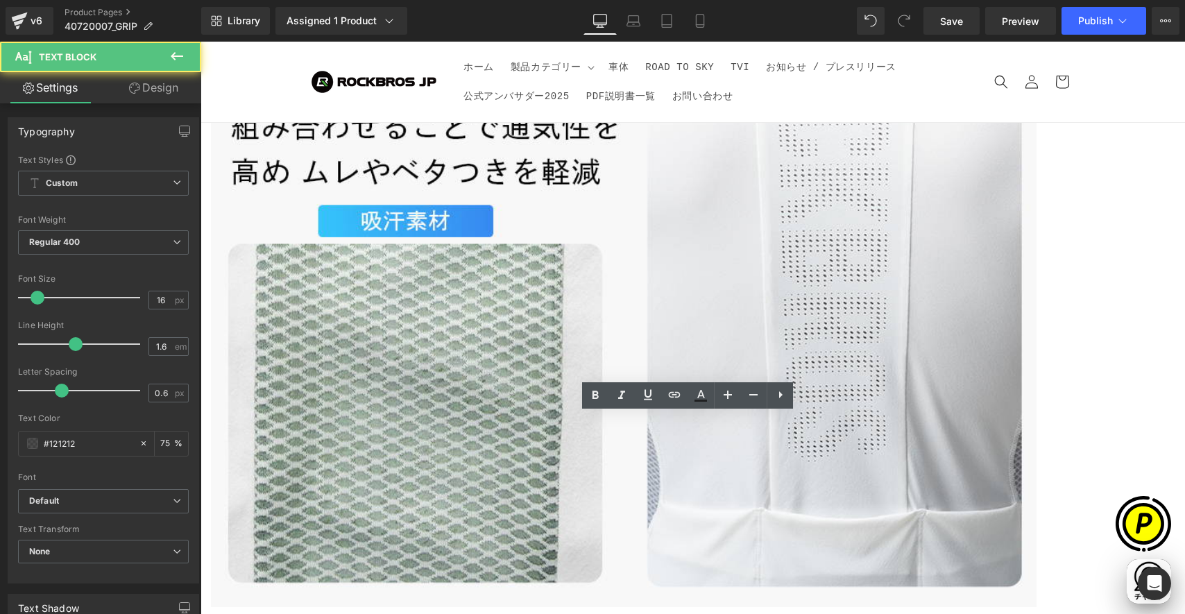
scroll to position [0, 0]
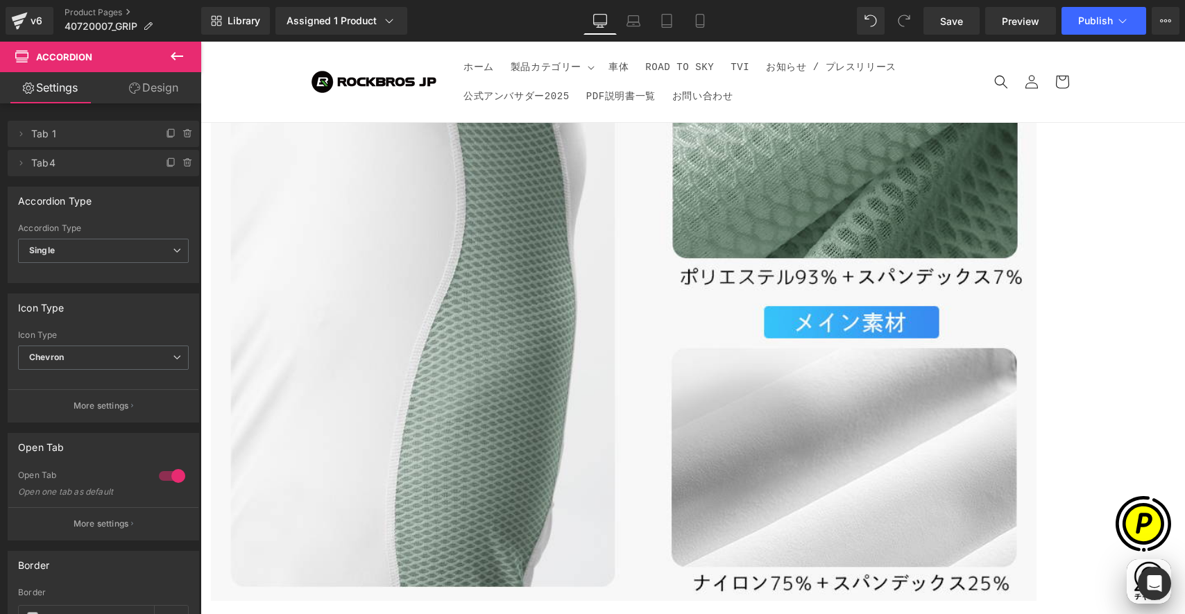
scroll to position [4335, 0]
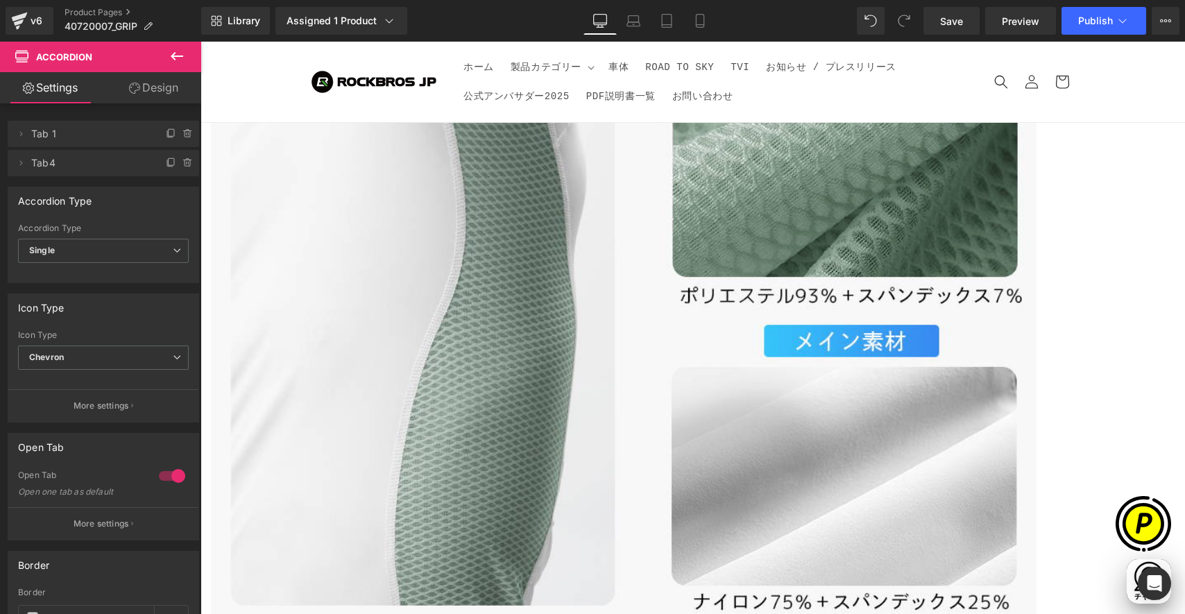
click at [200, 42] on icon at bounding box center [200, 42] width 0 height 0
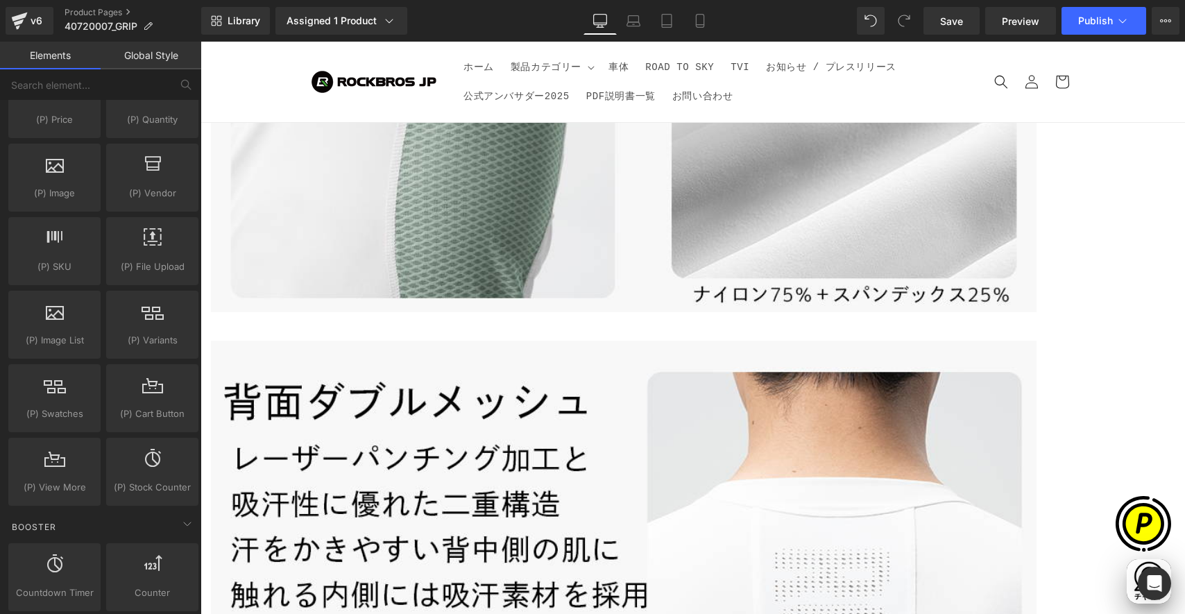
scroll to position [0, 0]
click at [200, 42] on span "Product List" at bounding box center [200, 42] width 0 height 0
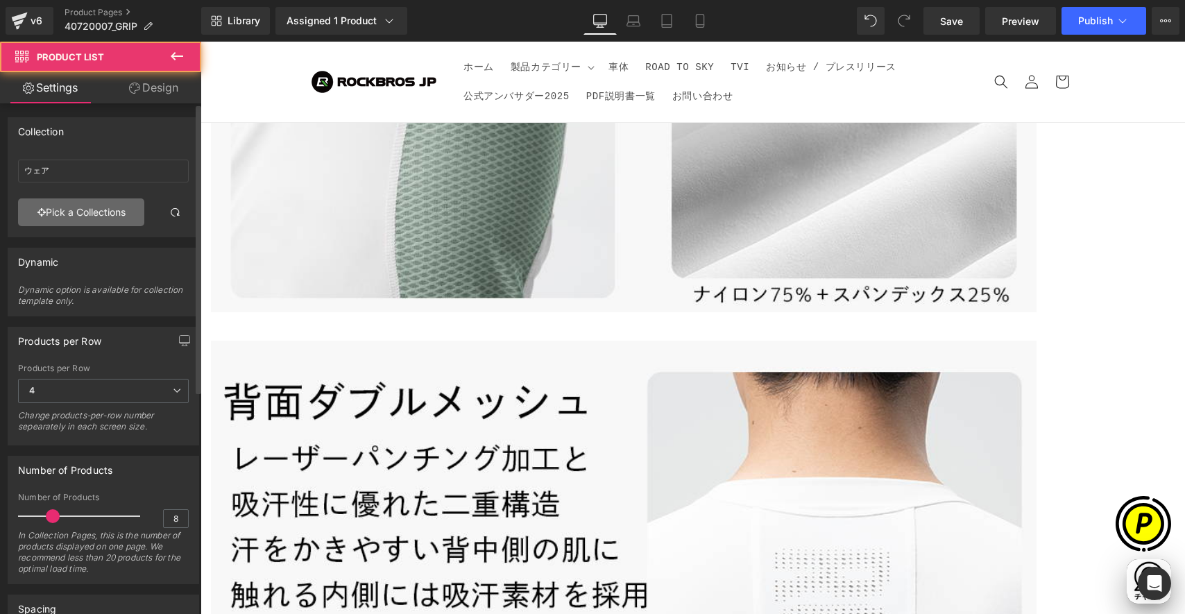
click at [42, 210] on link "Pick a Collections" at bounding box center [81, 212] width 126 height 28
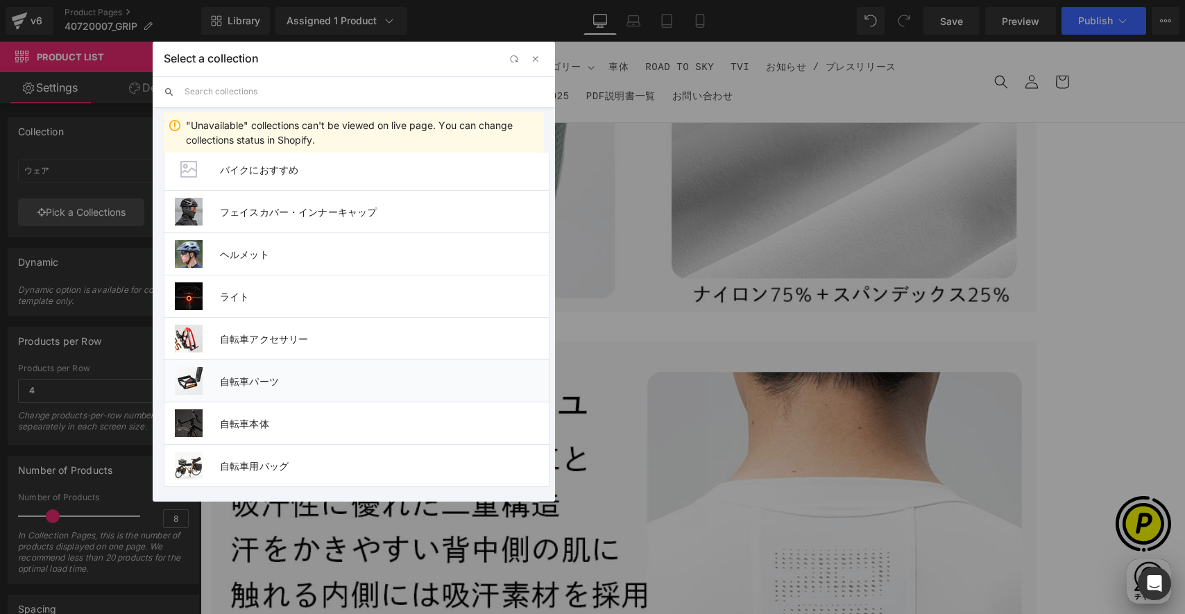
scroll to position [0, 270]
click at [329, 377] on span "自転車パーツ" at bounding box center [384, 381] width 329 height 12
type input "自転車パーツ"
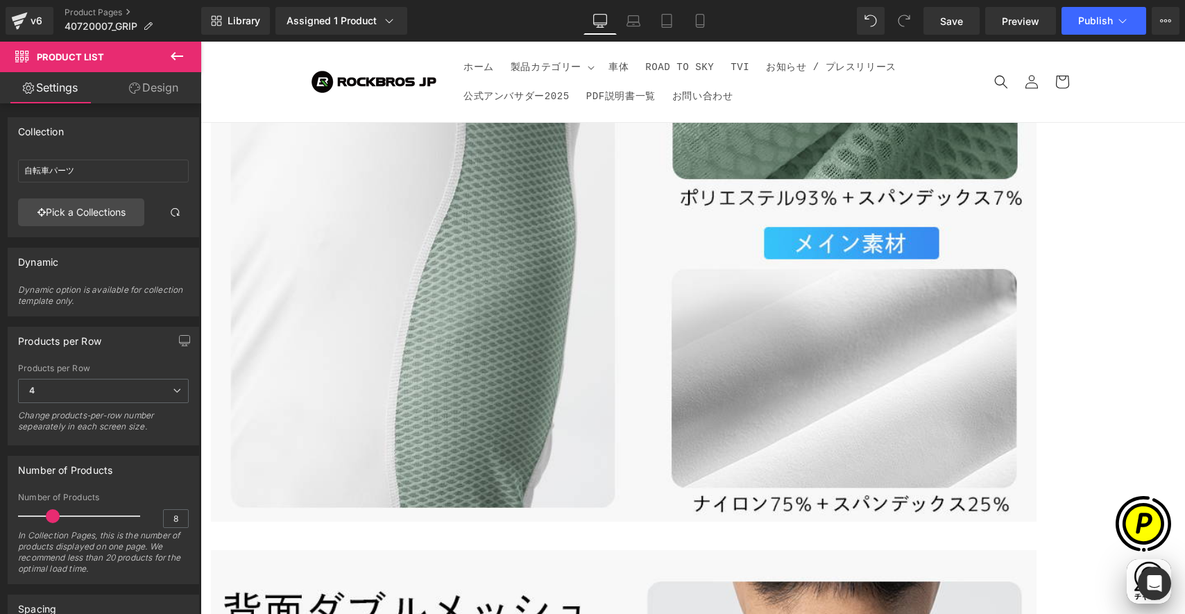
scroll to position [0, 541]
click at [200, 42] on icon at bounding box center [200, 42] width 0 height 0
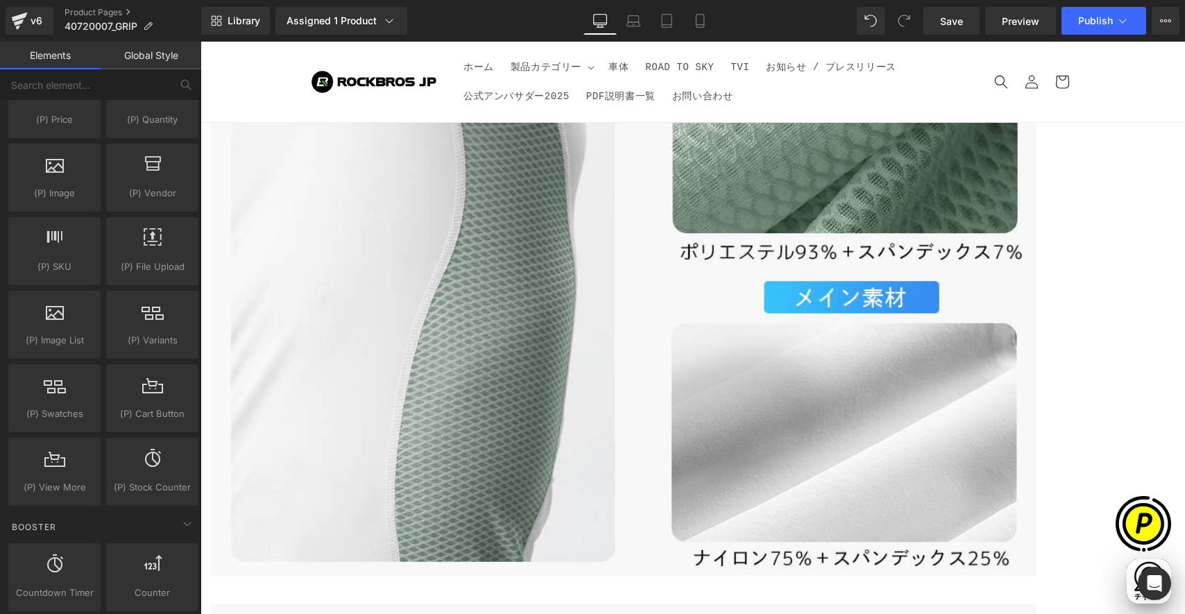
scroll to position [0, 0]
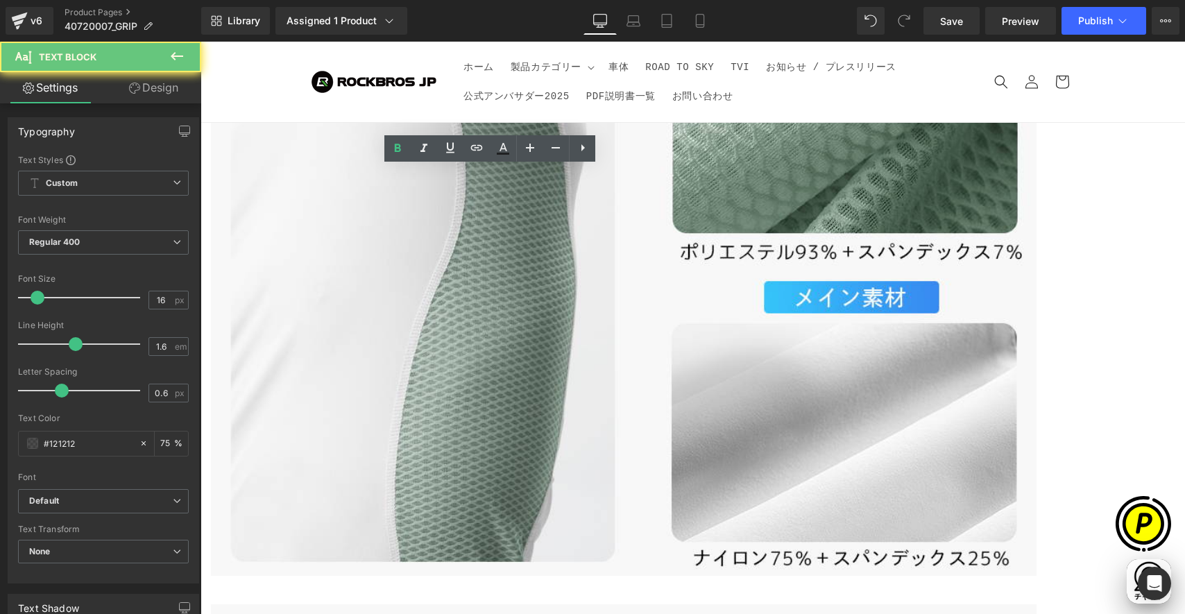
drag, startPoint x: 302, startPoint y: 180, endPoint x: 413, endPoint y: 189, distance: 111.4
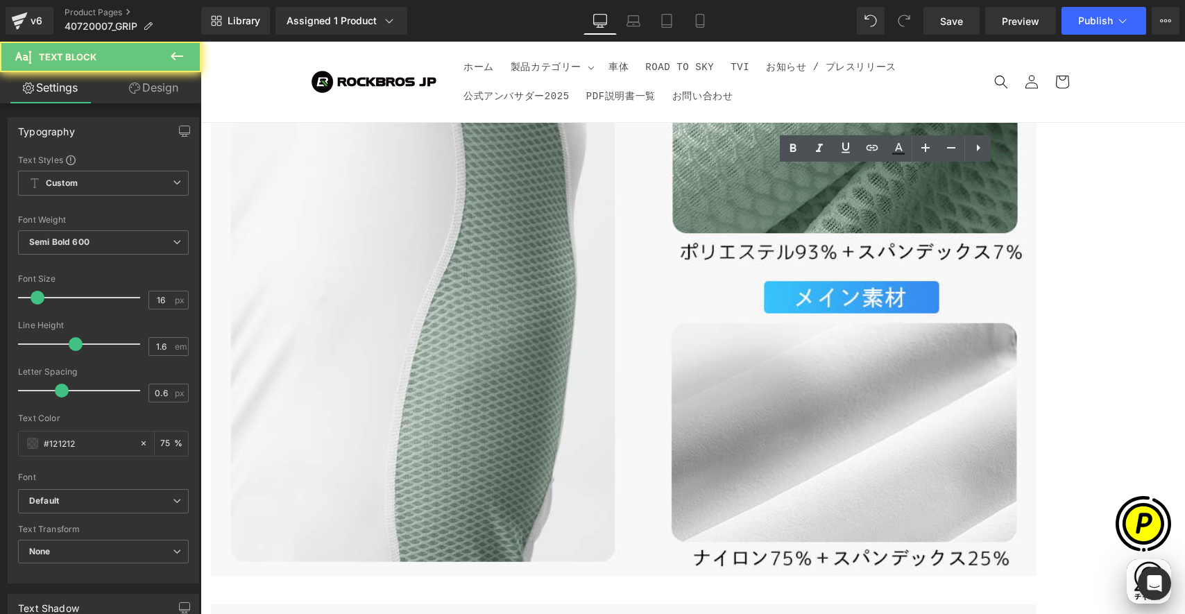
drag, startPoint x: 725, startPoint y: 179, endPoint x: 800, endPoint y: 190, distance: 75.7
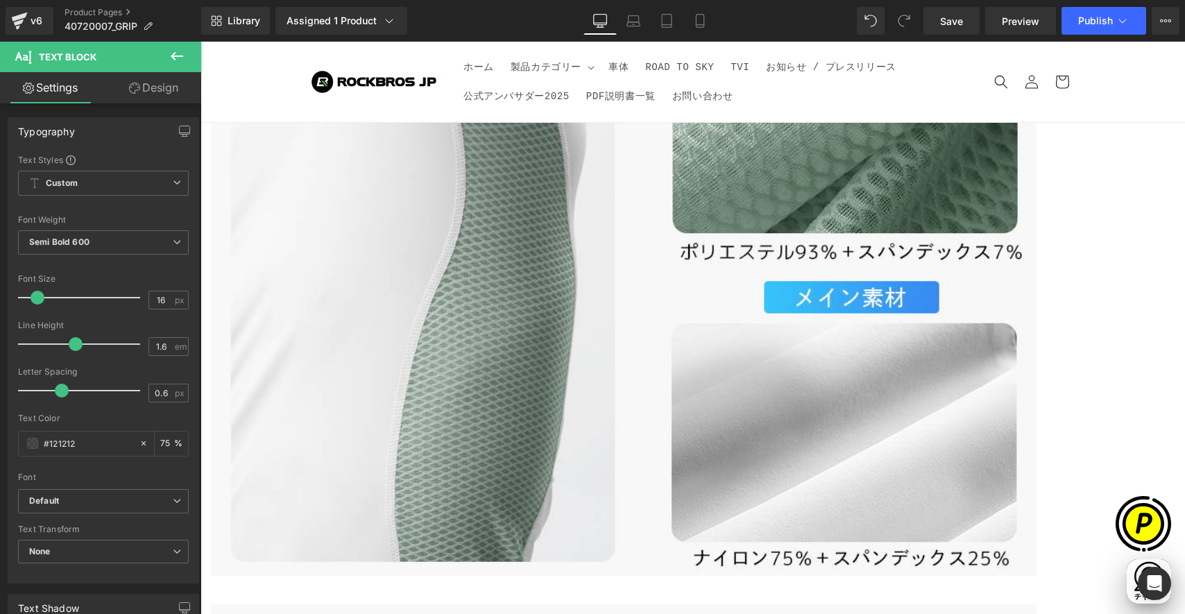
paste div
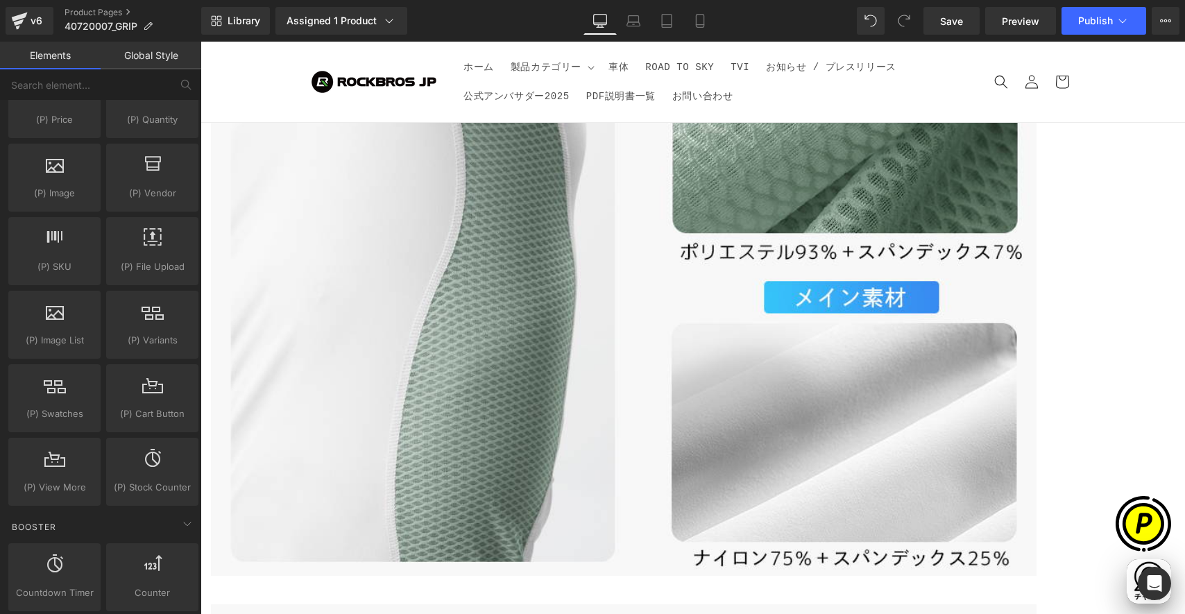
scroll to position [0, 270]
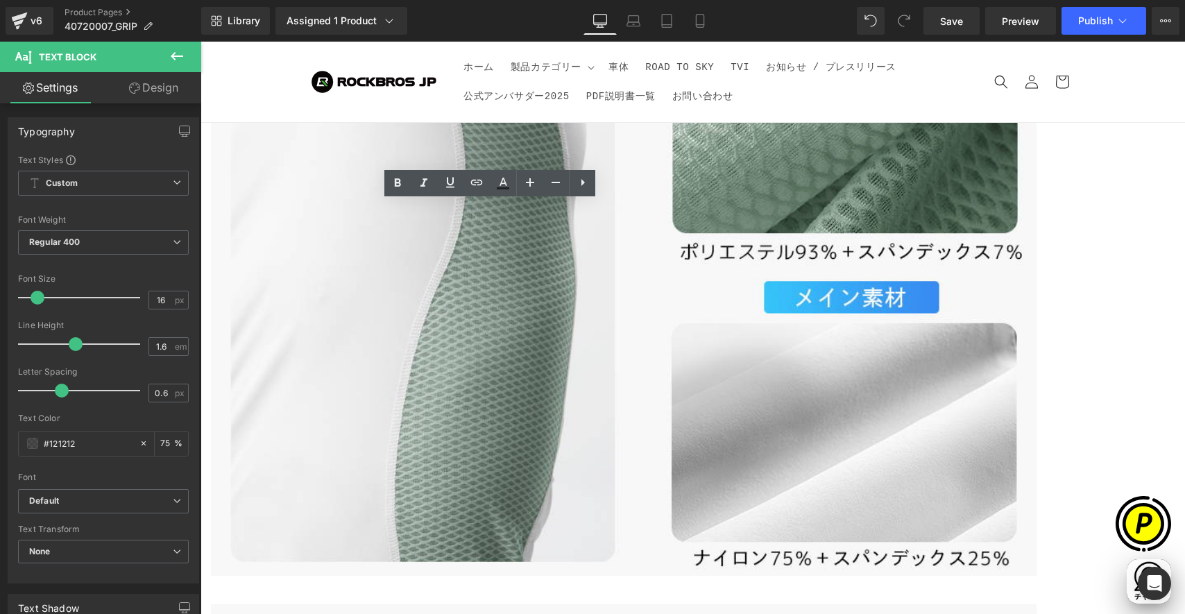
scroll to position [0, 541]
drag, startPoint x: 317, startPoint y: 217, endPoint x: 447, endPoint y: 230, distance: 130.4
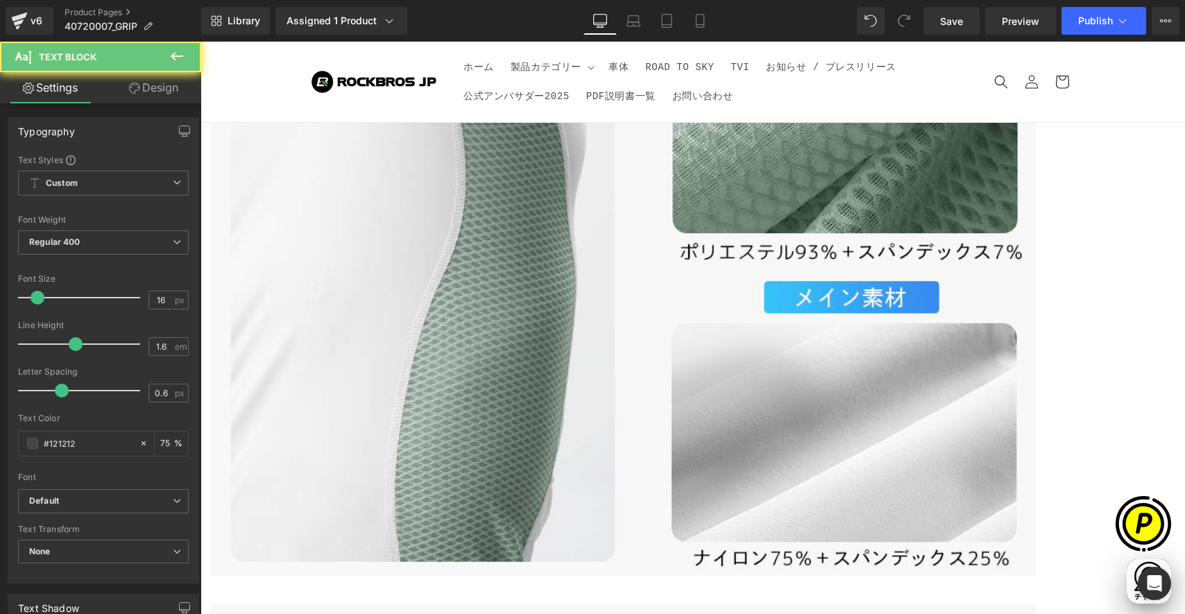
paste div
drag, startPoint x: 700, startPoint y: 215, endPoint x: 831, endPoint y: 223, distance: 131.3
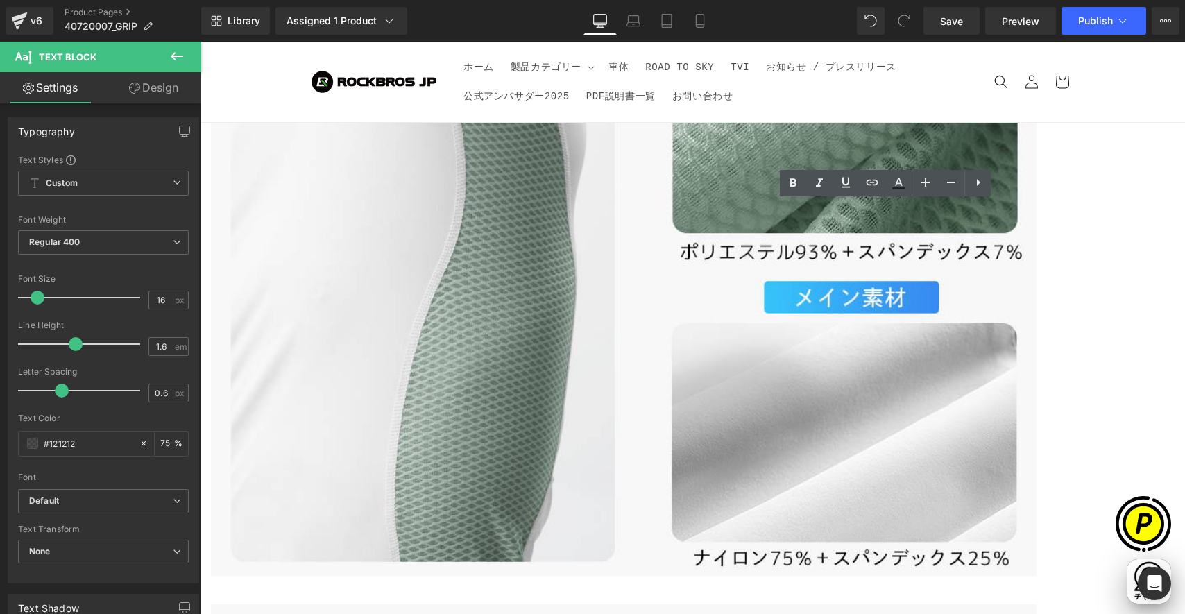
scroll to position [0, 0]
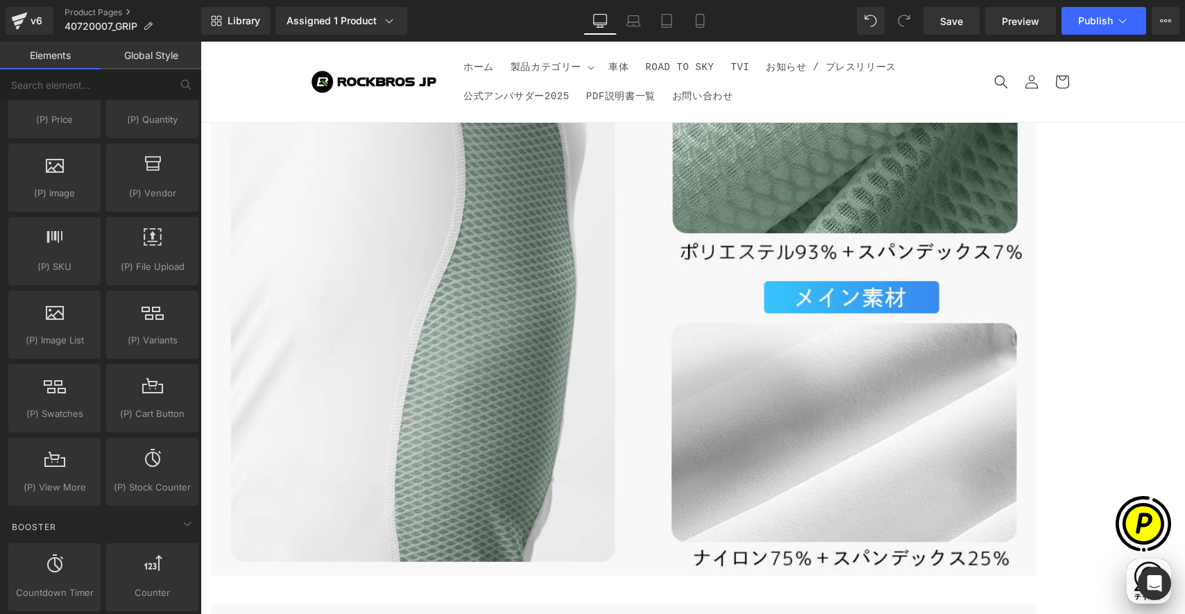
scroll to position [0, 270]
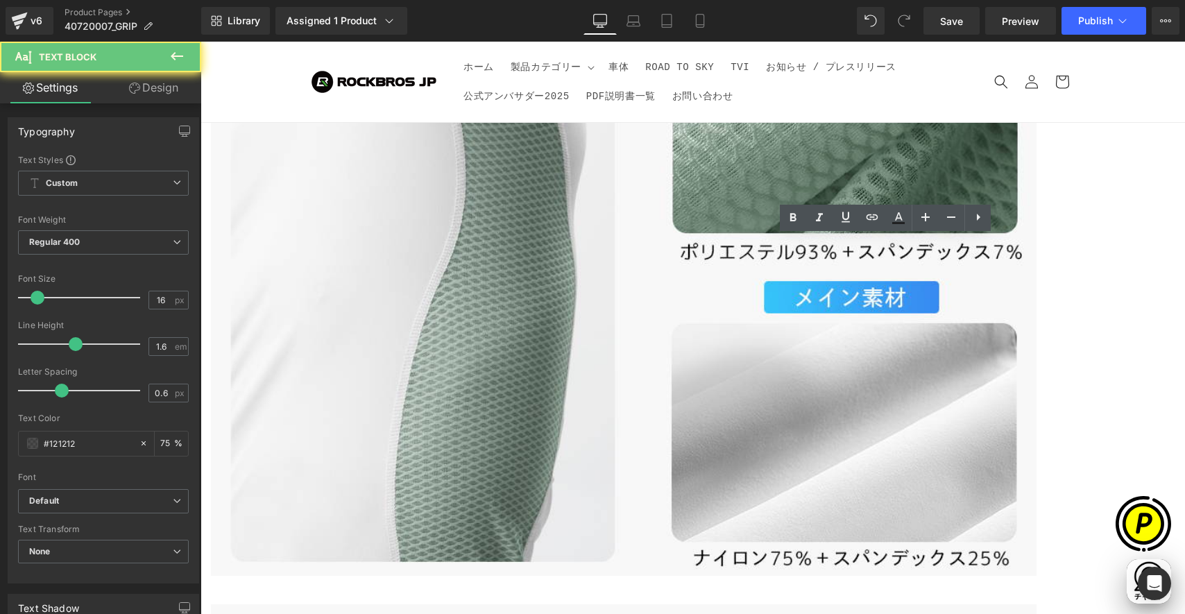
drag, startPoint x: 696, startPoint y: 251, endPoint x: 777, endPoint y: 255, distance: 81.3
paste div
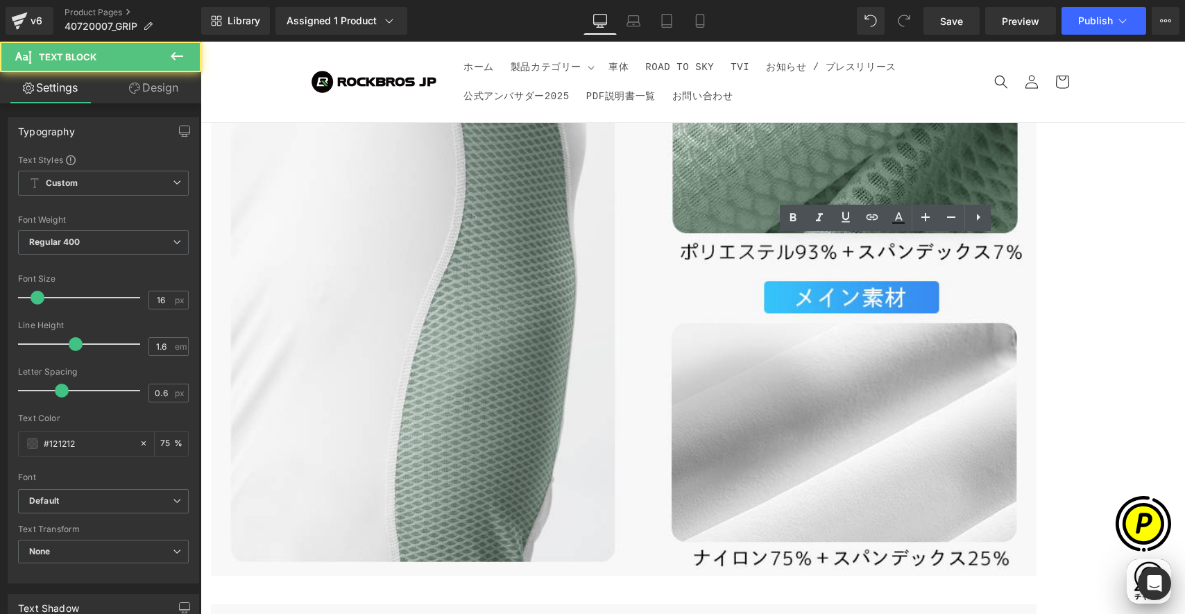
drag, startPoint x: 723, startPoint y: 250, endPoint x: 697, endPoint y: 259, distance: 27.9
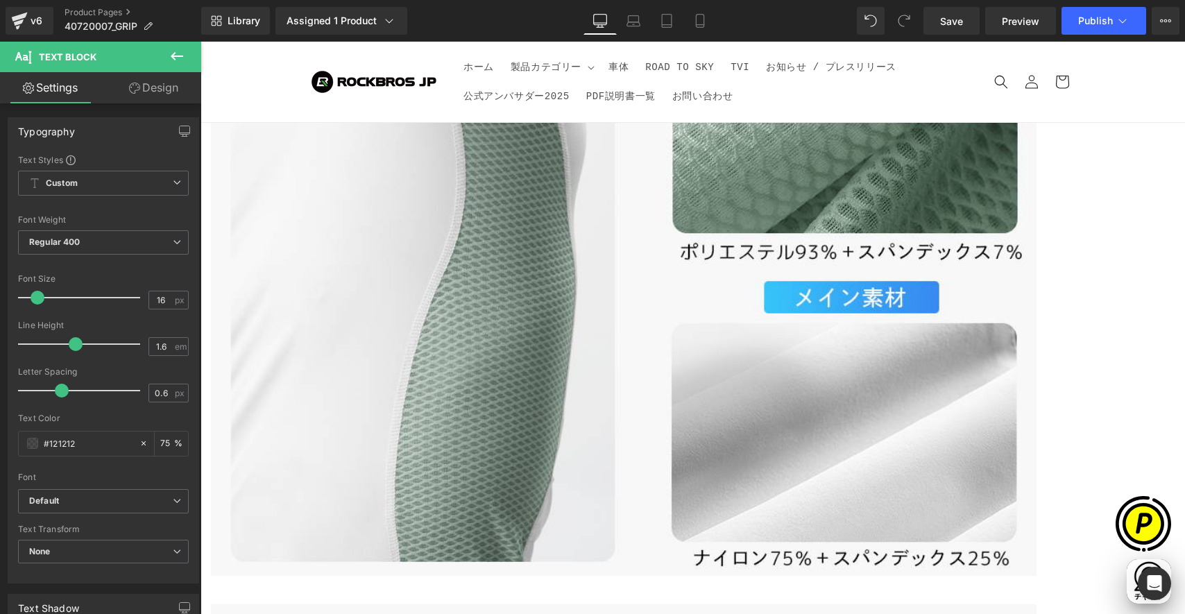
scroll to position [0, 541]
drag, startPoint x: 812, startPoint y: 248, endPoint x: 735, endPoint y: 252, distance: 77.1
drag, startPoint x: 725, startPoint y: 250, endPoint x: 771, endPoint y: 254, distance: 45.9
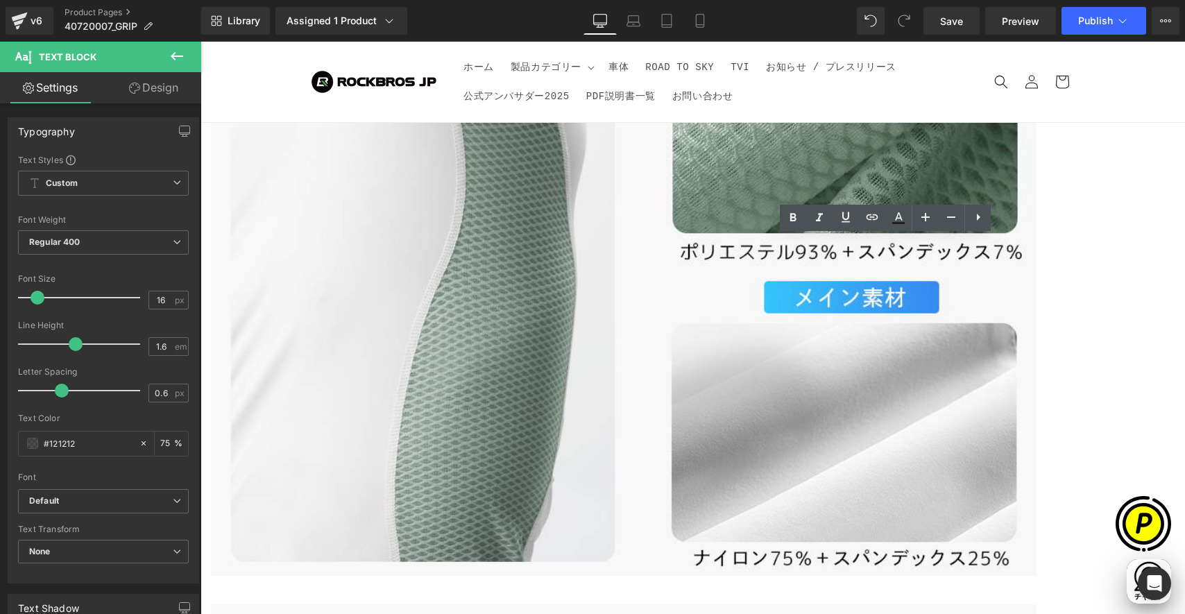
copy p "約141mm"
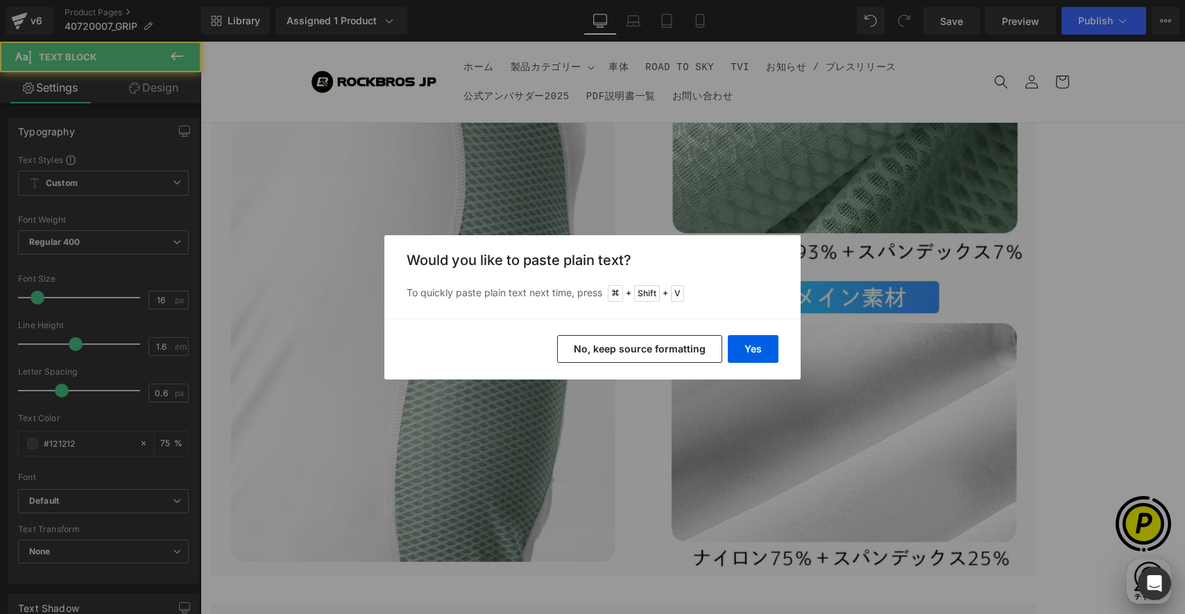
click at [746, 364] on div "Yes No, keep source formatting" at bounding box center [592, 348] width 416 height 61
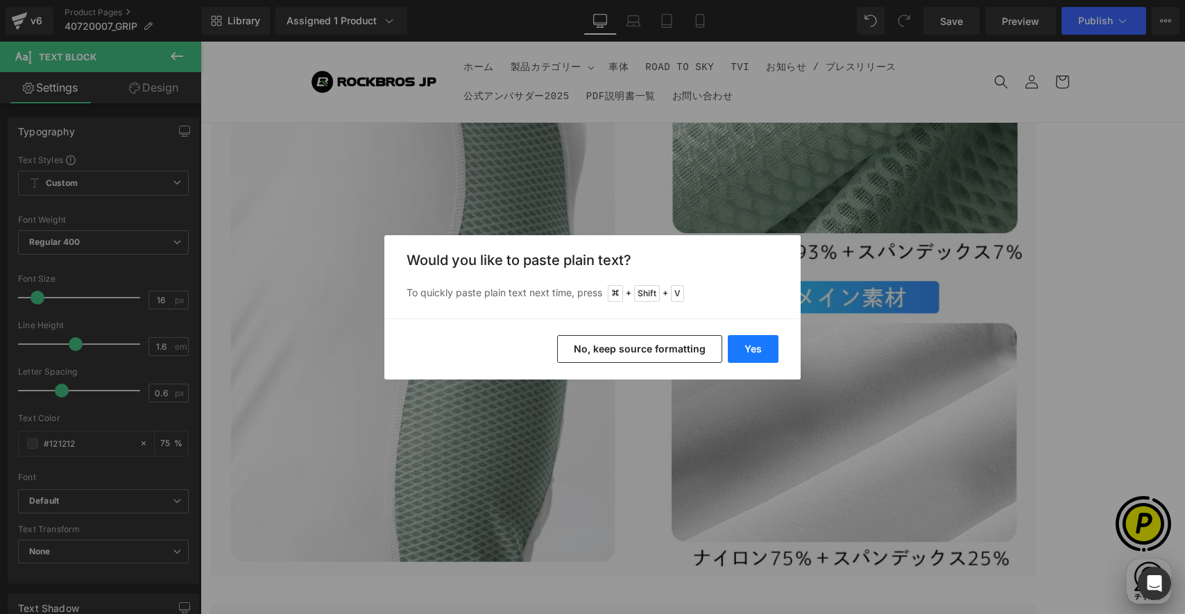
click at [755, 353] on button "Yes" at bounding box center [753, 349] width 51 height 28
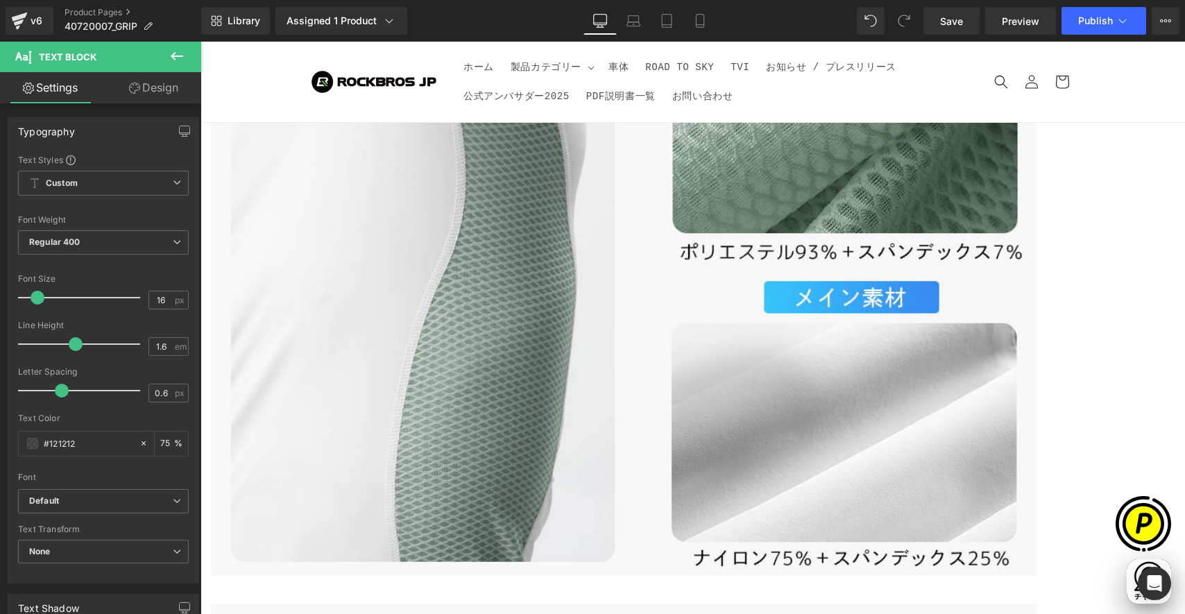
click at [200, 42] on span "Text Block" at bounding box center [200, 42] width 0 height 0
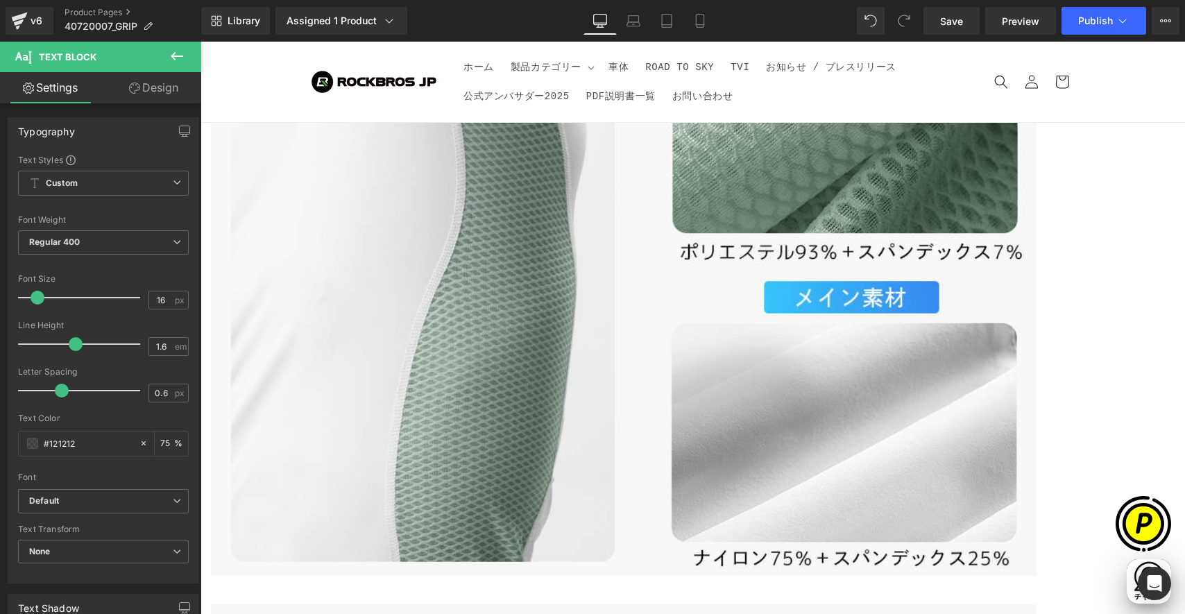
scroll to position [0, 270]
drag, startPoint x: 1112, startPoint y: 294, endPoint x: 1179, endPoint y: 316, distance: 70.2
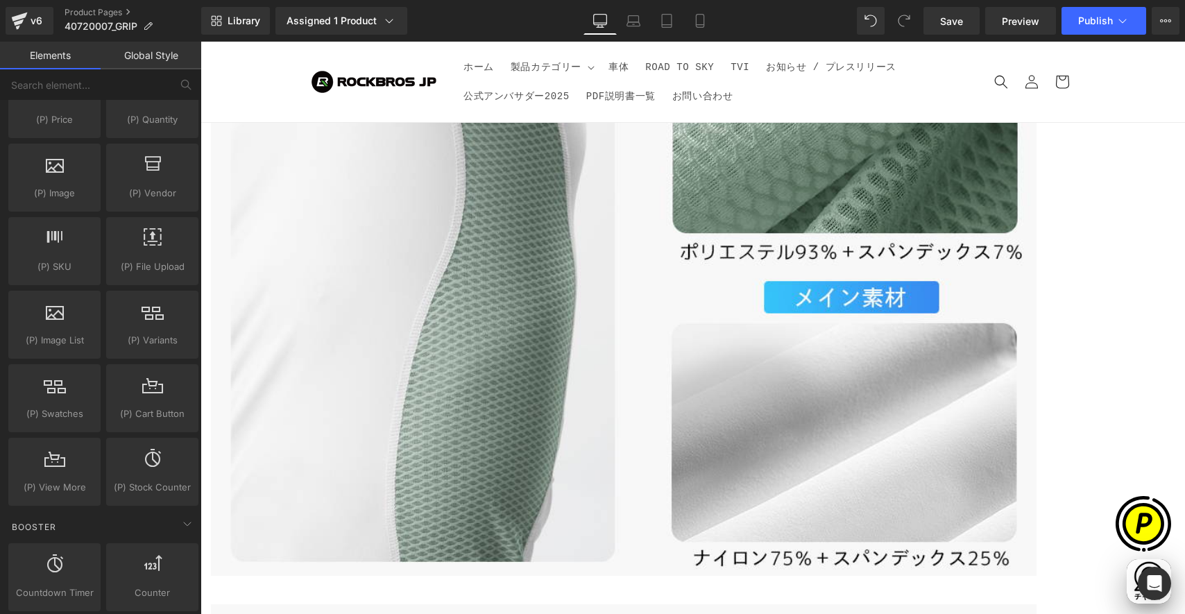
drag, startPoint x: 726, startPoint y: 288, endPoint x: 716, endPoint y: 287, distance: 10.4
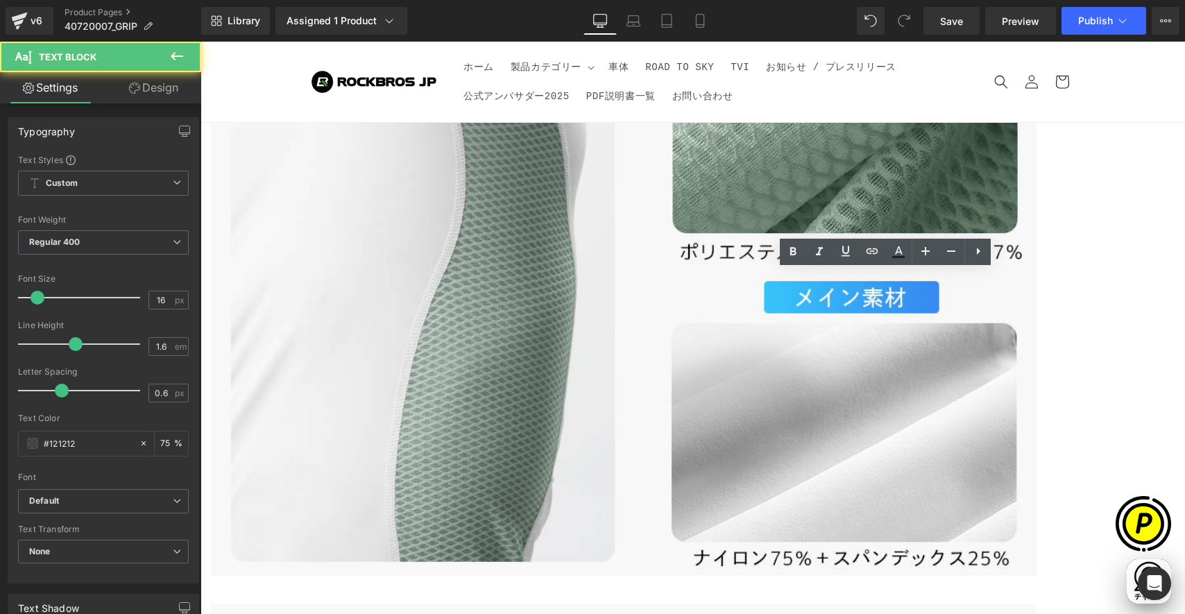
scroll to position [0, 541]
drag, startPoint x: 694, startPoint y: 284, endPoint x: 826, endPoint y: 287, distance: 132.5
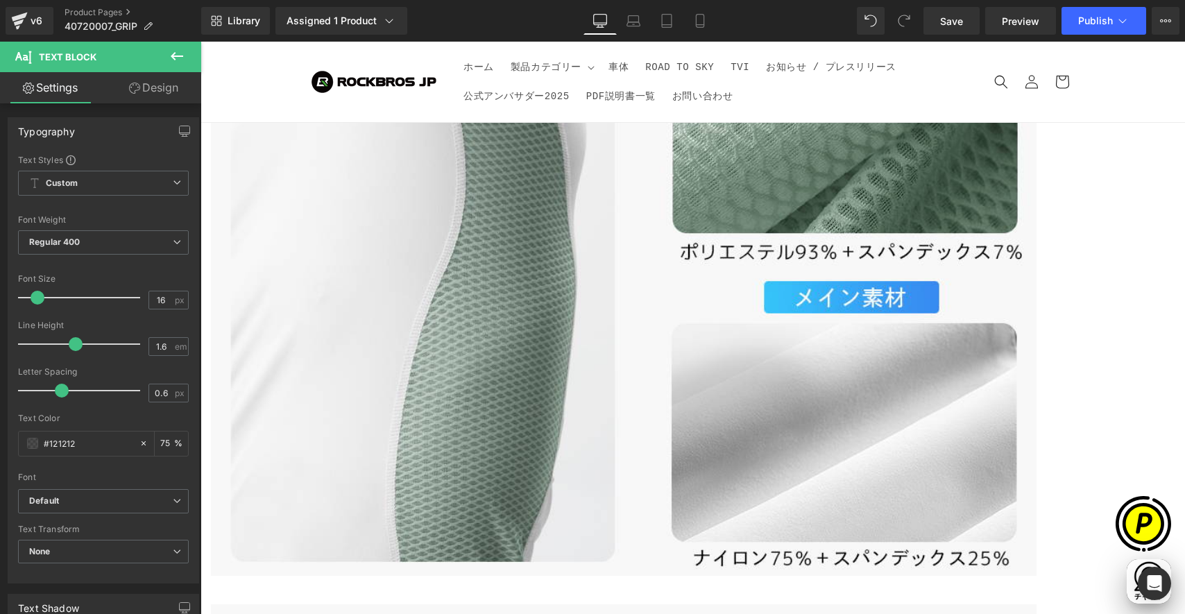
paste div
drag, startPoint x: 714, startPoint y: 283, endPoint x: 723, endPoint y: 293, distance: 13.8
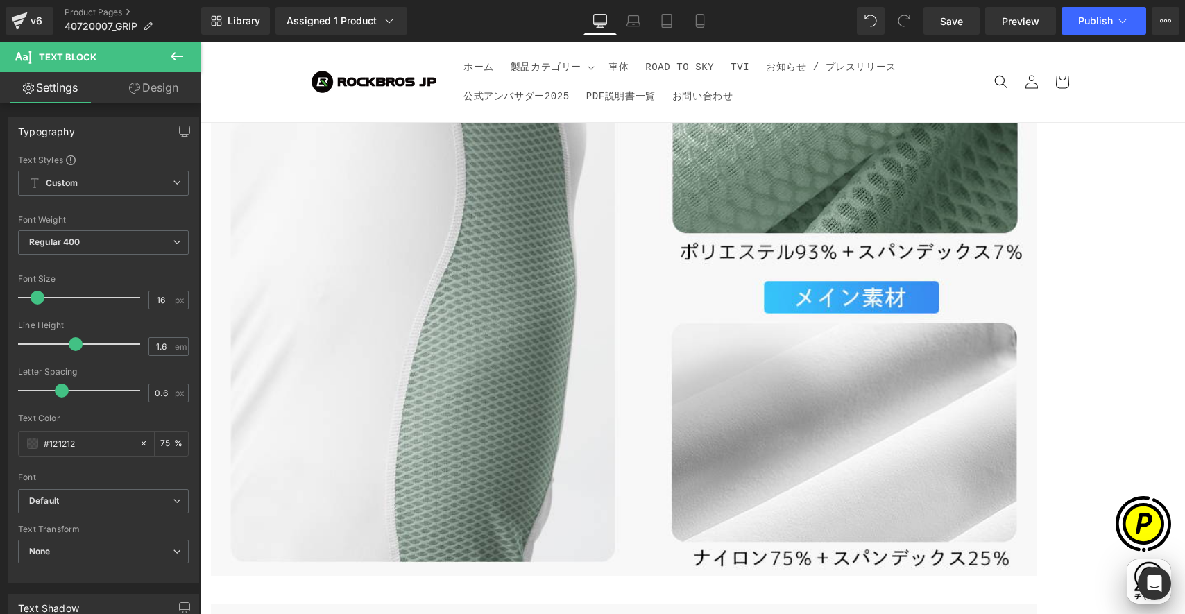
scroll to position [0, 0]
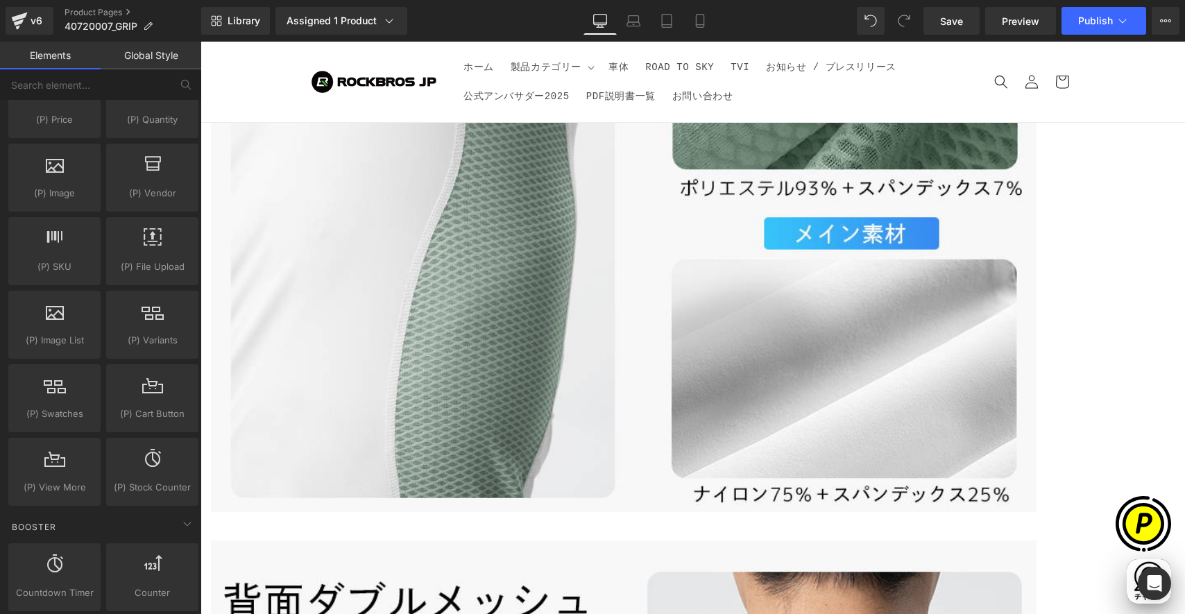
scroll to position [0, 541]
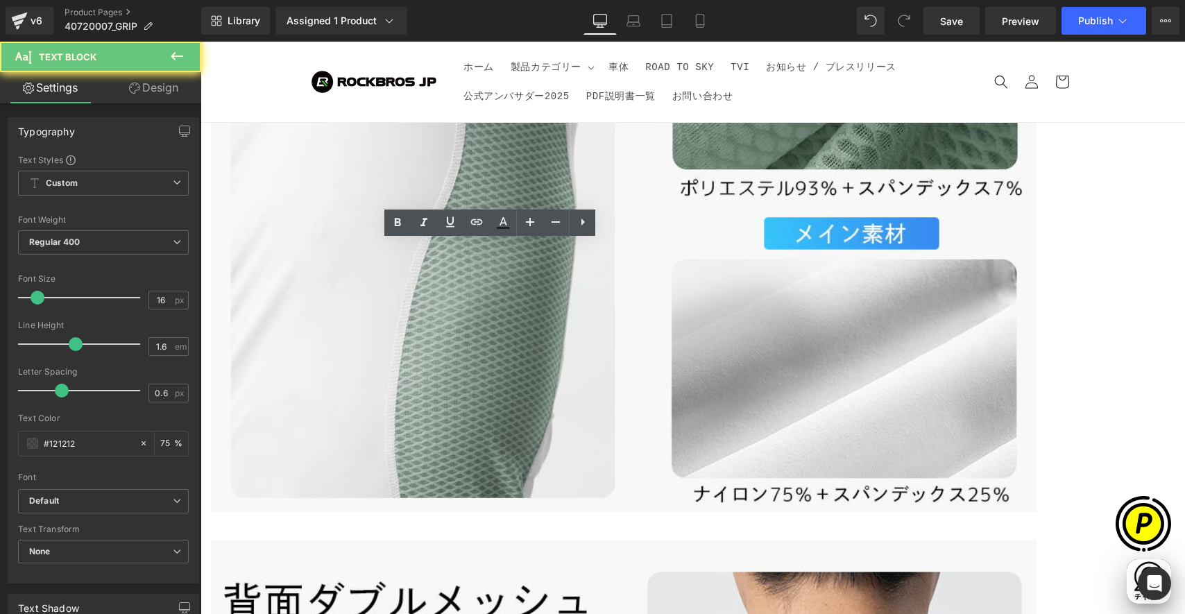
drag, startPoint x: 301, startPoint y: 255, endPoint x: 383, endPoint y: 257, distance: 81.9
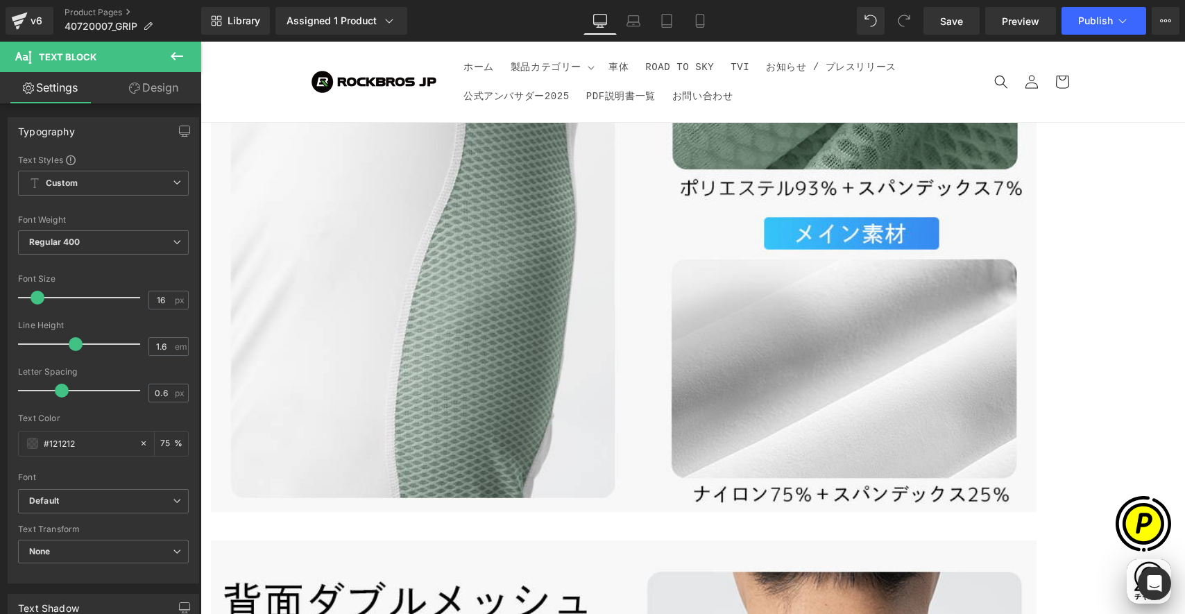
paste div
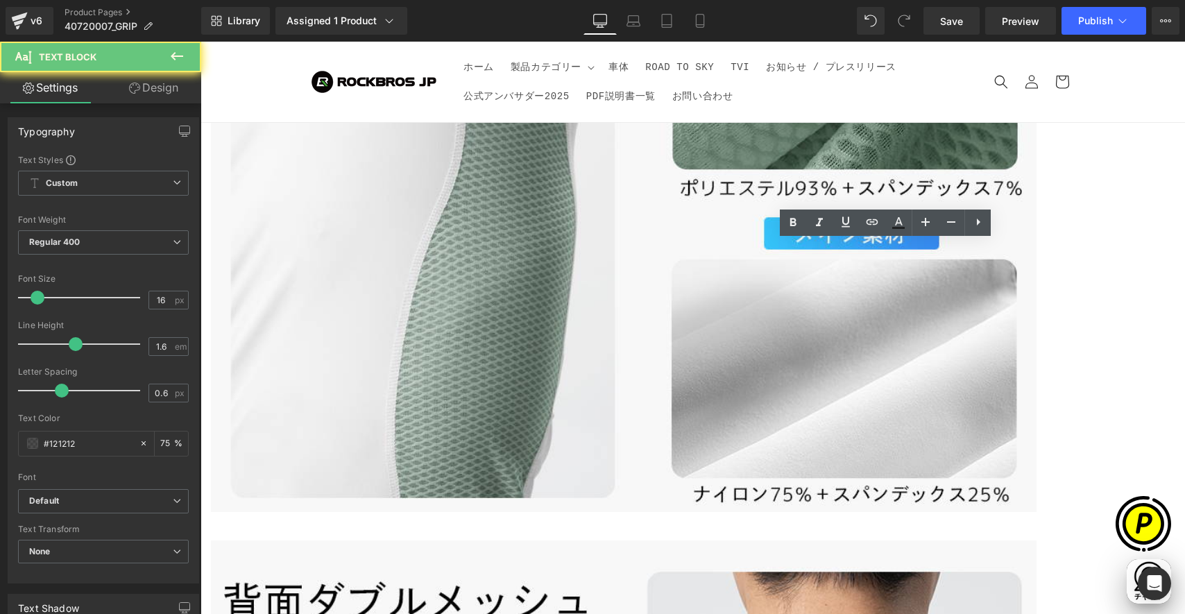
drag, startPoint x: 699, startPoint y: 256, endPoint x: 740, endPoint y: 259, distance: 41.0
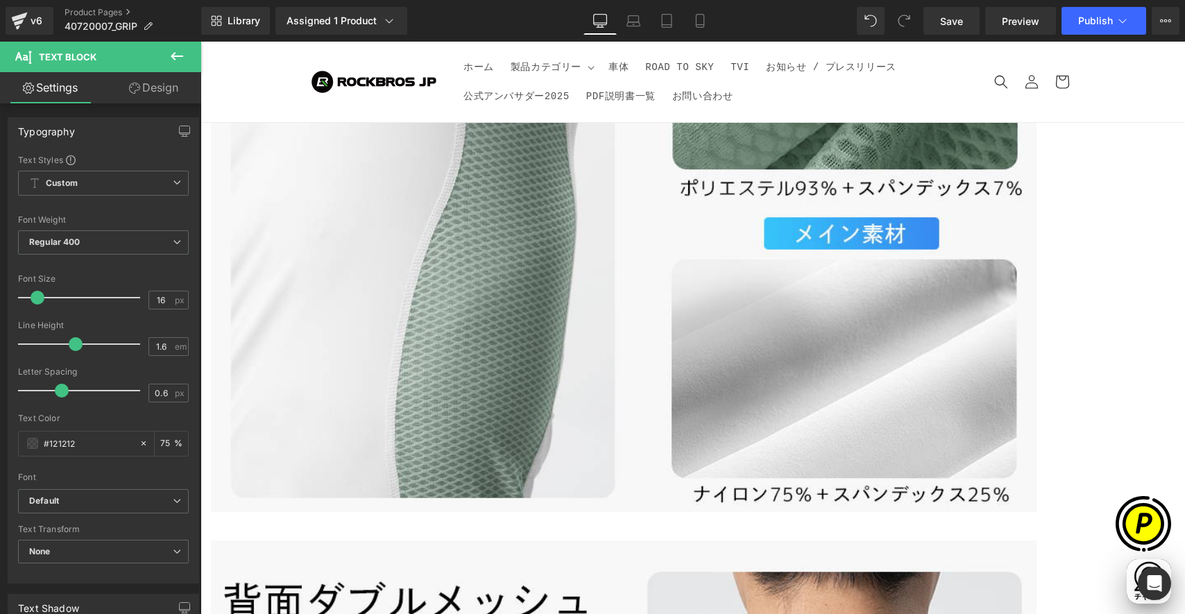
paste div
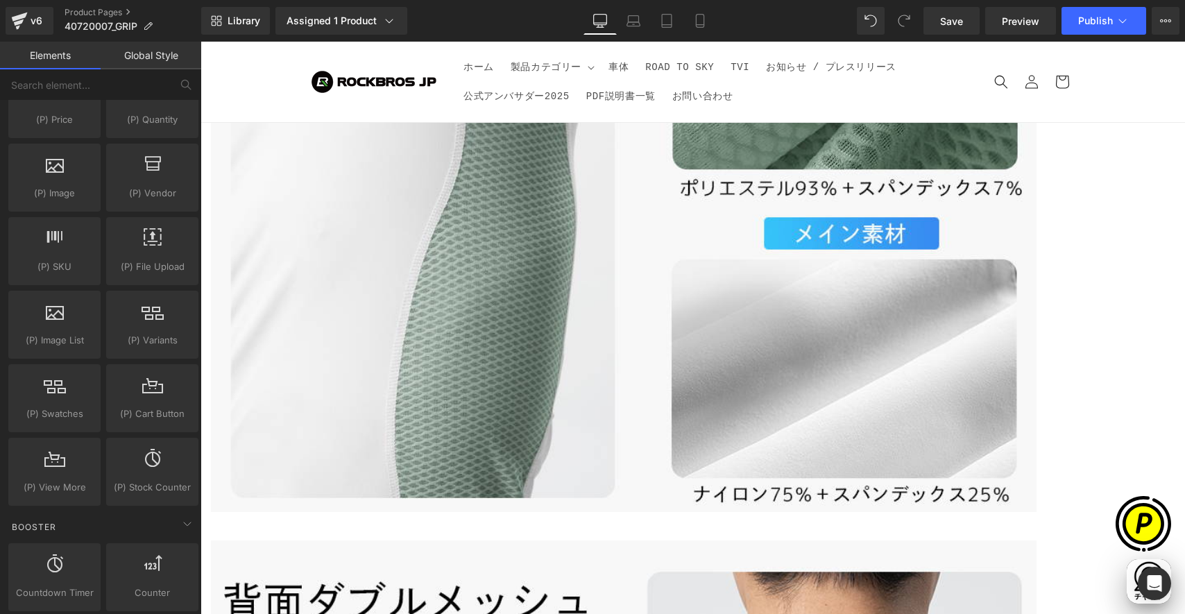
click at [200, 42] on span "Row" at bounding box center [200, 42] width 0 height 0
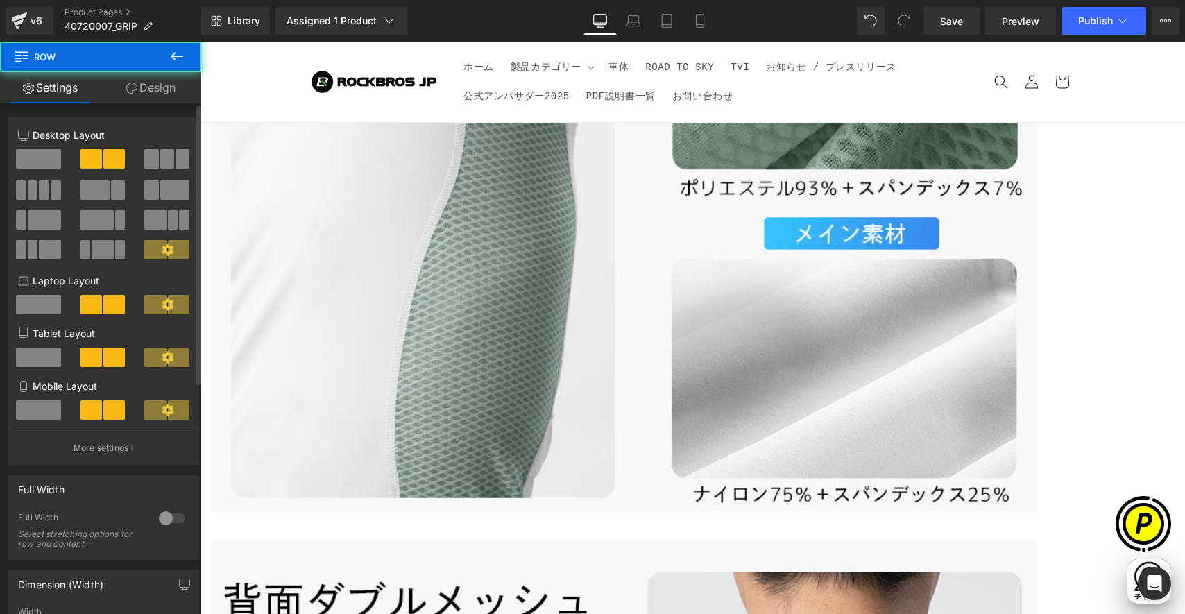
click at [40, 147] on div at bounding box center [103, 209] width 171 height 135
drag, startPoint x: 37, startPoint y: 162, endPoint x: 53, endPoint y: 191, distance: 33.2
click at [37, 162] on span at bounding box center [38, 158] width 45 height 19
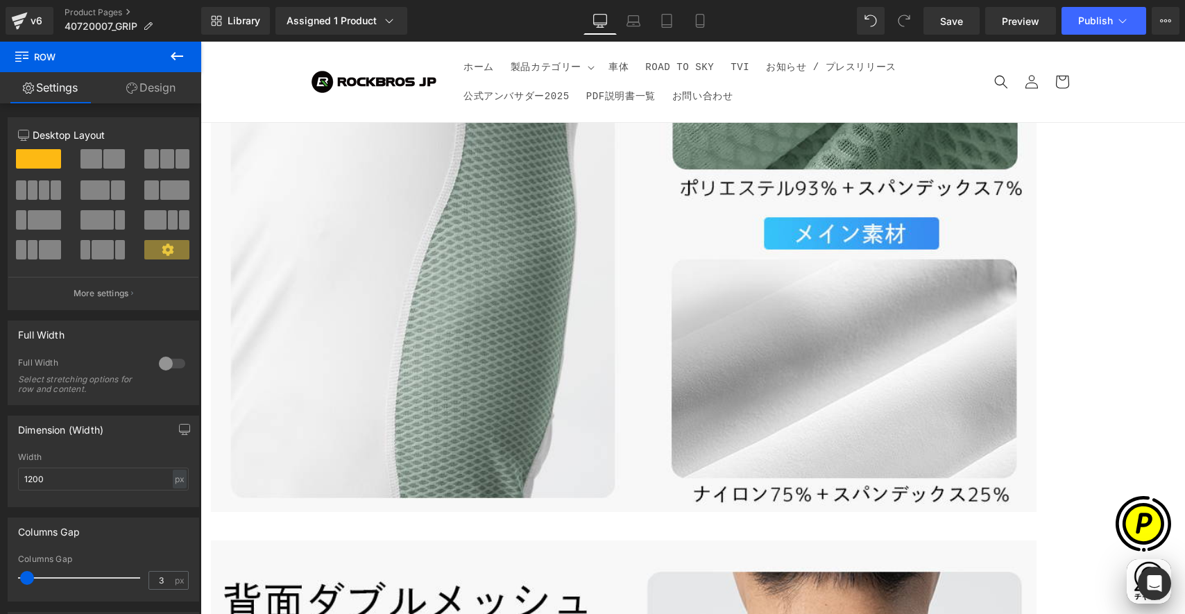
scroll to position [0, 270]
drag, startPoint x: 368, startPoint y: 314, endPoint x: 344, endPoint y: 314, distance: 23.6
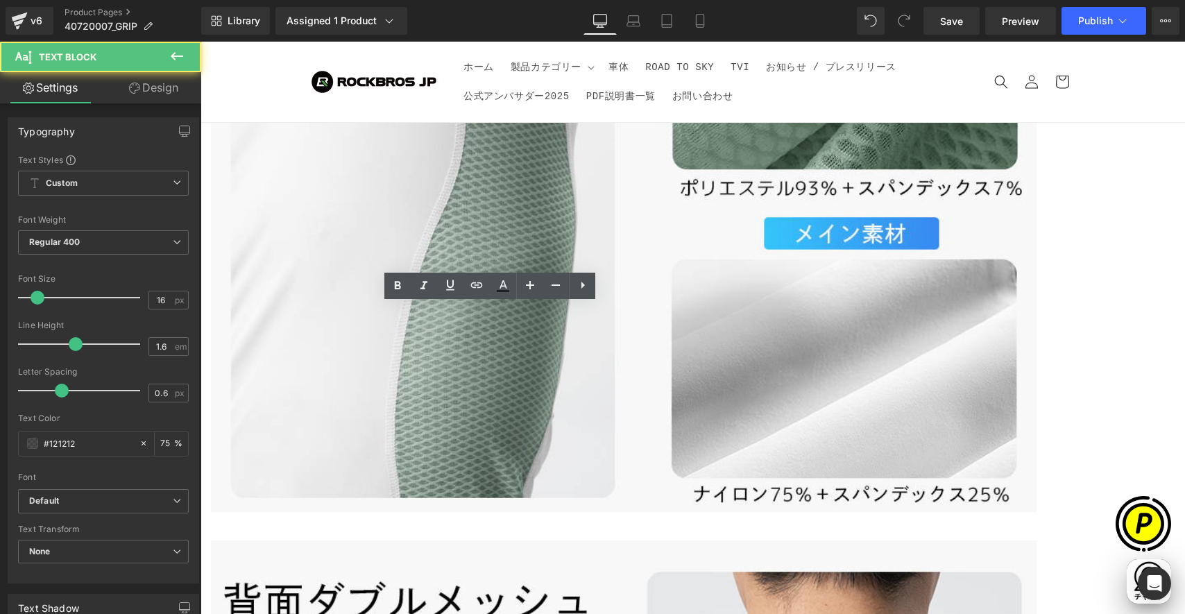
drag, startPoint x: 300, startPoint y: 318, endPoint x: 433, endPoint y: 323, distance: 133.3
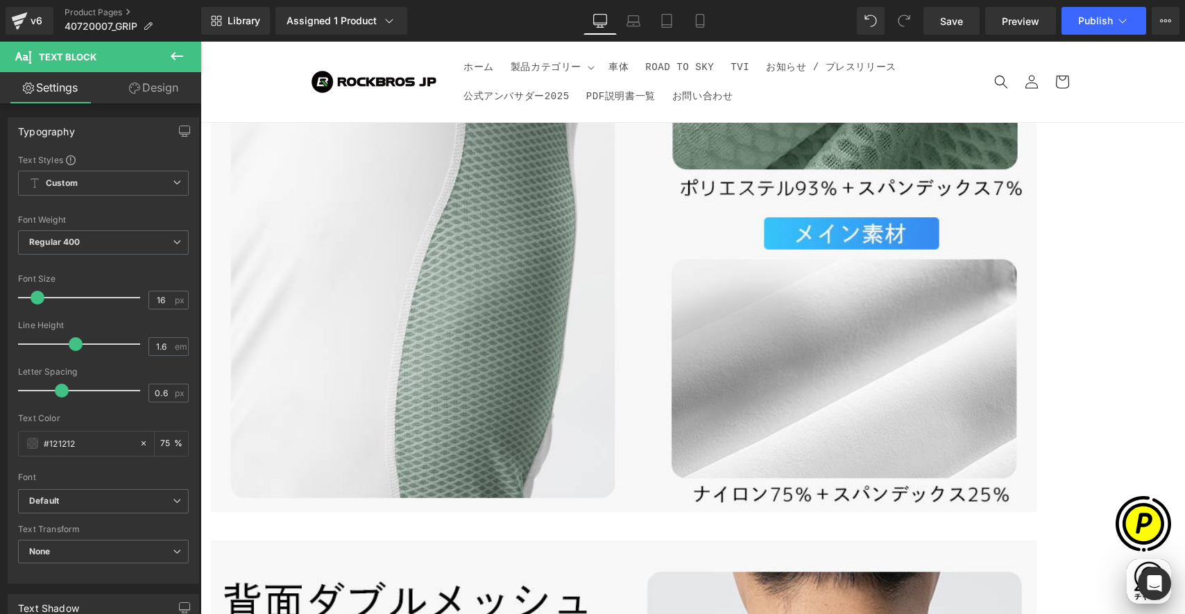
scroll to position [0, 541]
paste div
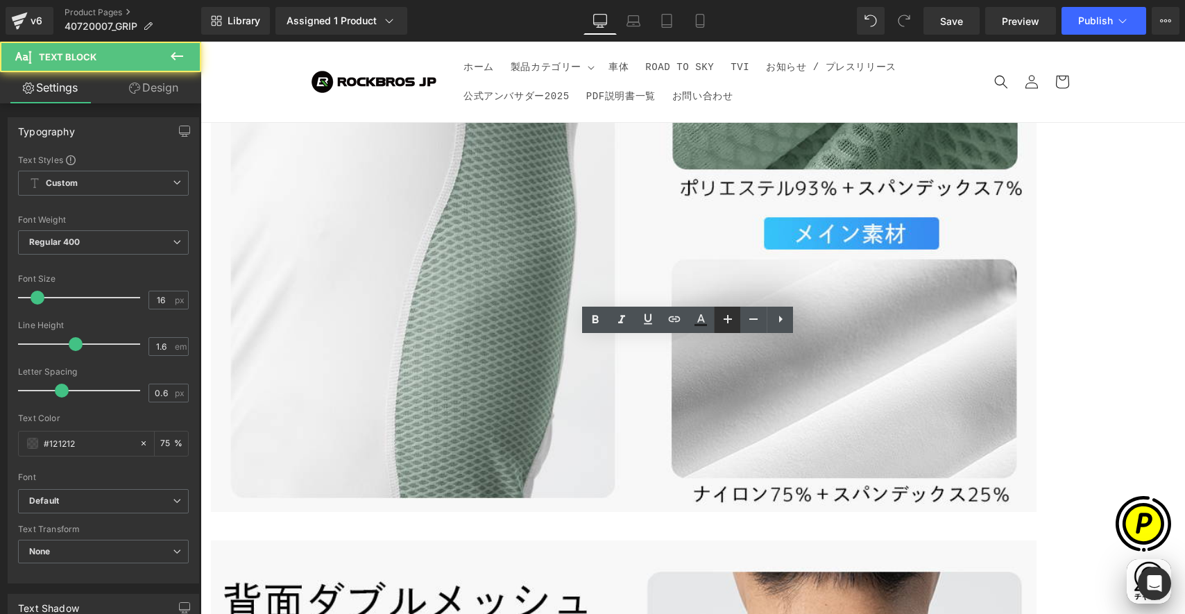
drag, startPoint x: 737, startPoint y: 324, endPoint x: 721, endPoint y: 323, distance: 16.0
click at [738, 307] on ul "Text Color Highlight Color #333333" at bounding box center [687, 307] width 211 height 0
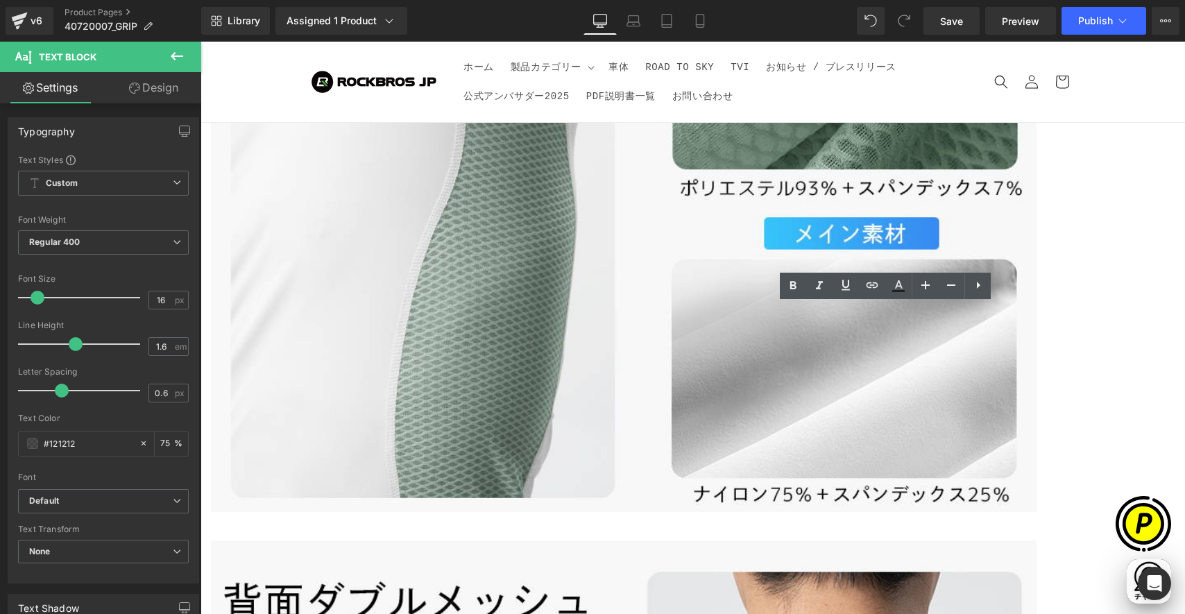
drag, startPoint x: 696, startPoint y: 318, endPoint x: 842, endPoint y: 336, distance: 146.8
paste div
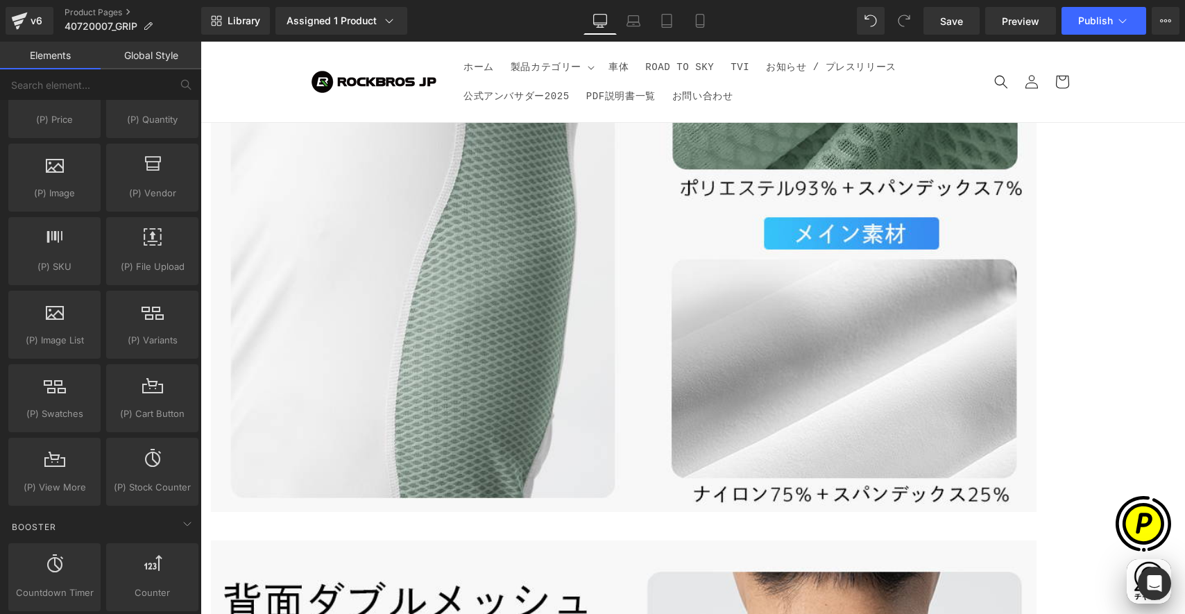
scroll to position [0, 541]
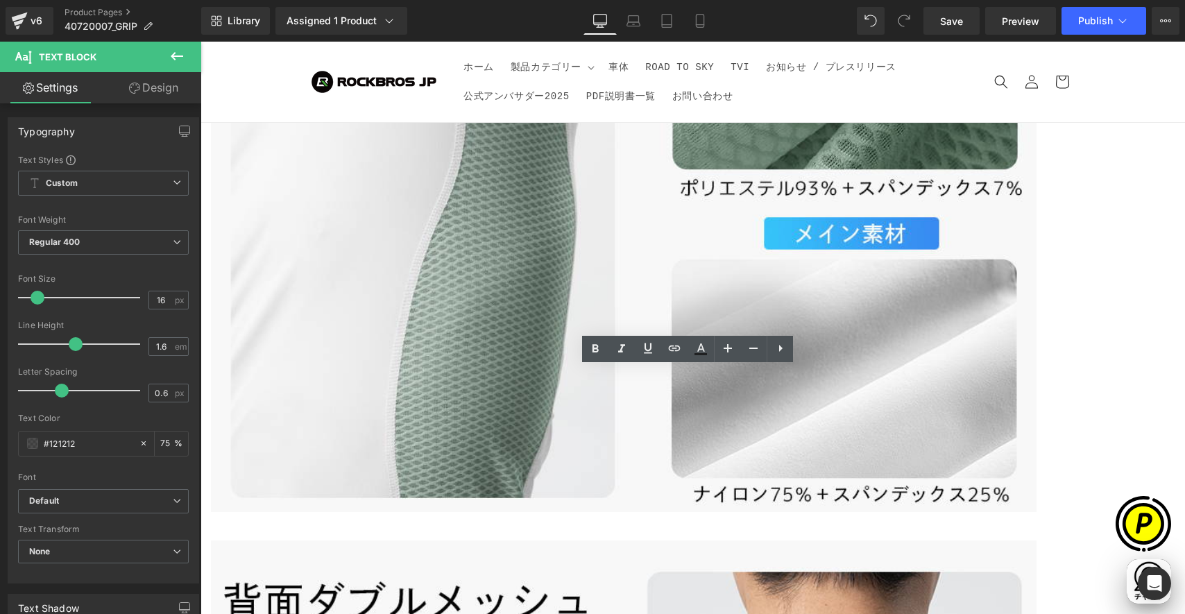
scroll to position [0, 0]
drag, startPoint x: 266, startPoint y: 360, endPoint x: 326, endPoint y: 353, distance: 60.0
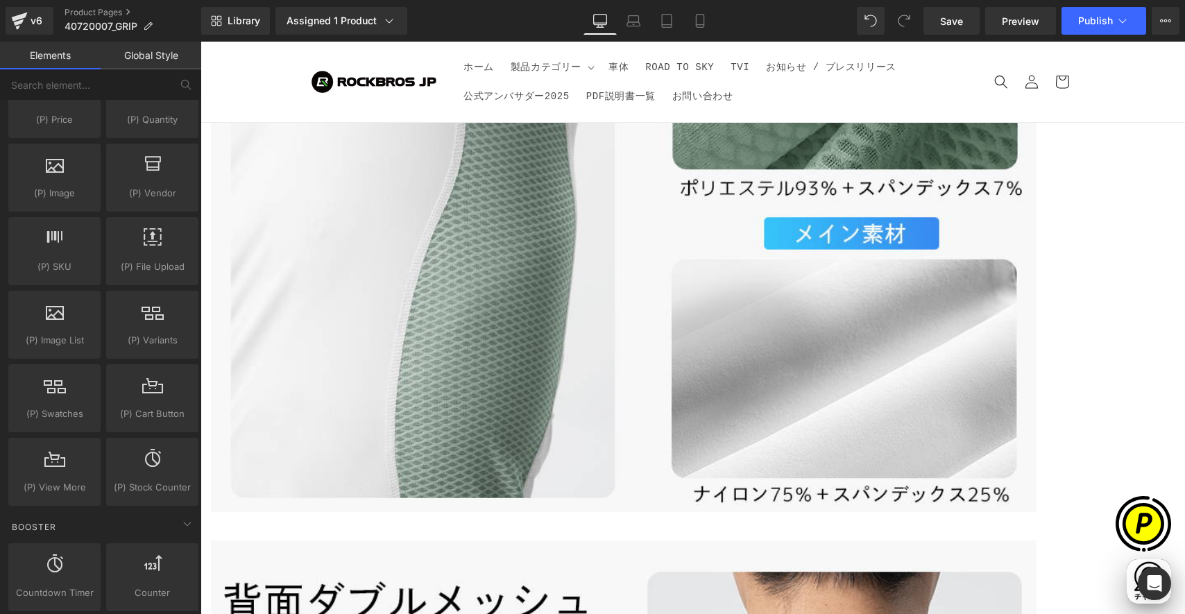
click at [200, 42] on span "Row" at bounding box center [200, 42] width 0 height 0
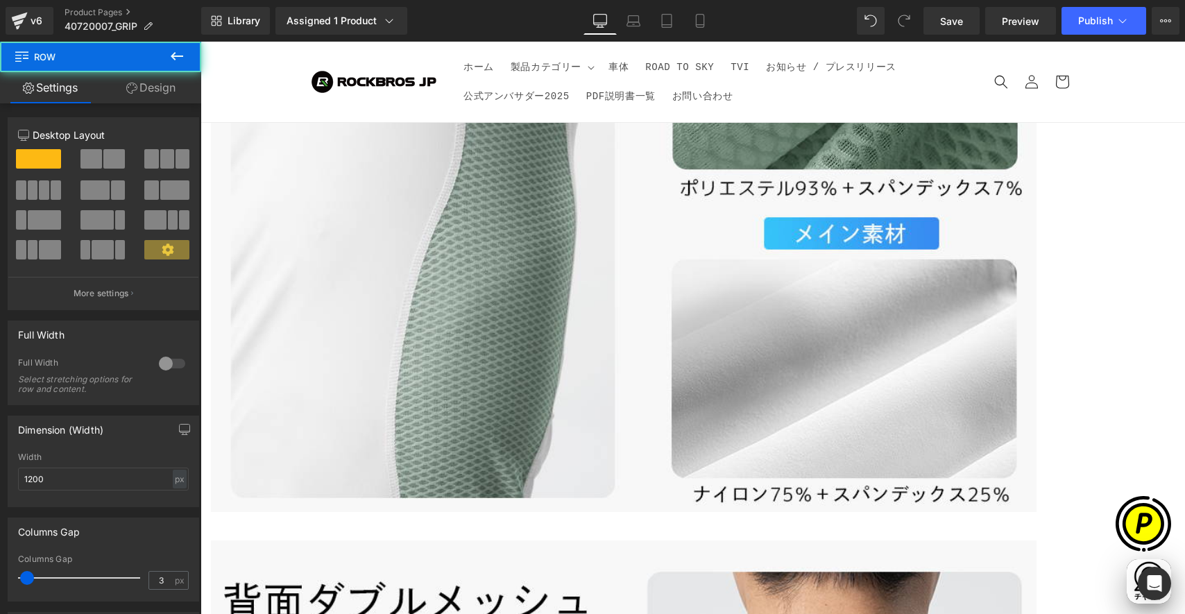
click at [109, 154] on span at bounding box center [114, 158] width 22 height 19
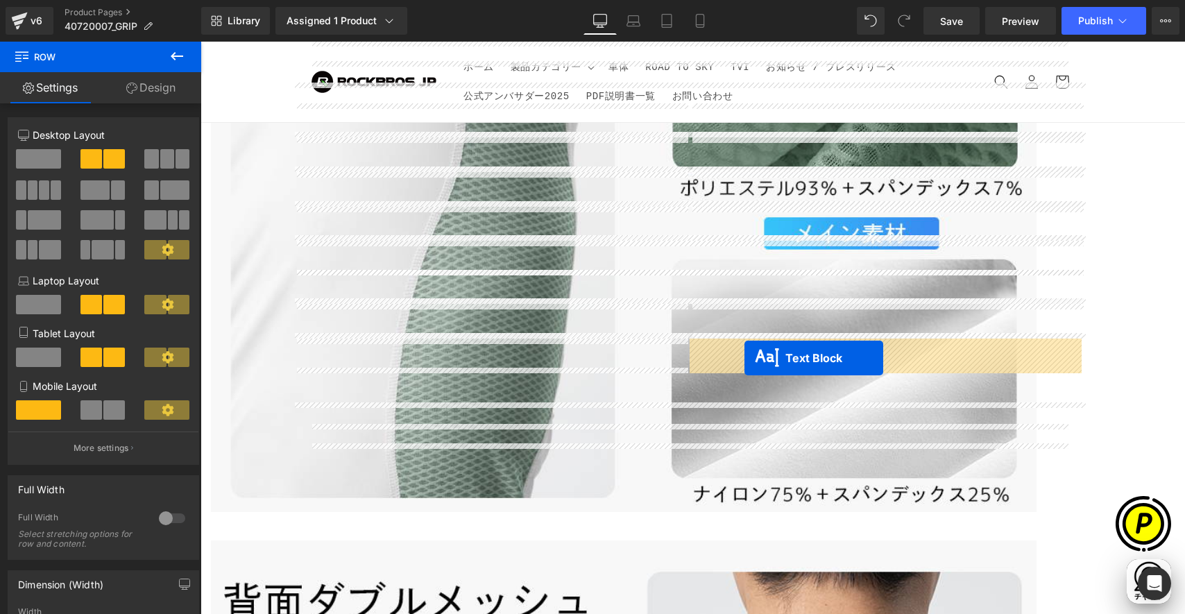
drag, startPoint x: 452, startPoint y: 391, endPoint x: 746, endPoint y: 358, distance: 295.3
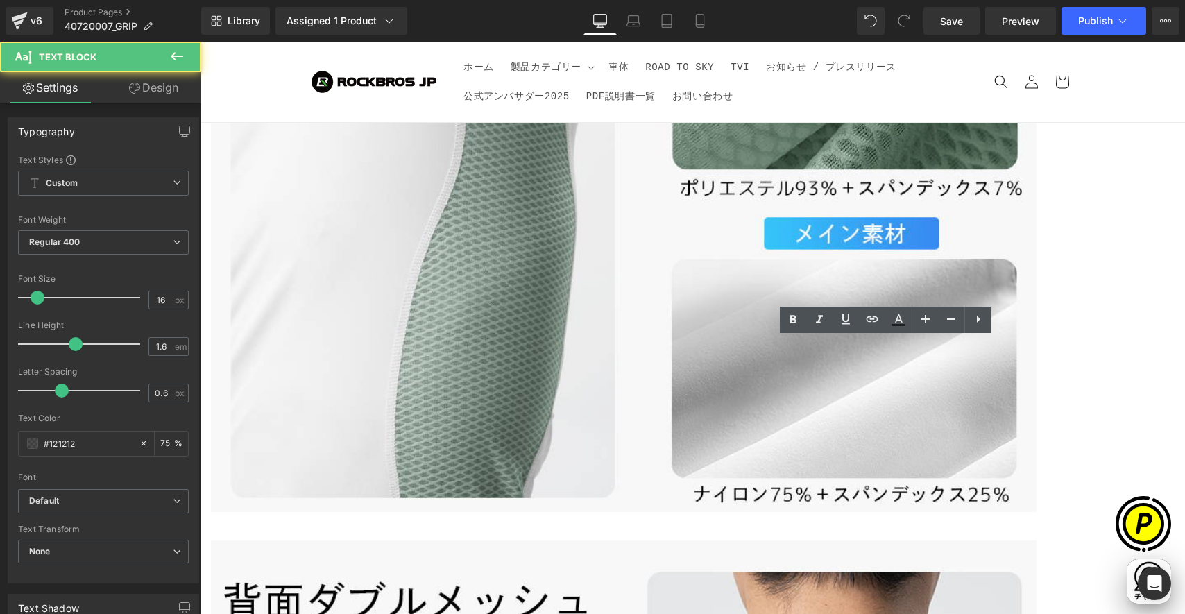
scroll to position [0, 270]
drag, startPoint x: 697, startPoint y: 350, endPoint x: 1020, endPoint y: 376, distance: 323.5
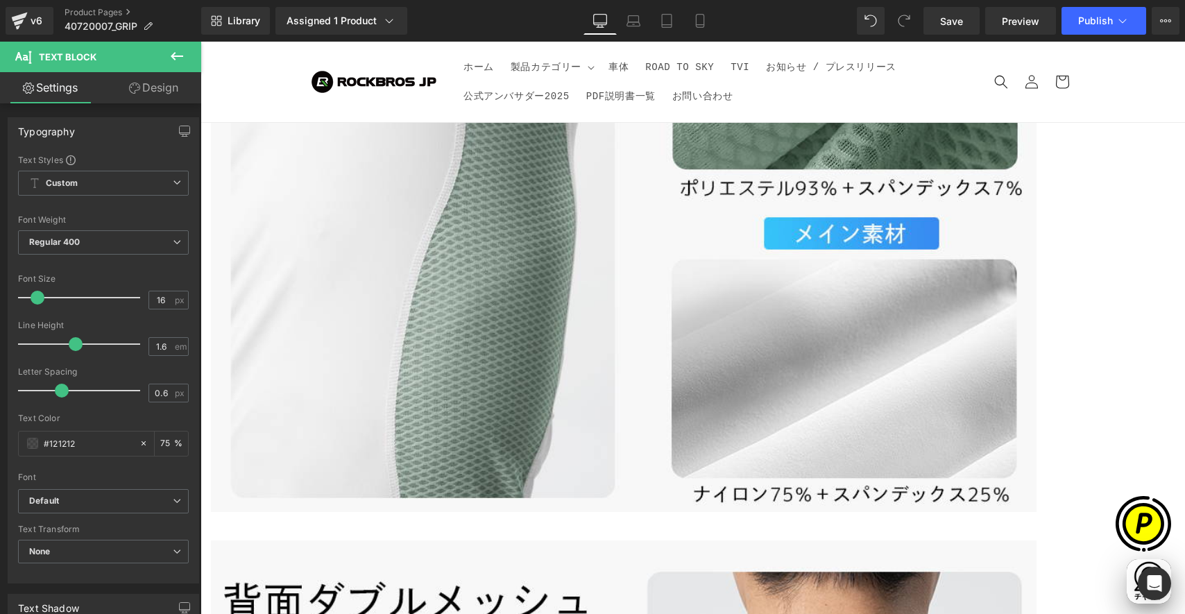
scroll to position [0, 541]
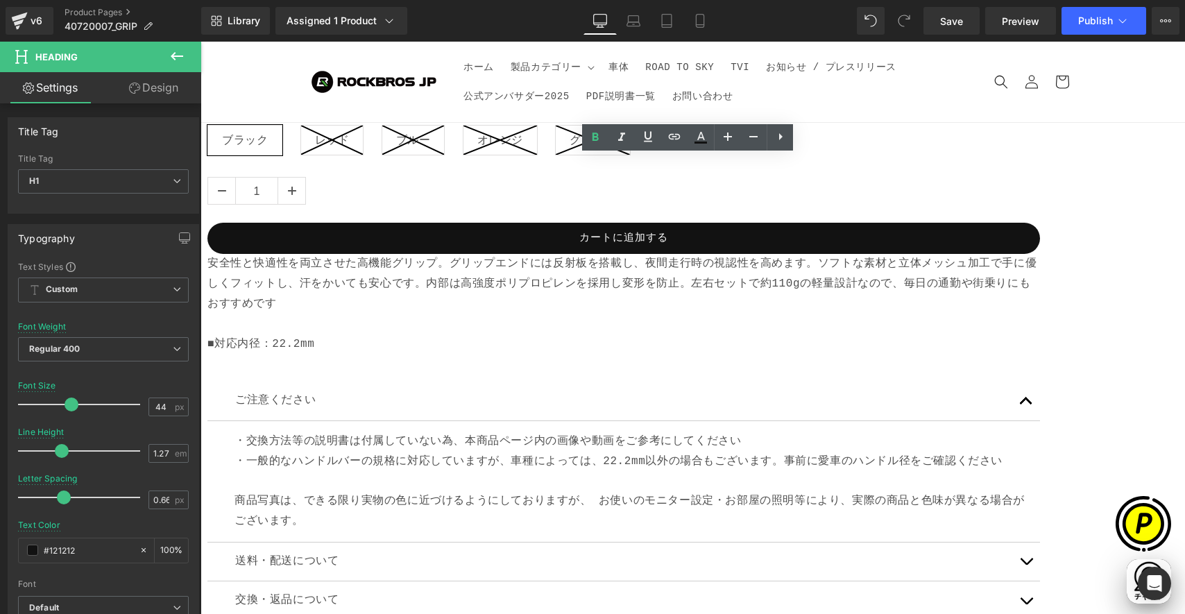
drag, startPoint x: 601, startPoint y: 175, endPoint x: 768, endPoint y: 182, distance: 166.6
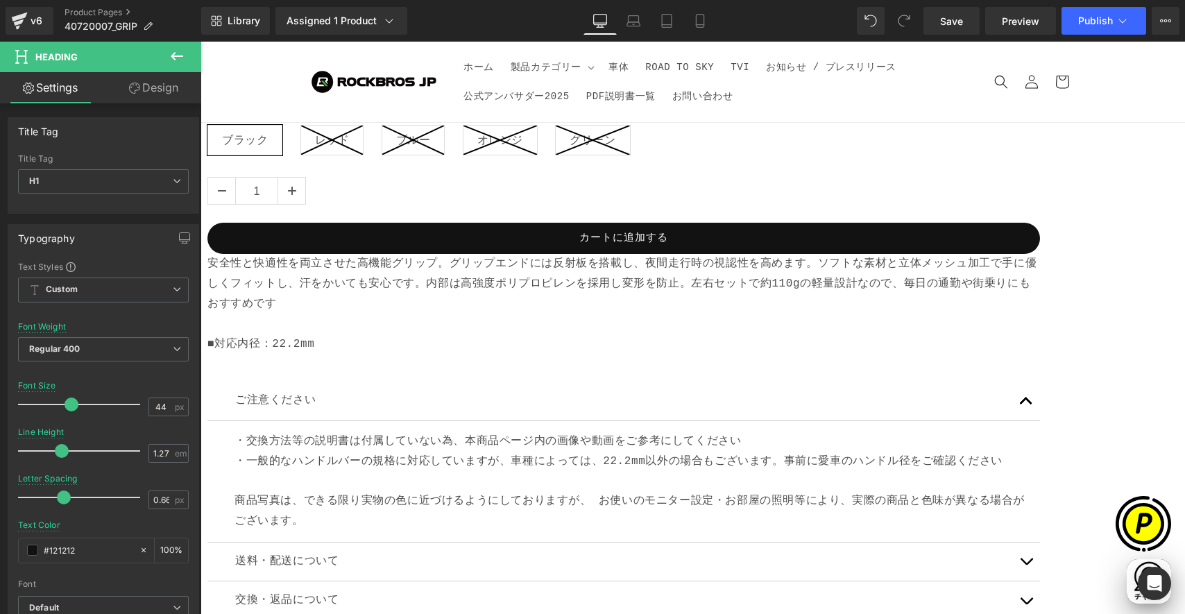
scroll to position [0, 0]
drag, startPoint x: 728, startPoint y: 177, endPoint x: 797, endPoint y: 178, distance: 68.7
drag, startPoint x: 810, startPoint y: 185, endPoint x: 820, endPoint y: 227, distance: 42.9
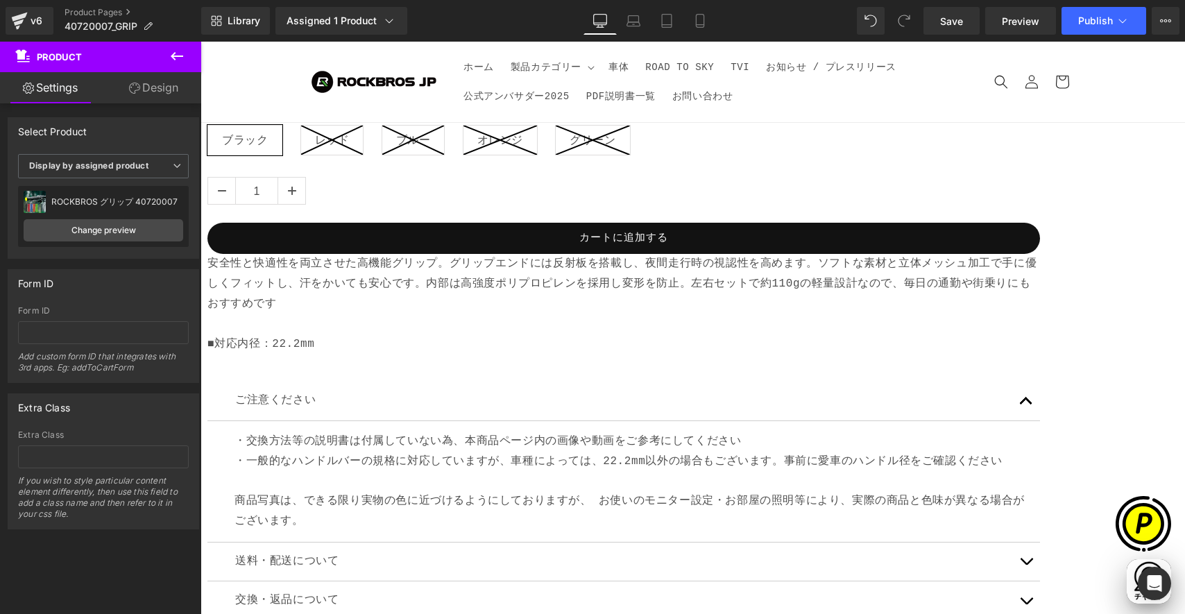
scroll to position [0, 541]
click at [200, 42] on span at bounding box center [200, 42] width 0 height 0
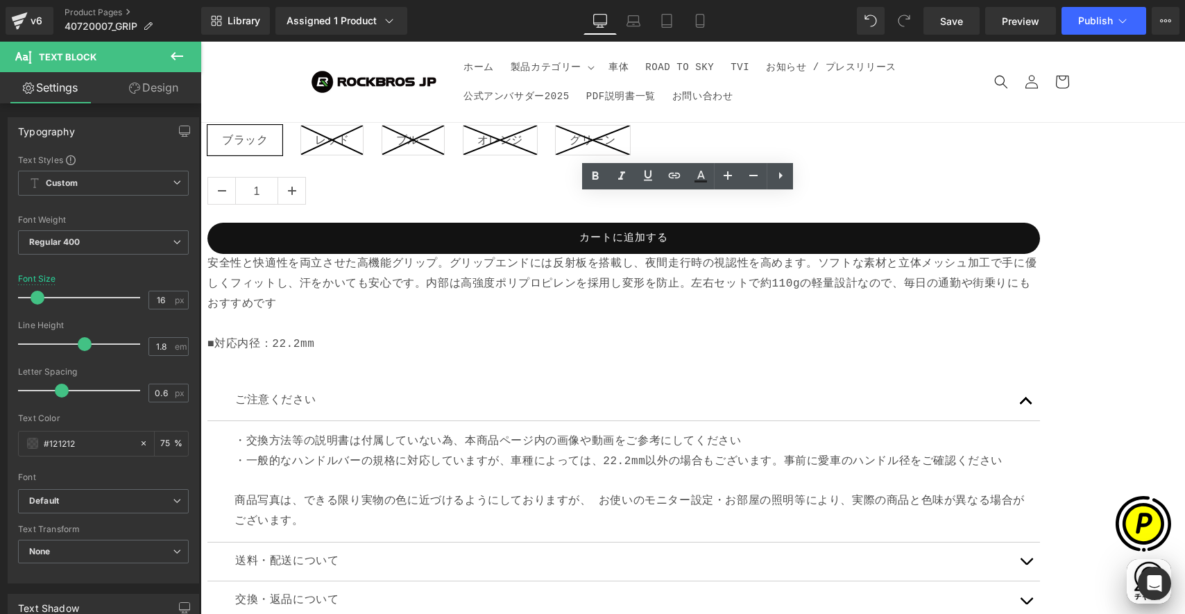
drag, startPoint x: 602, startPoint y: 202, endPoint x: 773, endPoint y: 208, distance: 171.4
paste div
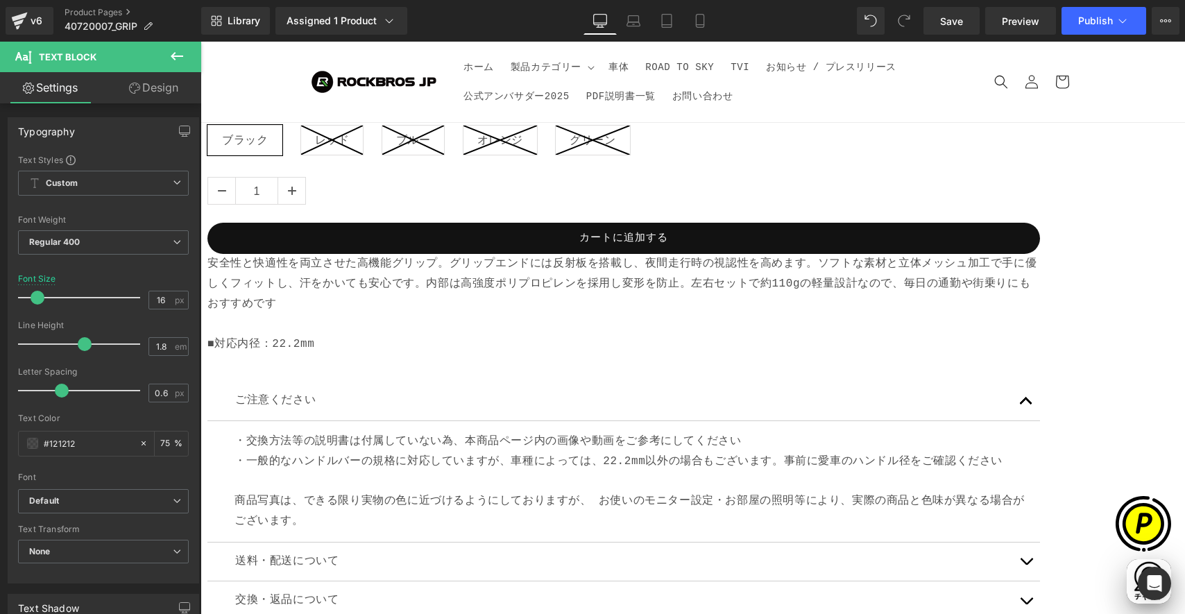
scroll to position [0, 0]
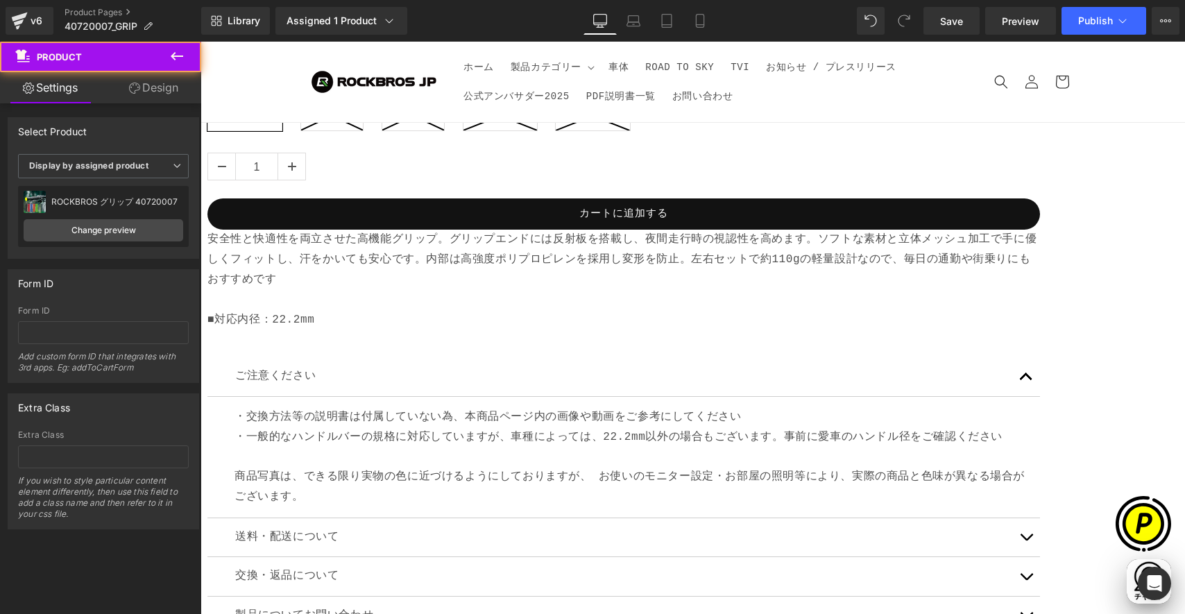
scroll to position [1188, 0]
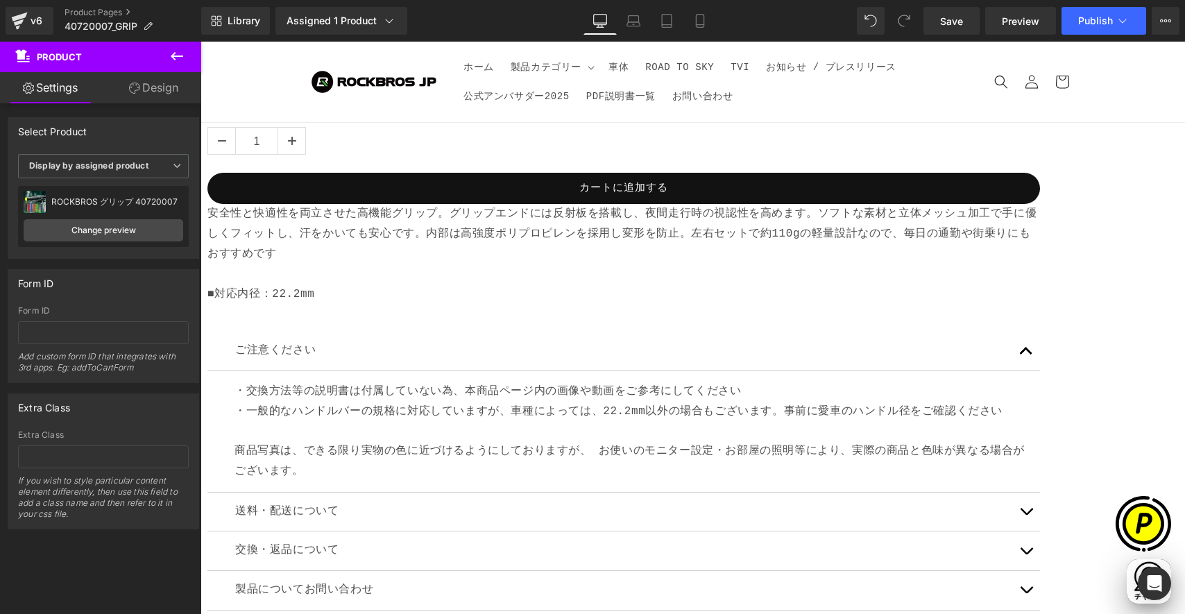
click at [200, 42] on span "Carousel" at bounding box center [200, 42] width 0 height 0
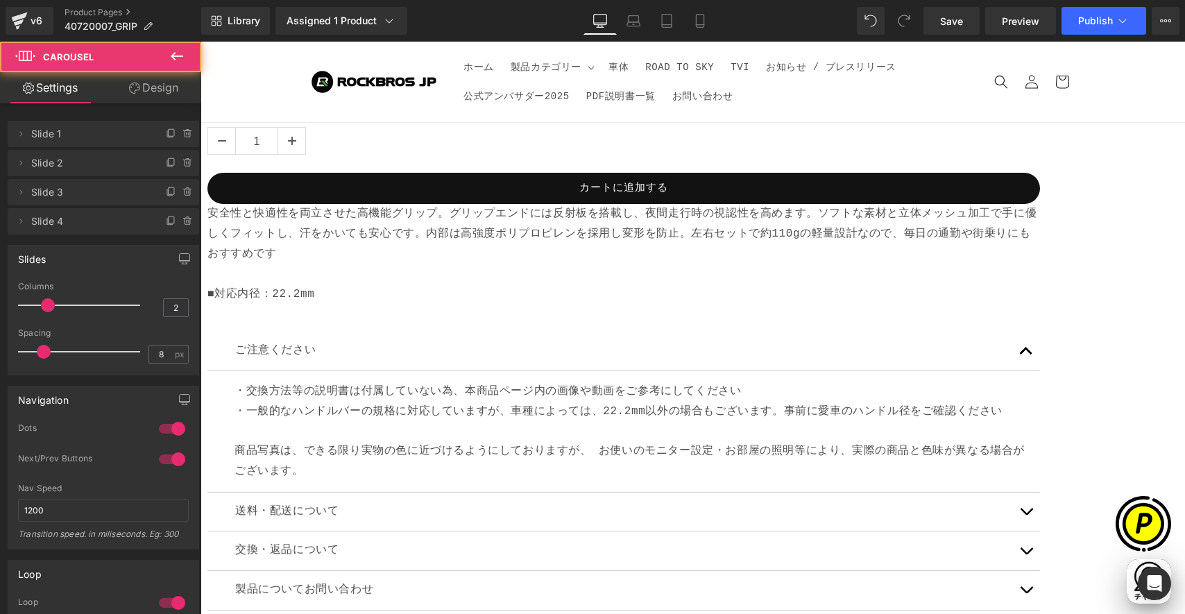
scroll to position [0, 270]
click at [184, 224] on icon at bounding box center [187, 221] width 6 height 6
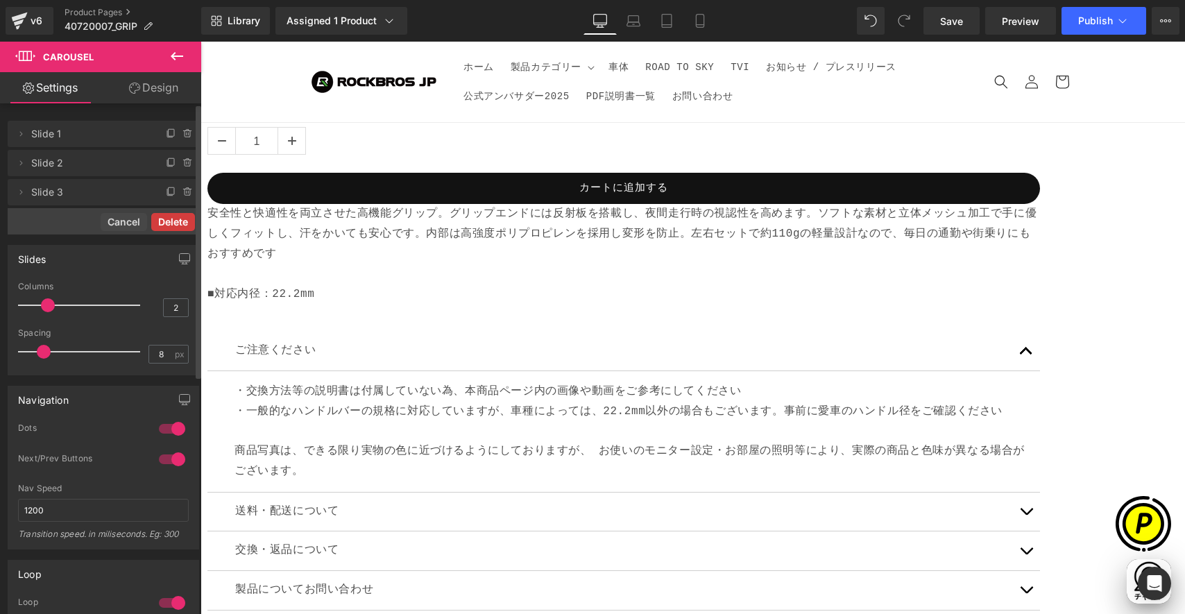
click at [178, 220] on button "Delete" at bounding box center [173, 222] width 44 height 18
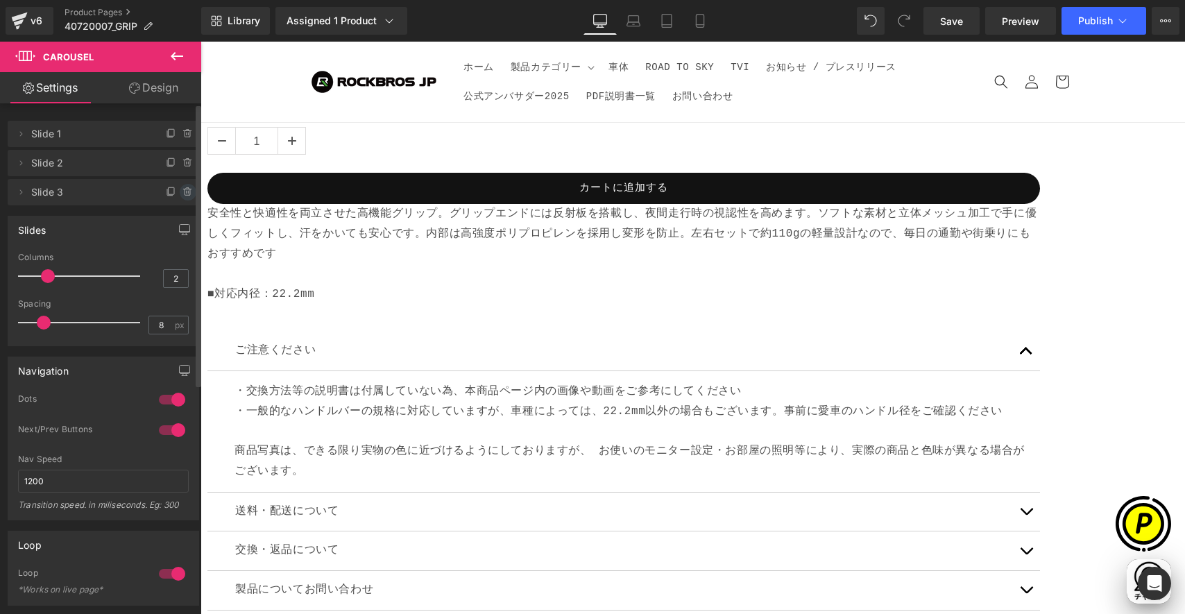
click at [183, 193] on icon at bounding box center [187, 192] width 11 height 11
drag, startPoint x: 175, startPoint y: 190, endPoint x: 166, endPoint y: 192, distance: 9.3
click at [177, 190] on button "Delete" at bounding box center [173, 193] width 44 height 18
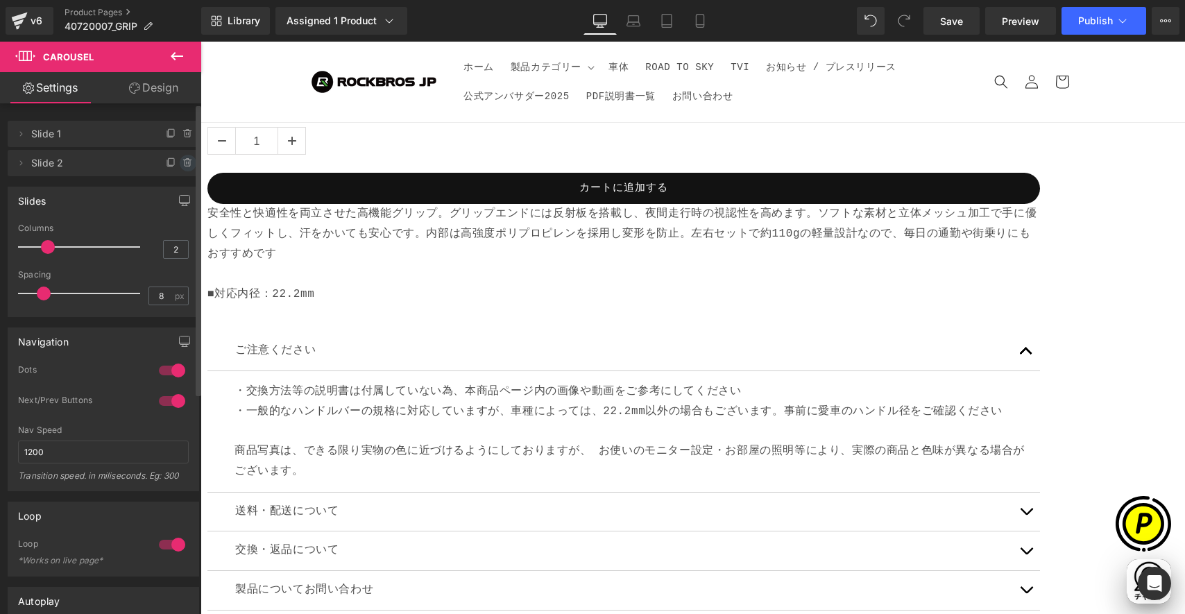
click at [183, 164] on icon at bounding box center [187, 162] width 11 height 11
click at [169, 162] on button "Delete" at bounding box center [173, 164] width 44 height 18
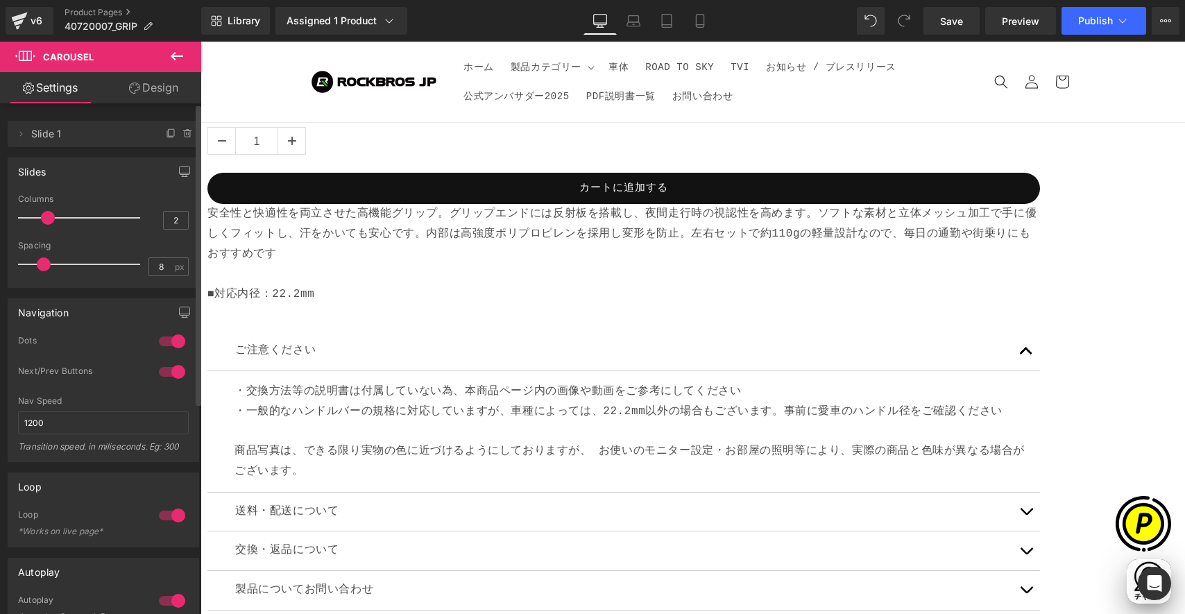
drag, startPoint x: 723, startPoint y: 191, endPoint x: 737, endPoint y: 198, distance: 14.9
click at [200, 42] on icon at bounding box center [200, 42] width 0 height 0
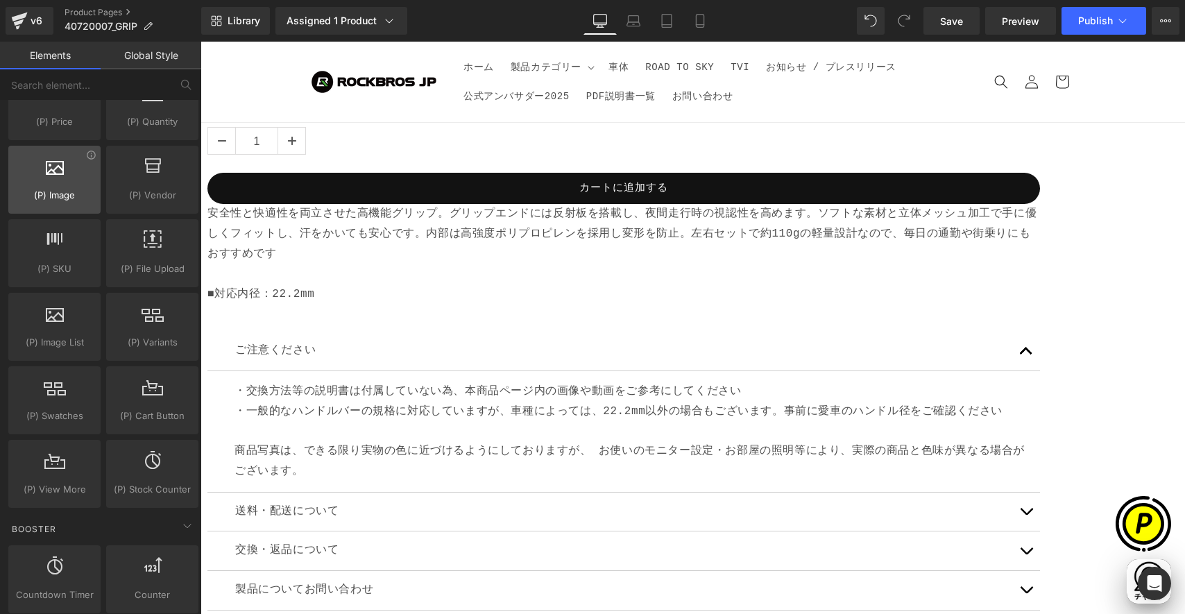
scroll to position [1388, 0]
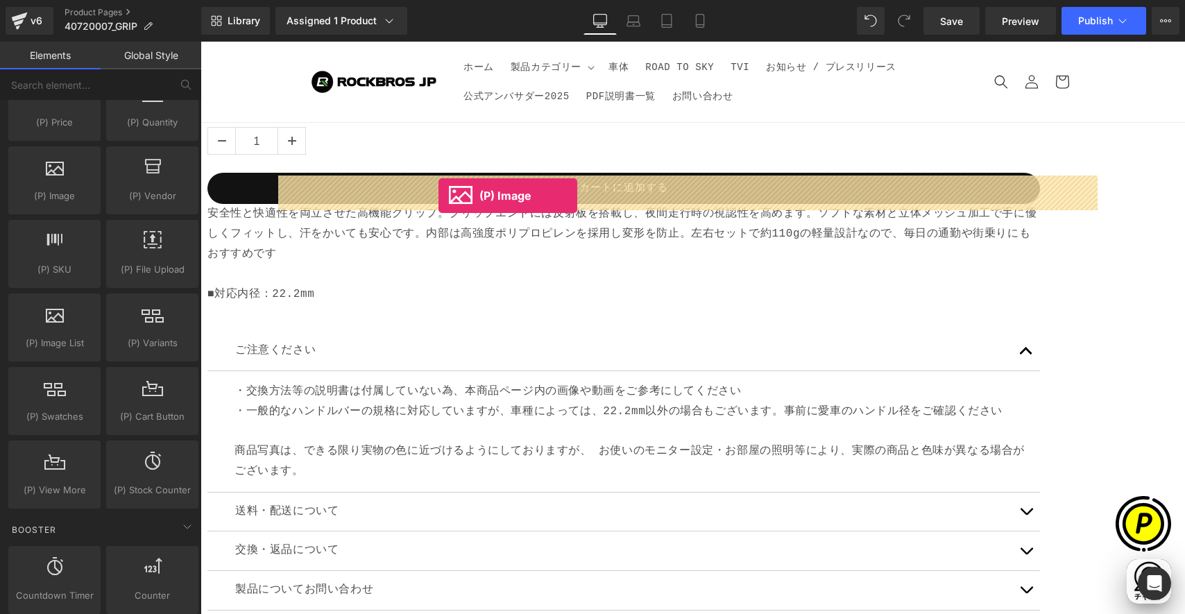
drag, startPoint x: 270, startPoint y: 230, endPoint x: 439, endPoint y: 197, distance: 172.3
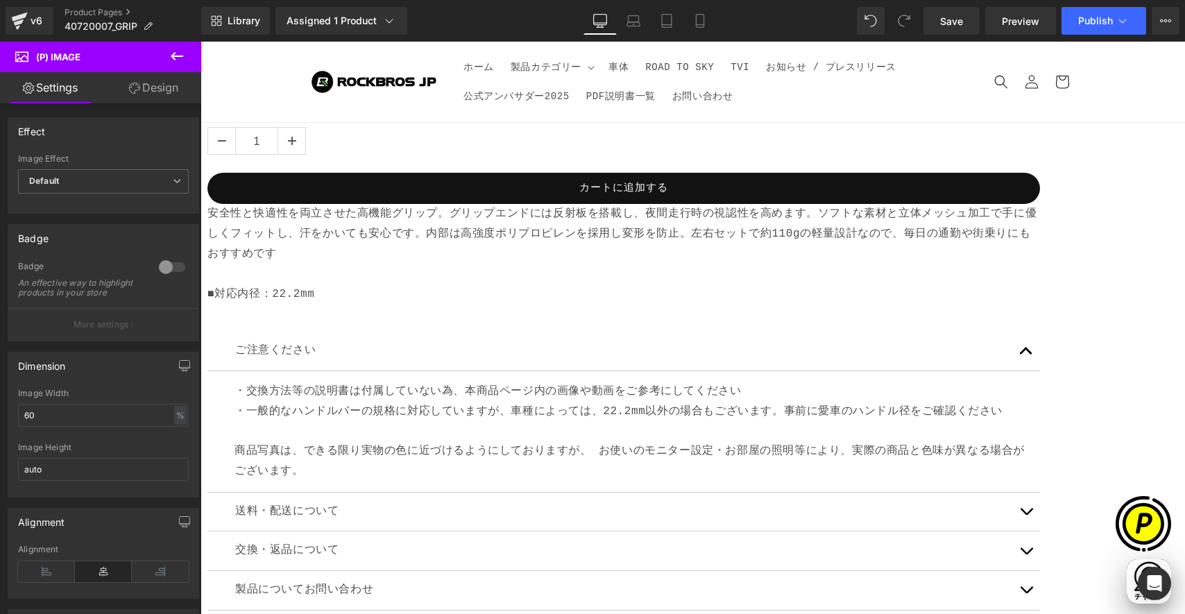
click at [200, 42] on span "Row" at bounding box center [200, 42] width 0 height 0
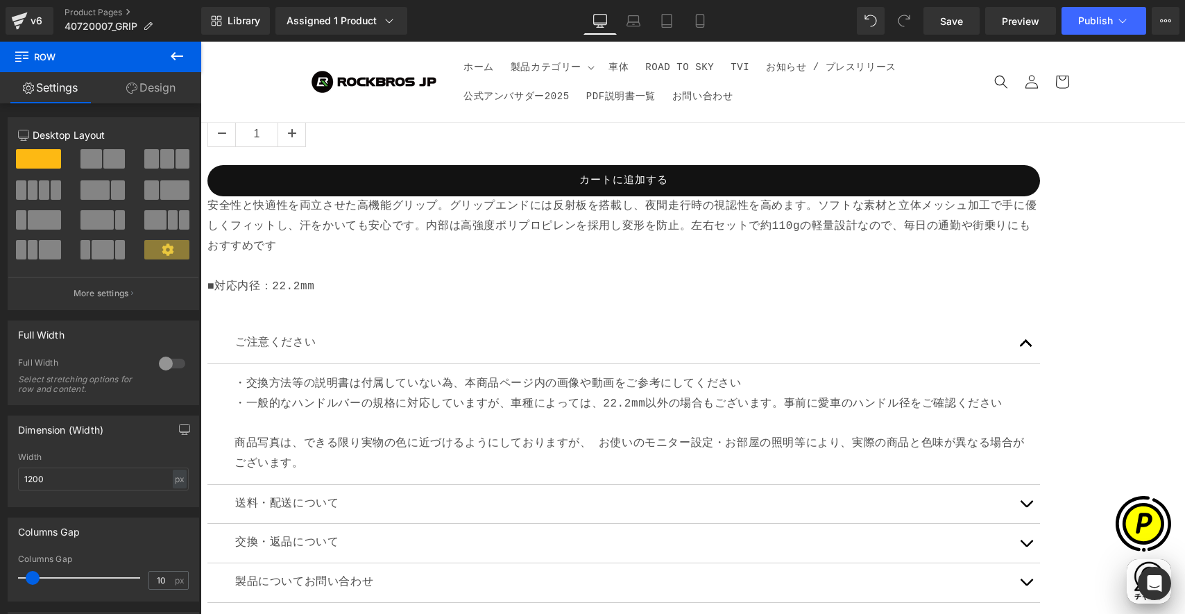
scroll to position [1202, 0]
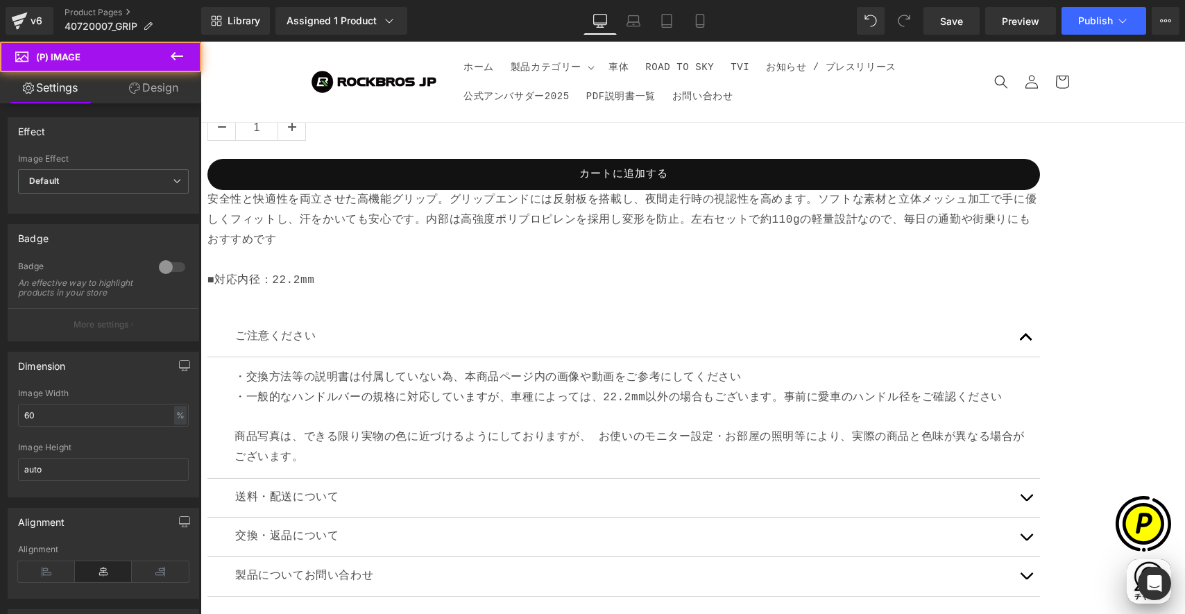
drag, startPoint x: 685, startPoint y: 413, endPoint x: 730, endPoint y: 418, distance: 46.0
click at [200, 42] on span "(P) Image" at bounding box center [200, 42] width 0 height 0
click at [200, 42] on icon at bounding box center [200, 42] width 0 height 0
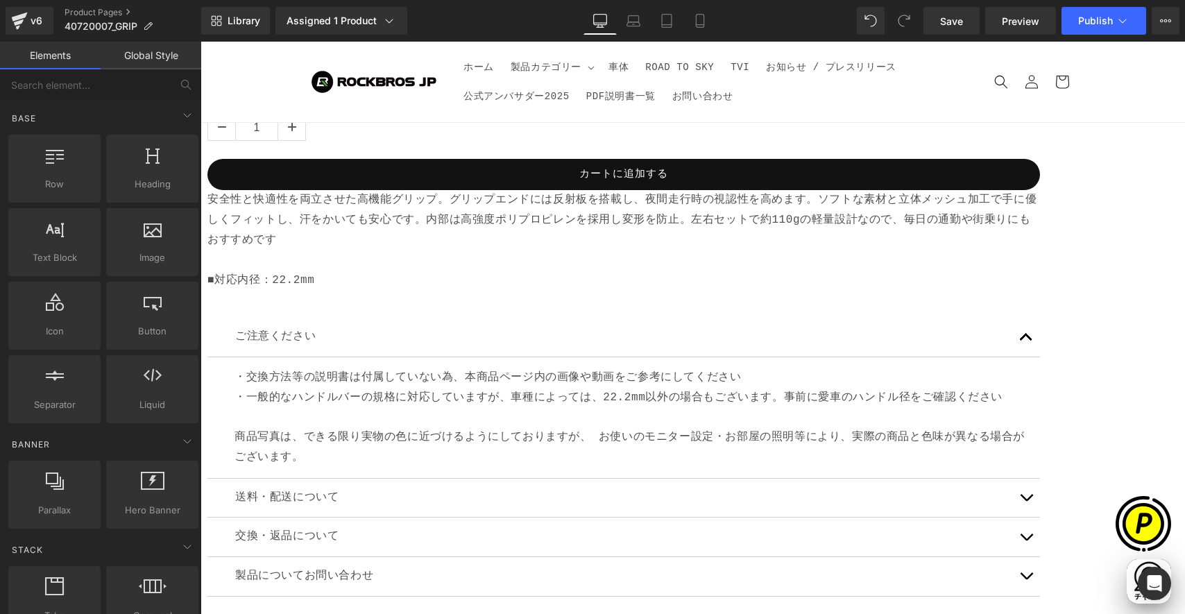
scroll to position [3, 0]
click at [142, 252] on span "Image" at bounding box center [152, 255] width 84 height 15
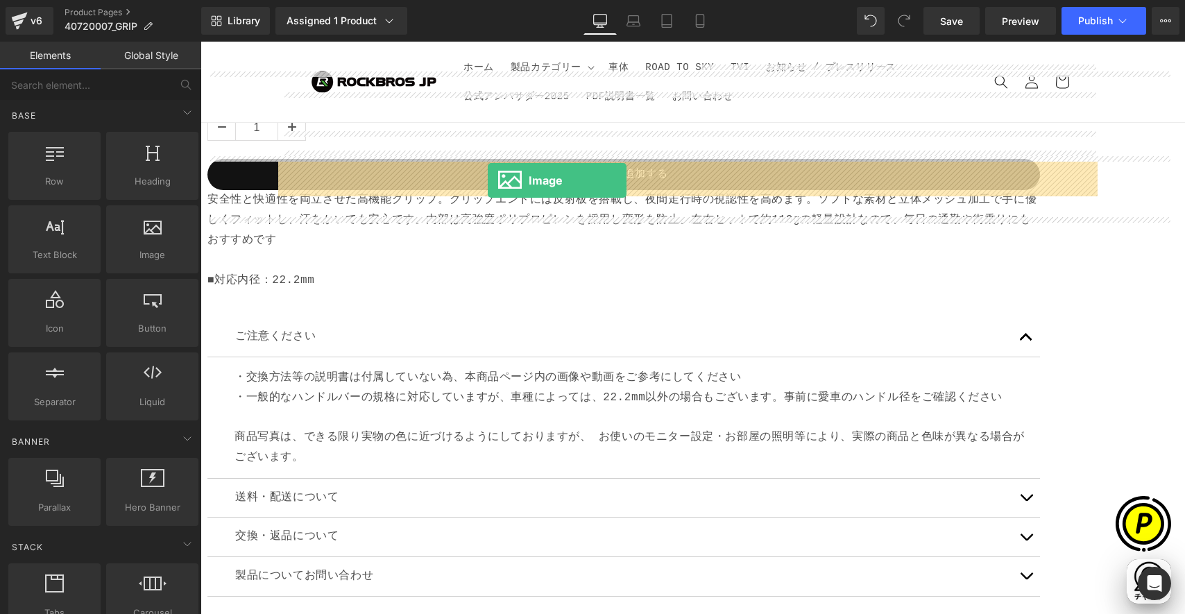
drag, startPoint x: 386, startPoint y: 283, endPoint x: 488, endPoint y: 180, distance: 144.7
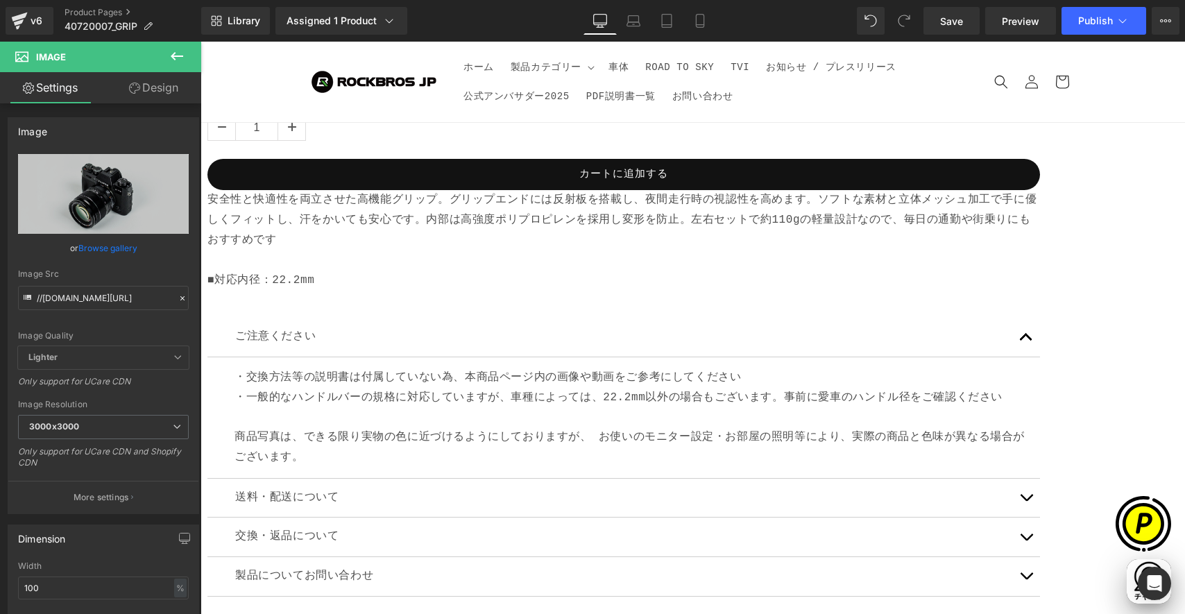
click at [200, 42] on span "Image" at bounding box center [200, 42] width 0 height 0
click at [47, 417] on span "3000x3000" at bounding box center [103, 427] width 171 height 24
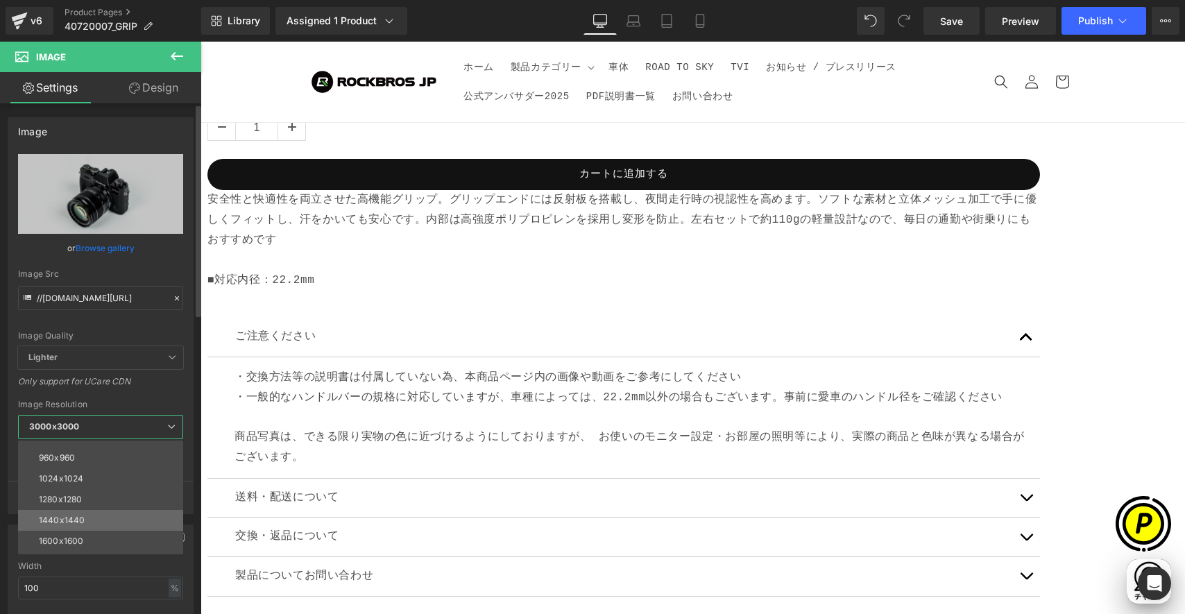
scroll to position [151, 0]
click at [64, 506] on div "1440x1440" at bounding box center [62, 509] width 46 height 10
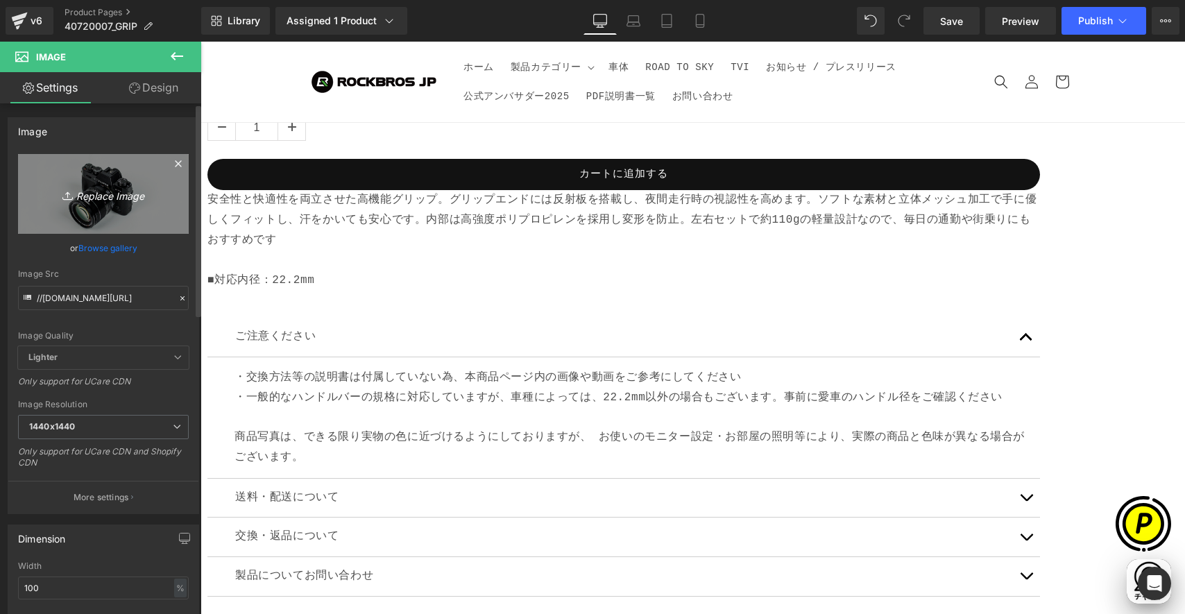
click at [138, 175] on link "Replace Image" at bounding box center [103, 194] width 171 height 80
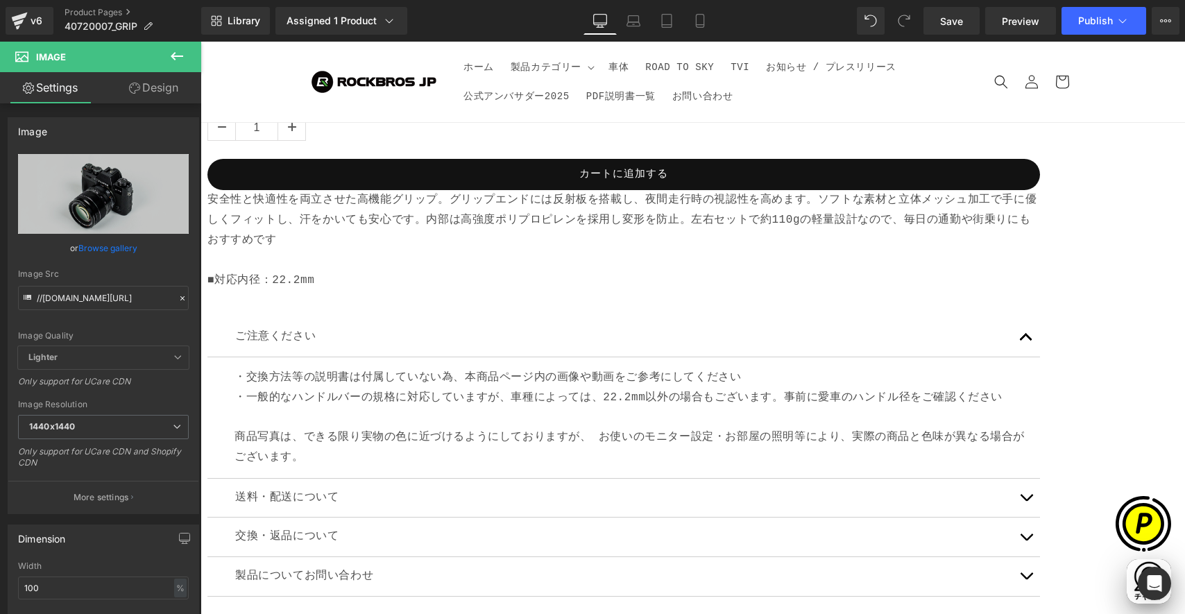
scroll to position [0, 270]
type input "C:\fakepath\shopify-LP-40720007_01.jpg"
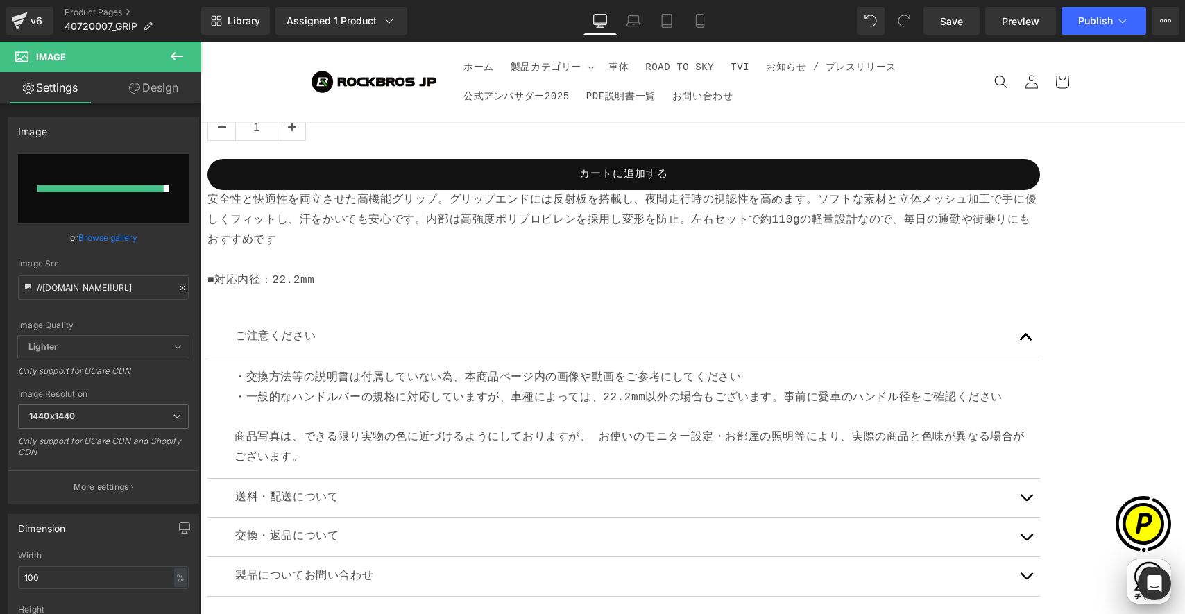
scroll to position [0, 541]
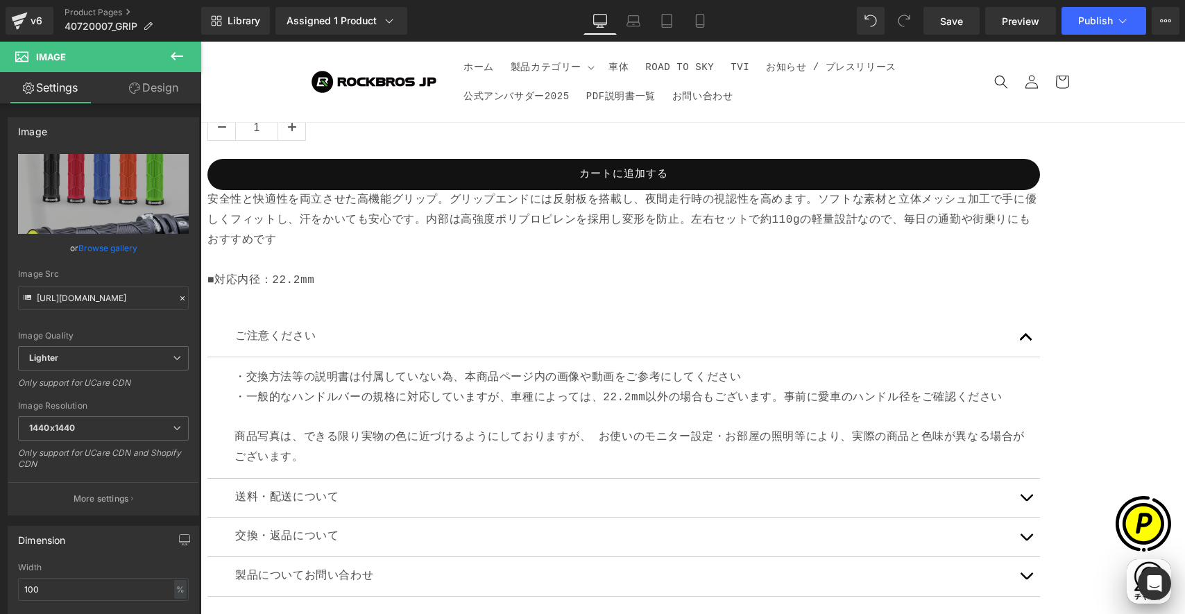
type input "[URL][DOMAIN_NAME]"
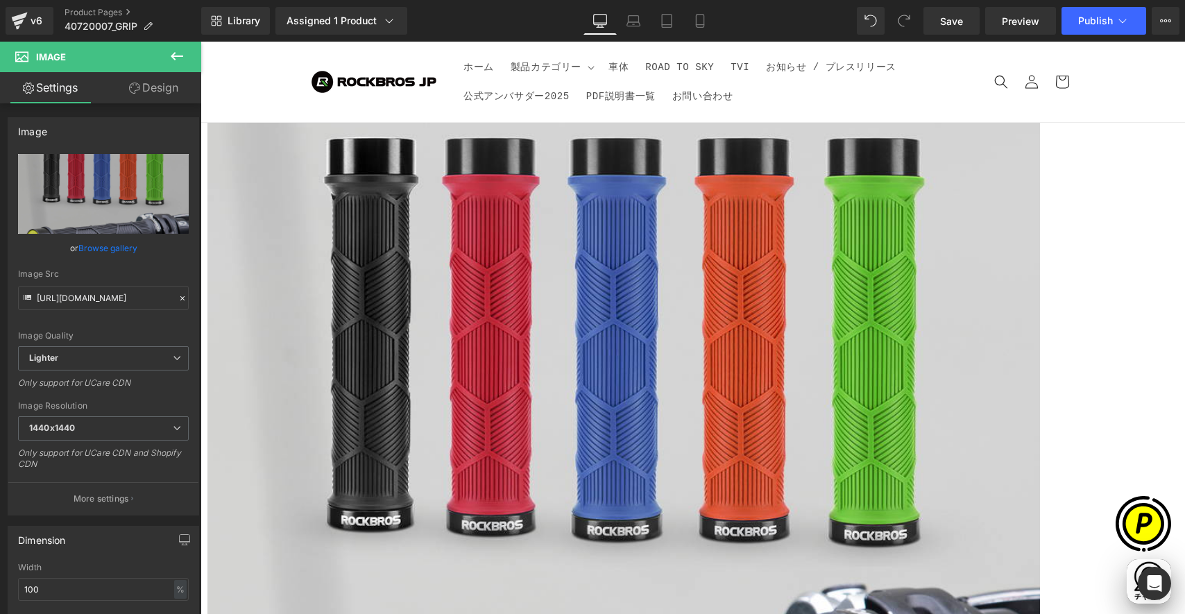
scroll to position [2341, 0]
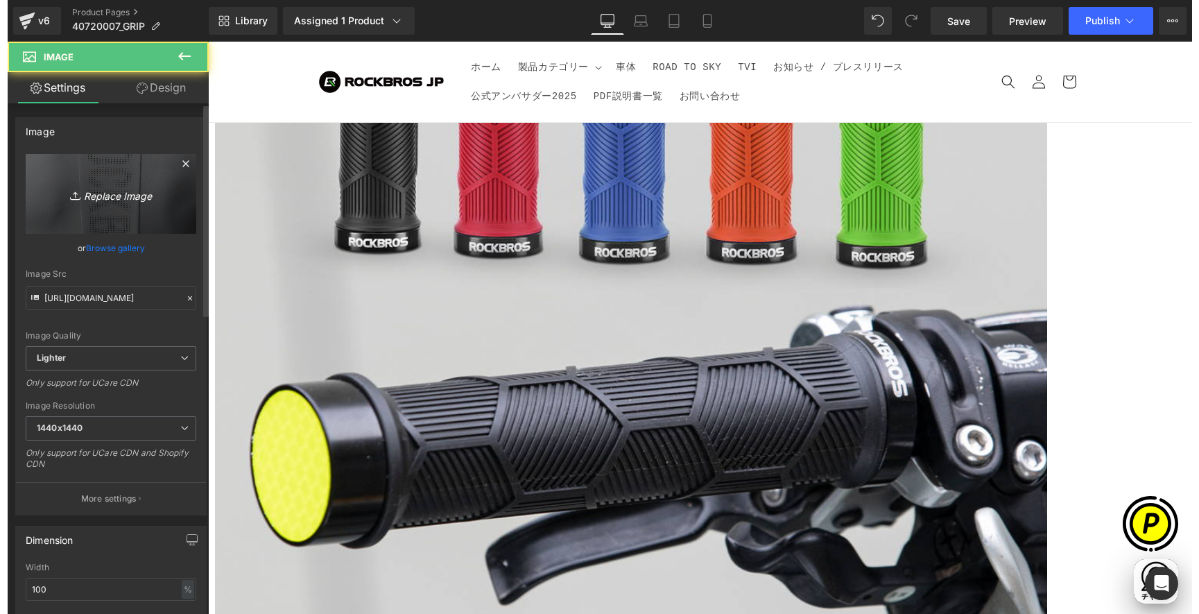
scroll to position [0, 0]
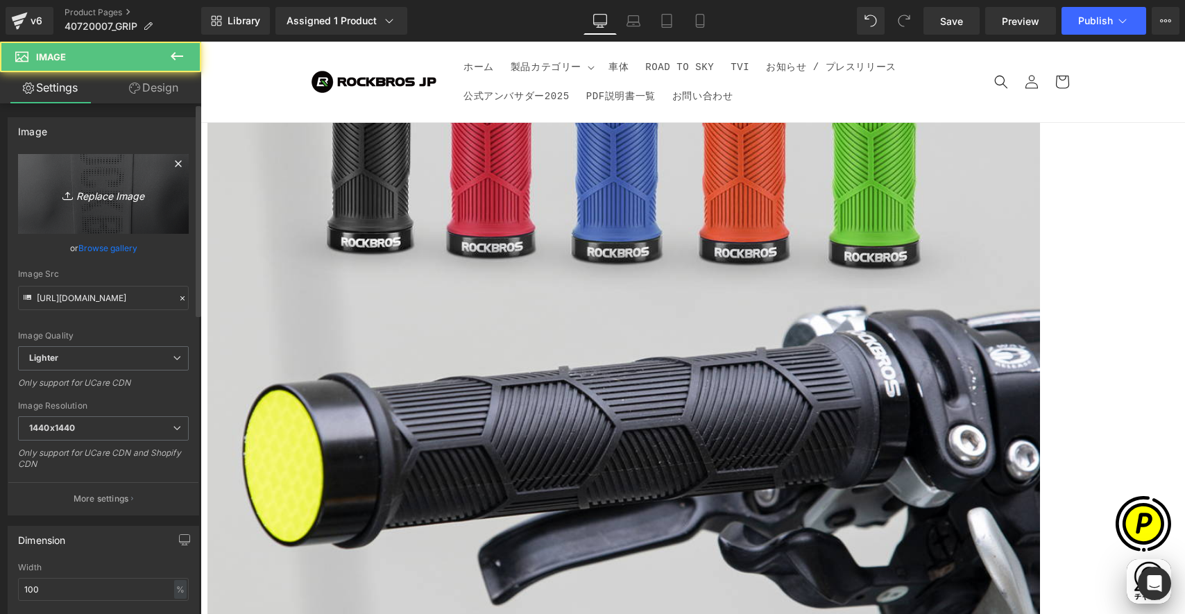
click at [114, 185] on icon "Replace Image" at bounding box center [103, 193] width 111 height 17
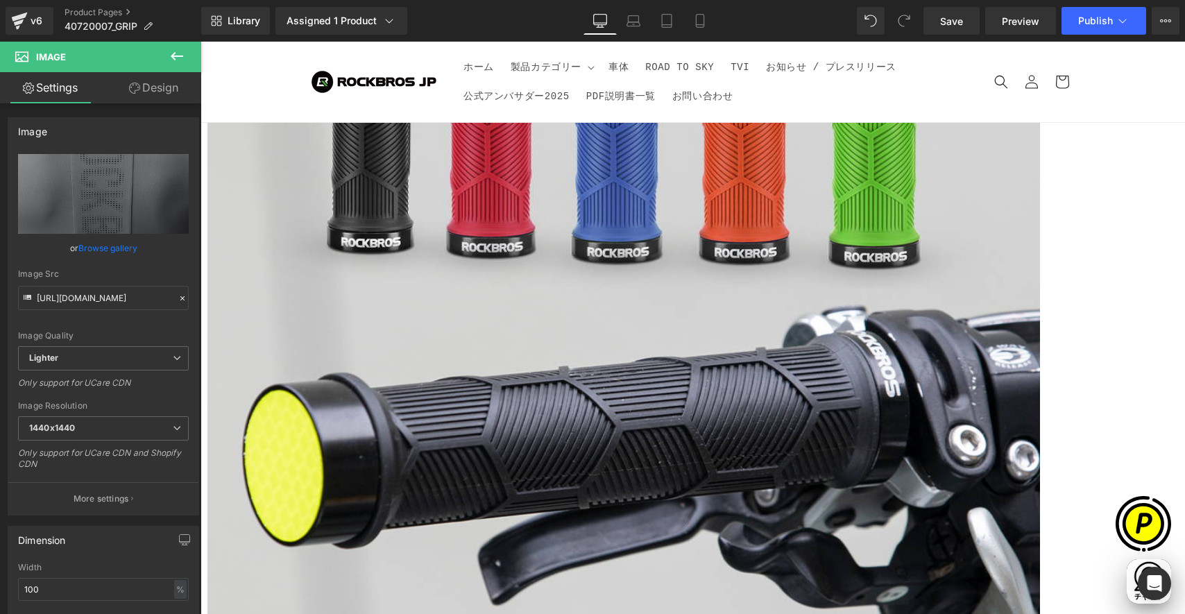
type input "C:\fakepath\shopify-LP-40720007_02.jpg"
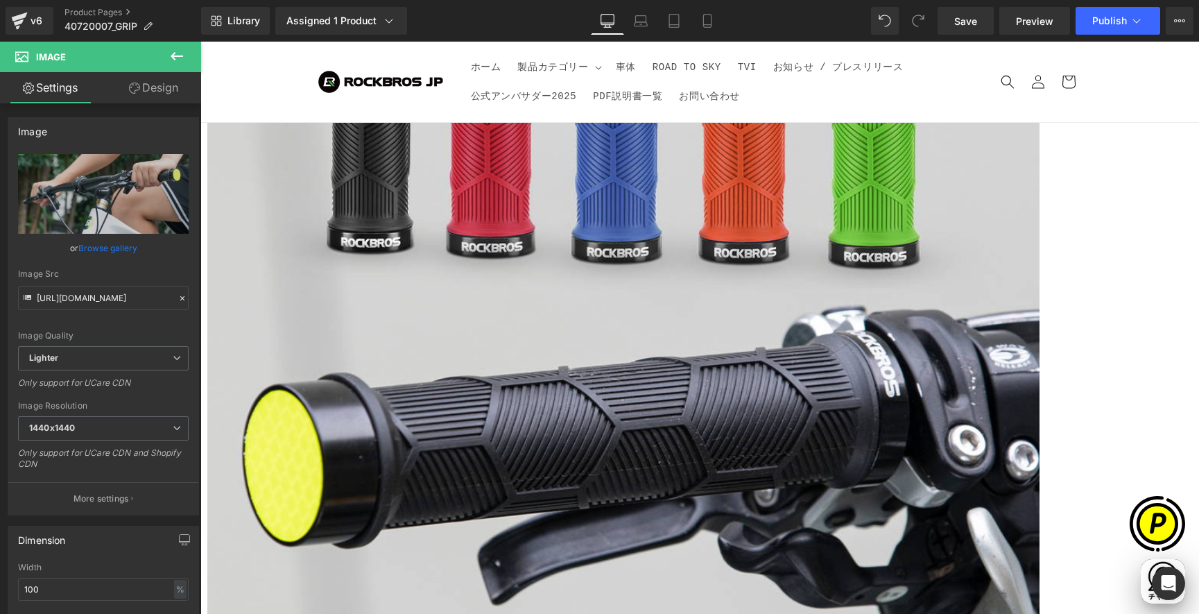
scroll to position [0, 270]
type input "[URL][DOMAIN_NAME]"
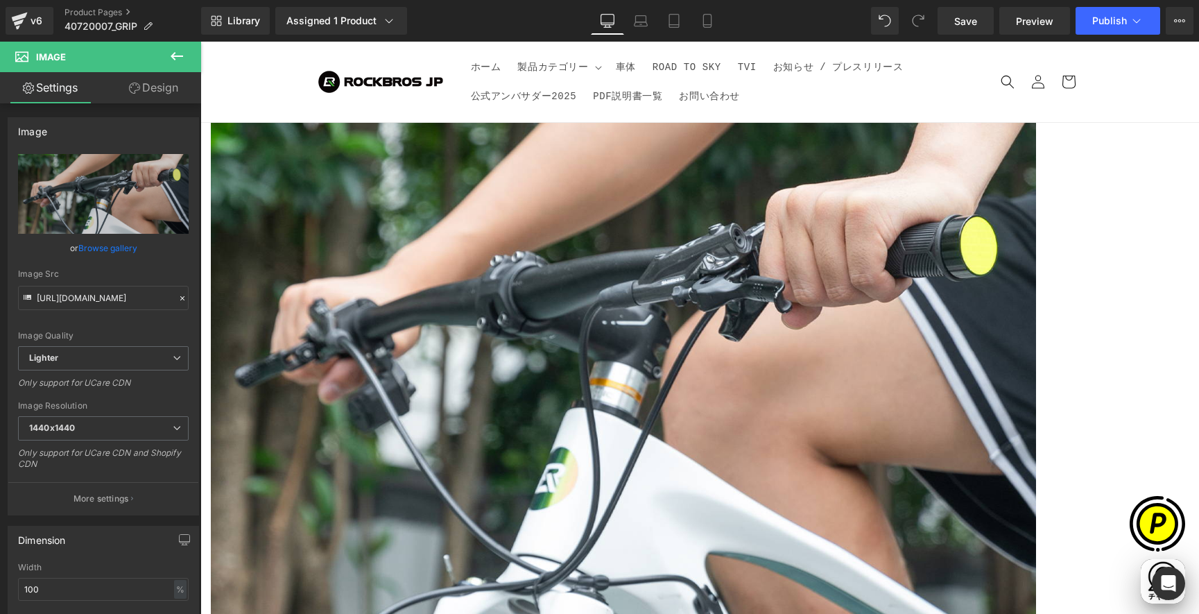
scroll to position [0, 541]
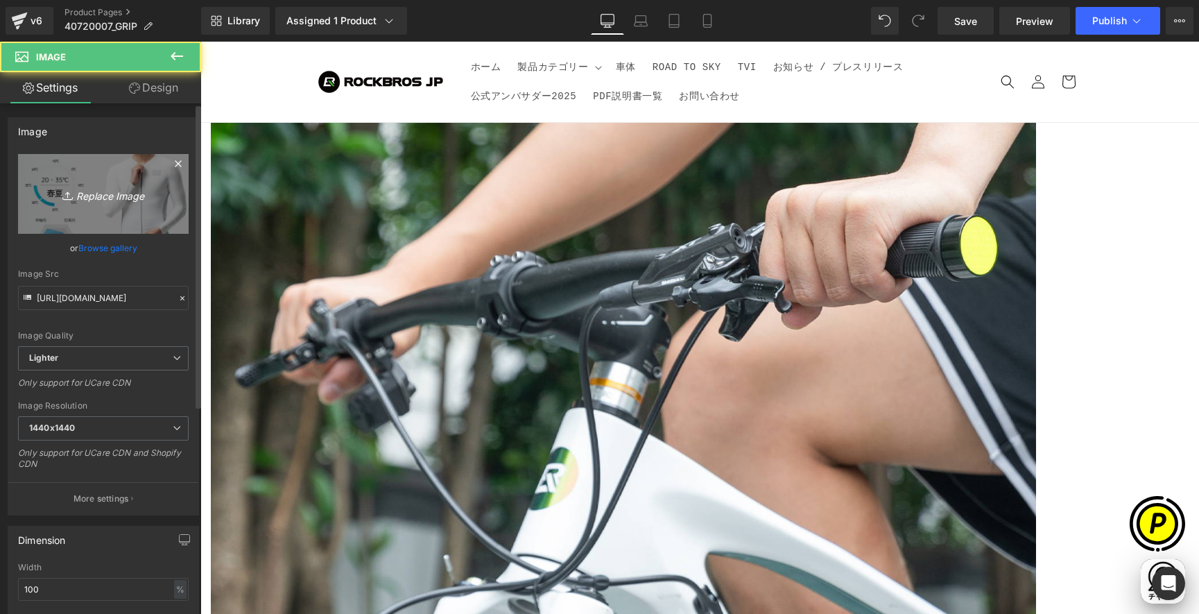
click at [105, 172] on link "Replace Image" at bounding box center [103, 194] width 171 height 80
type input "C:\fakepath\40720007-2.jpg"
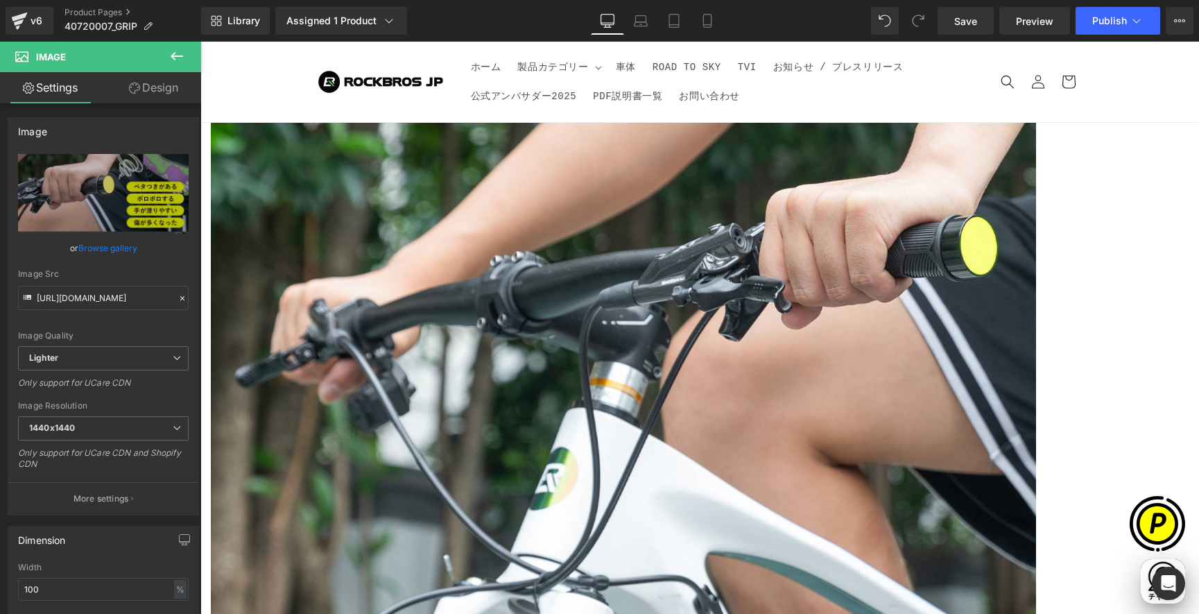
type input "[URL][DOMAIN_NAME]"
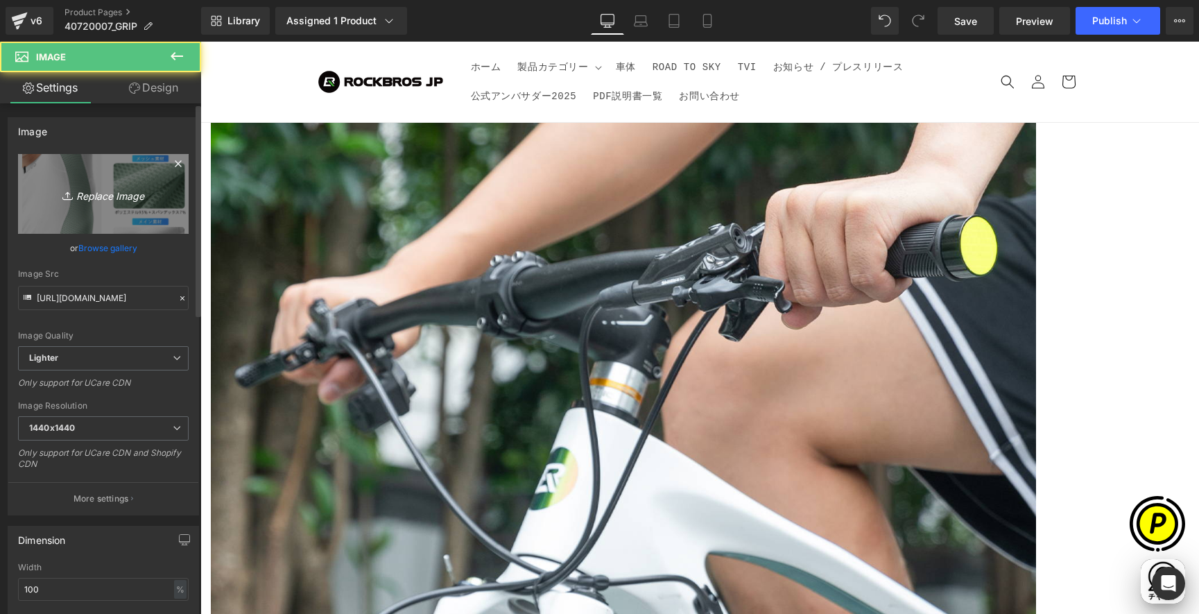
click at [66, 184] on link "Replace Image" at bounding box center [103, 194] width 171 height 80
type input "C:\fakepath\40720007-3.jpg"
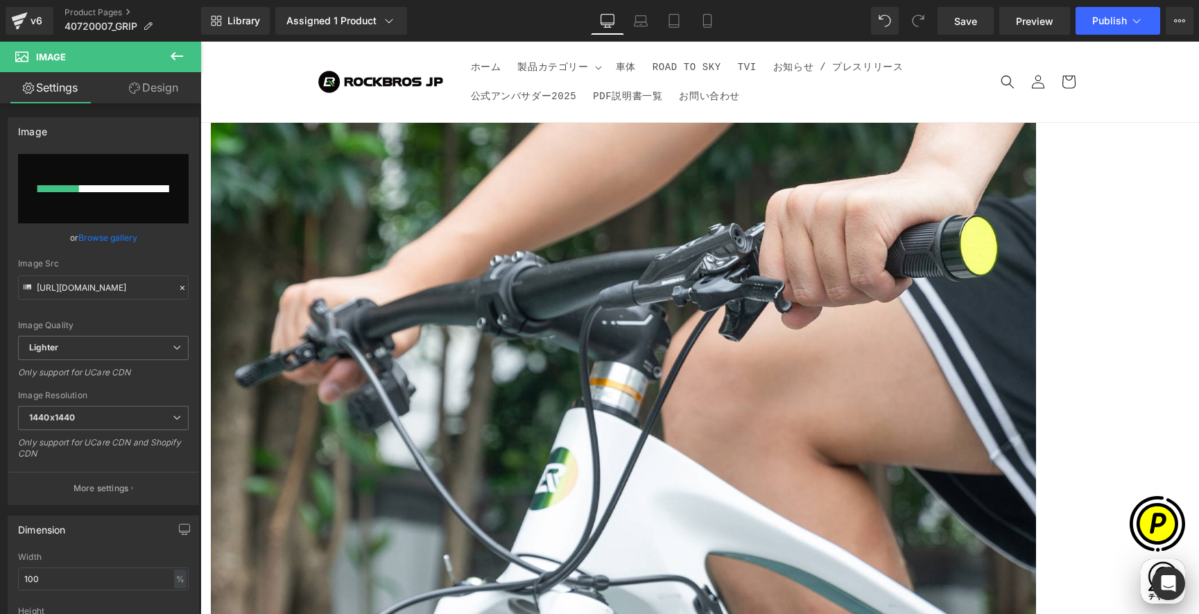
scroll to position [0, 541]
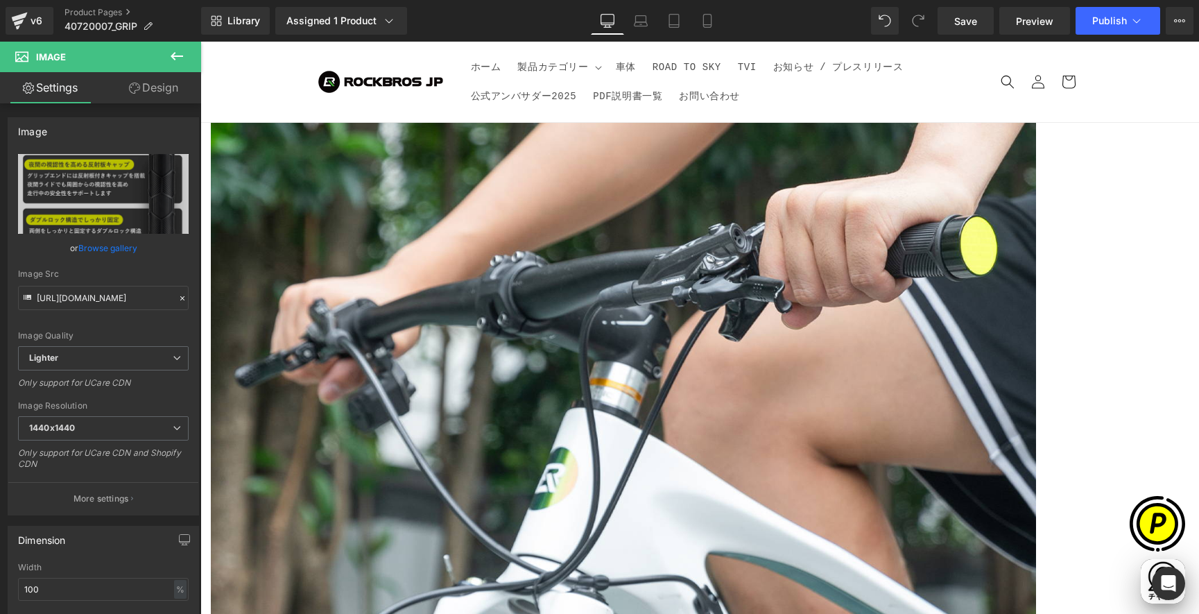
type input "[URL][DOMAIN_NAME]"
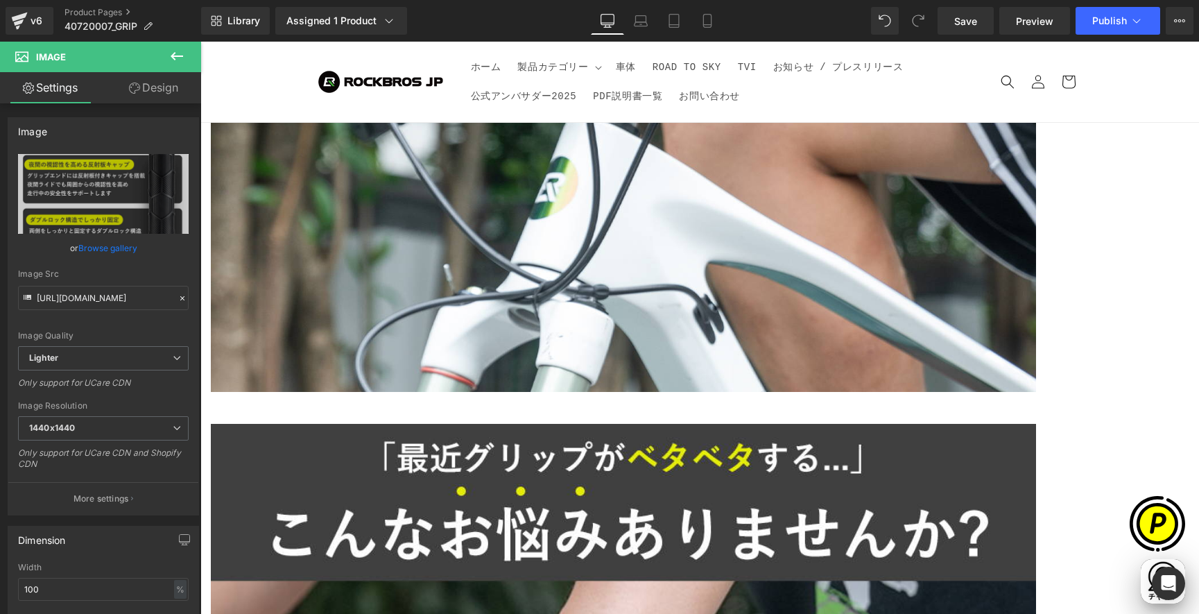
scroll to position [3443, 0]
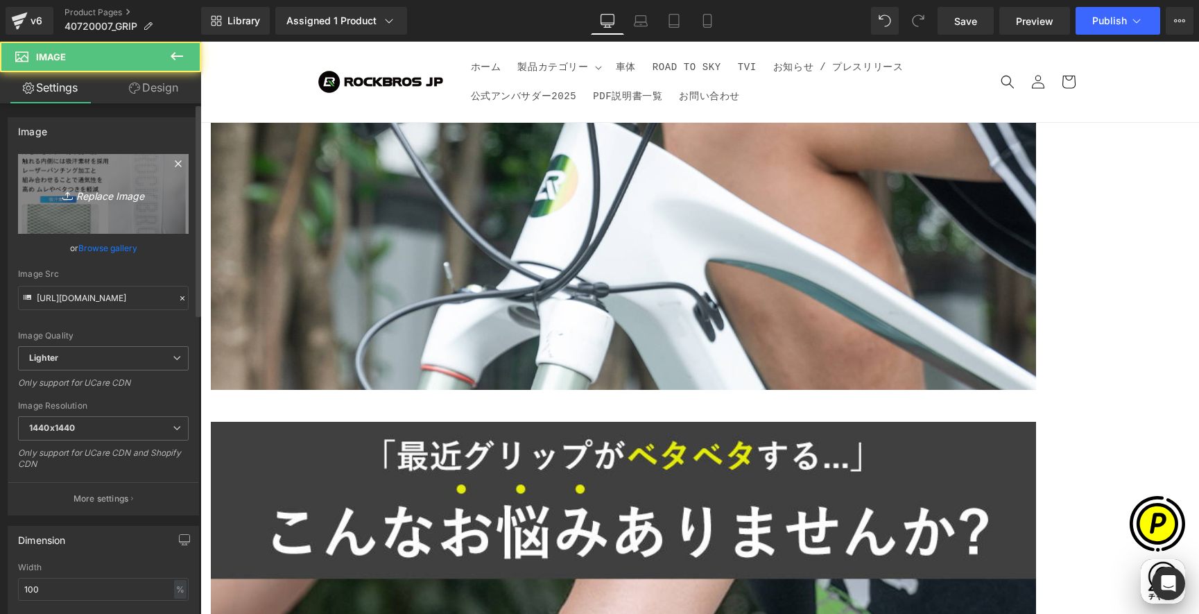
click at [65, 184] on link "Replace Image" at bounding box center [103, 194] width 171 height 80
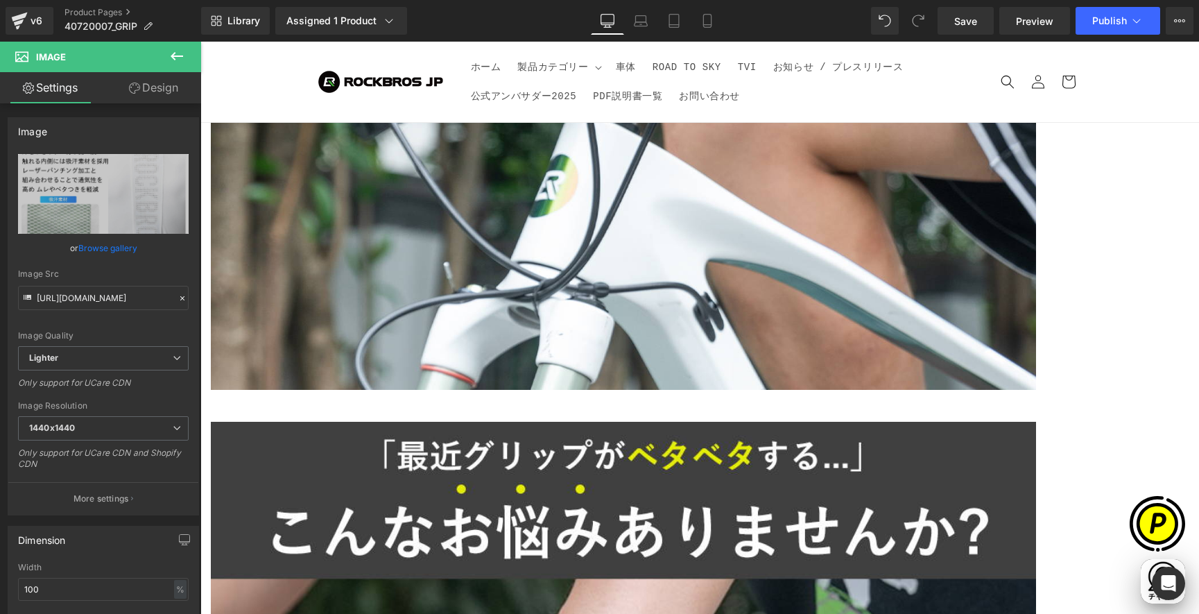
scroll to position [0, 270]
type input "C:\fakepath\40720007-4.jpg"
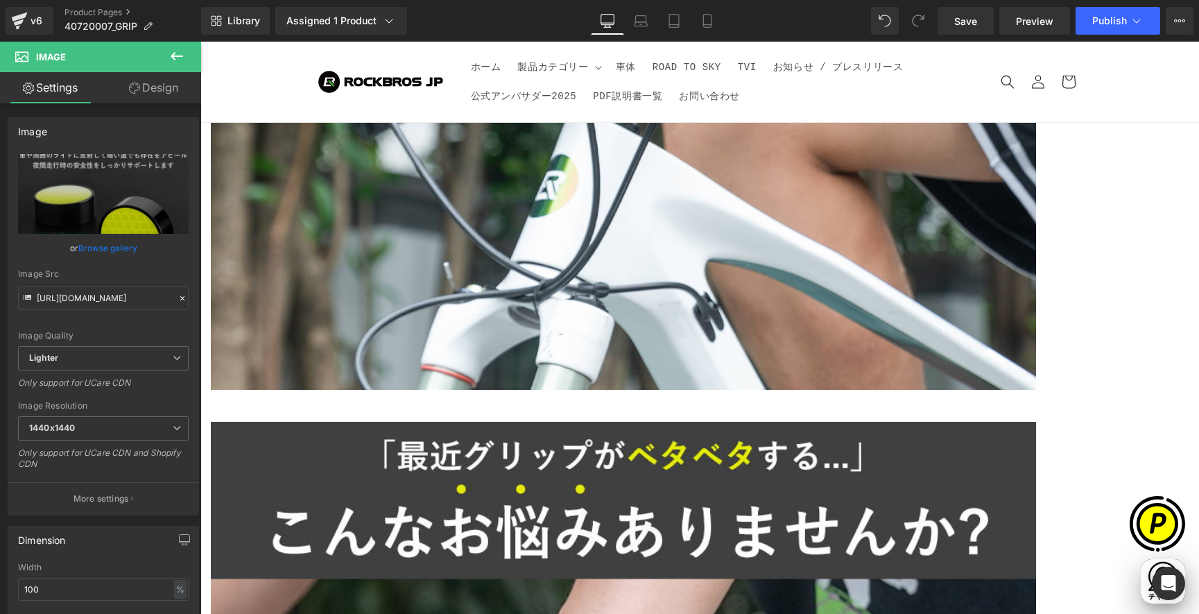
type input "[URL][DOMAIN_NAME]"
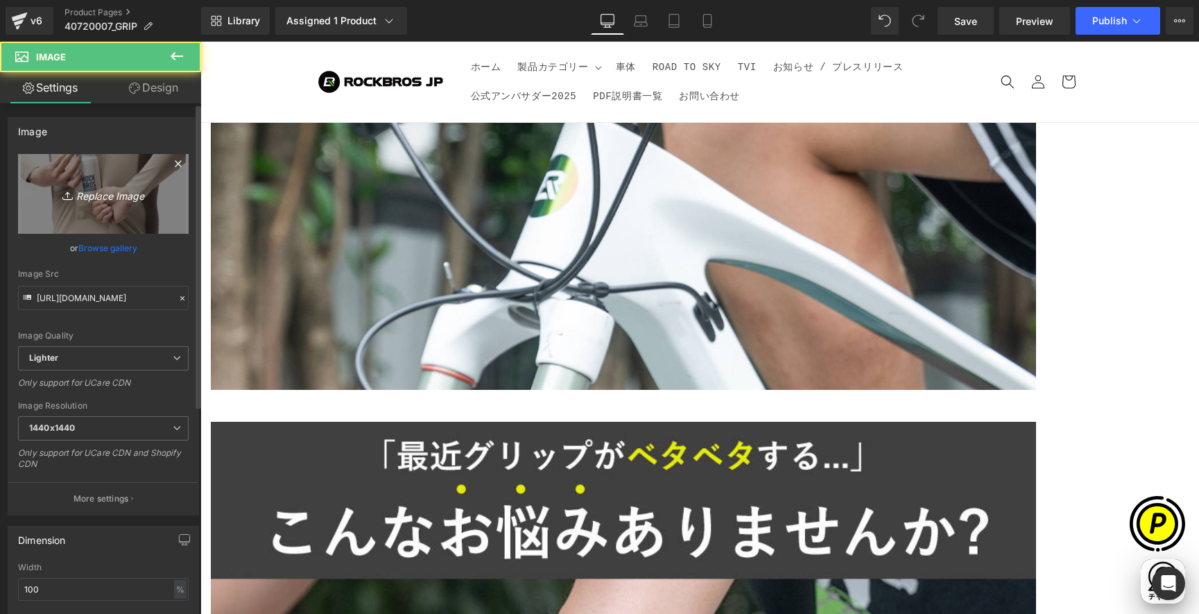
click at [69, 218] on link "Replace Image" at bounding box center [103, 194] width 171 height 80
type input "C:\fakepath\40720007-5.jpg"
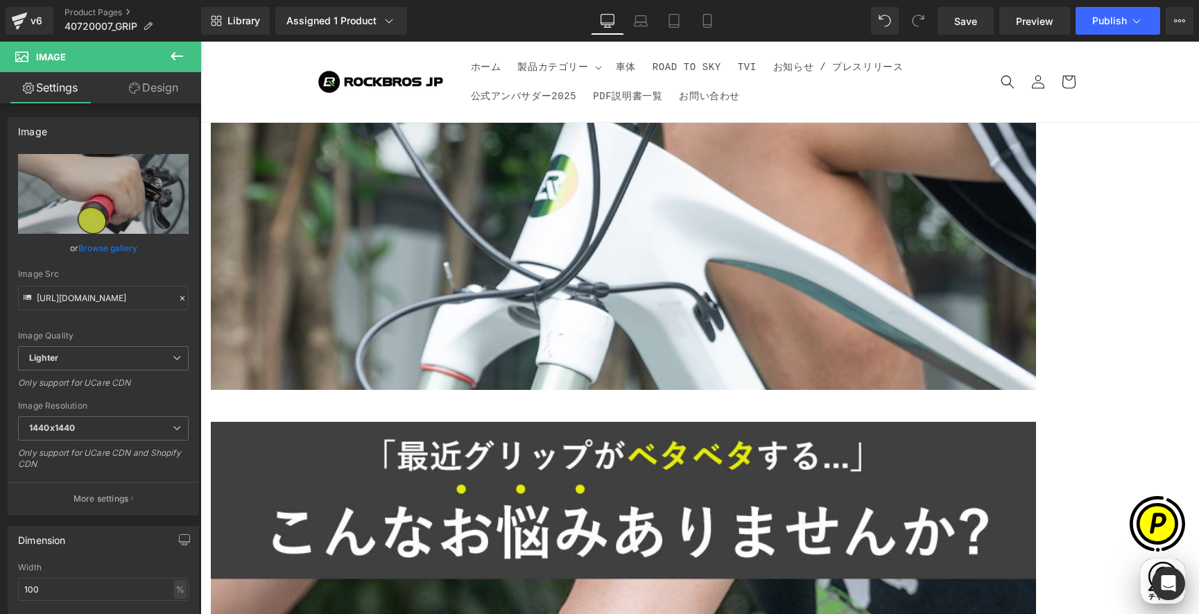
type input "[URL][DOMAIN_NAME]"
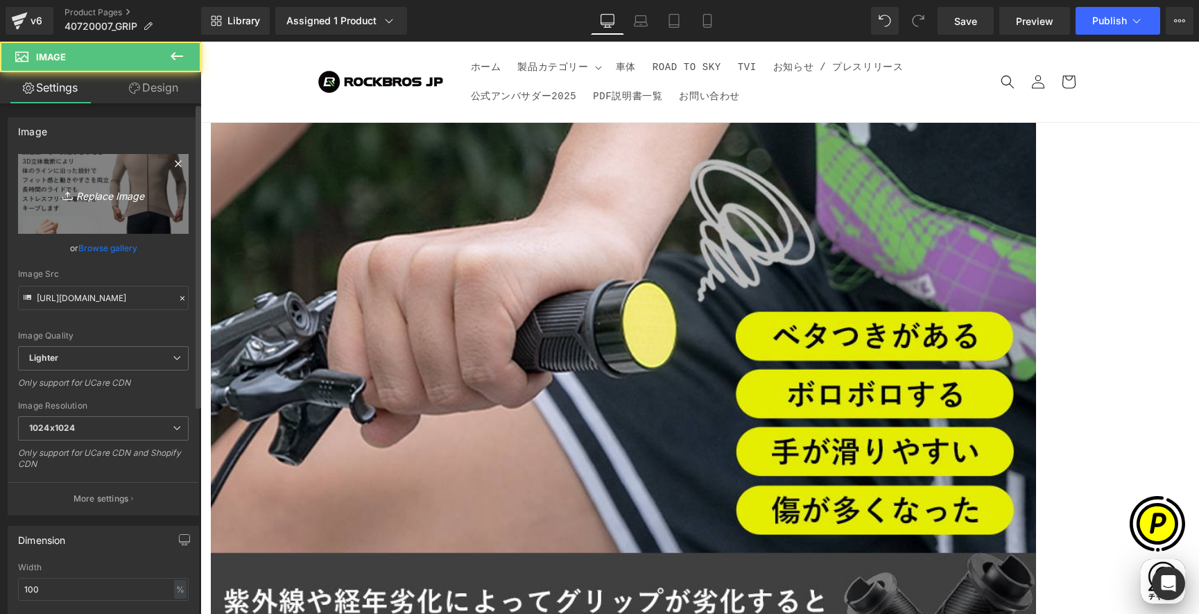
click at [89, 176] on link "Replace Image" at bounding box center [103, 194] width 171 height 80
type input "C:\fakepath\40720007-6.jpg"
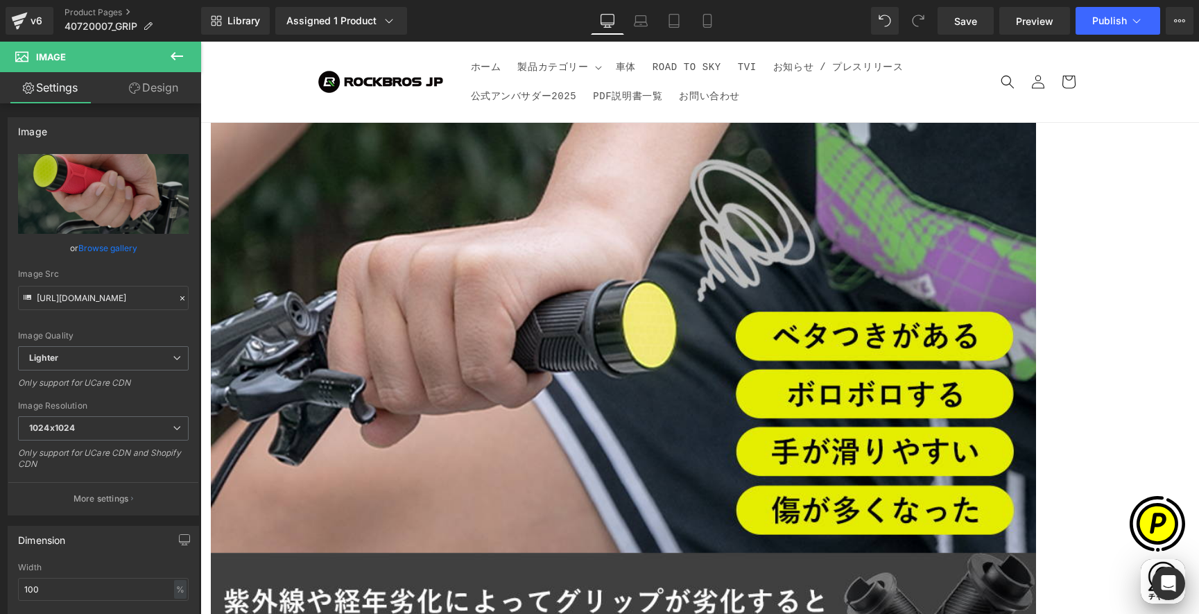
type input "[URL][DOMAIN_NAME]"
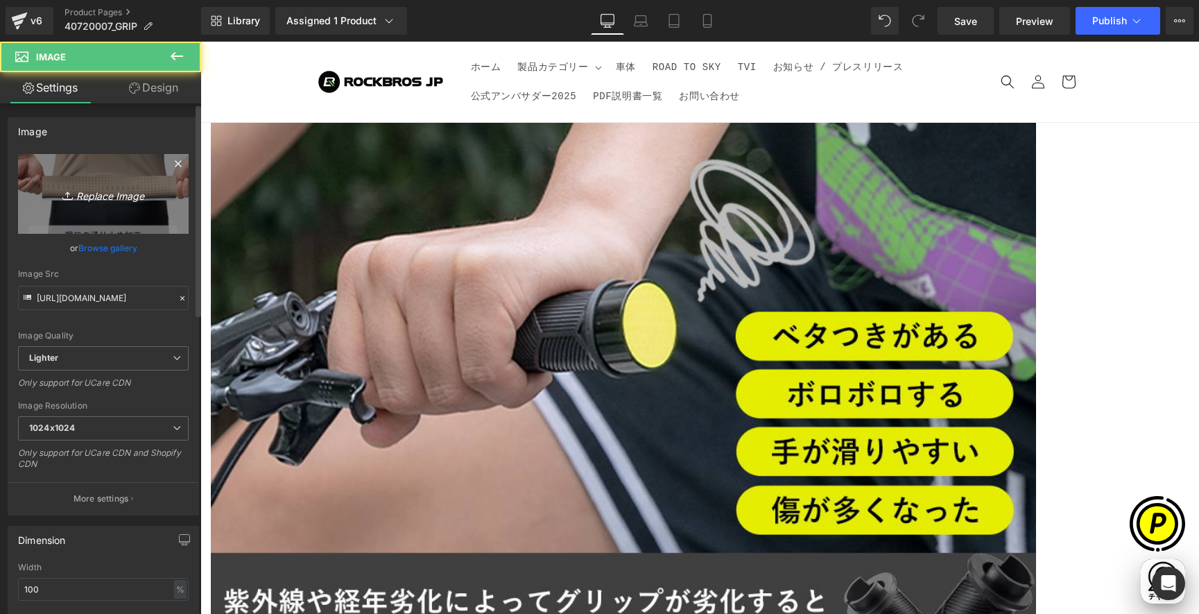
click at [94, 189] on icon "Replace Image" at bounding box center [103, 193] width 111 height 17
type input "C:\fakepath\40720007-7.jpg"
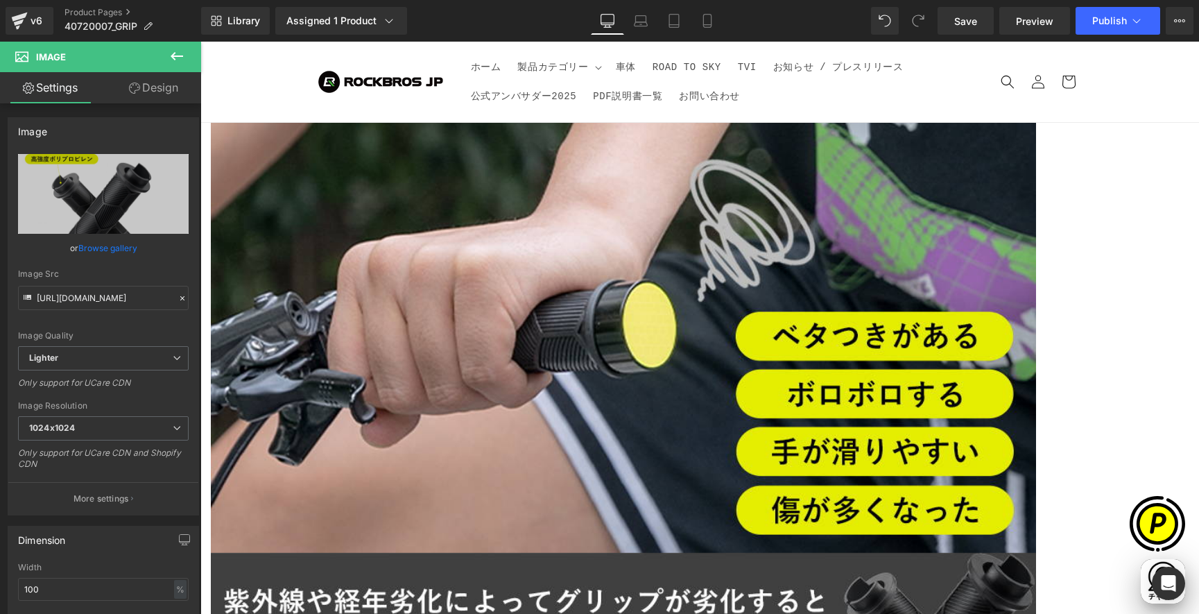
type input "[URL][DOMAIN_NAME]"
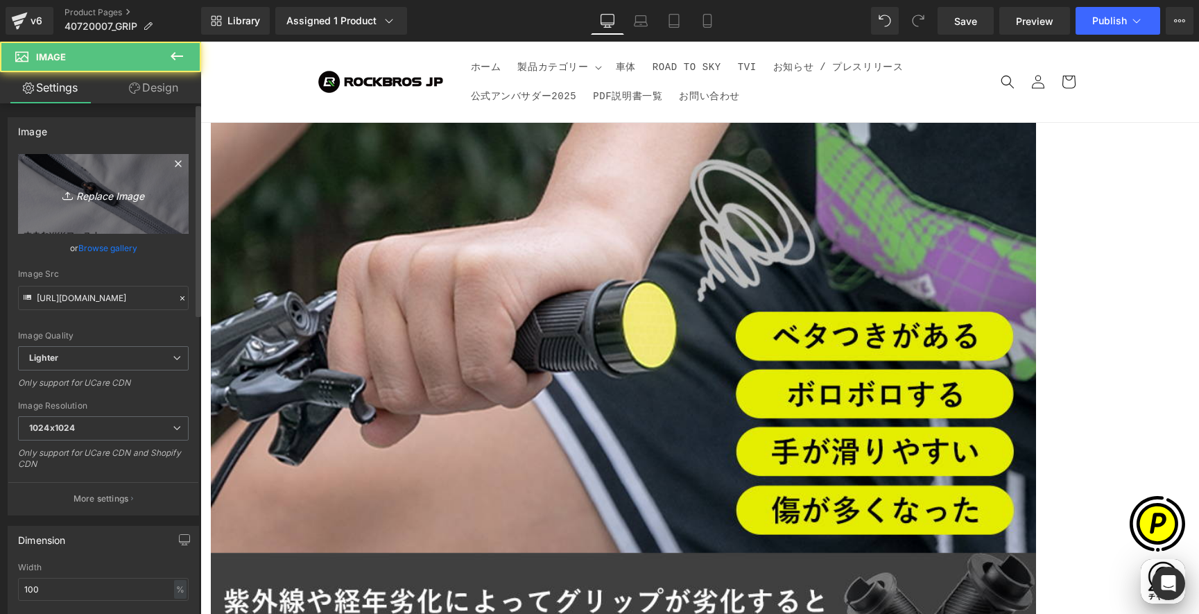
click at [80, 210] on link "Replace Image" at bounding box center [103, 194] width 171 height 80
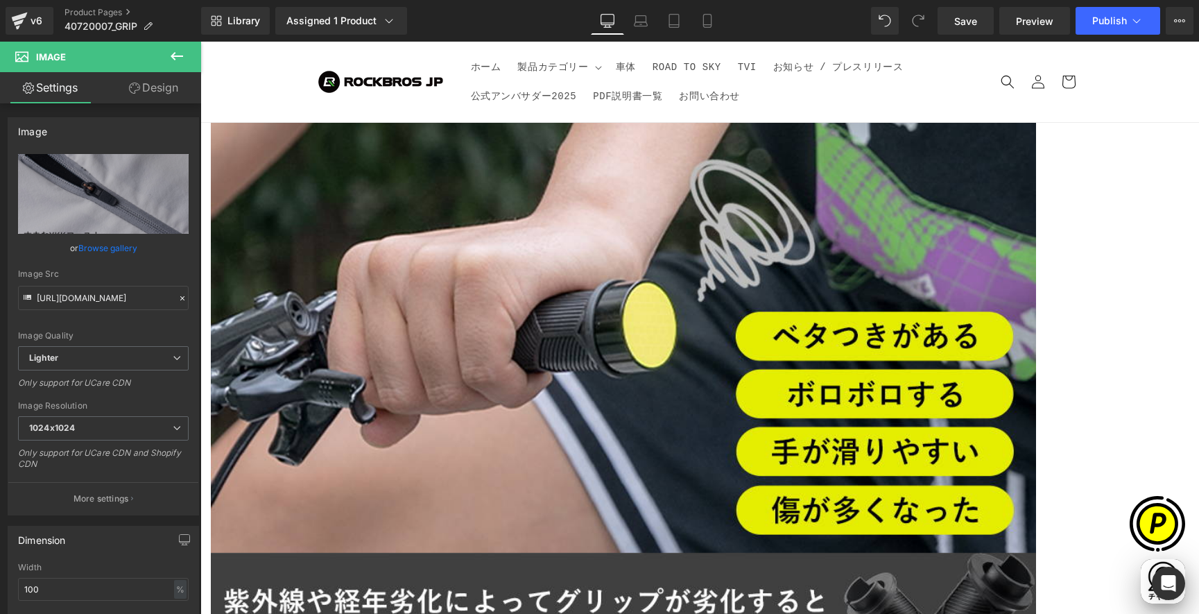
type input "C:\fakepath\40720007-8.jpg"
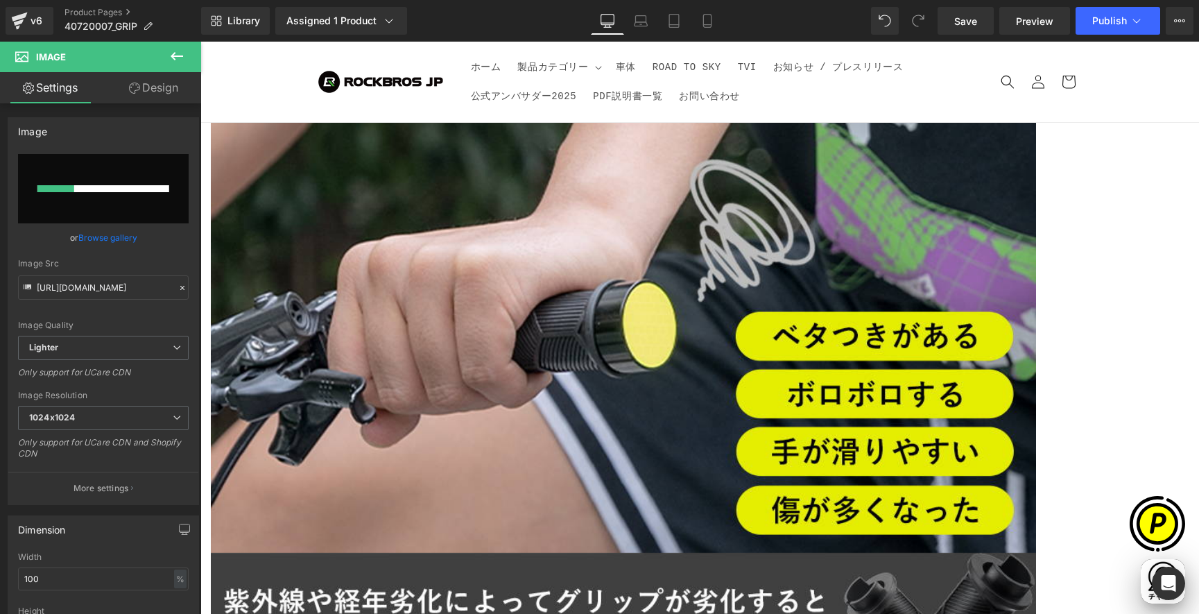
scroll to position [0, 0]
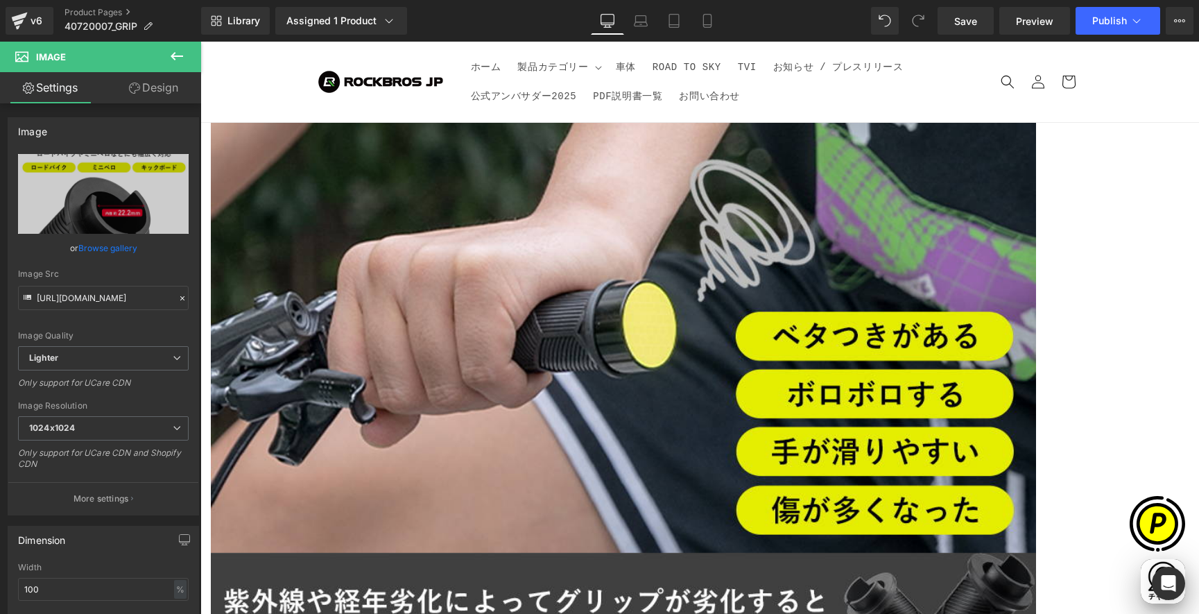
type input "[URL][DOMAIN_NAME]"
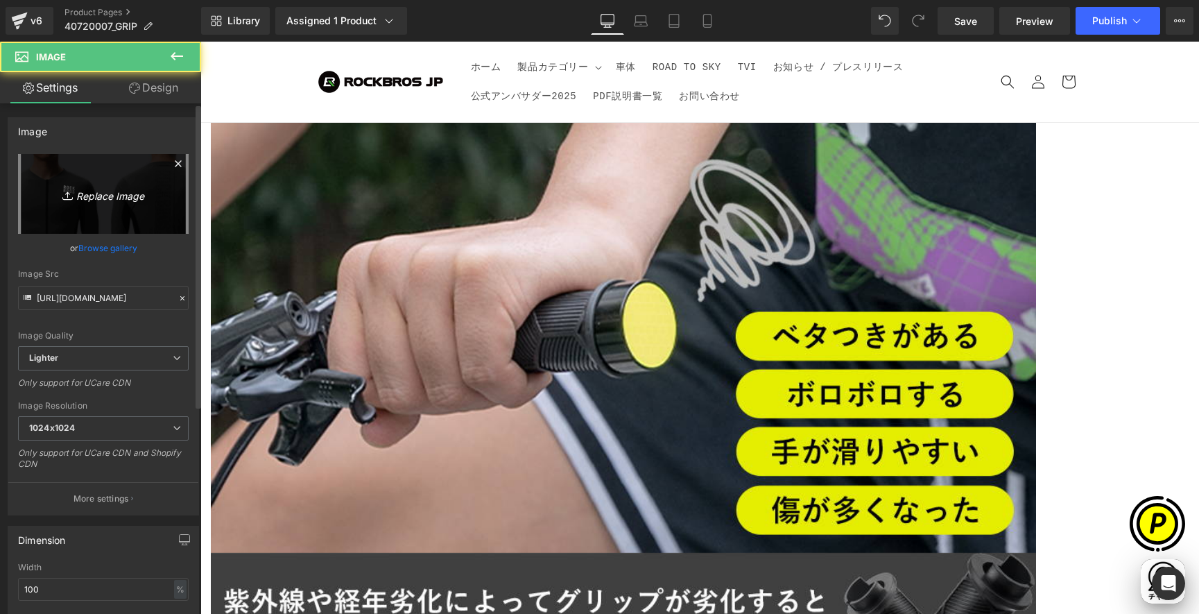
click at [80, 203] on link "Replace Image" at bounding box center [103, 194] width 171 height 80
type input "C:\fakepath\40720007-9.jpg"
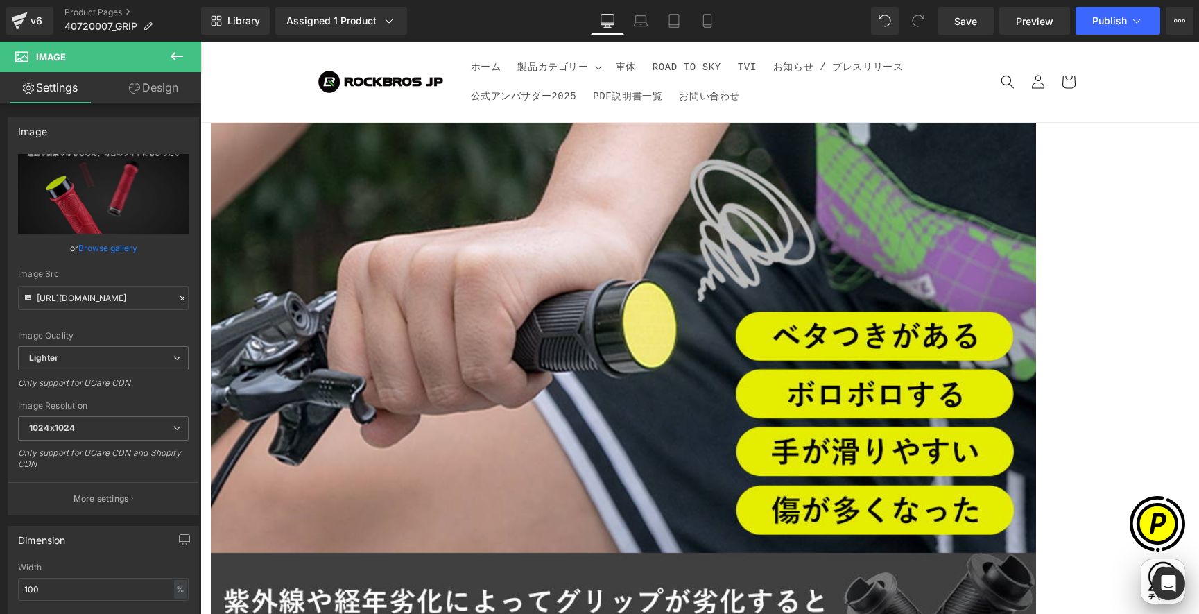
type input "[URL][DOMAIN_NAME]"
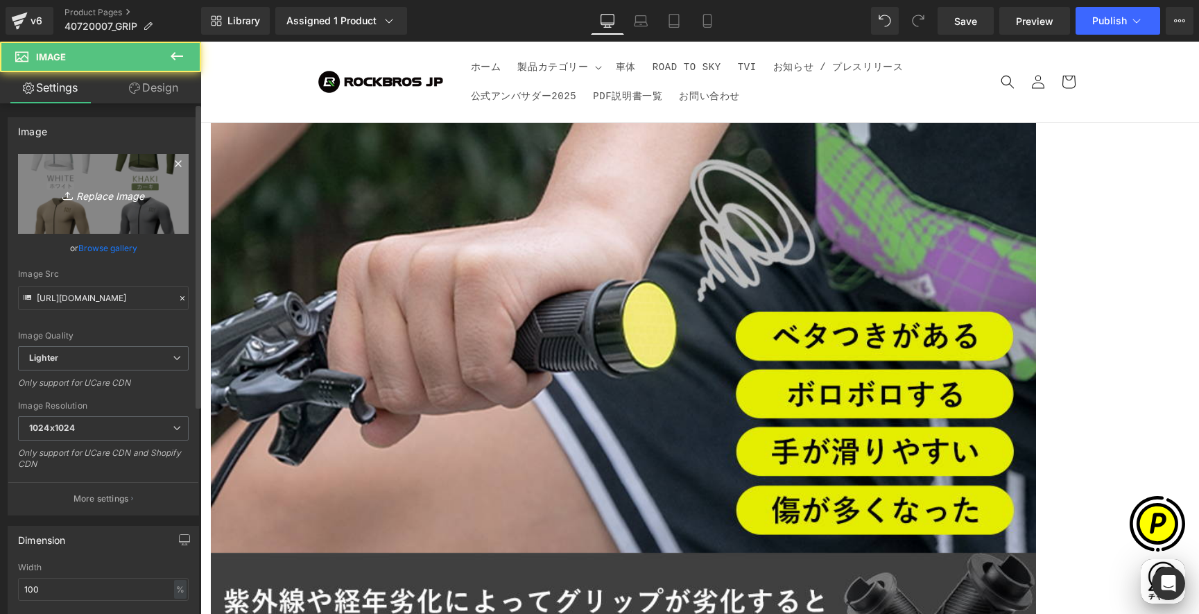
click at [98, 194] on icon "Replace Image" at bounding box center [103, 193] width 111 height 17
type input "C:\fakepath\40720007-10.jpg"
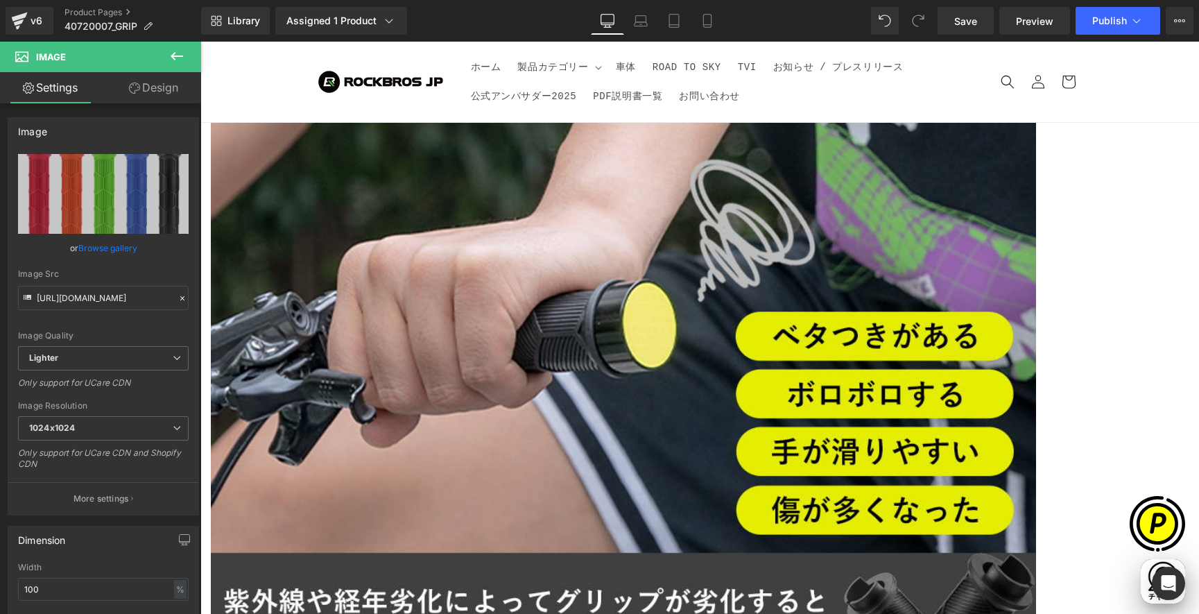
scroll to position [0, 0]
type input "[URL][DOMAIN_NAME]"
click at [200, 42] on span "Carousel" at bounding box center [200, 42] width 0 height 0
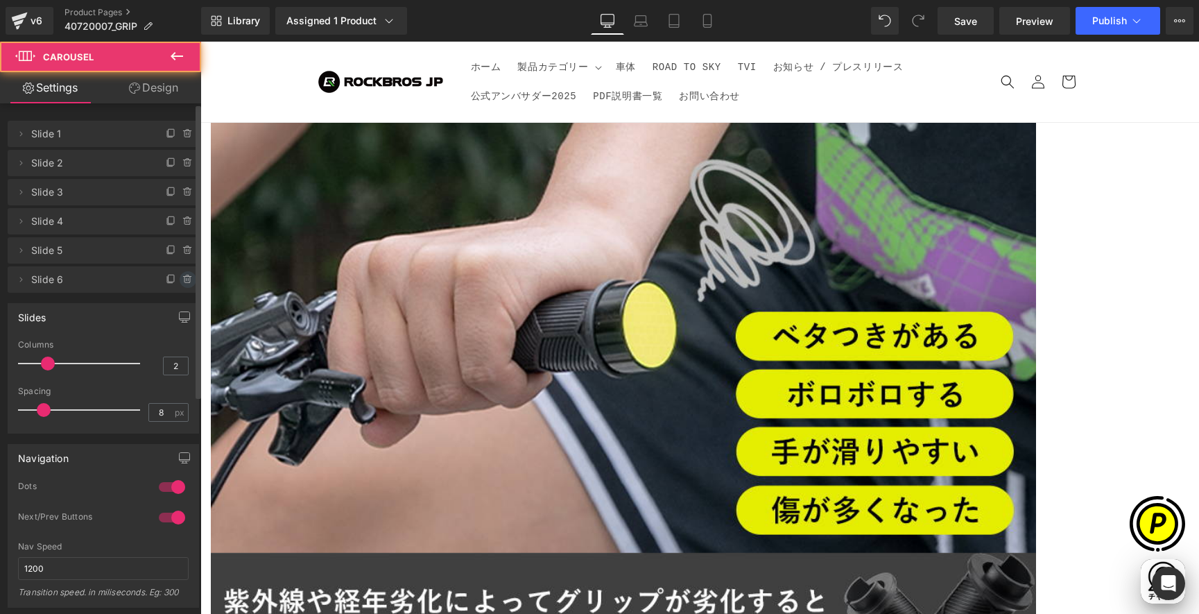
scroll to position [0, 270]
click at [182, 277] on icon at bounding box center [187, 279] width 11 height 11
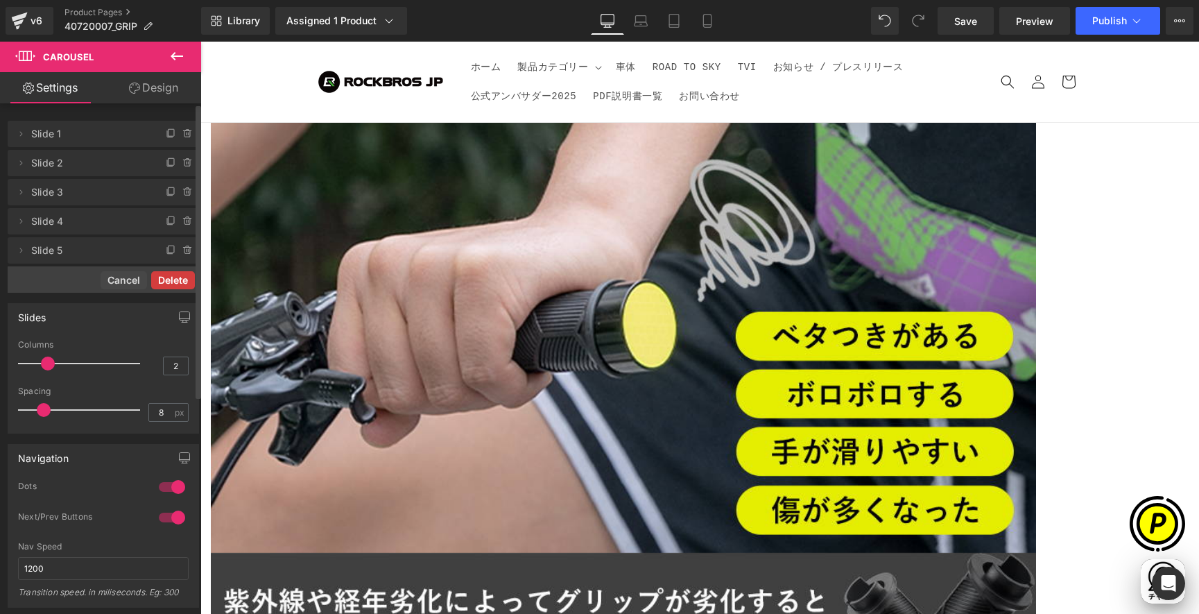
click at [176, 277] on button "Delete" at bounding box center [173, 280] width 44 height 18
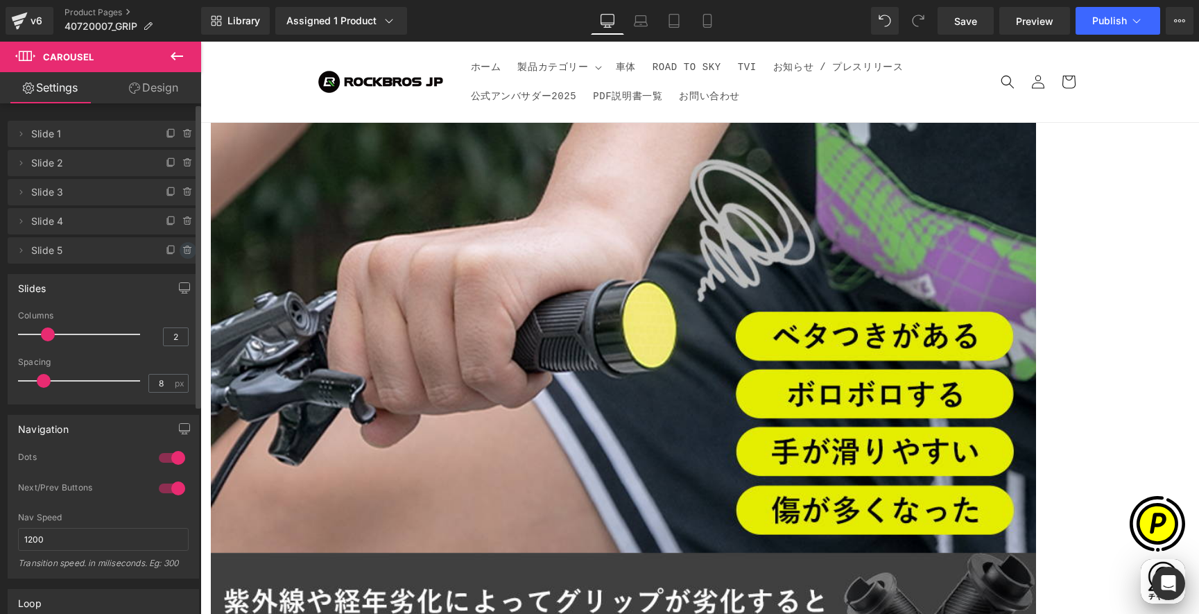
click at [187, 250] on icon at bounding box center [187, 250] width 0 height 3
click at [174, 248] on button "Delete" at bounding box center [173, 251] width 44 height 18
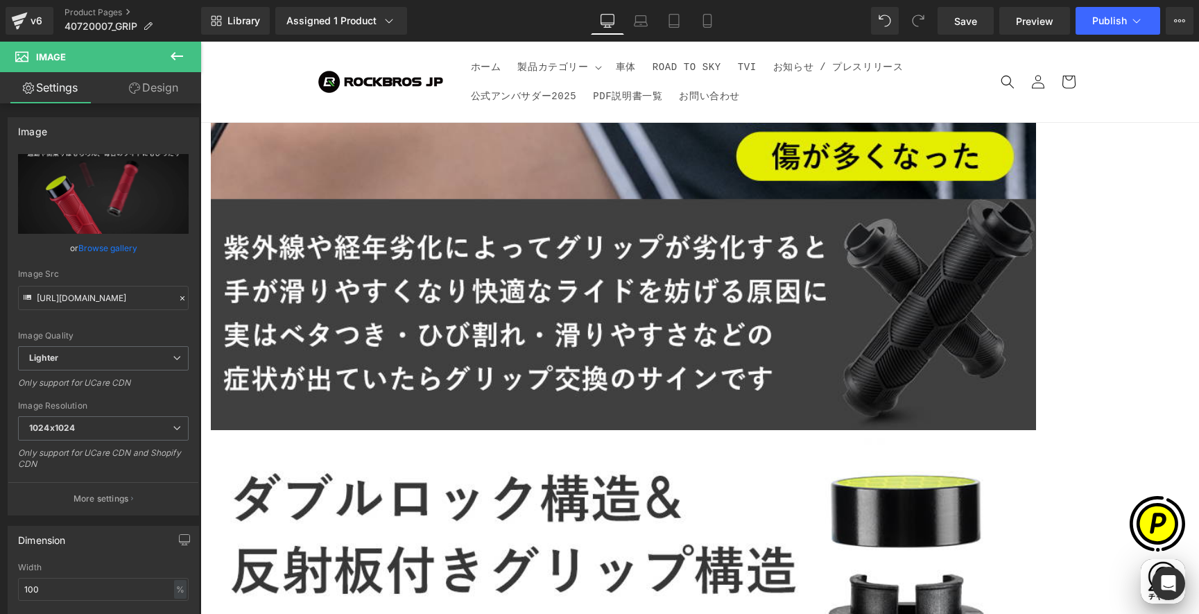
scroll to position [4257, 0]
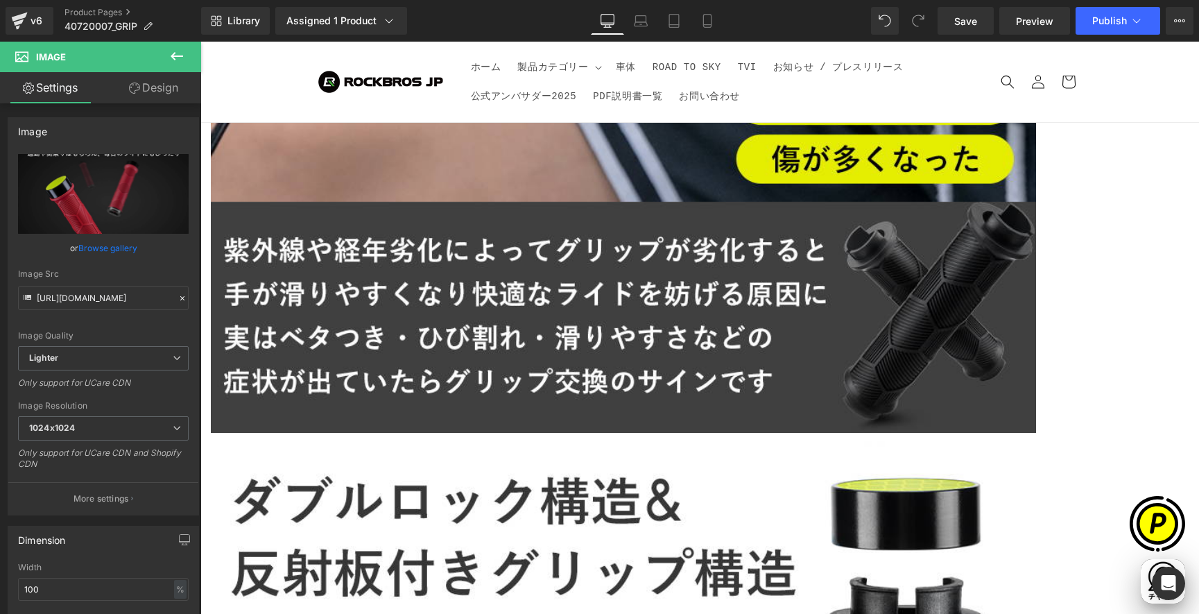
click at [200, 42] on span "Row" at bounding box center [200, 42] width 0 height 0
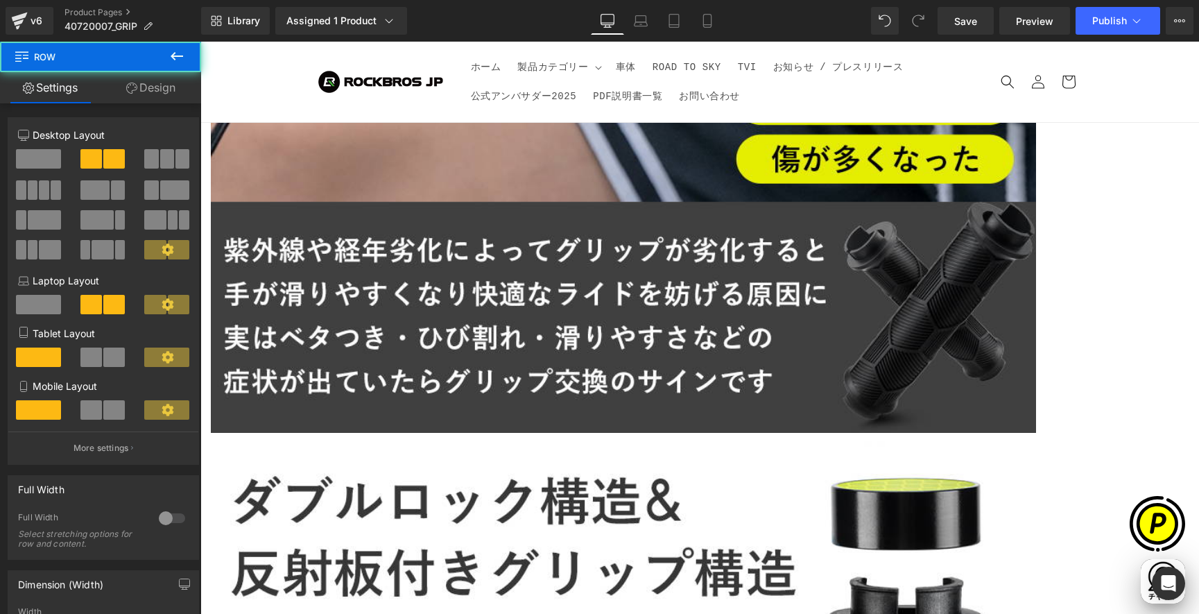
scroll to position [0, 0]
drag, startPoint x: 935, startPoint y: 234, endPoint x: 944, endPoint y: 246, distance: 14.3
click at [200, 42] on icon at bounding box center [200, 42] width 0 height 0
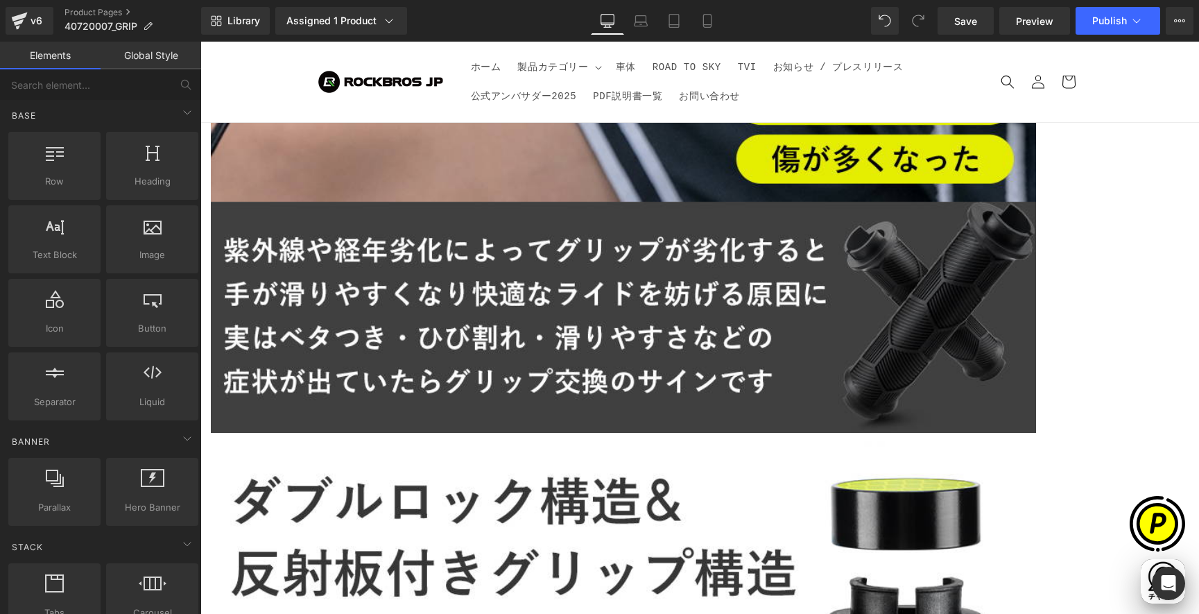
click at [200, 42] on icon at bounding box center [200, 42] width 0 height 0
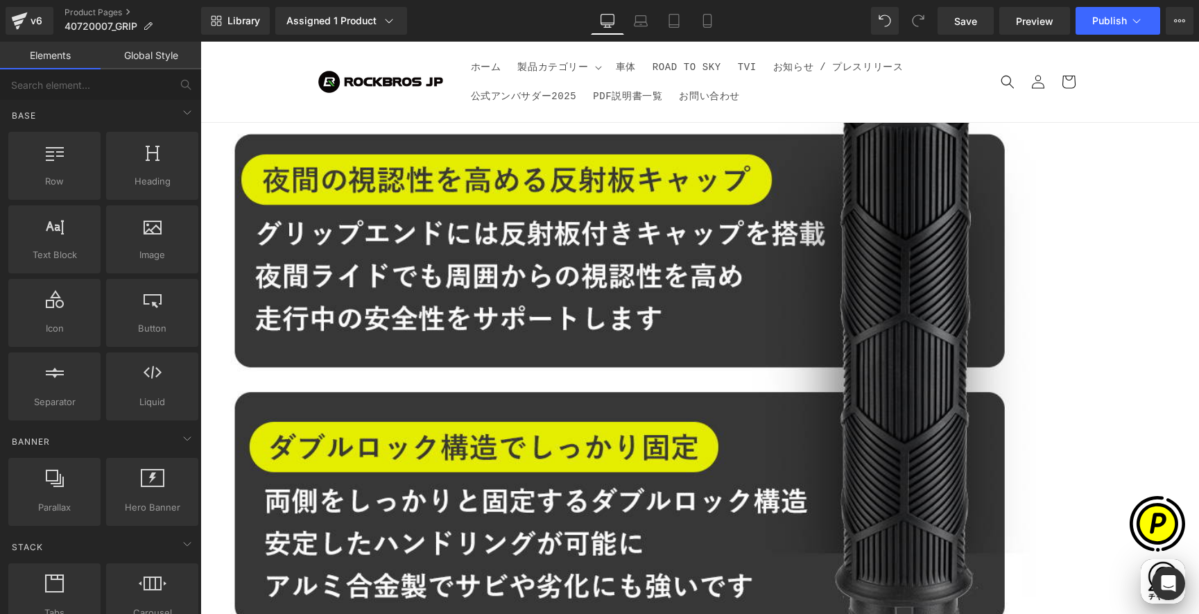
scroll to position [4793, 0]
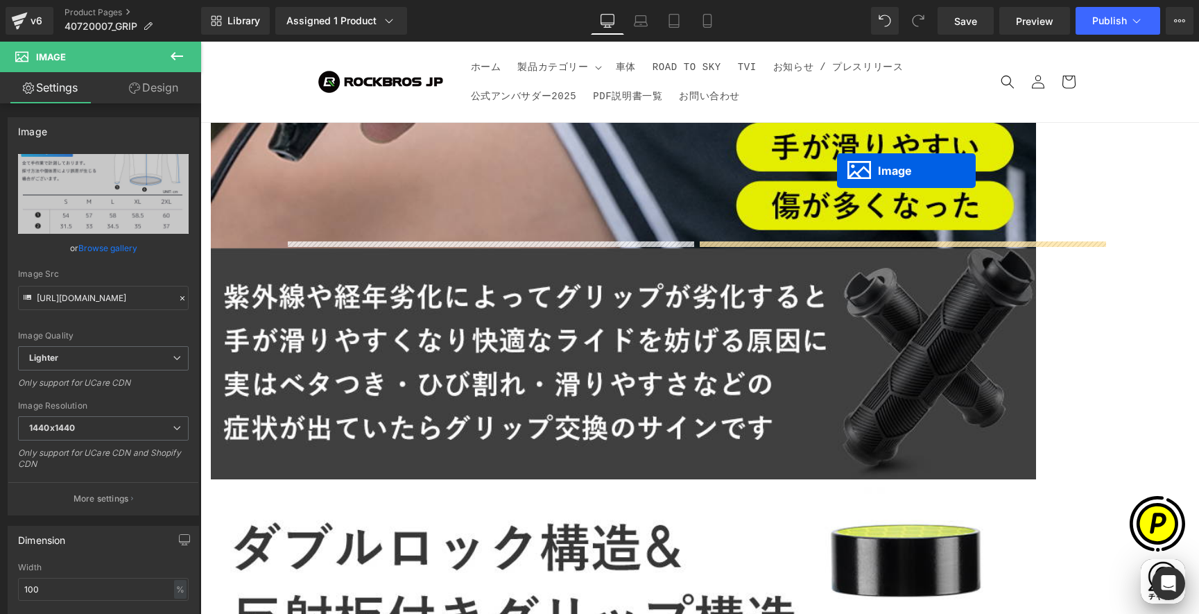
scroll to position [4197, 0]
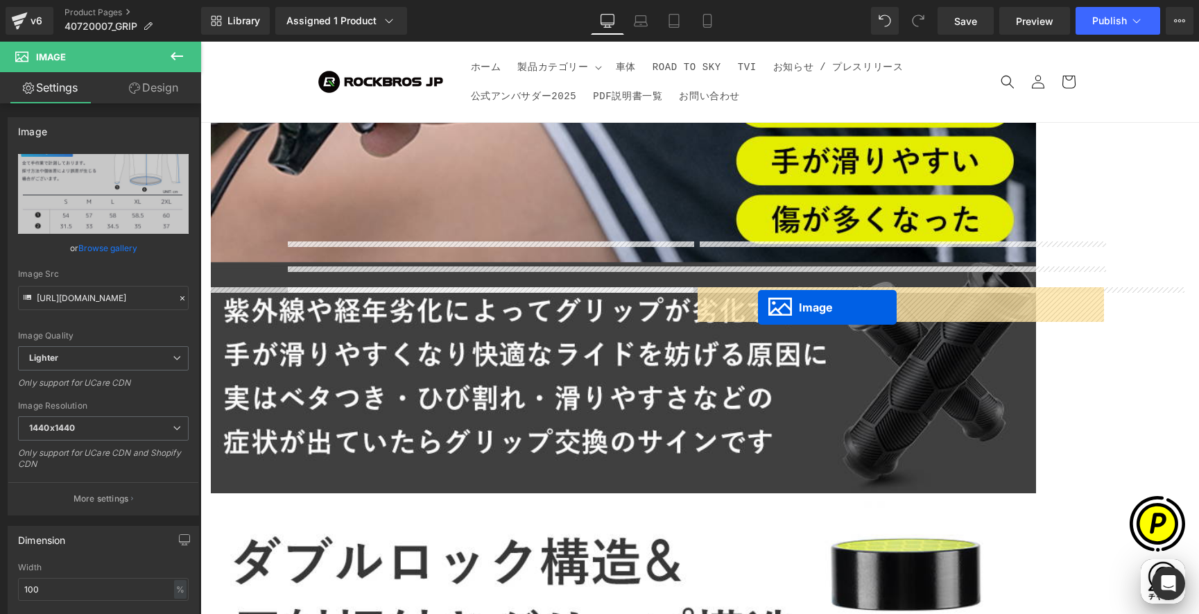
drag, startPoint x: 465, startPoint y: 302, endPoint x: 758, endPoint y: 307, distance: 293.4
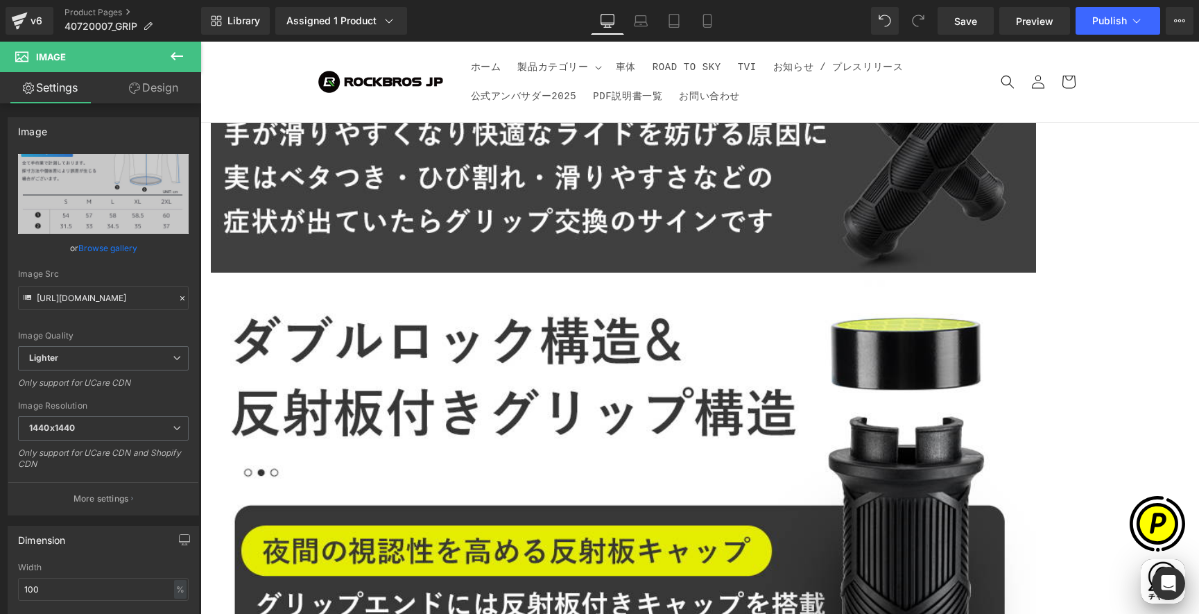
scroll to position [4400, 0]
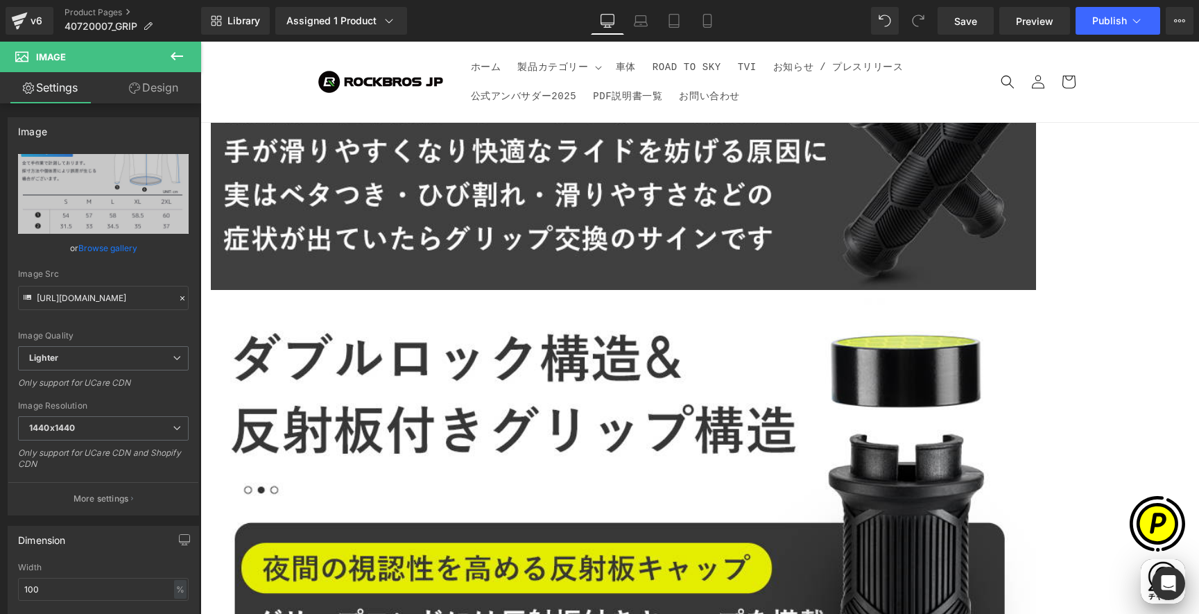
click at [273, 118] on div "Sale Off (P) Image" at bounding box center [699, 407] width 985 height 9115
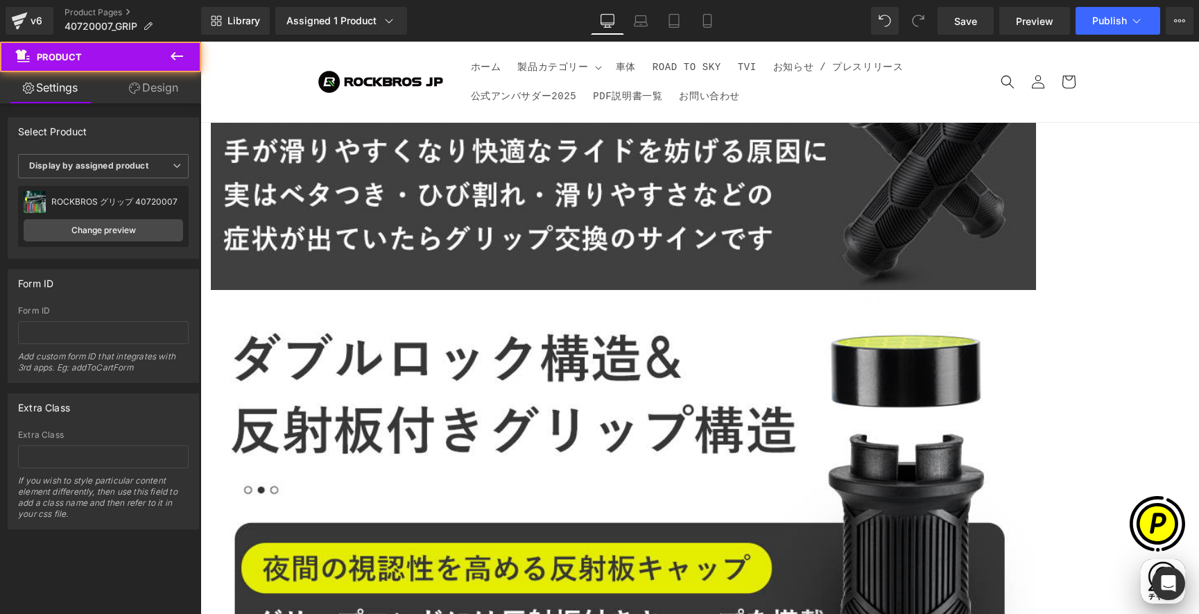
click at [200, 42] on span "Row" at bounding box center [200, 42] width 0 height 0
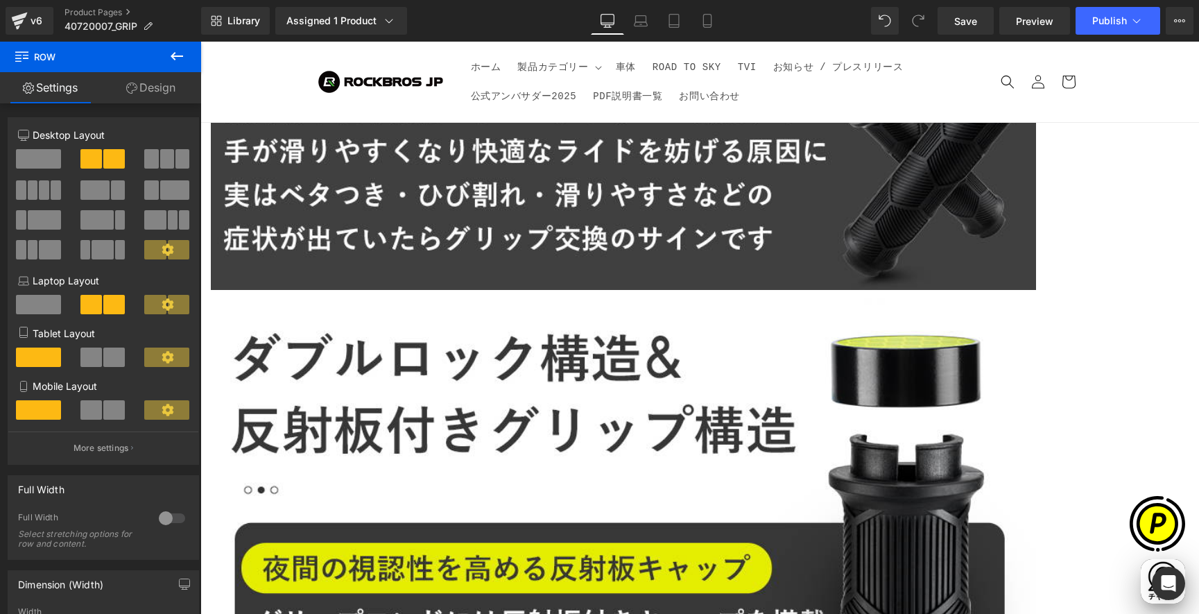
click at [200, 42] on icon at bounding box center [200, 42] width 0 height 0
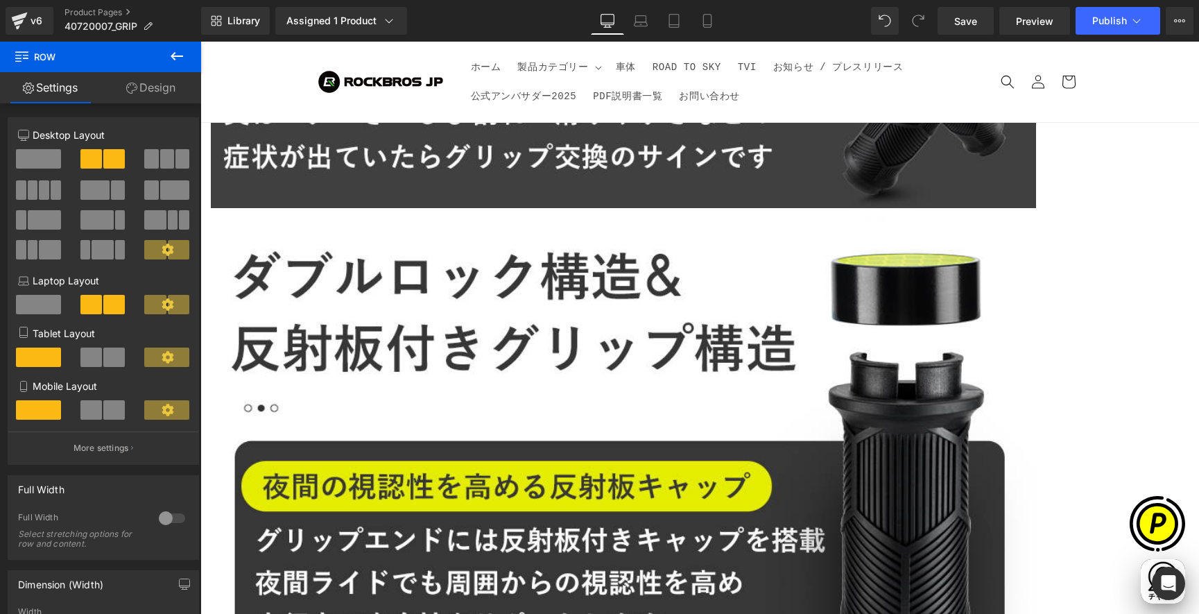
scroll to position [4464, 0]
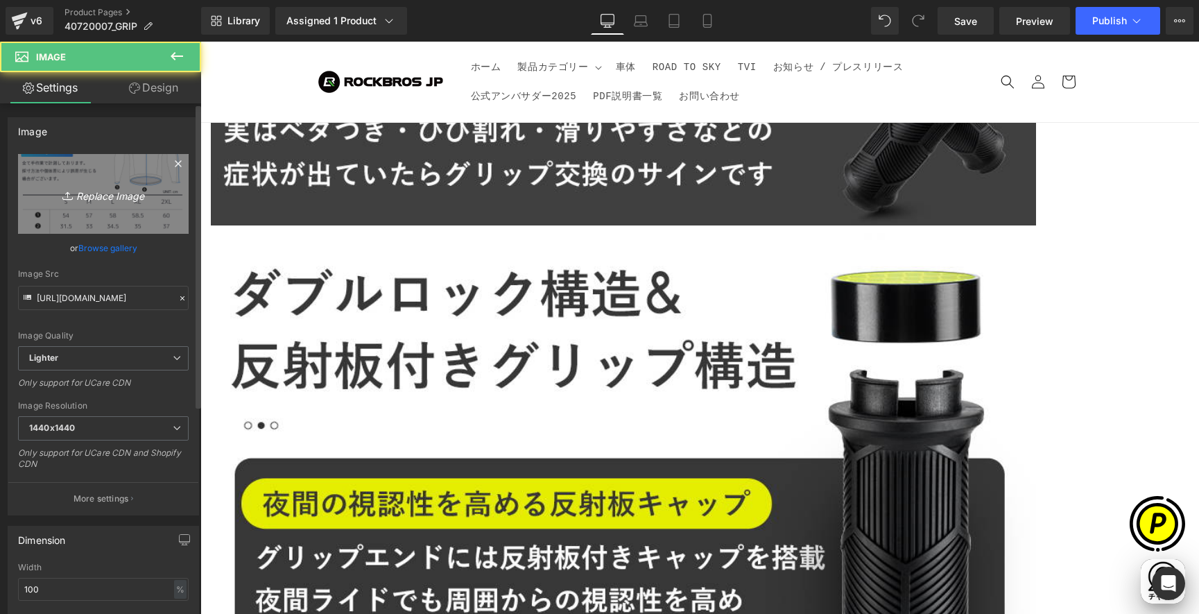
click at [146, 178] on link "Replace Image" at bounding box center [103, 194] width 171 height 80
type input "C:\fakepath\40720007-10.jpg"
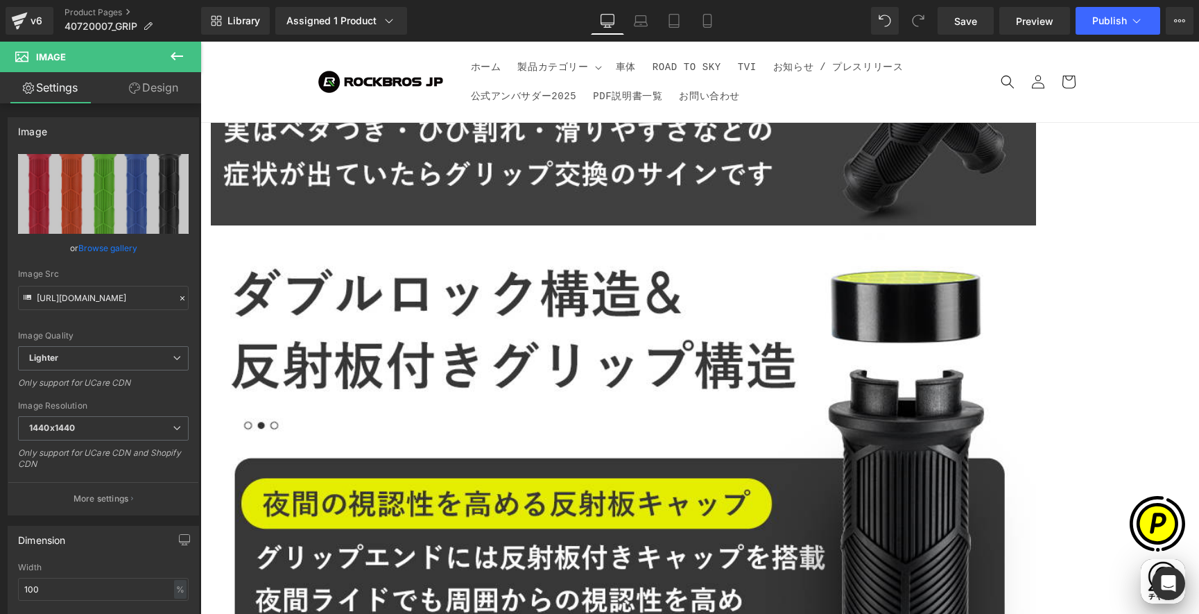
type input "[URL][DOMAIN_NAME]"
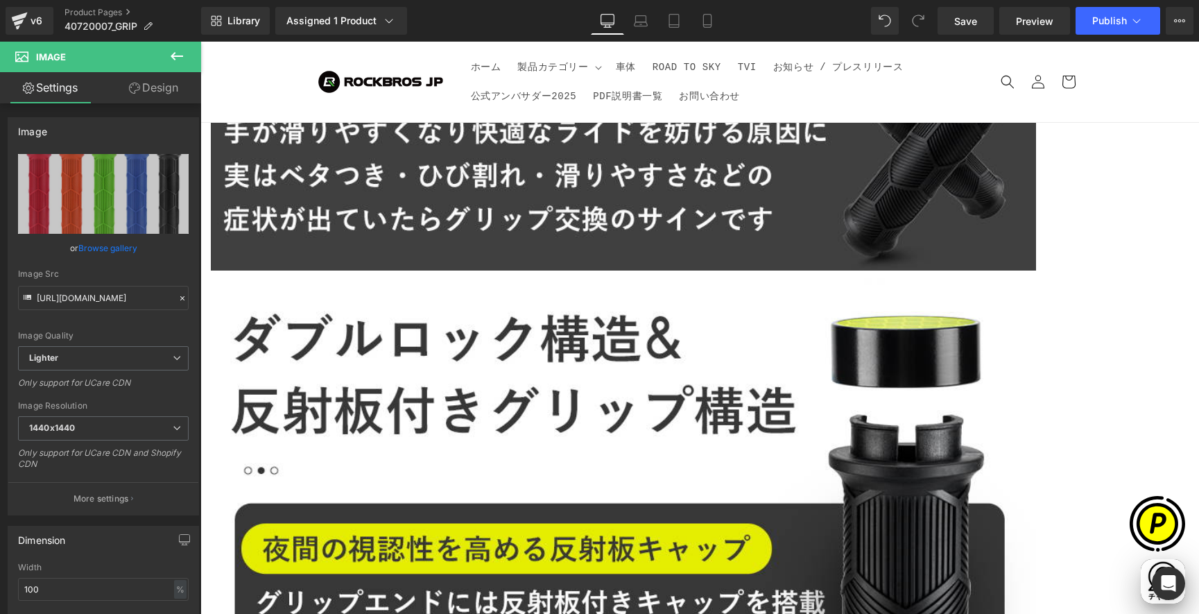
scroll to position [0, 541]
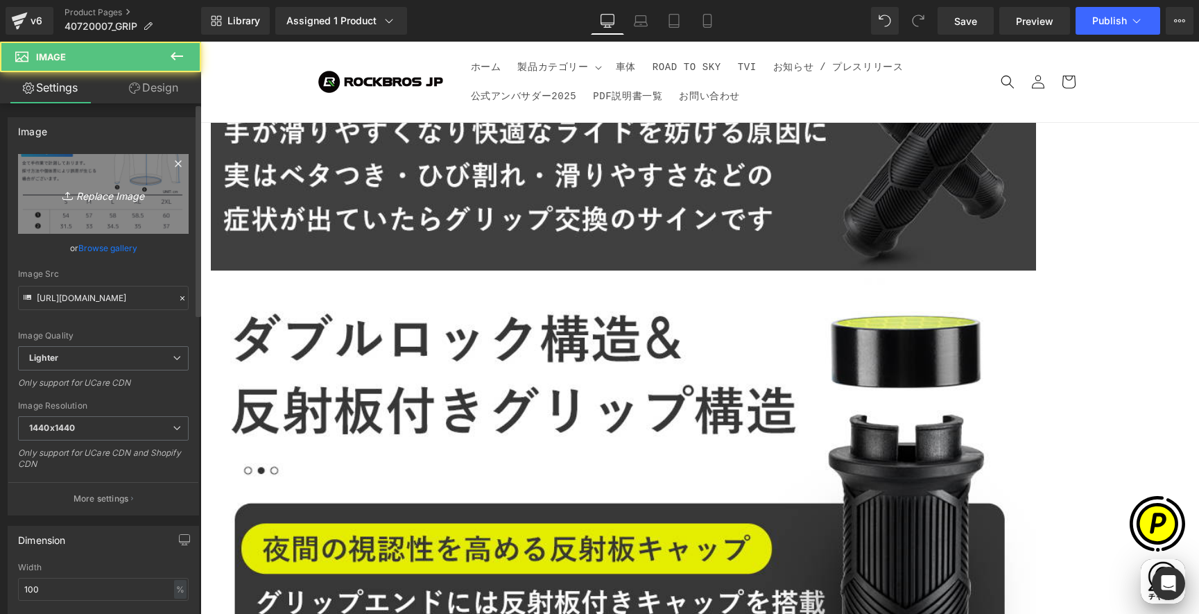
click at [106, 187] on icon "Replace Image" at bounding box center [103, 193] width 111 height 17
type input "C:\fakepath\40720007-11.jpg"
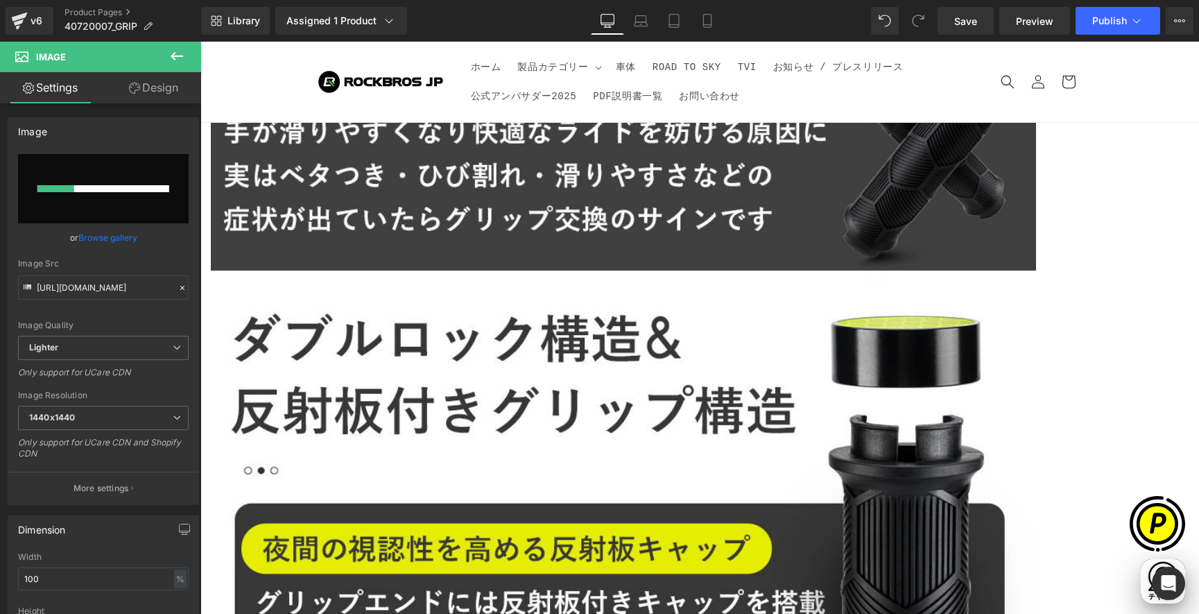
scroll to position [0, 0]
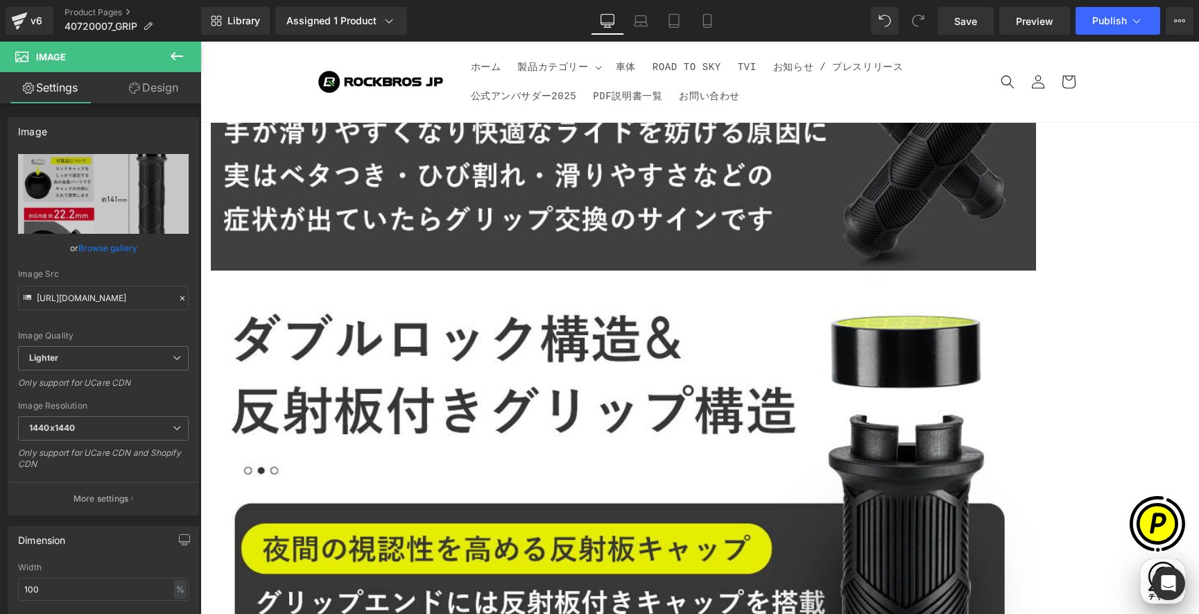
type input "[URL][DOMAIN_NAME]"
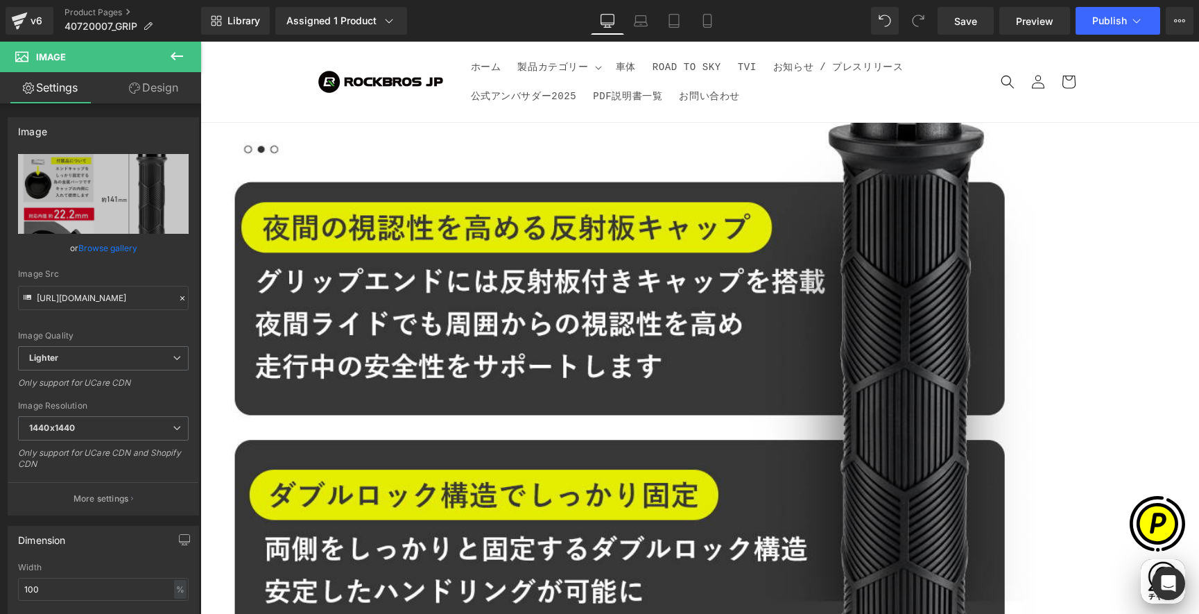
scroll to position [4770, 0]
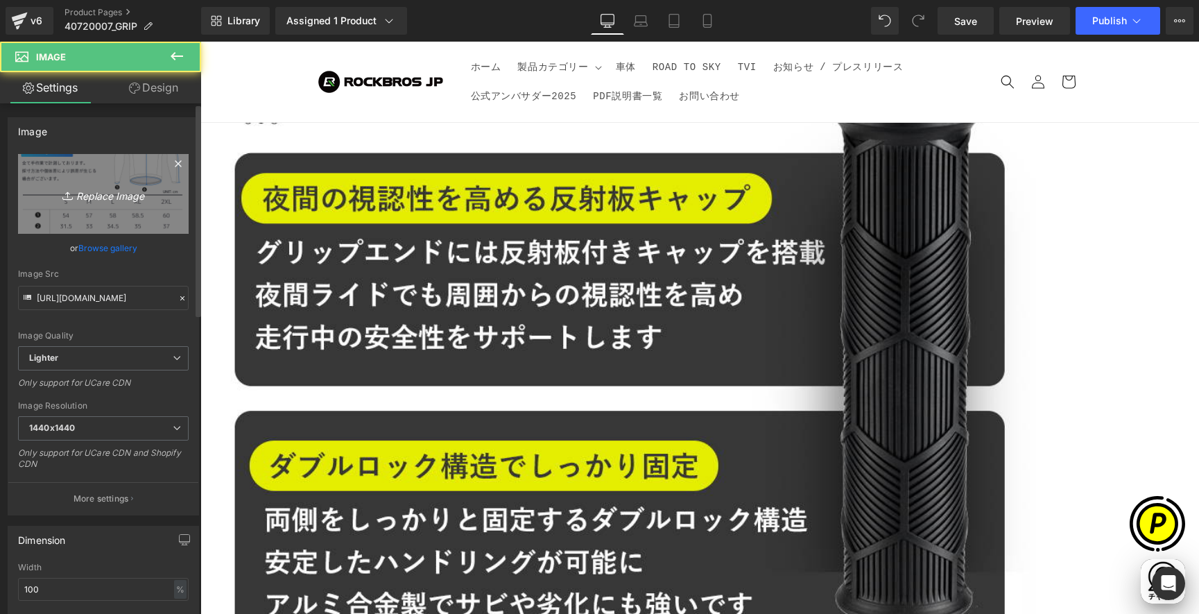
click at [132, 207] on link "Replace Image" at bounding box center [103, 194] width 171 height 80
type input "C:\fakepath\40720007-12.jpg"
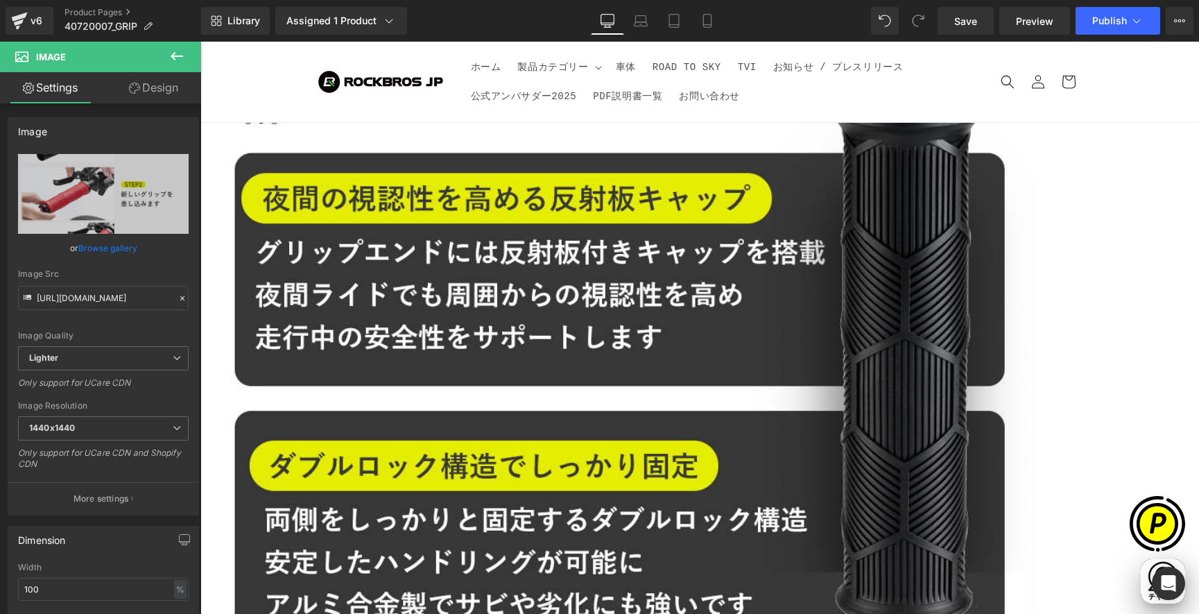
scroll to position [0, 541]
type input "[URL][DOMAIN_NAME]"
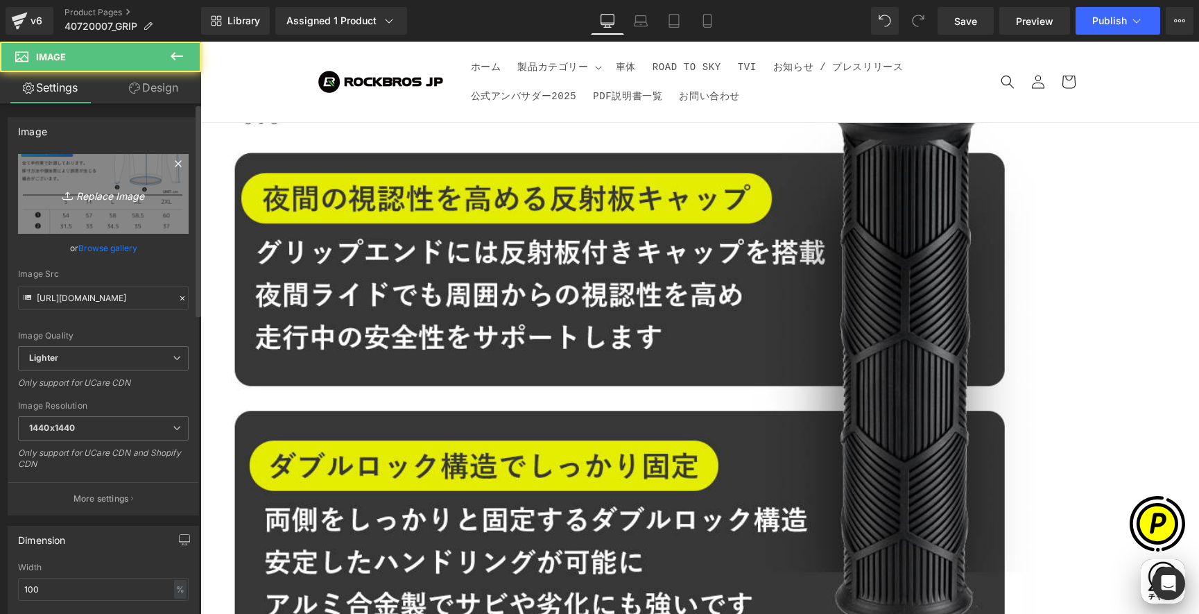
click at [69, 212] on link "Replace Image" at bounding box center [103, 194] width 171 height 80
type input "C:\fakepath\40720007-13.jpg"
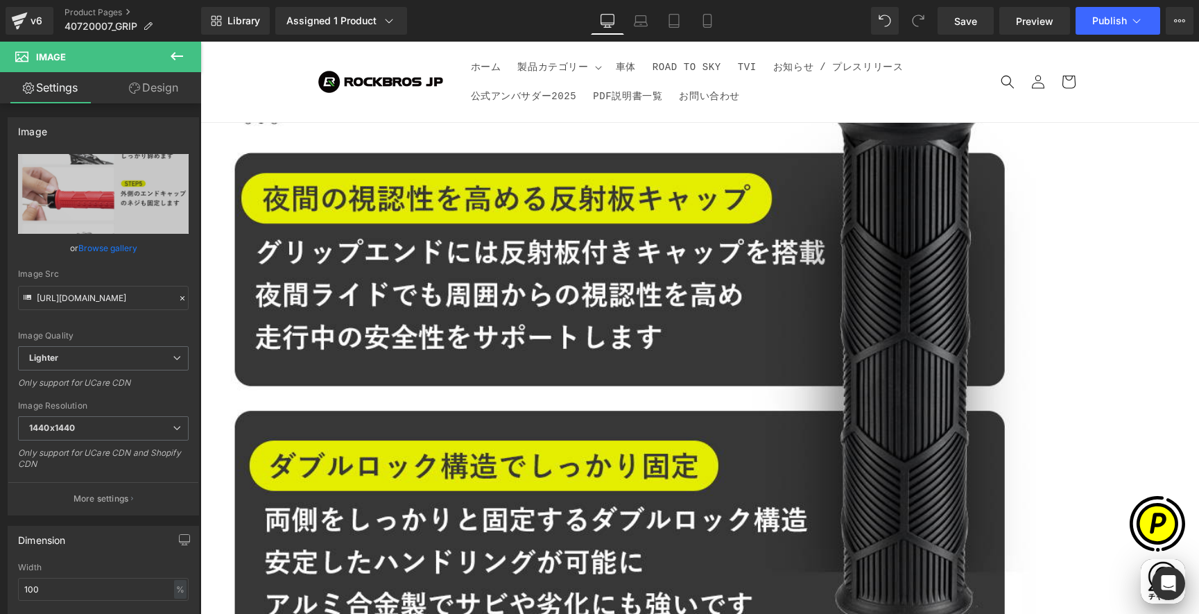
type input "[URL][DOMAIN_NAME]"
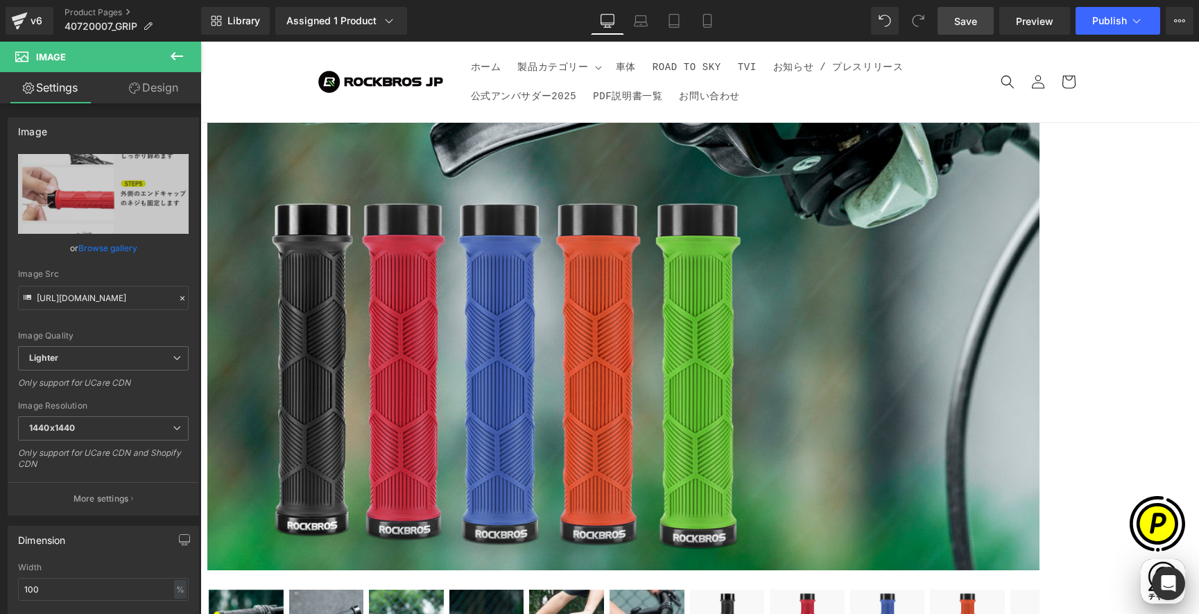
click at [974, 30] on link "Save" at bounding box center [966, 21] width 56 height 28
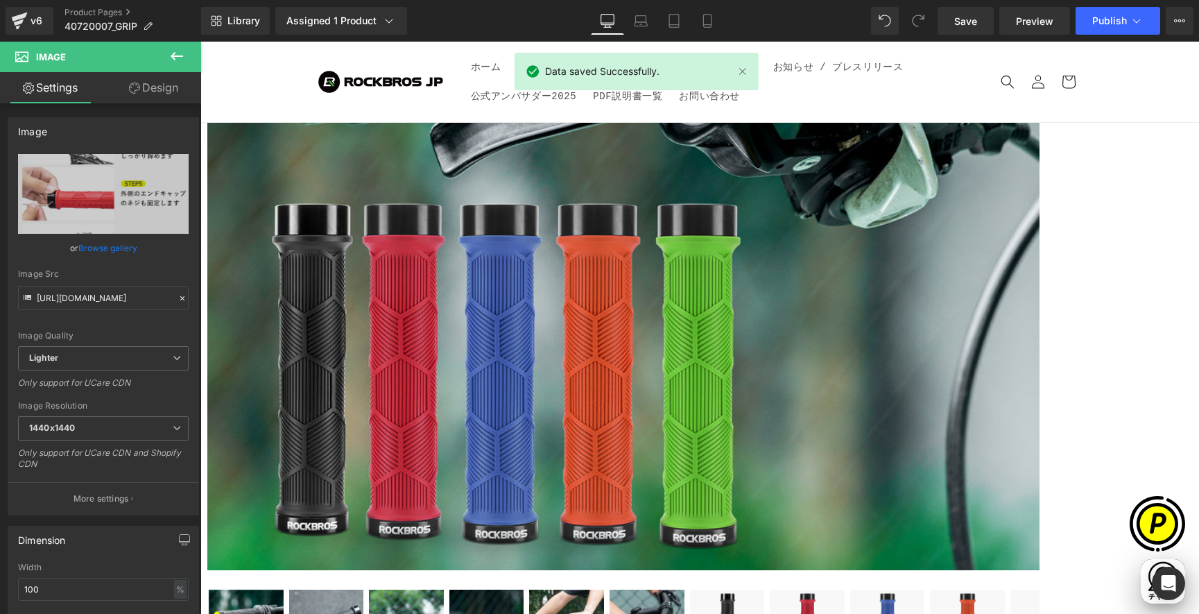
scroll to position [0, 270]
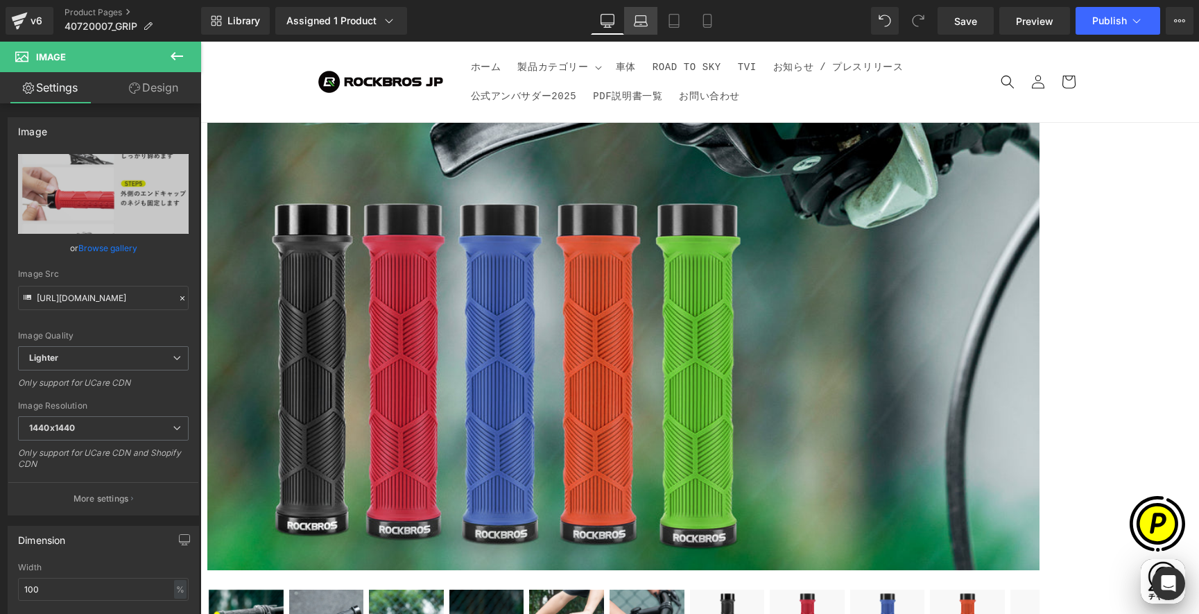
drag, startPoint x: 637, startPoint y: 22, endPoint x: 509, endPoint y: 65, distance: 135.3
click at [637, 22] on icon at bounding box center [641, 21] width 14 height 14
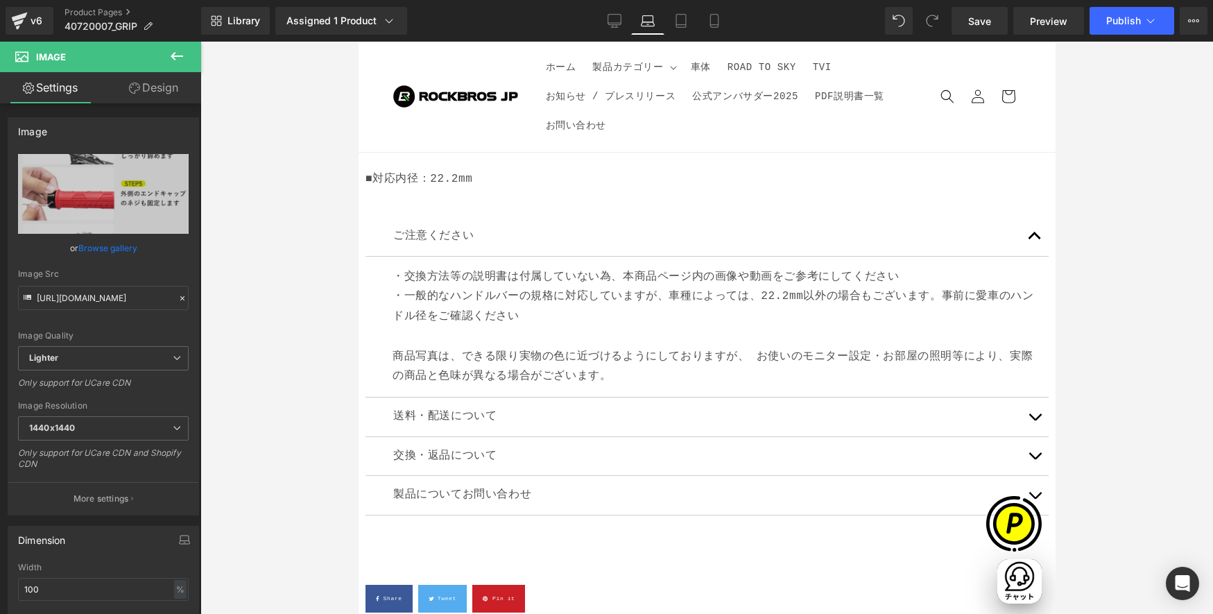
scroll to position [1113, 0]
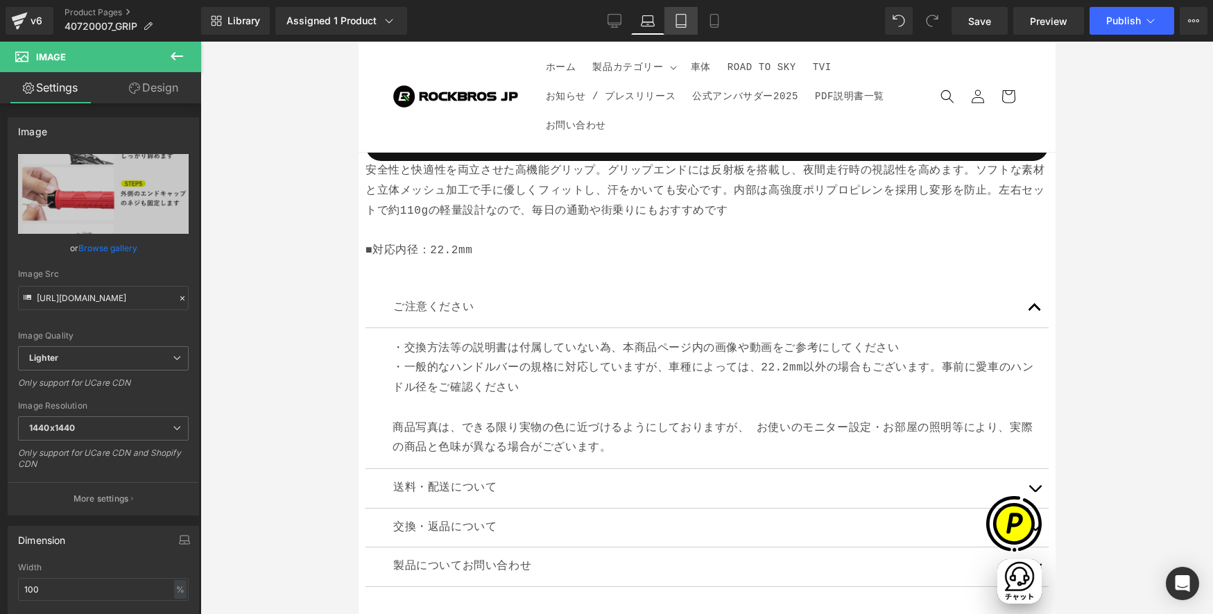
drag, startPoint x: 686, startPoint y: 22, endPoint x: 480, endPoint y: 58, distance: 209.1
click at [686, 22] on icon at bounding box center [681, 21] width 10 height 13
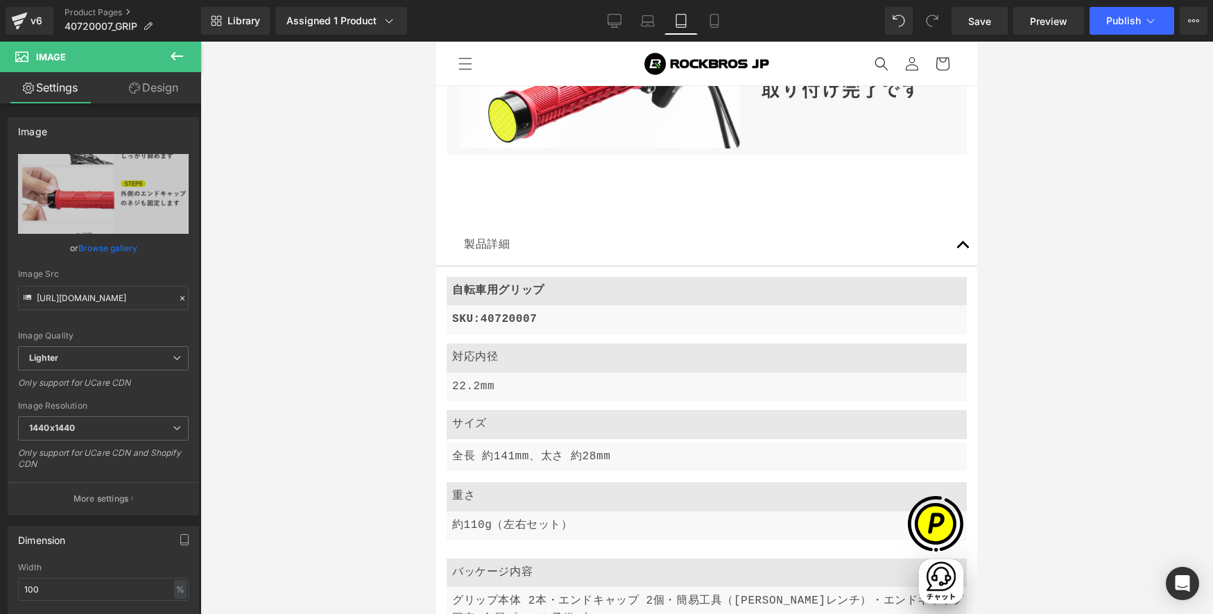
scroll to position [7717, 0]
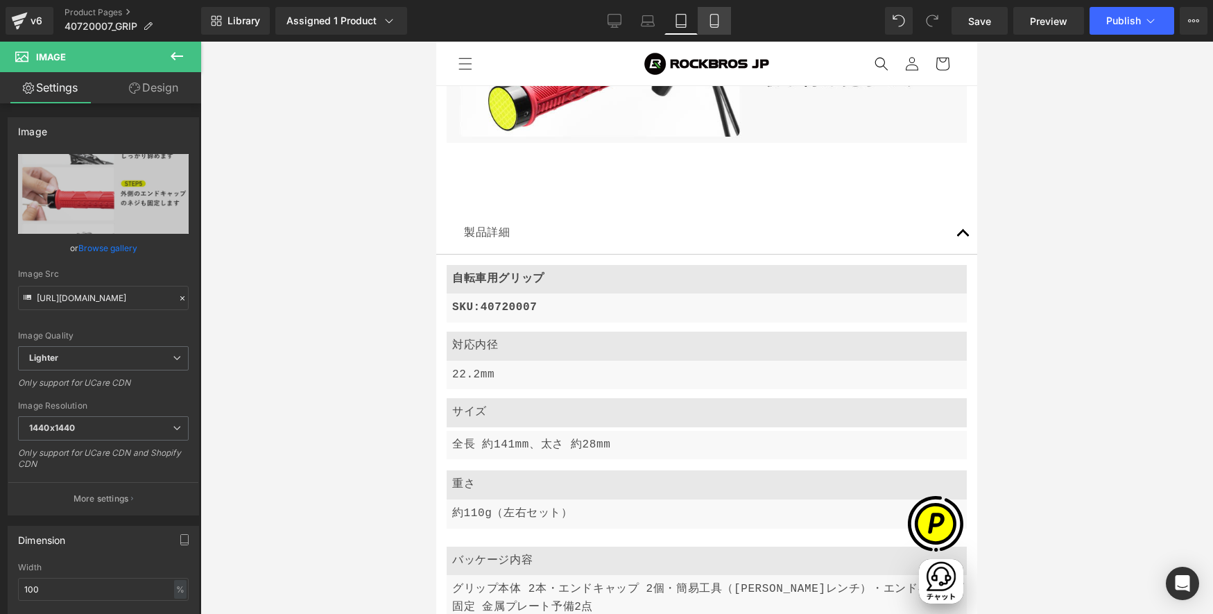
click at [719, 17] on icon at bounding box center [714, 21] width 14 height 14
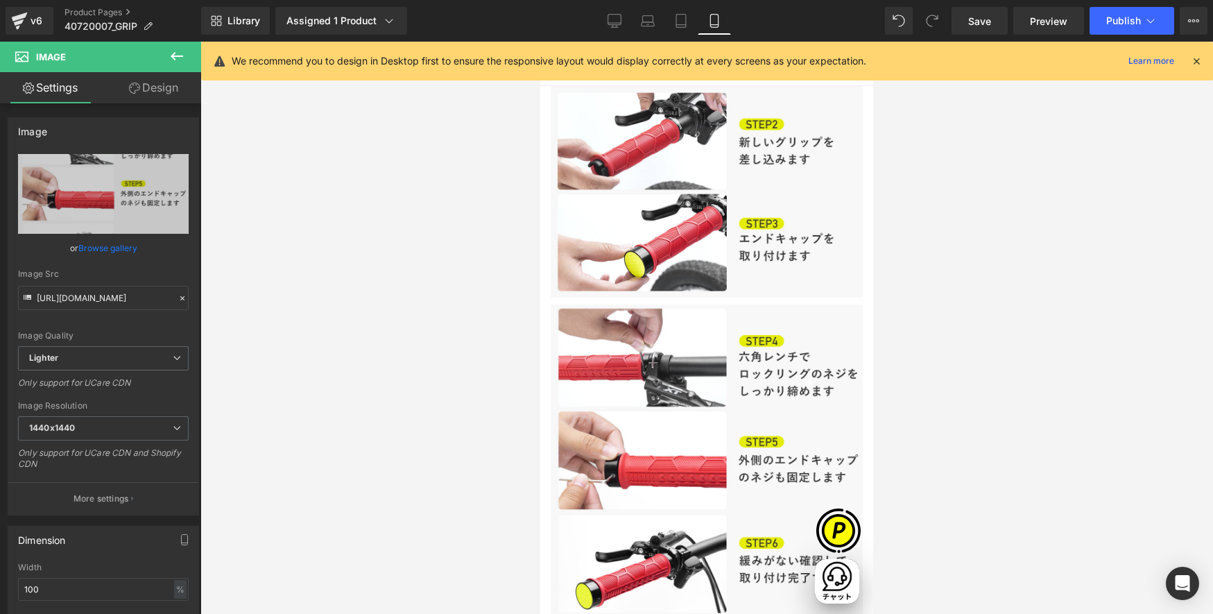
scroll to position [4707, 0]
click at [1128, 58] on icon at bounding box center [1196, 61] width 12 height 12
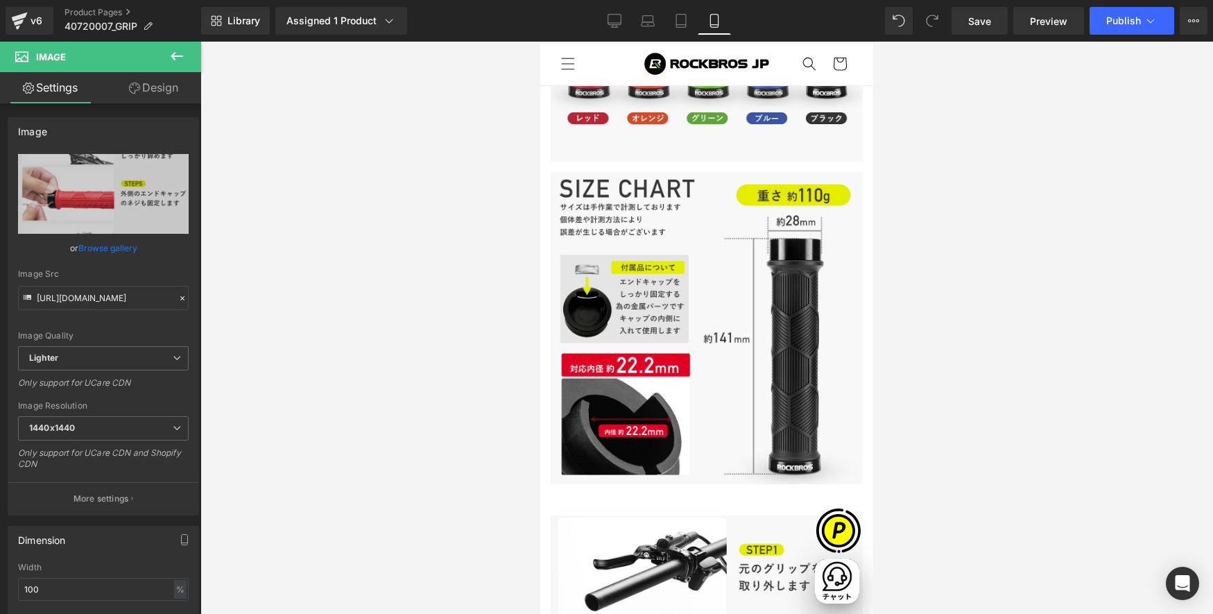
scroll to position [0, 243]
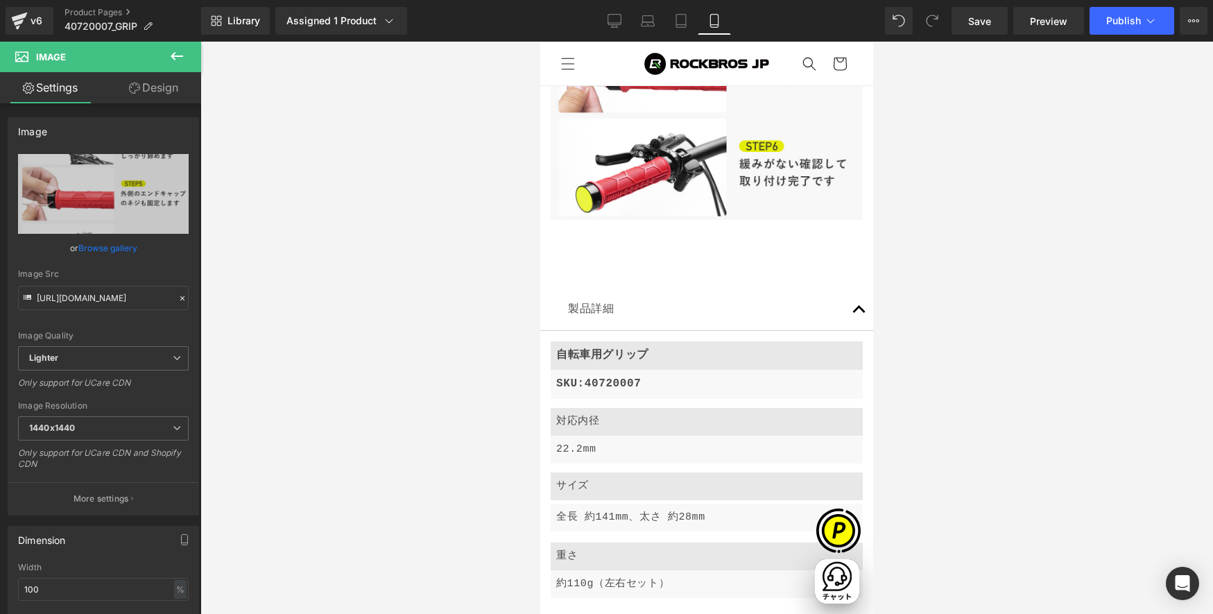
click at [540, 42] on span "Row" at bounding box center [540, 42] width 0 height 0
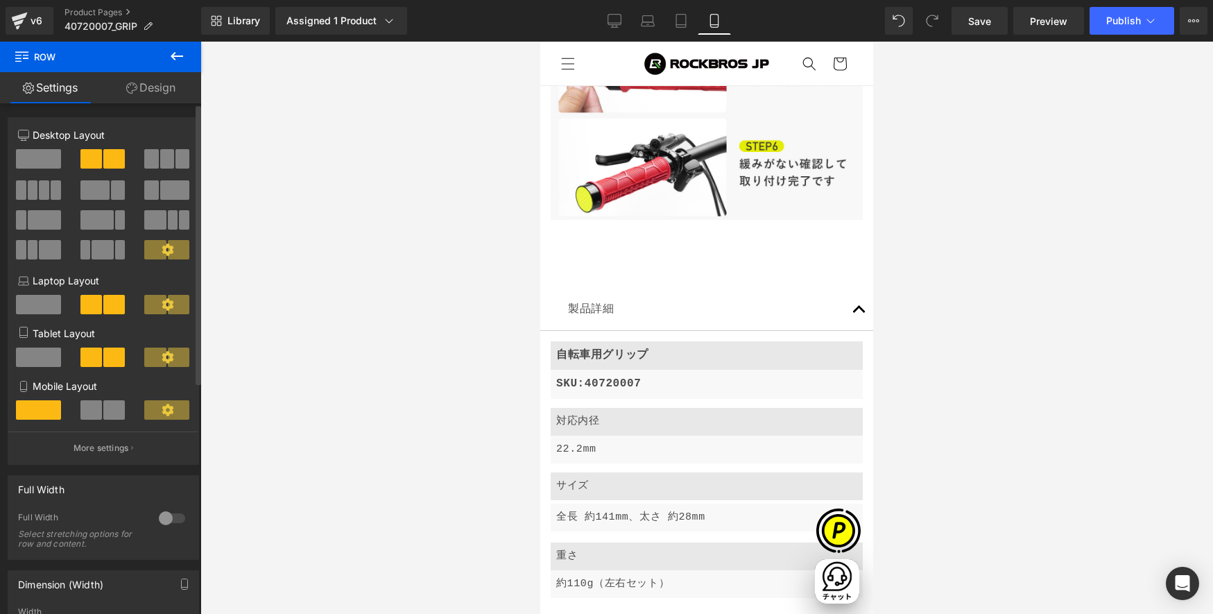
click at [92, 411] on span at bounding box center [91, 409] width 22 height 19
click at [540, 42] on span "Row" at bounding box center [540, 42] width 0 height 0
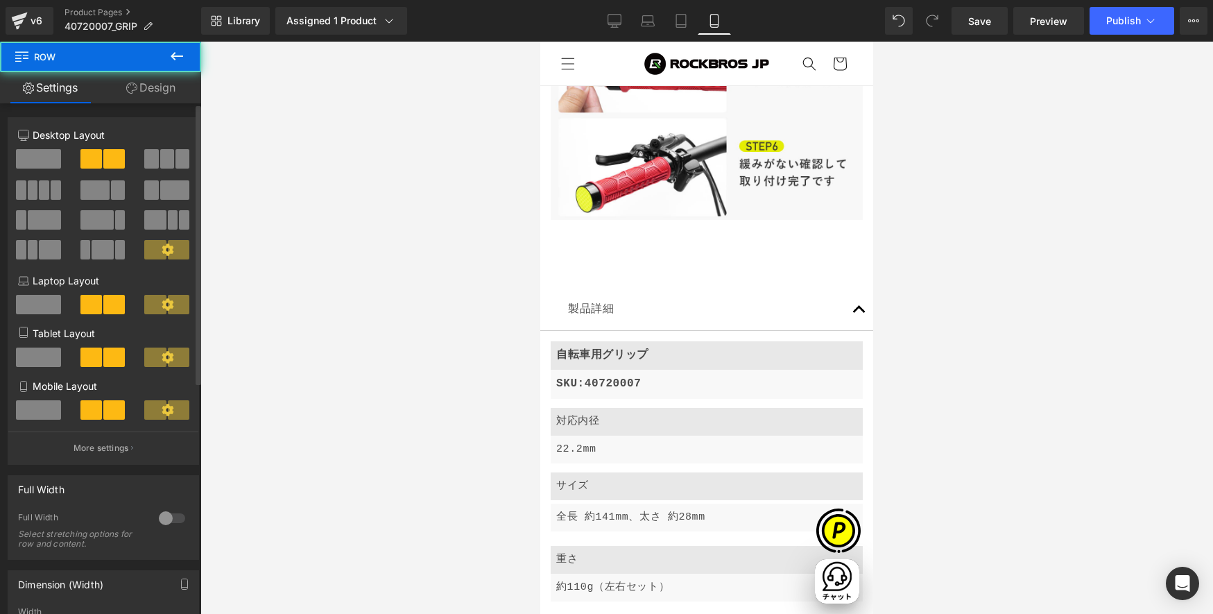
click at [43, 404] on span at bounding box center [38, 409] width 45 height 19
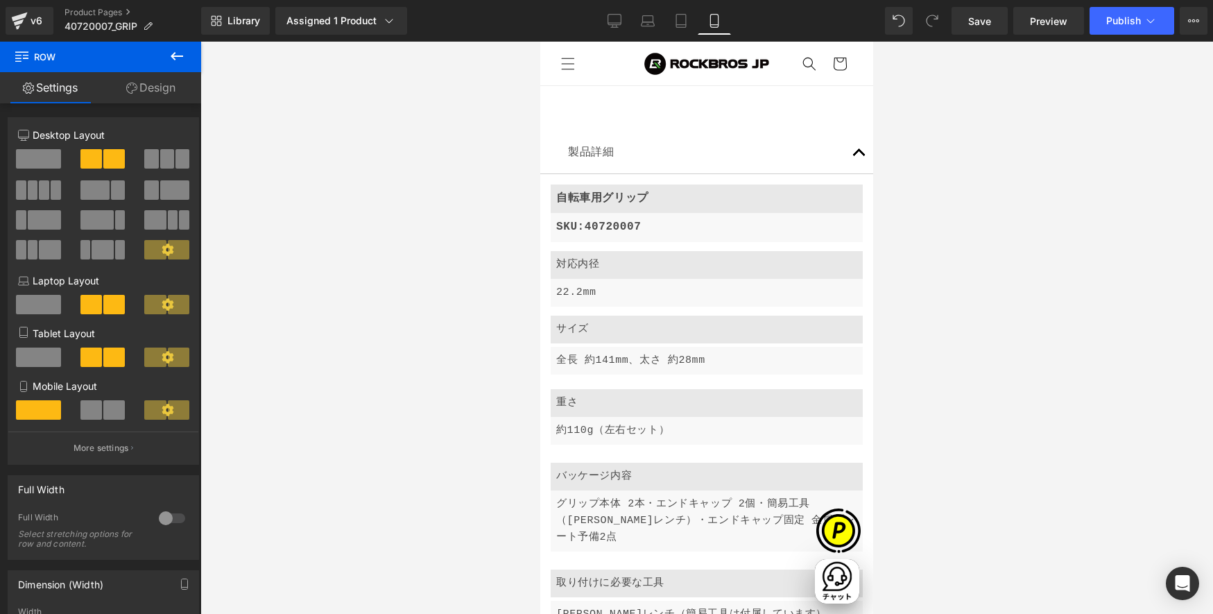
scroll to position [5280, 0]
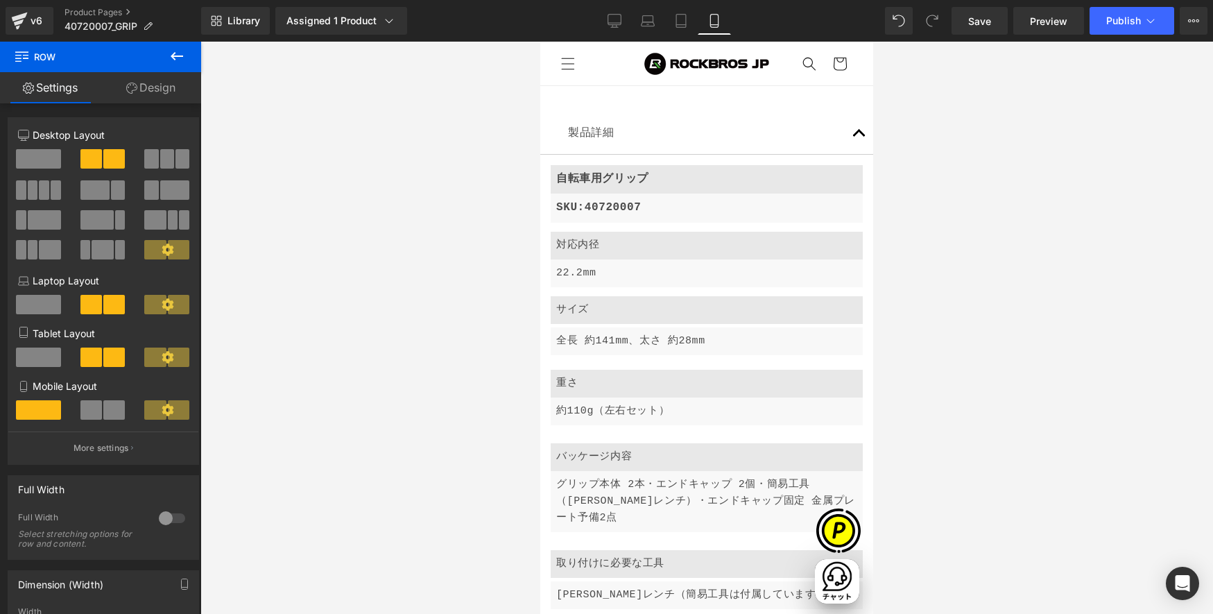
drag, startPoint x: 594, startPoint y: 433, endPoint x: 585, endPoint y: 426, distance: 11.4
click at [540, 42] on span "Row" at bounding box center [540, 42] width 0 height 0
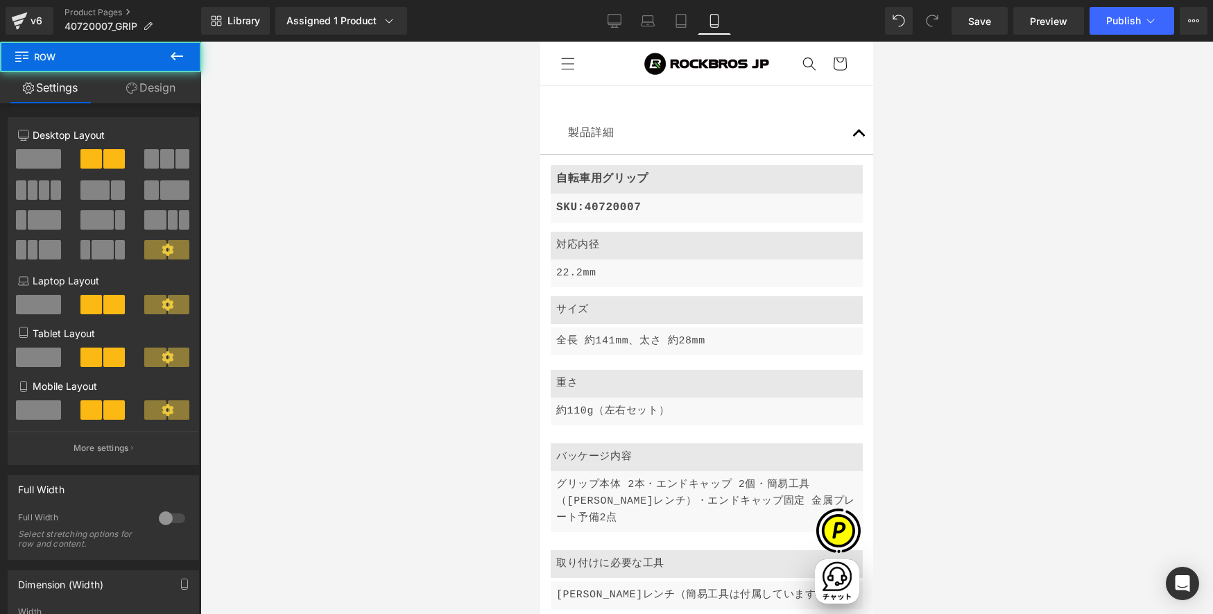
scroll to position [0, 0]
click at [24, 407] on span at bounding box center [38, 409] width 45 height 19
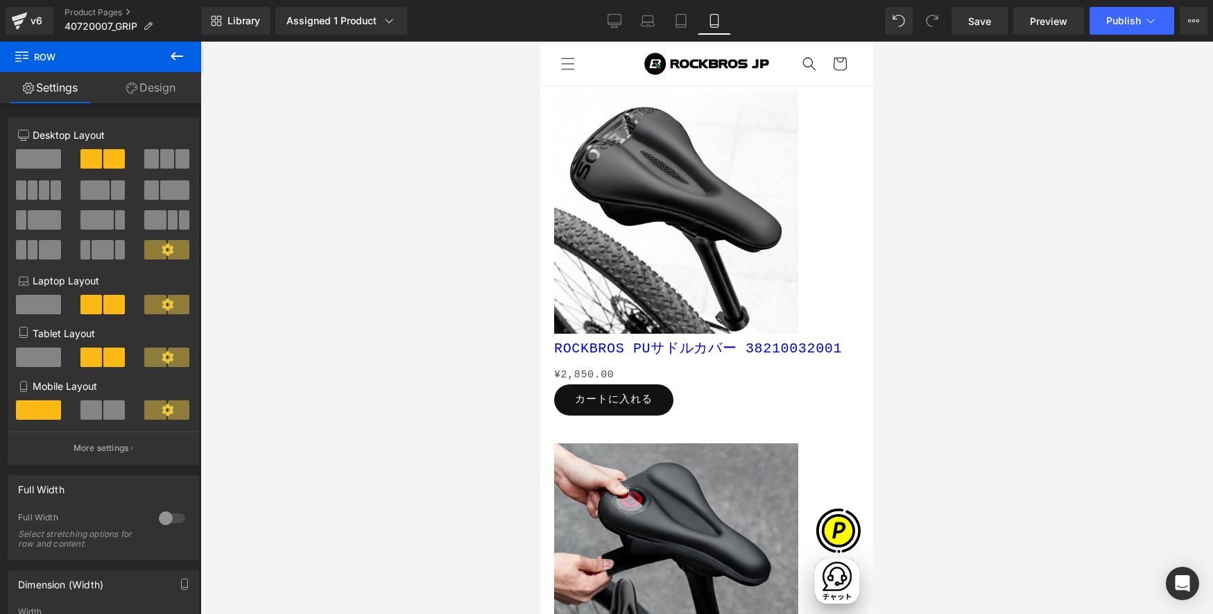
scroll to position [6380, 0]
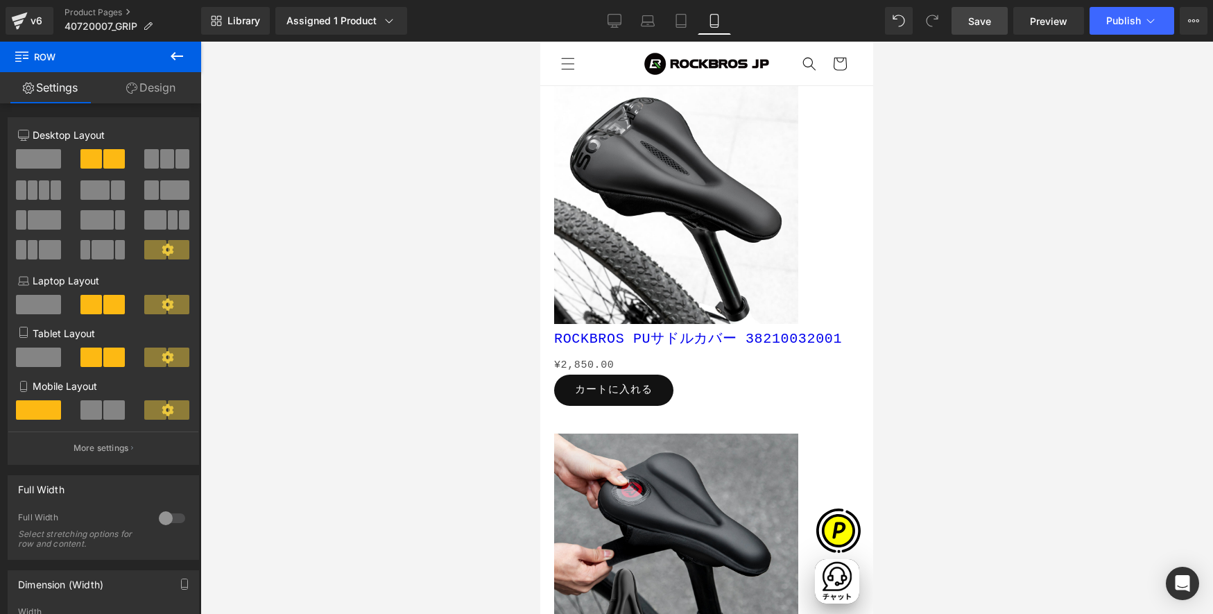
click at [995, 22] on link "Save" at bounding box center [980, 21] width 56 height 28
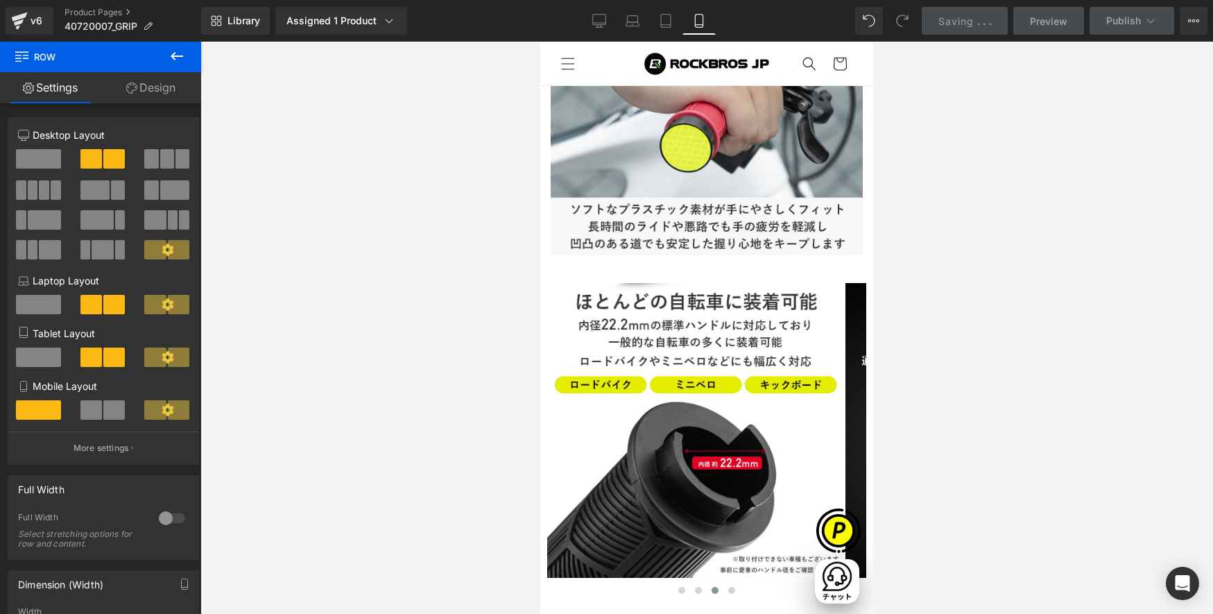
scroll to position [0, 0]
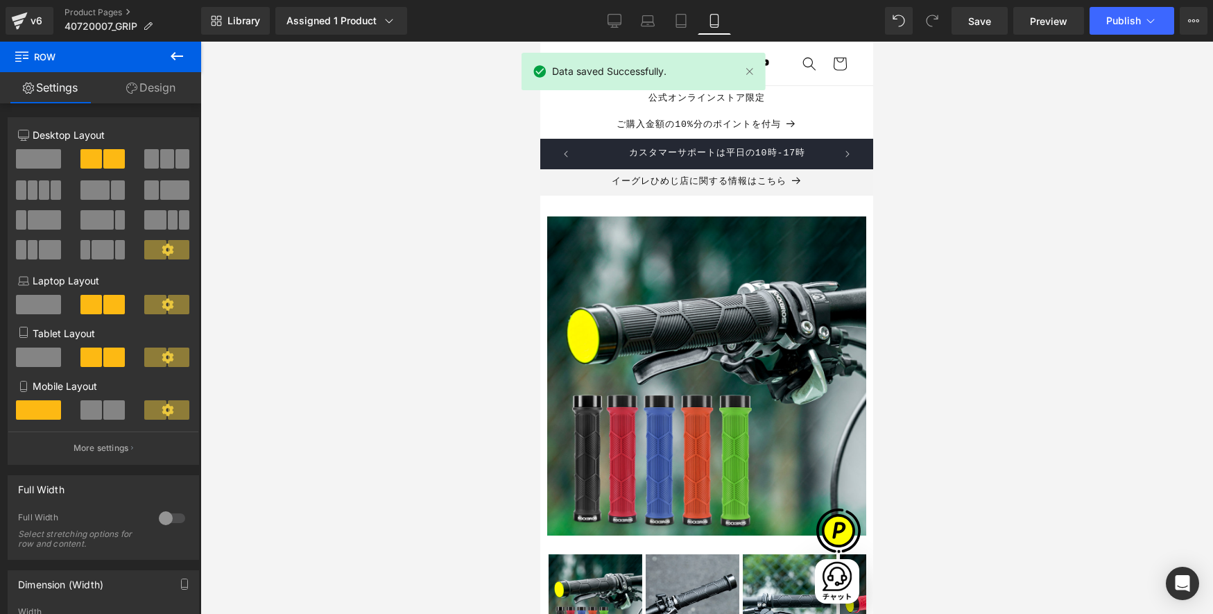
click at [596, 18] on div "Library Assigned 1 Product Product Preview ROCKBROS グリップ 40720007 Manage assign…" at bounding box center [707, 21] width 1012 height 28
click at [1128, 24] on icon at bounding box center [1151, 21] width 14 height 14
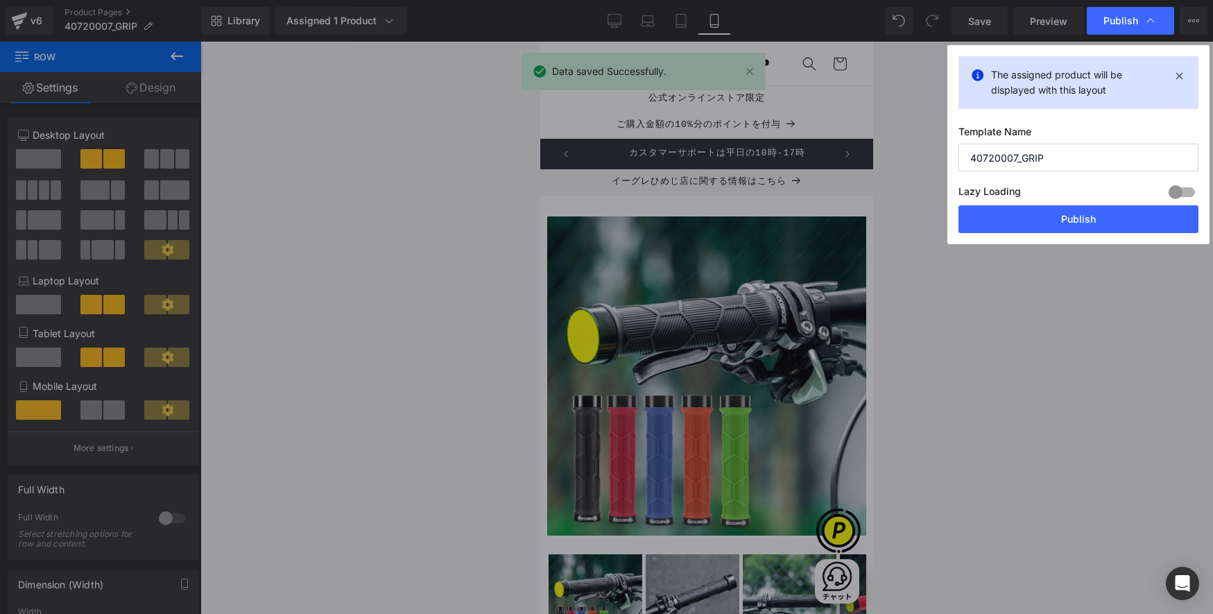
click at [1069, 225] on button "Publish" at bounding box center [1078, 219] width 240 height 28
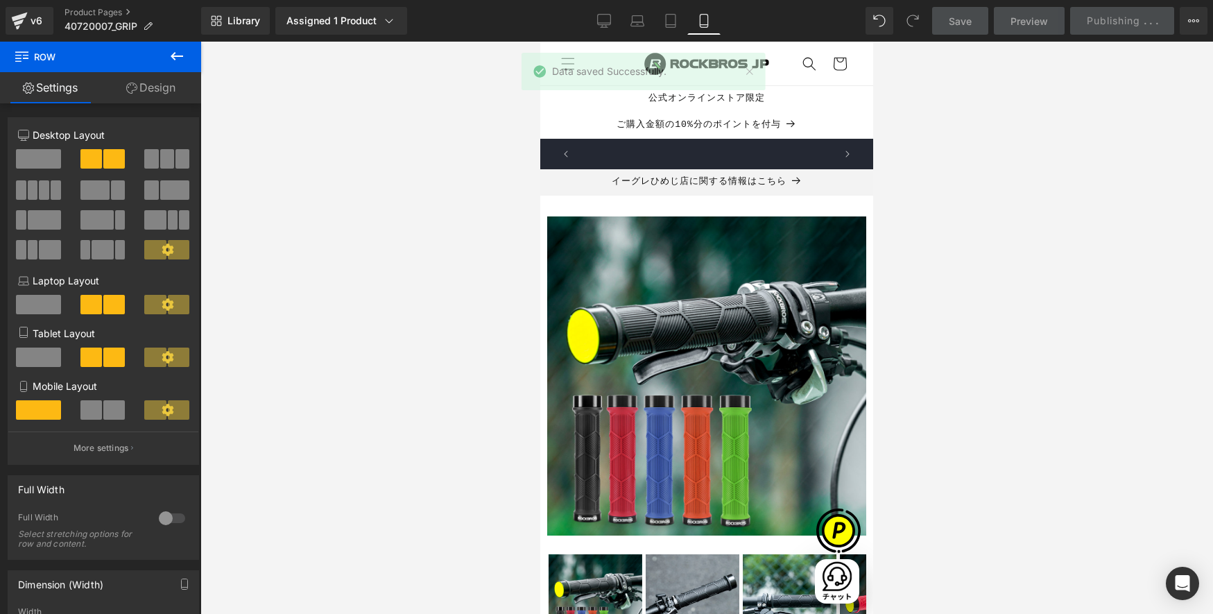
scroll to position [0, 487]
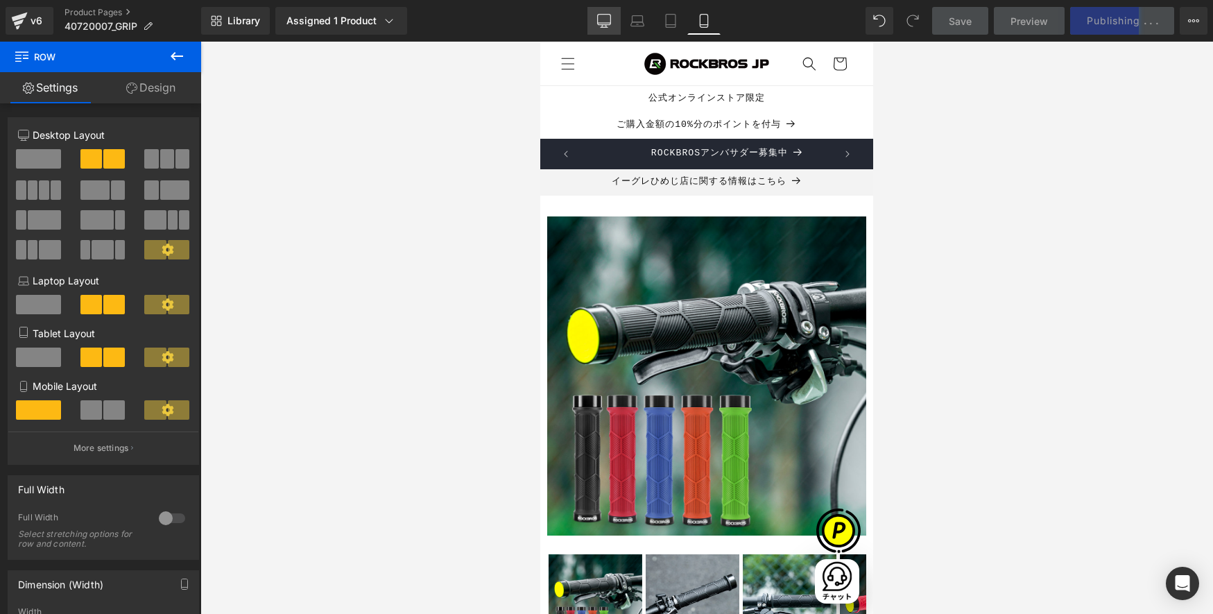
click at [604, 20] on icon at bounding box center [604, 21] width 14 height 14
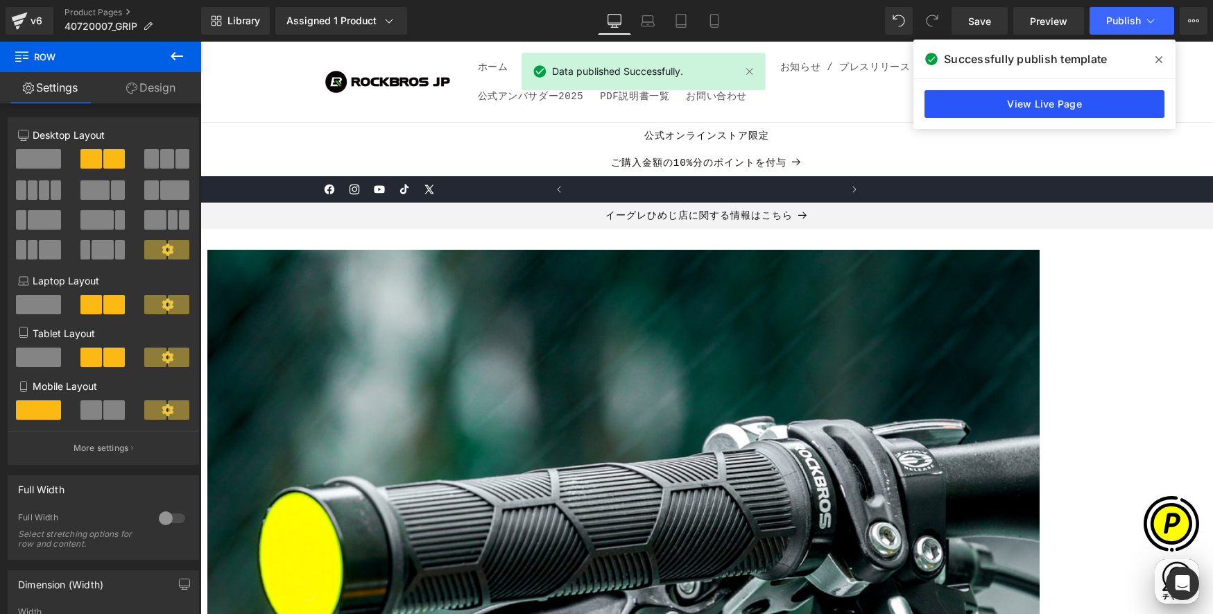
scroll to position [0, 0]
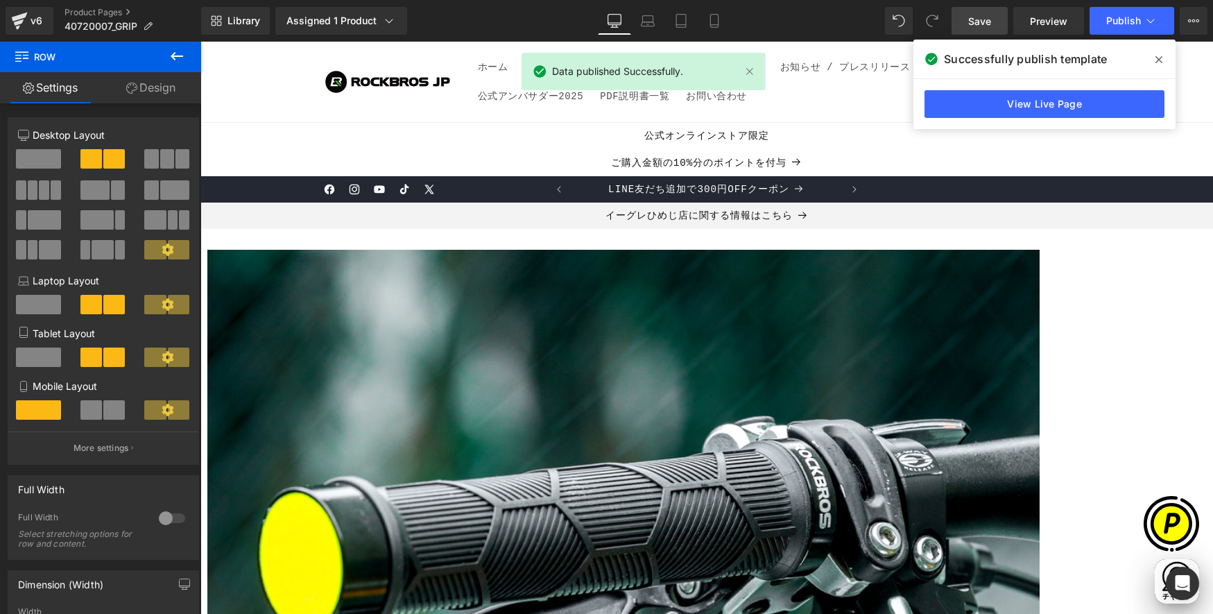
click at [974, 25] on span "Save" at bounding box center [979, 21] width 23 height 15
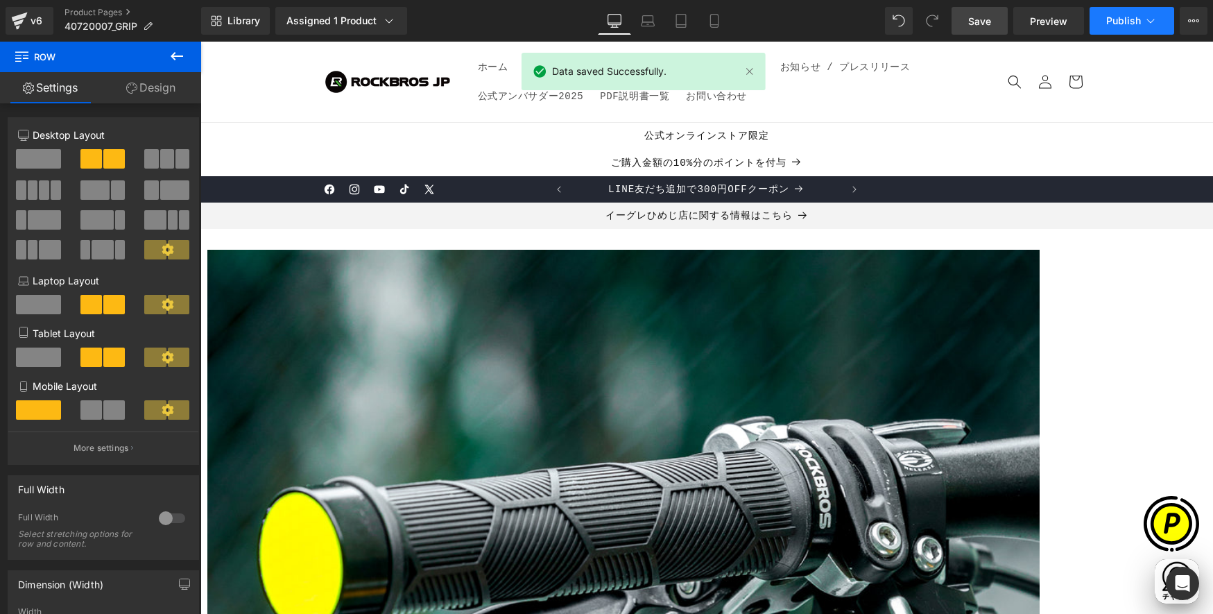
click at [1128, 22] on span "Publish" at bounding box center [1123, 20] width 35 height 11
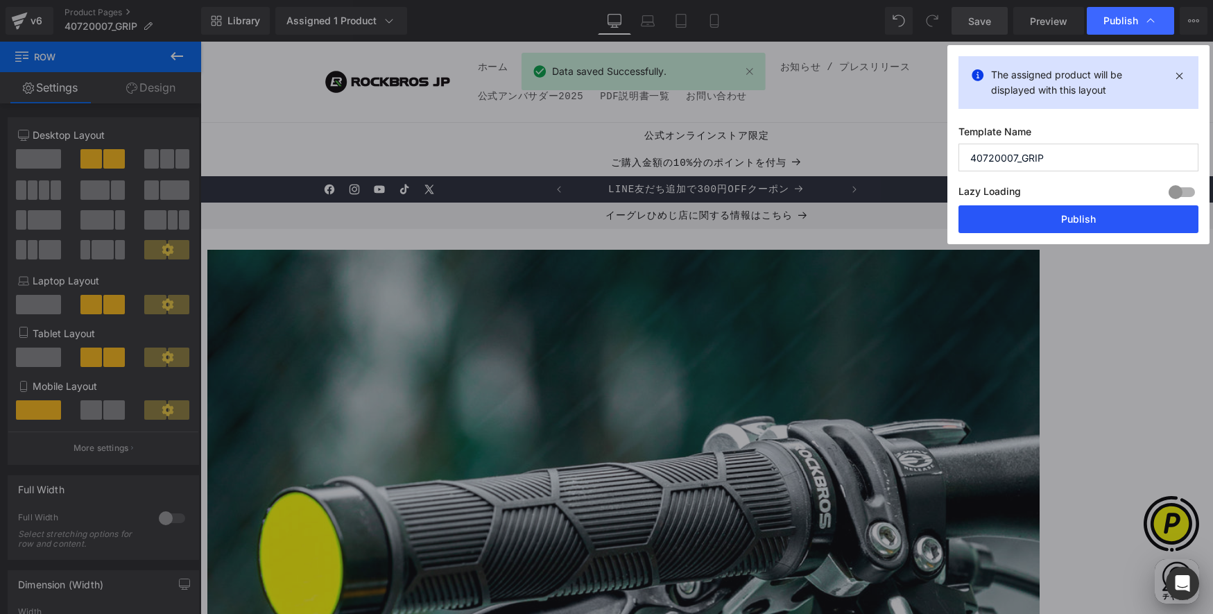
drag, startPoint x: 1063, startPoint y: 211, endPoint x: 868, endPoint y: 157, distance: 202.1
click at [1063, 211] on button "Publish" at bounding box center [1078, 219] width 240 height 28
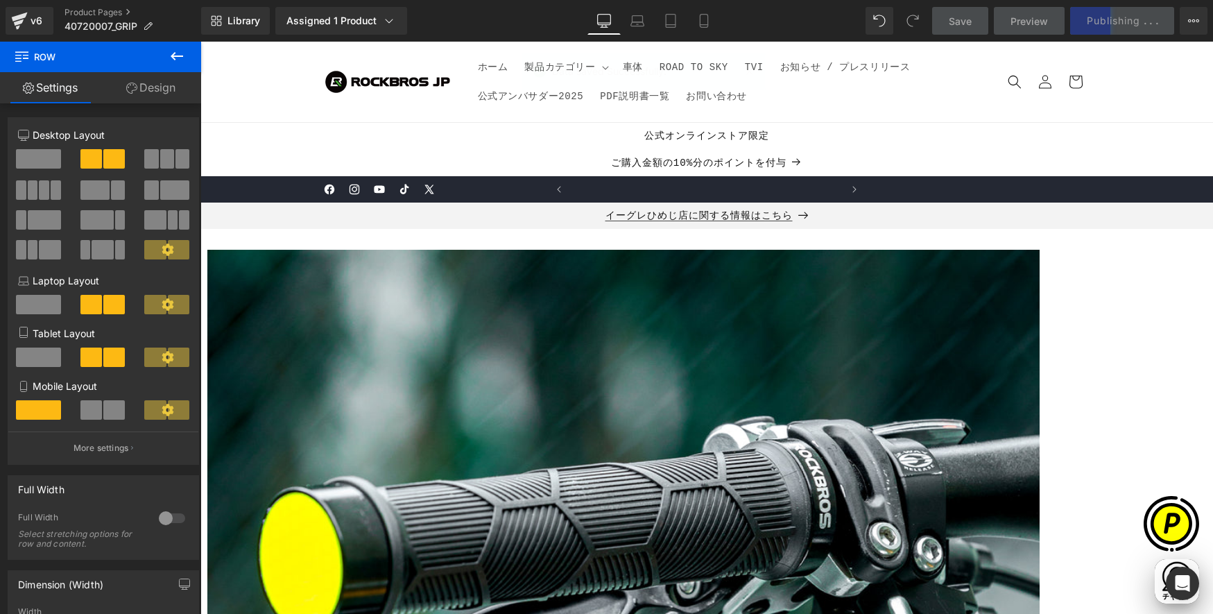
scroll to position [0, 270]
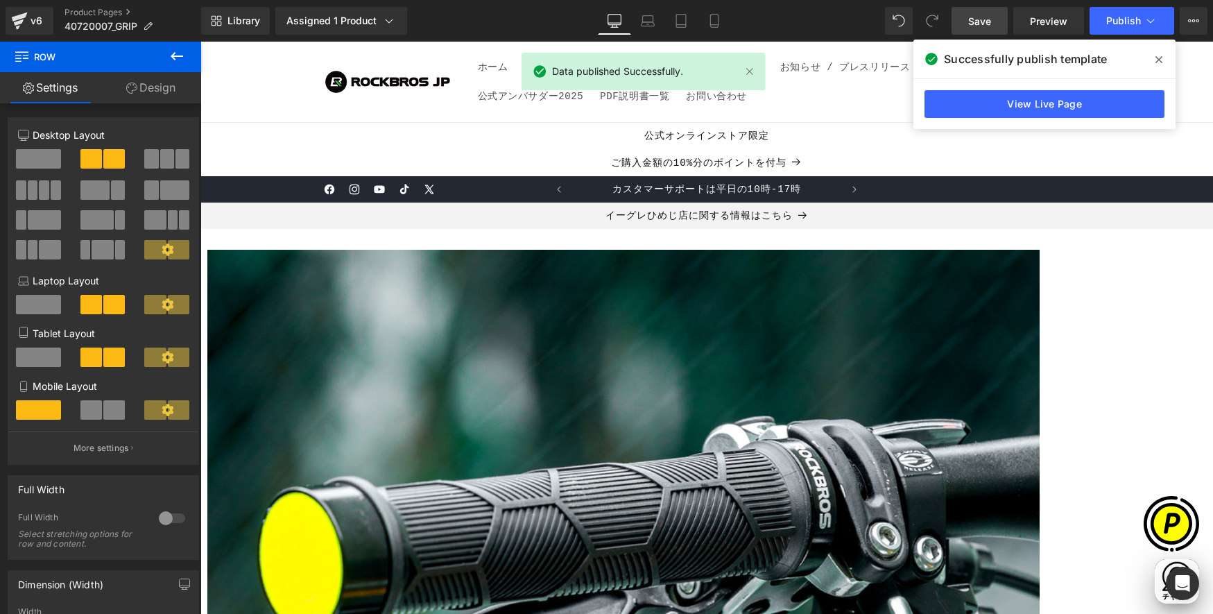
click at [1128, 60] on span at bounding box center [1159, 60] width 22 height 22
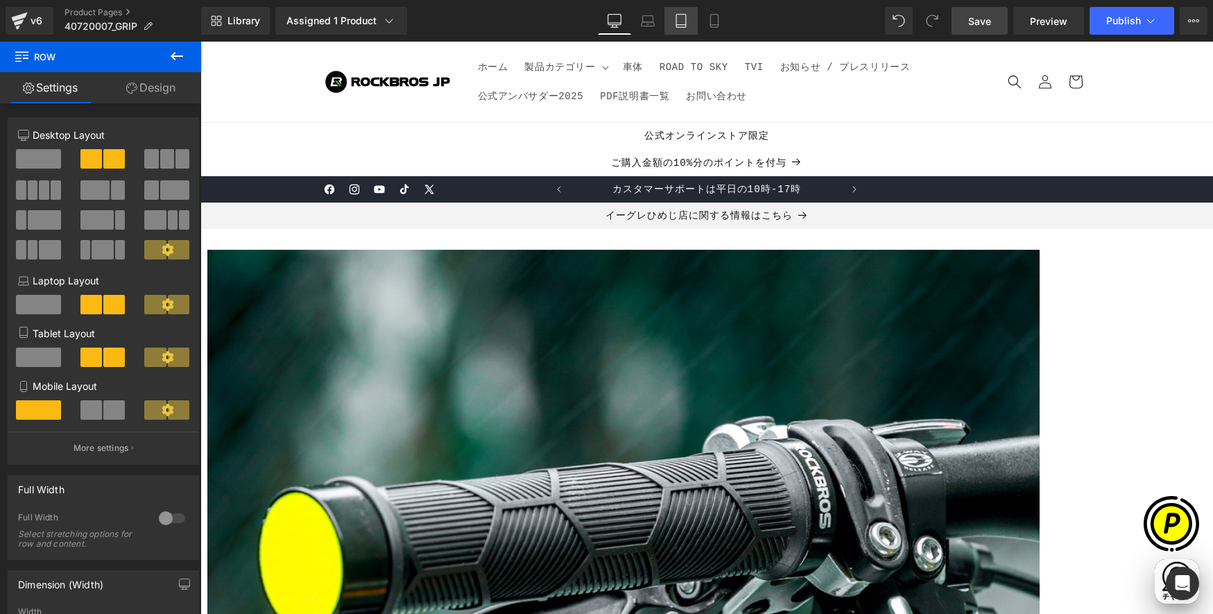
scroll to position [0, 541]
click at [111, 10] on link "Product Pages" at bounding box center [133, 12] width 137 height 11
